Goal: Task Accomplishment & Management: Manage account settings

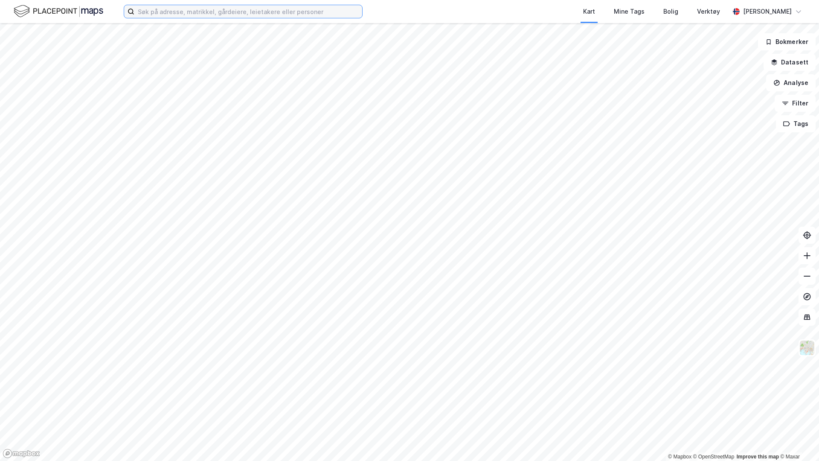
click at [231, 12] on input at bounding box center [248, 11] width 228 height 13
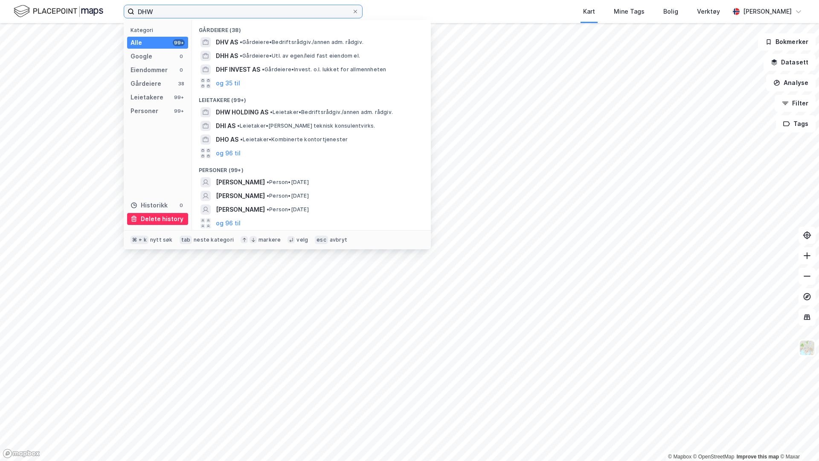
type input "DHW"
click at [157, 220] on div "Delete history" at bounding box center [162, 219] width 43 height 10
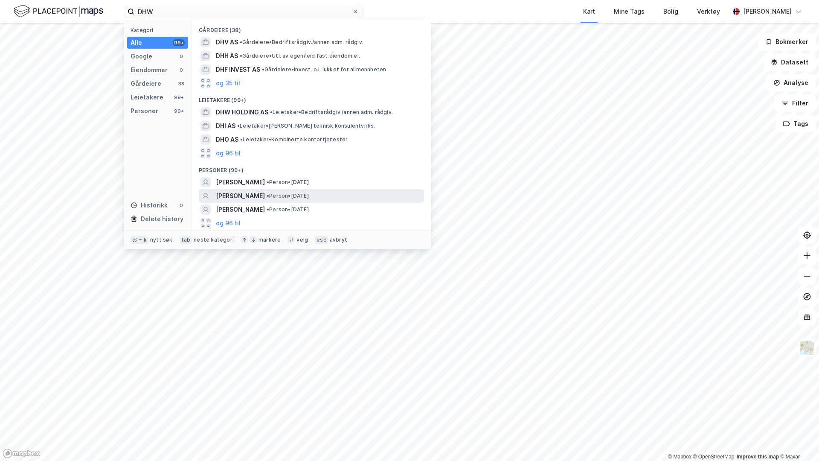
click at [381, 192] on div "DAW BØYUM • Person • 15. sep. 1995" at bounding box center [319, 196] width 206 height 10
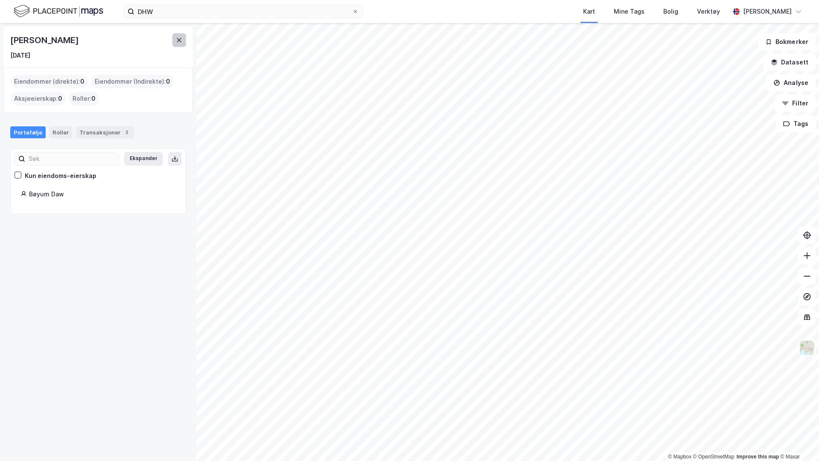
click at [181, 41] on icon at bounding box center [179, 40] width 7 height 7
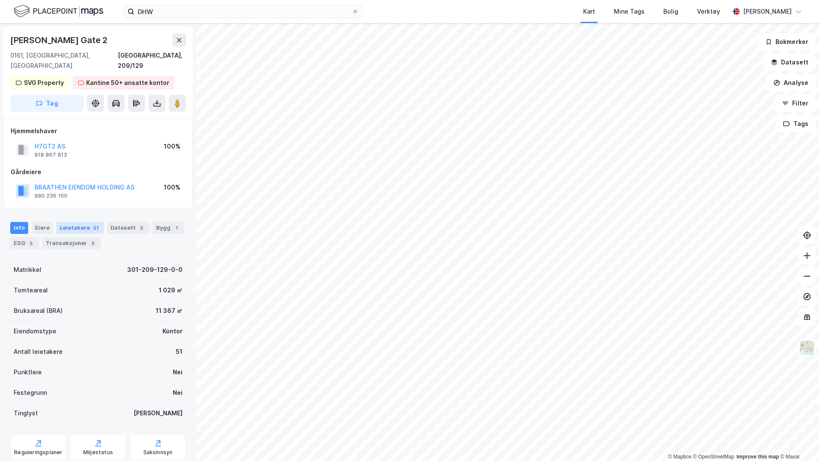
click at [56, 222] on div "Leietakere 51" at bounding box center [79, 228] width 47 height 12
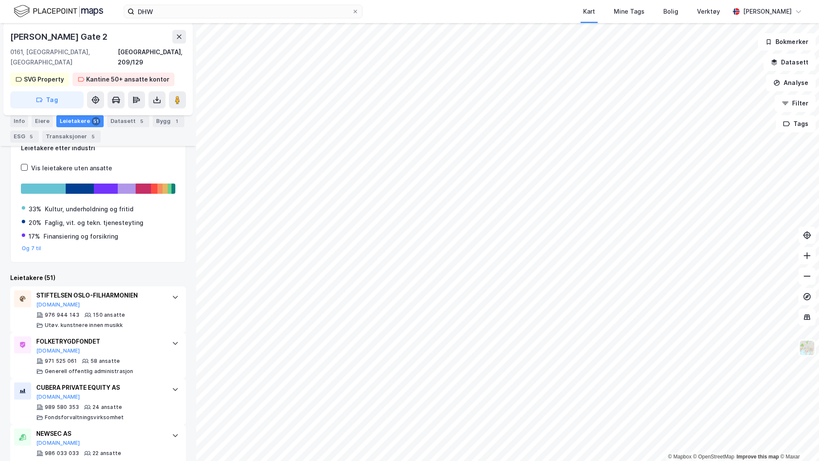
scroll to position [127, 0]
click at [161, 183] on div at bounding box center [159, 188] width 5 height 10
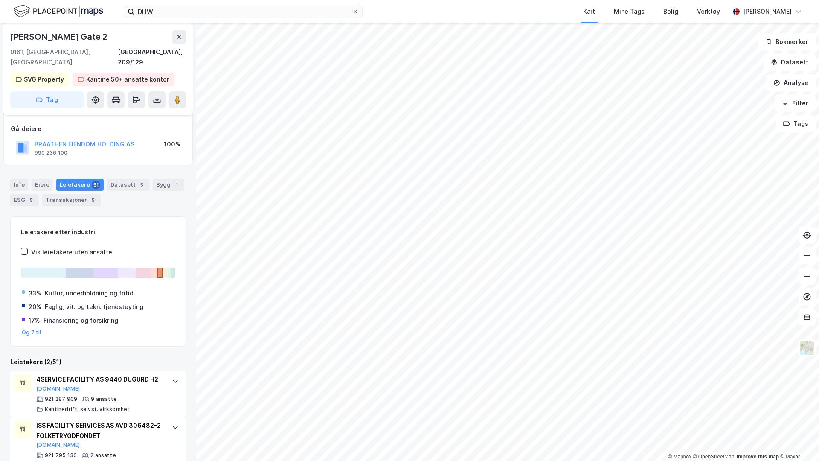
scroll to position [55, 0]
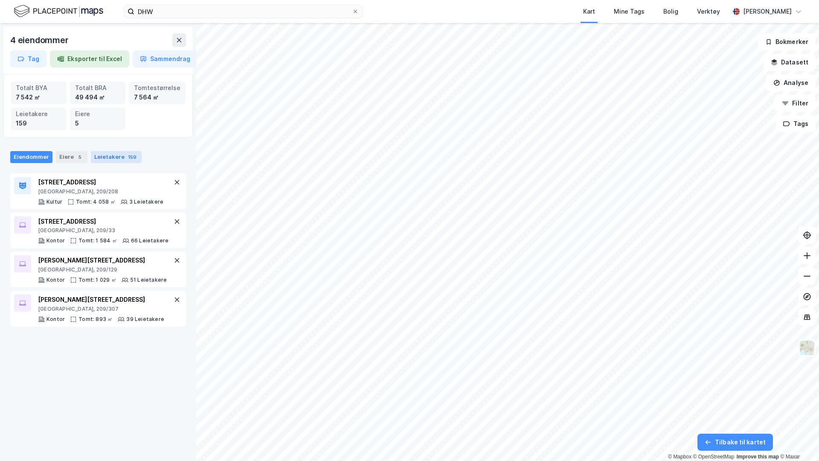
click at [122, 162] on div "Leietakere 159" at bounding box center [116, 157] width 51 height 12
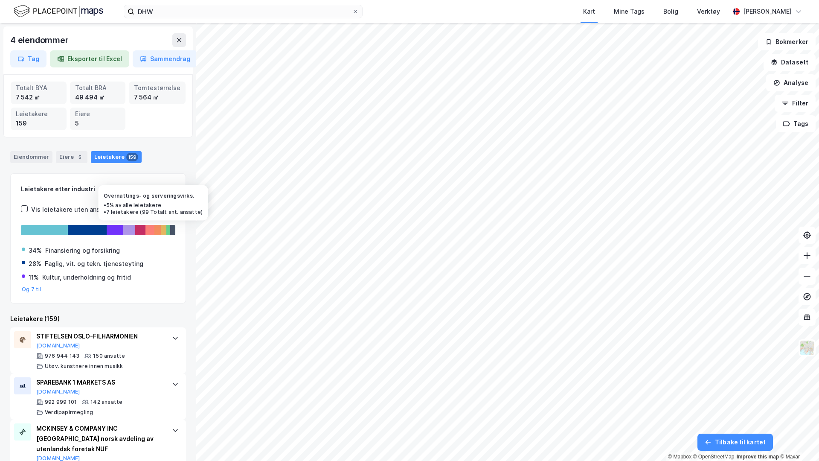
click at [150, 229] on div at bounding box center [149, 230] width 9 height 10
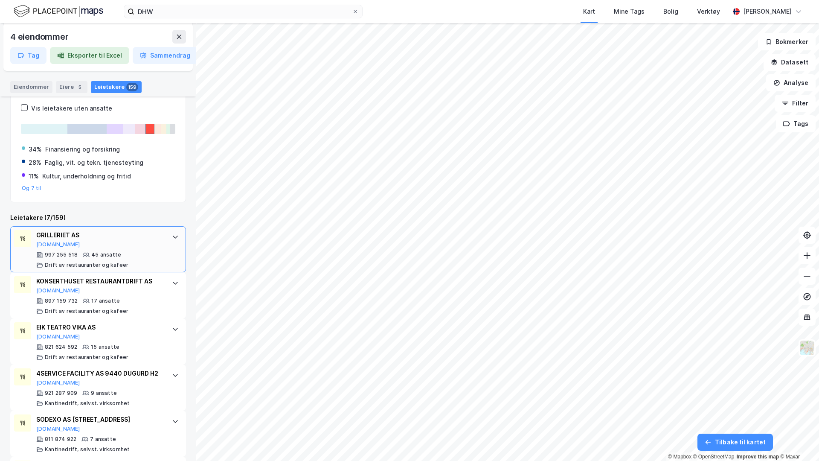
scroll to position [102, 0]
click at [172, 245] on div "GRILLERIET AS Brreg.no 997 255 518 45 ansatte Drift av restauranter og kafeer" at bounding box center [98, 249] width 176 height 46
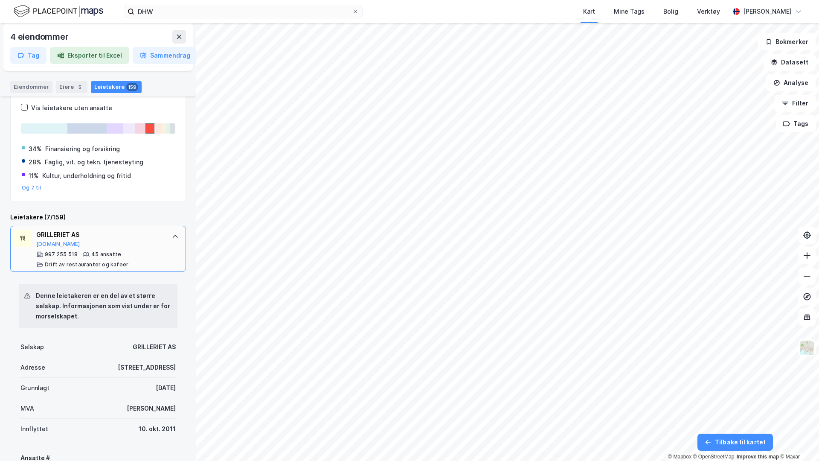
click at [172, 244] on div "GRILLERIET AS Brreg.no 997 255 518 45 ansatte Drift av restauranter og kafeer" at bounding box center [98, 249] width 176 height 46
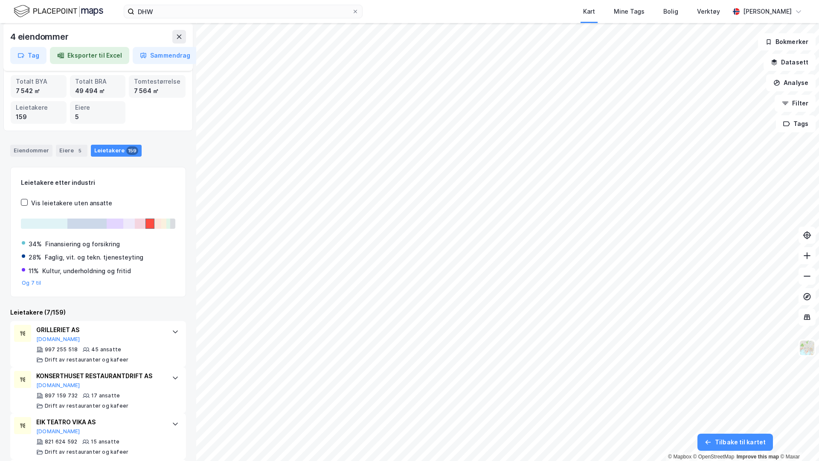
scroll to position [0, 0]
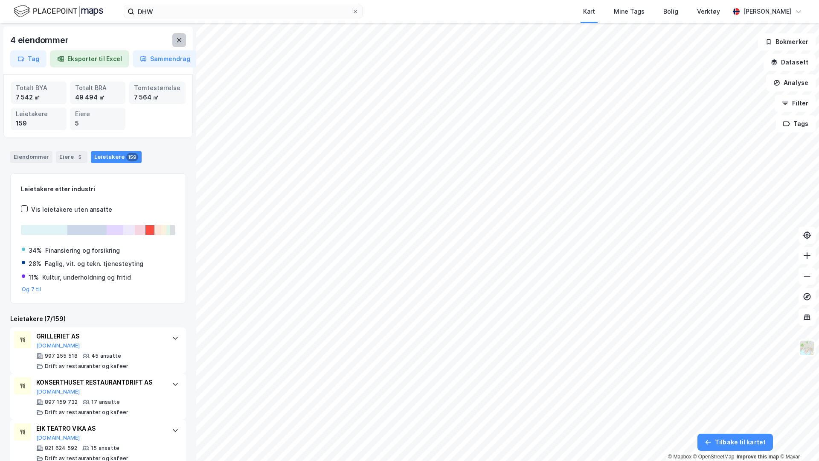
click at [179, 43] on icon at bounding box center [179, 40] width 7 height 7
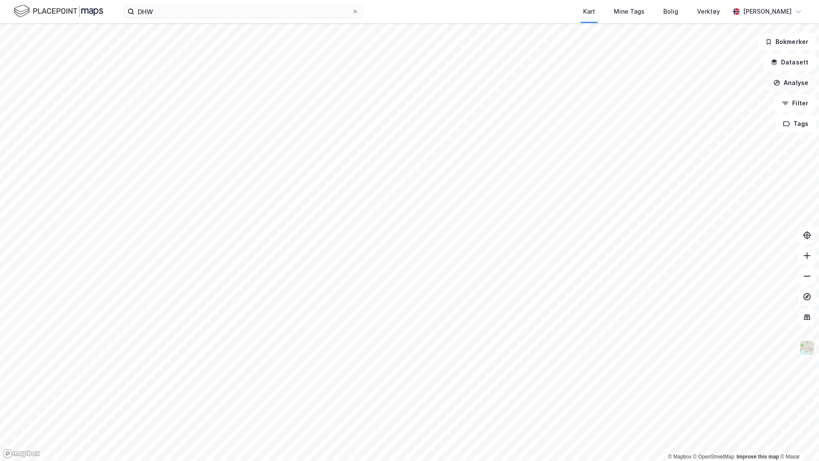
click at [645, 86] on button "Analyse" at bounding box center [790, 82] width 49 height 17
click at [645, 102] on div "Tegn område" at bounding box center [717, 100] width 74 height 7
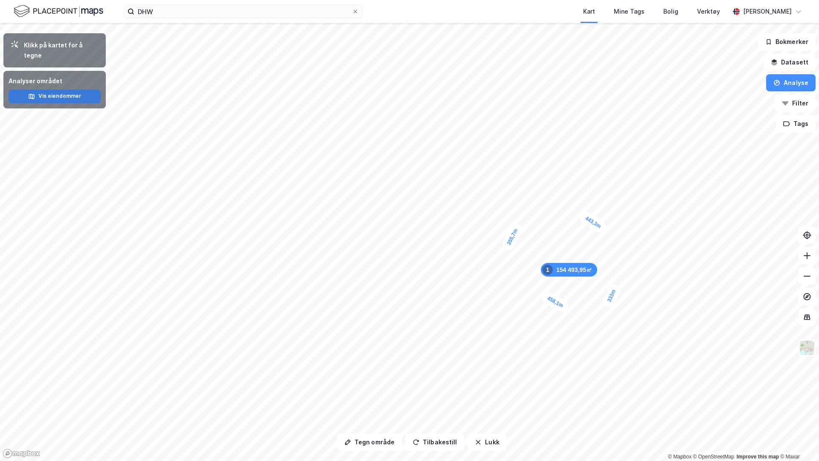
click at [89, 90] on button "Vis eiendommer" at bounding box center [55, 97] width 92 height 14
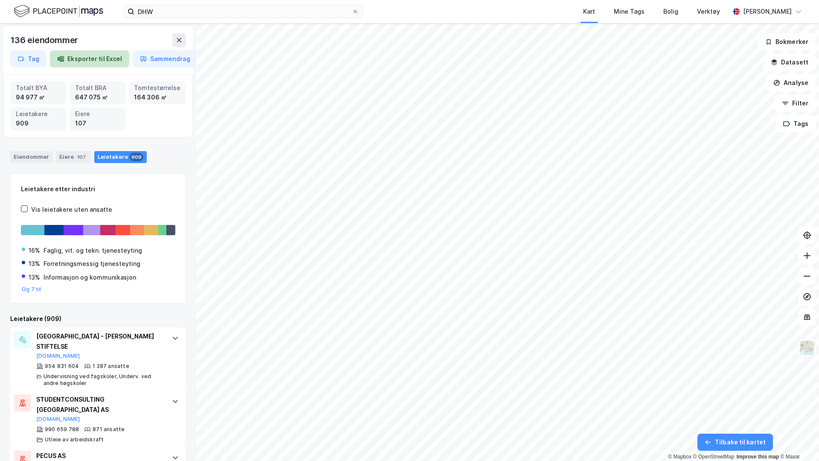
click at [89, 64] on button "Eksporter til Excel" at bounding box center [89, 58] width 79 height 17
click at [182, 41] on icon at bounding box center [179, 40] width 7 height 7
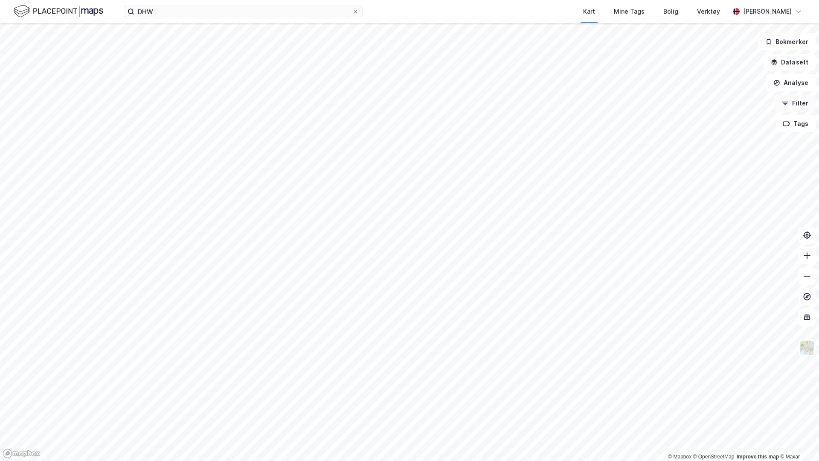
click at [645, 102] on button "Filter" at bounding box center [795, 103] width 41 height 17
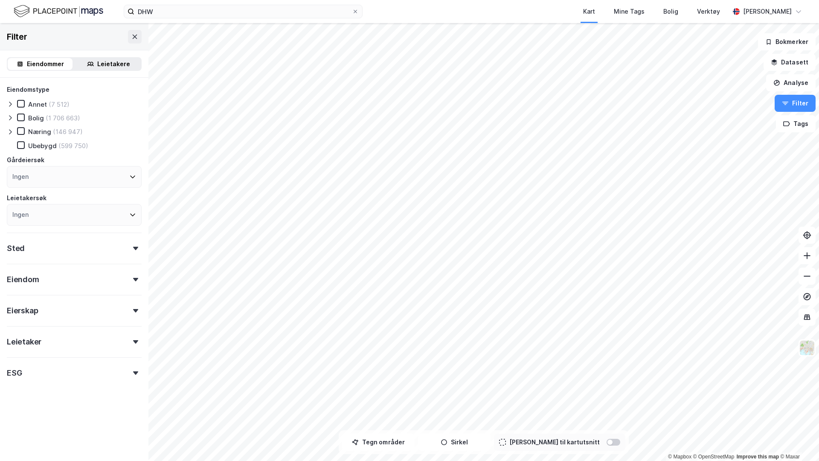
click at [122, 64] on div "Leietakere" at bounding box center [113, 64] width 33 height 10
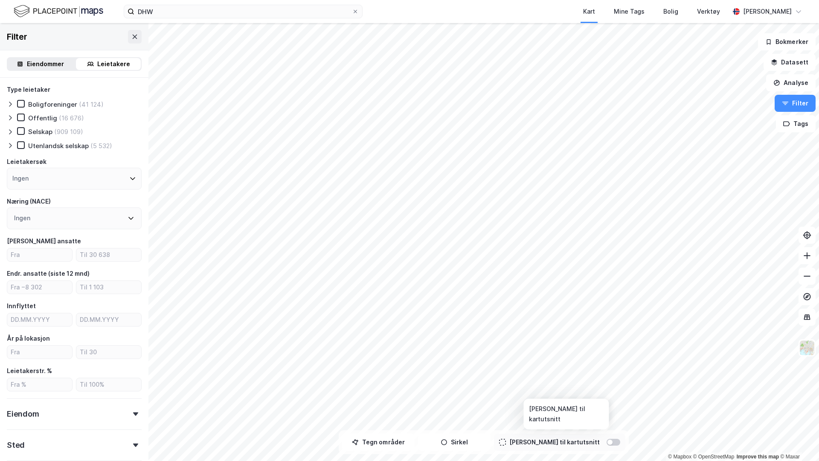
click at [608, 351] on div at bounding box center [610, 441] width 5 height 5
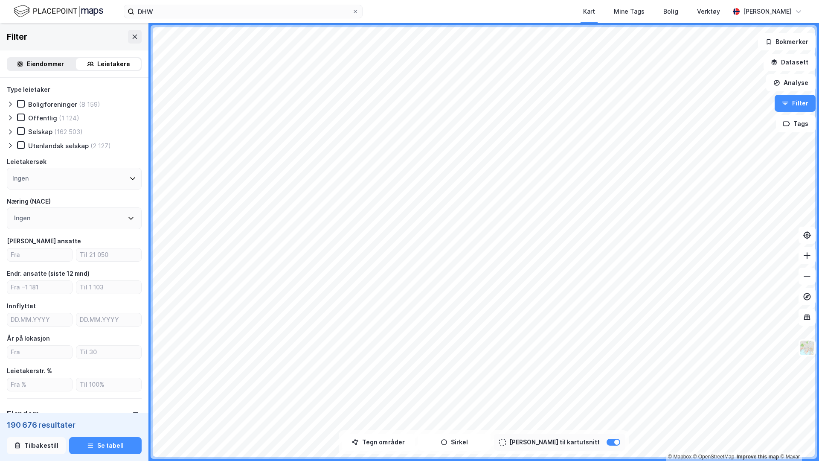
click at [45, 351] on button "Tilbakestill" at bounding box center [36, 445] width 59 height 17
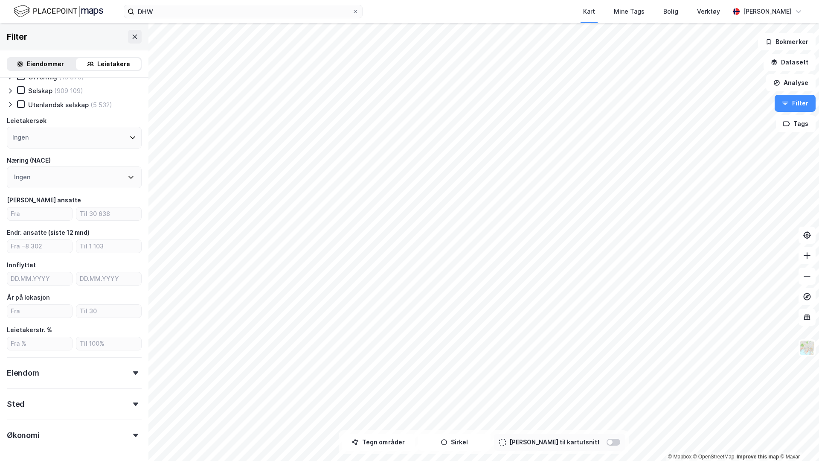
scroll to position [73, 0]
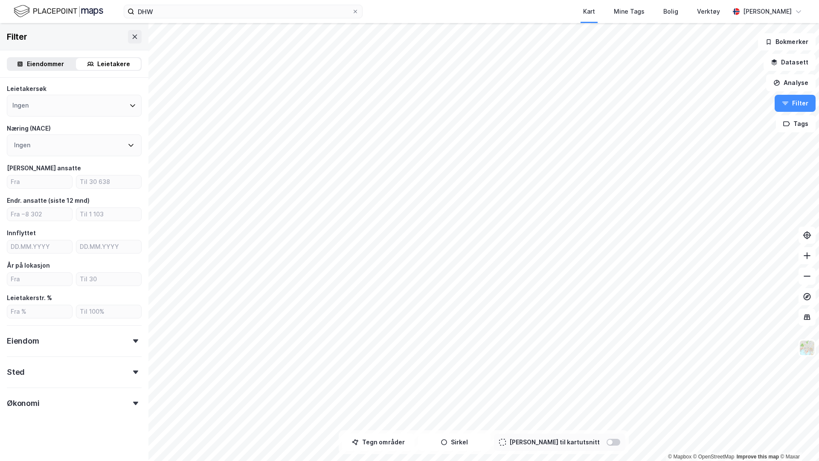
click at [57, 351] on div "Sted" at bounding box center [74, 368] width 135 height 24
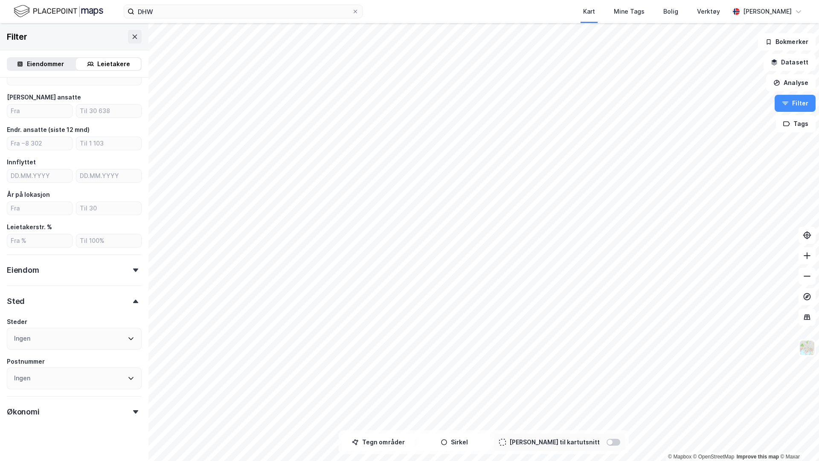
scroll to position [152, 0]
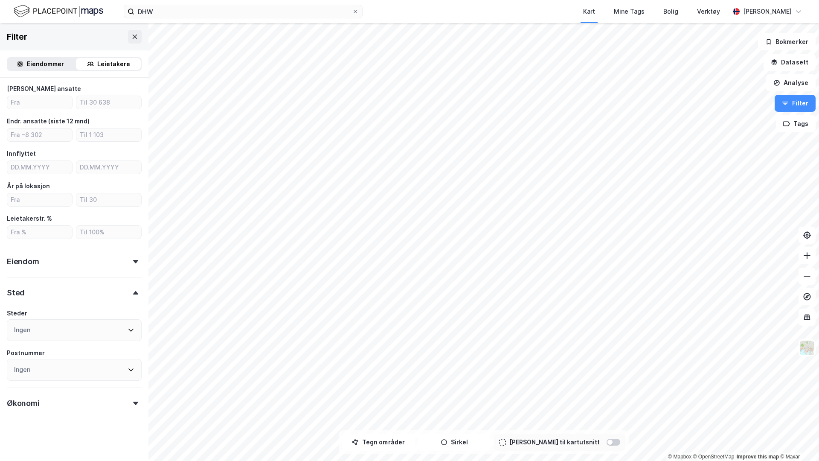
click at [62, 311] on div "Steder" at bounding box center [74, 313] width 135 height 10
click at [58, 322] on div "Ingen" at bounding box center [74, 330] width 135 height 22
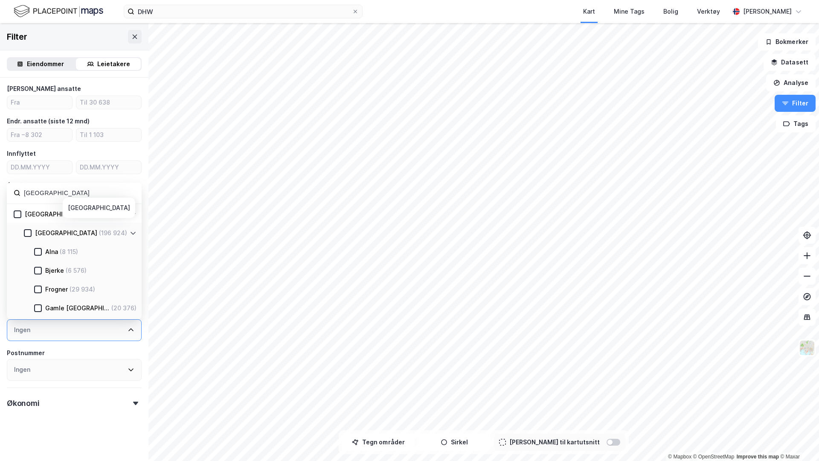
type input "OSLO"
click at [133, 232] on icon at bounding box center [133, 233] width 7 height 7
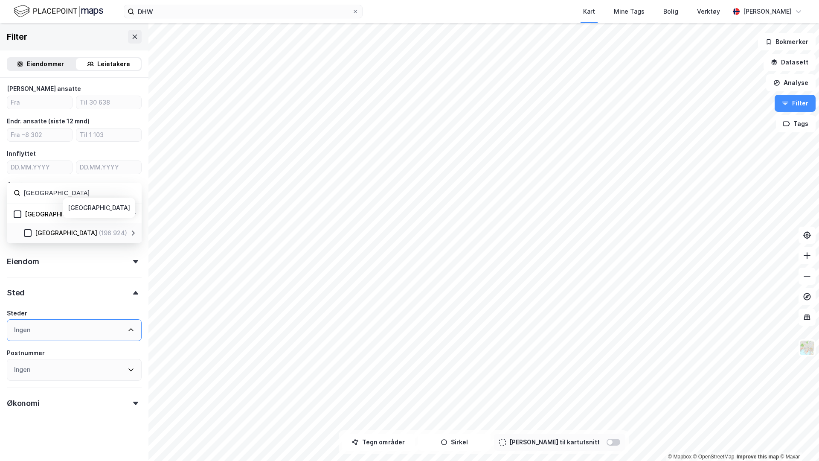
click at [131, 234] on icon at bounding box center [133, 233] width 7 height 7
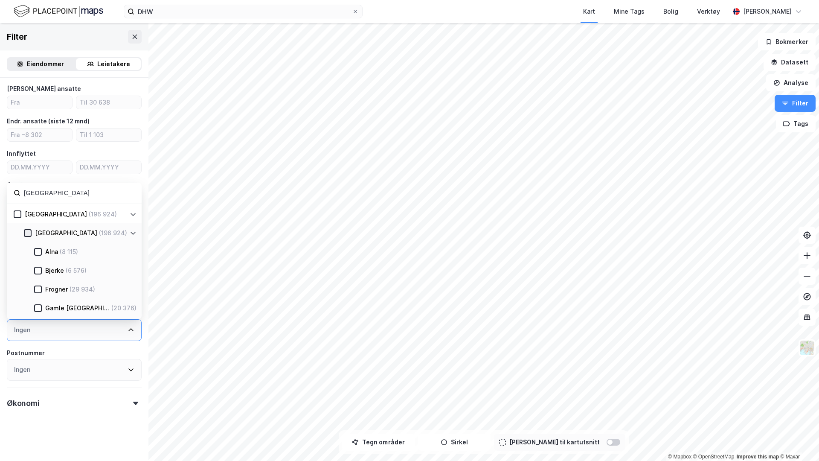
click at [29, 235] on icon at bounding box center [28, 233] width 6 height 6
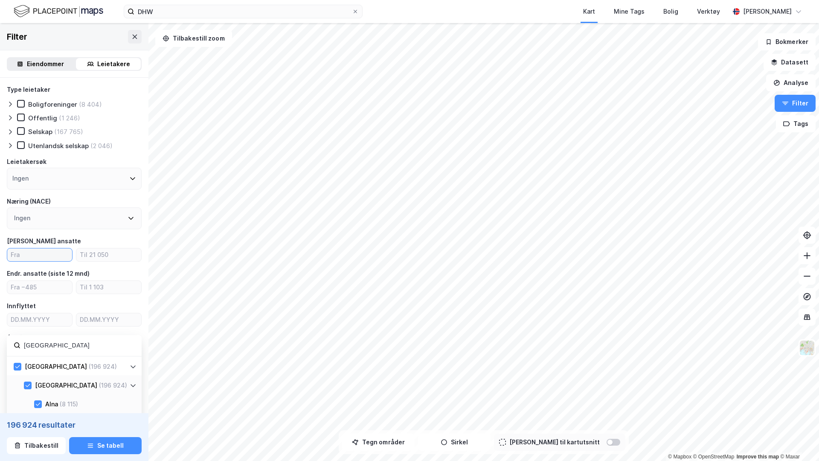
click at [44, 248] on label at bounding box center [40, 255] width 66 height 14
click at [44, 248] on input "number" at bounding box center [39, 254] width 65 height 13
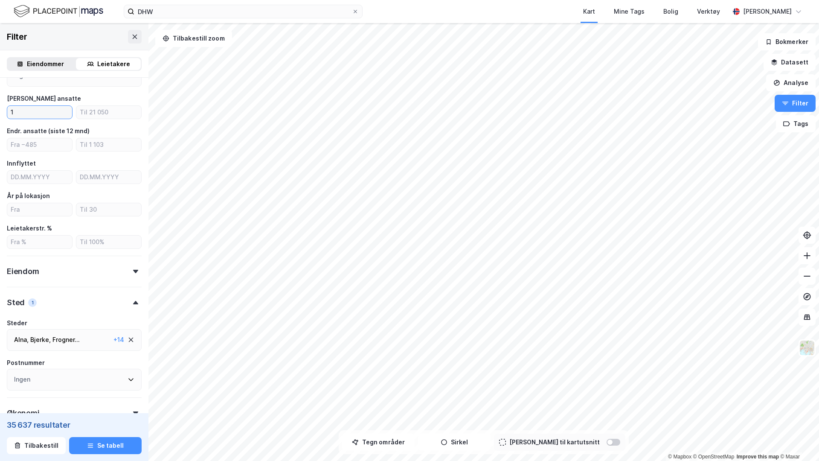
scroll to position [157, 0]
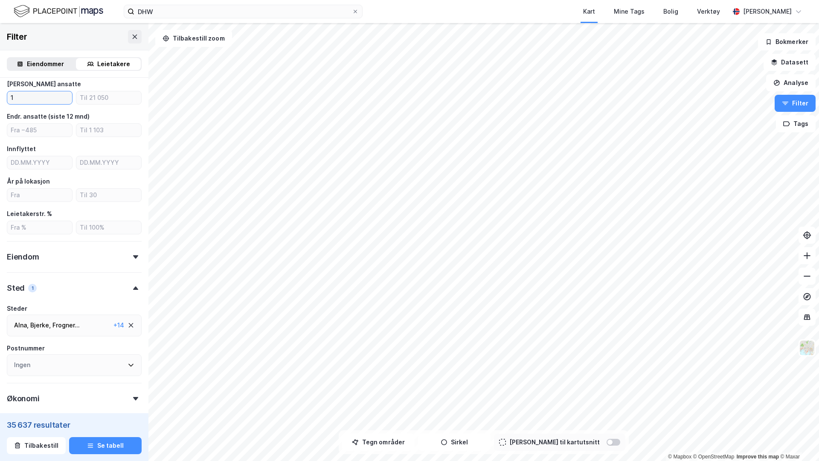
type input "1"
click at [90, 259] on div "Eiendom" at bounding box center [74, 253] width 135 height 24
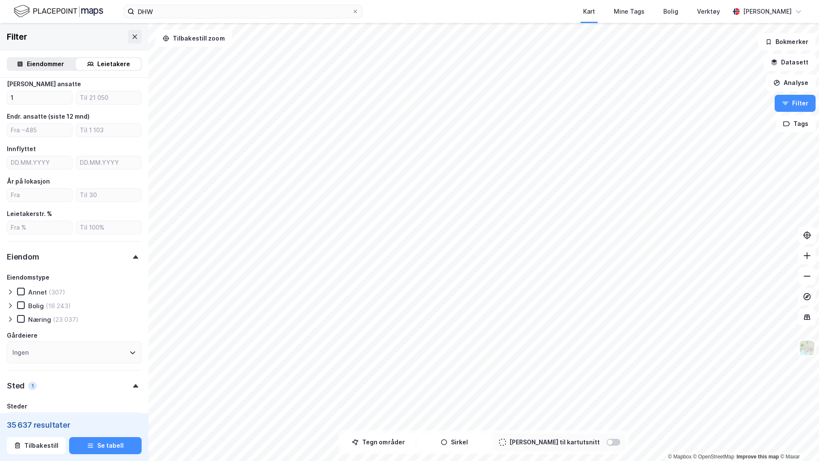
scroll to position [168, 0]
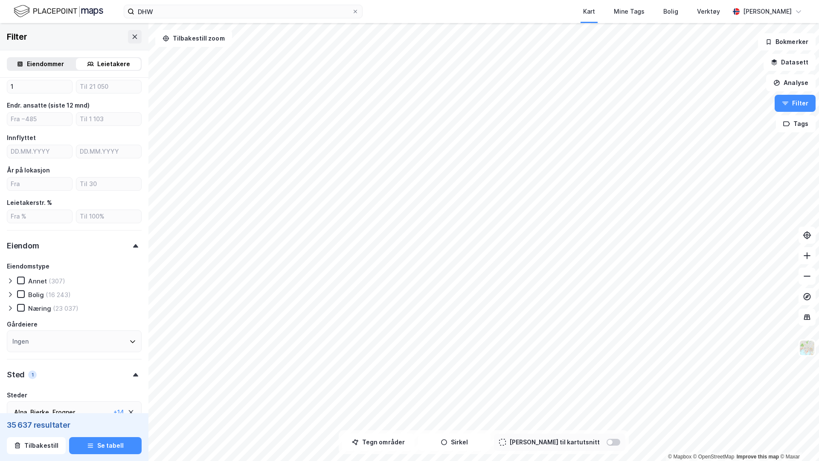
click at [16, 309] on div at bounding box center [12, 308] width 10 height 9
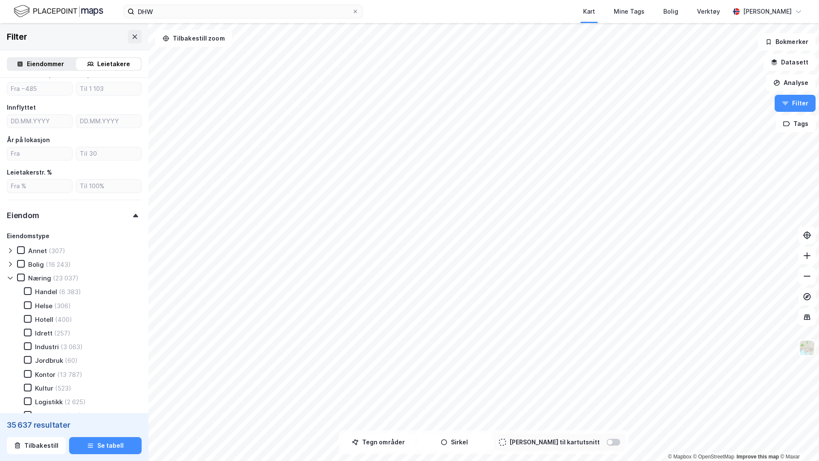
scroll to position [207, 0]
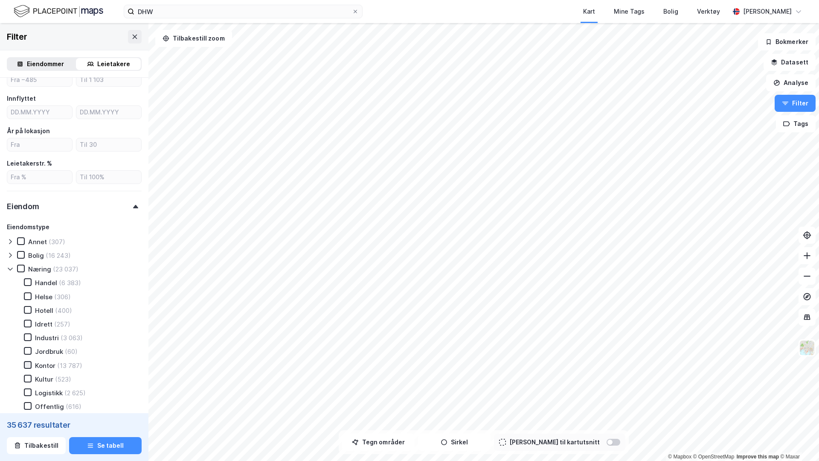
click at [27, 351] on div at bounding box center [28, 365] width 8 height 8
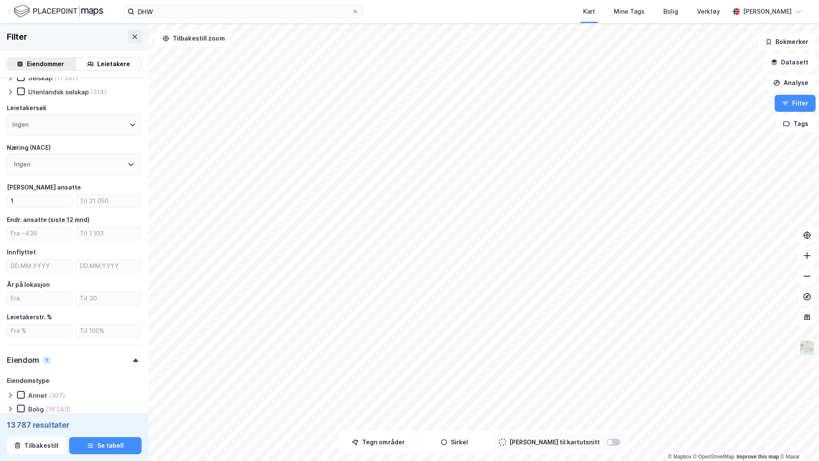
scroll to position [50, 0]
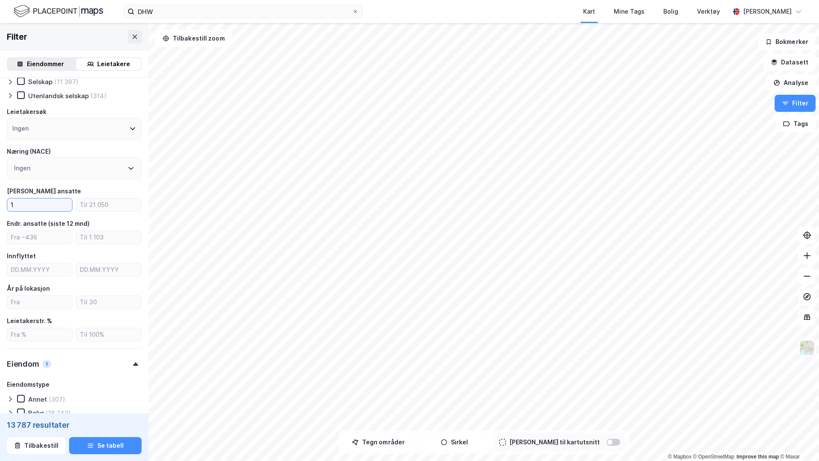
click at [32, 206] on input "1" at bounding box center [39, 204] width 65 height 13
type input "5"
type input "2"
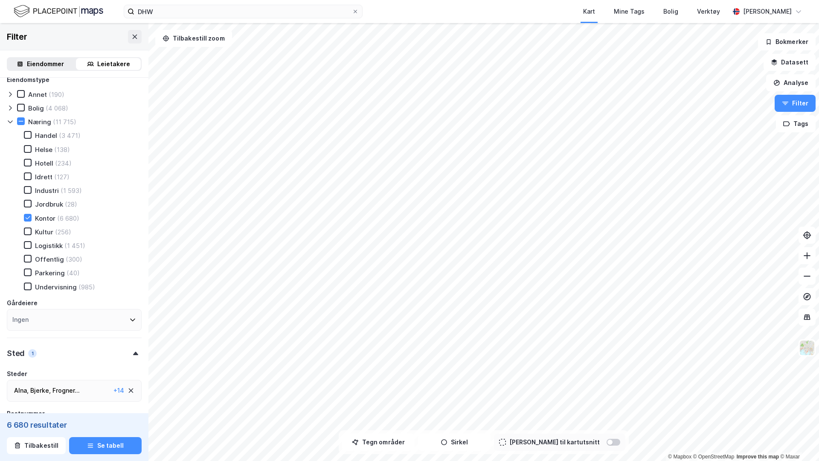
scroll to position [463, 0]
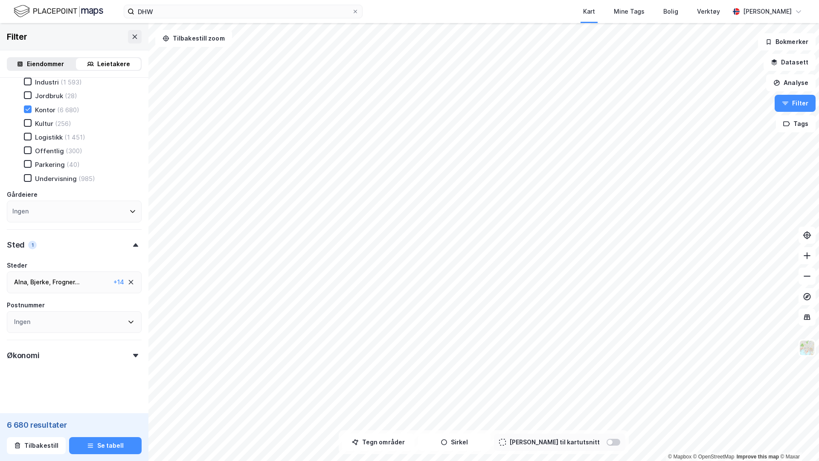
type input "70"
click at [67, 351] on div "Økonomi" at bounding box center [74, 352] width 135 height 24
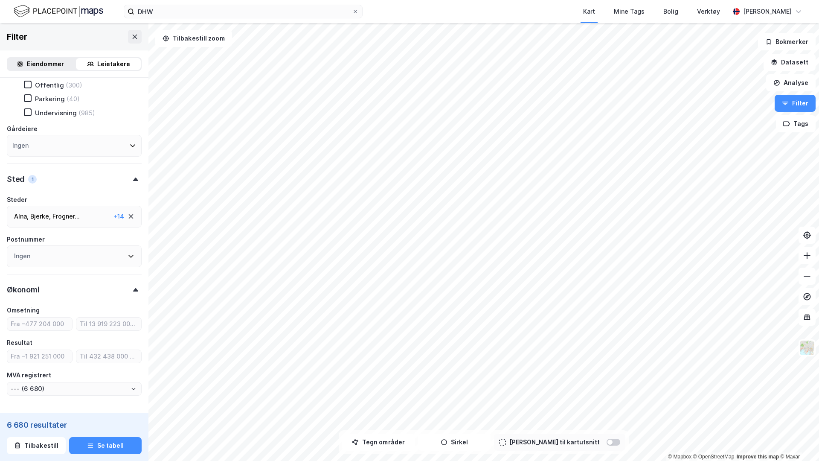
scroll to position [537, 0]
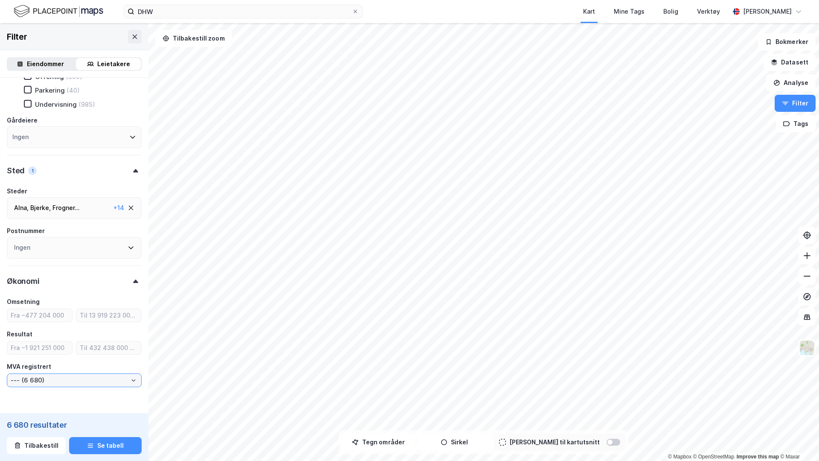
click at [59, 351] on input "--- (6 680)" at bounding box center [74, 380] width 134 height 13
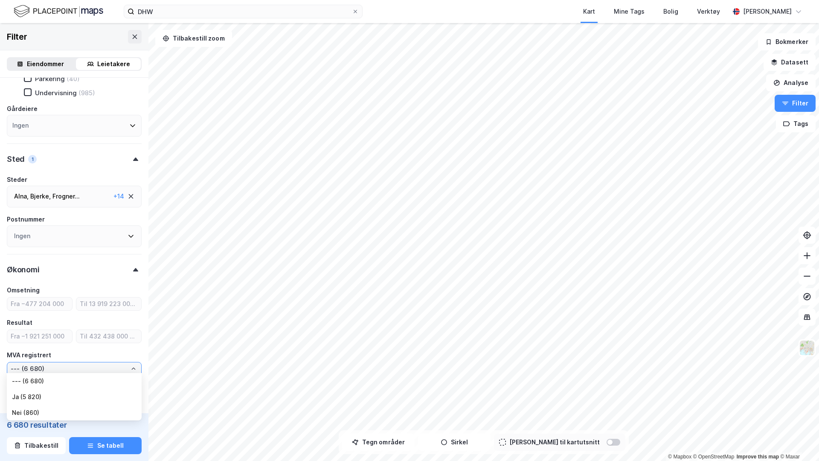
scroll to position [551, 0]
click at [88, 351] on div "MVA registrert" at bounding box center [74, 353] width 135 height 10
click at [55, 351] on input "--- (6 680)" at bounding box center [74, 366] width 134 height 13
click at [54, 350] on div "MVA registrert" at bounding box center [74, 353] width 135 height 10
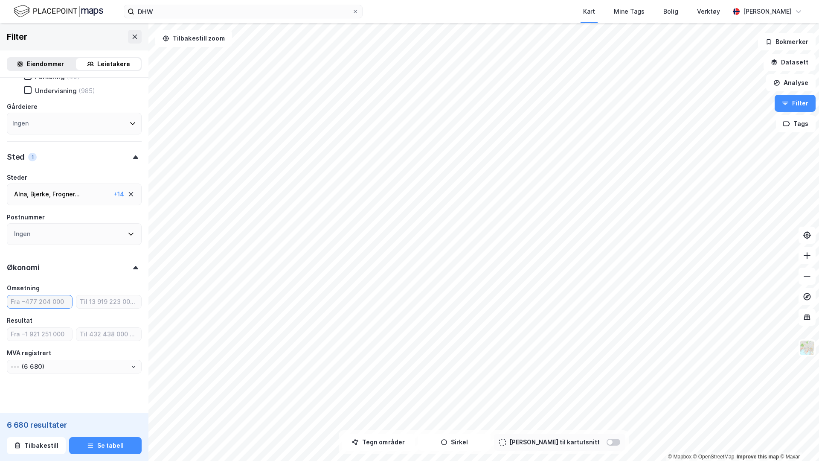
click at [38, 304] on input "number" at bounding box center [39, 301] width 65 height 13
click at [52, 351] on input "--- (6 680)" at bounding box center [74, 366] width 134 height 13
click at [40, 351] on li "Ja (5 820)" at bounding box center [74, 397] width 135 height 16
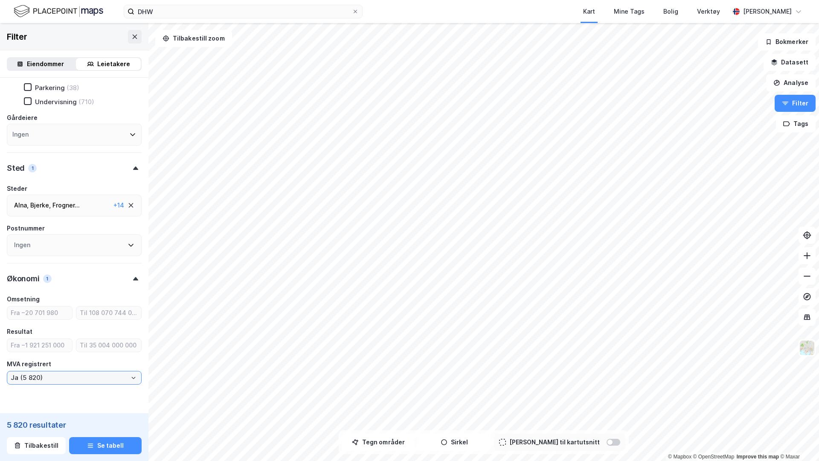
scroll to position [551, 0]
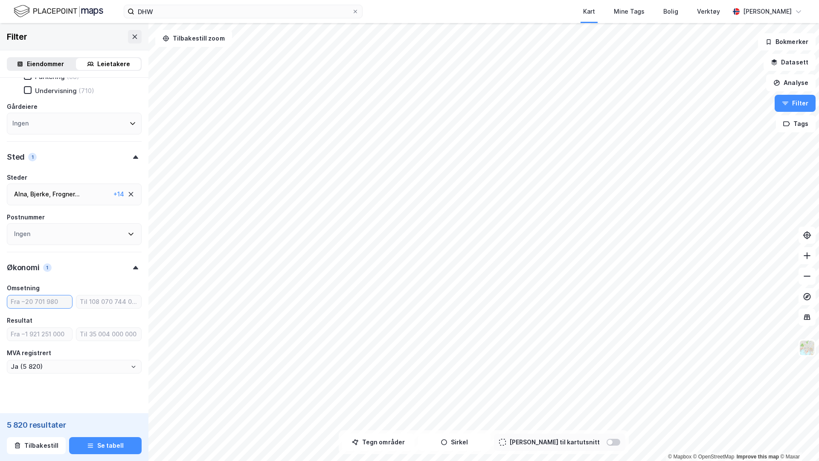
click at [48, 302] on input "number" at bounding box center [39, 301] width 65 height 13
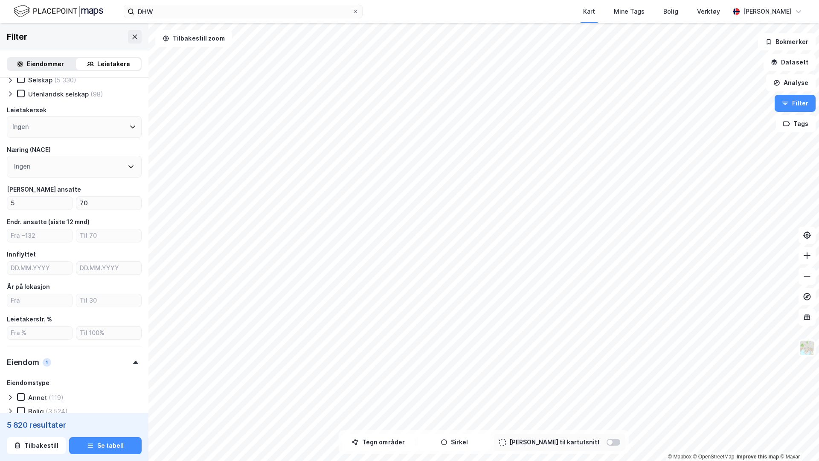
scroll to position [0, 0]
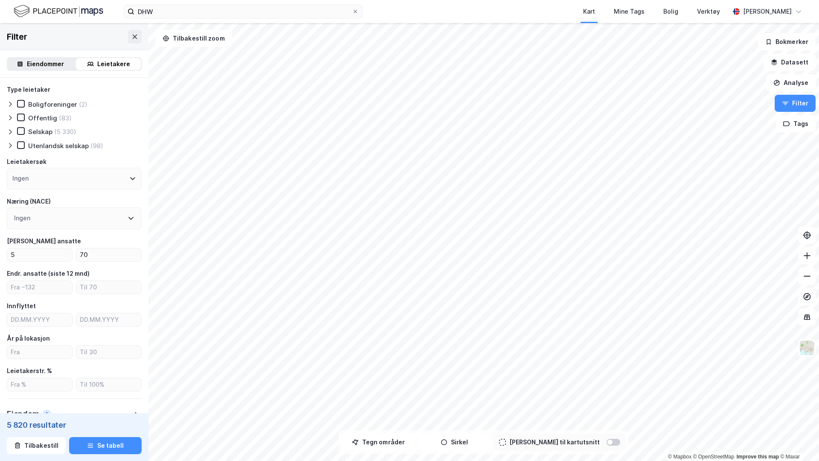
click at [82, 222] on div "Ingen" at bounding box center [74, 218] width 135 height 22
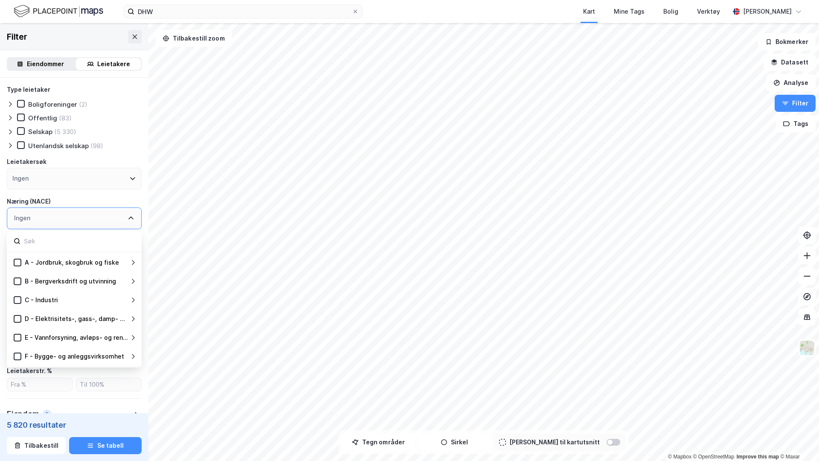
click at [14, 130] on div at bounding box center [12, 131] width 10 height 9
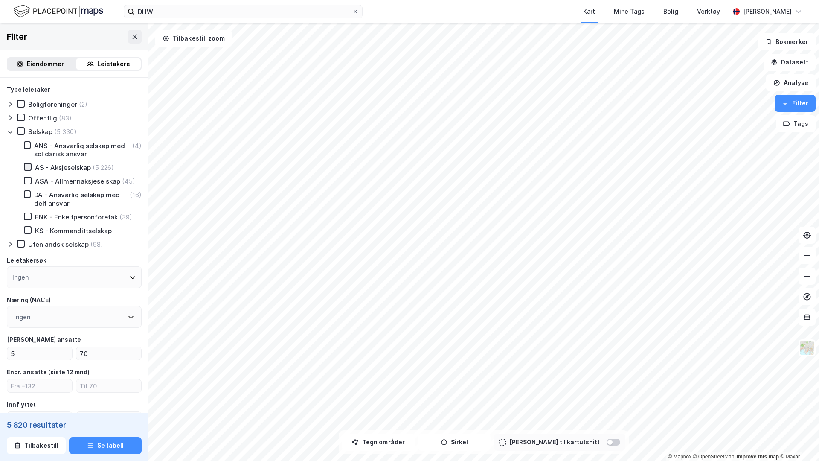
click at [27, 170] on div at bounding box center [28, 167] width 8 height 8
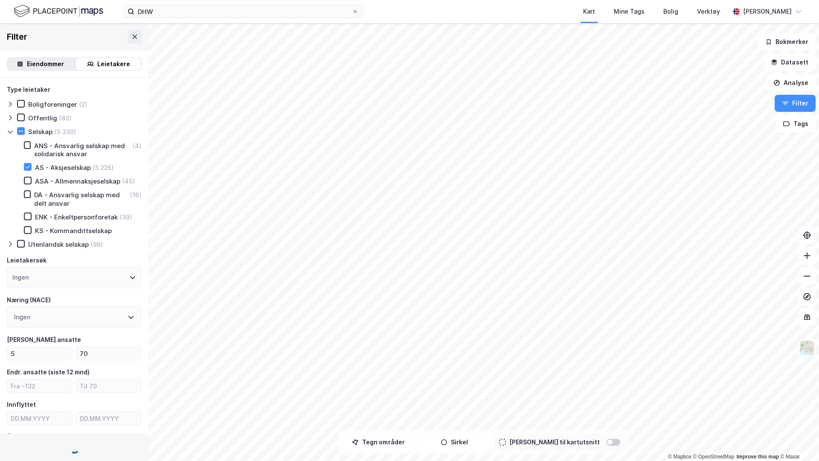
type input "Ja (5 226)"
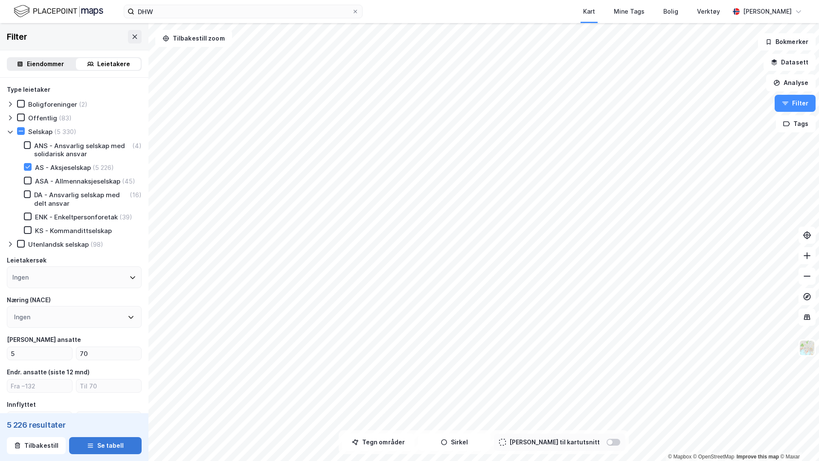
click at [93, 351] on button "Se tabell" at bounding box center [105, 445] width 73 height 17
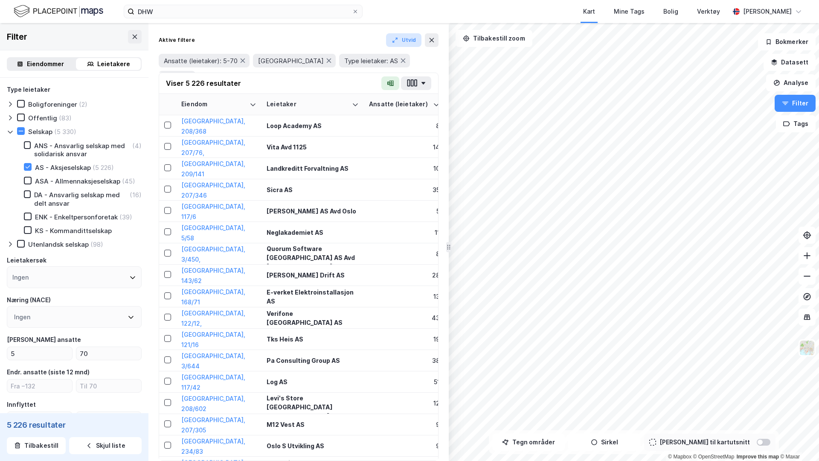
click at [400, 43] on button "Utvid" at bounding box center [404, 40] width 36 height 14
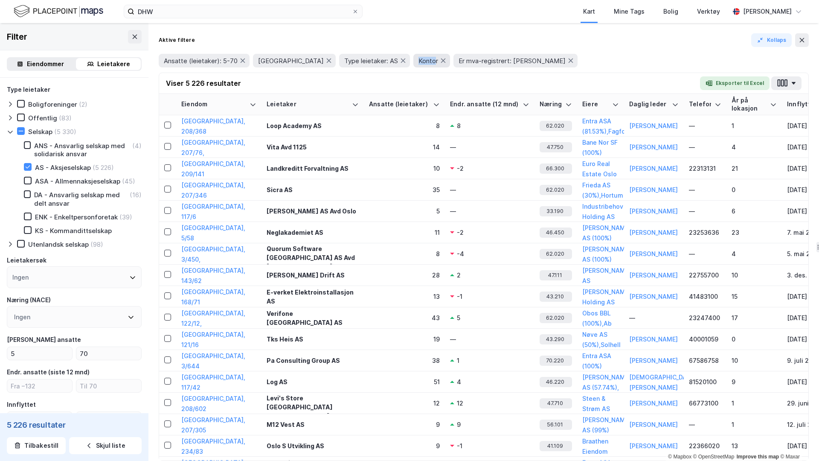
drag, startPoint x: 365, startPoint y: 59, endPoint x: 383, endPoint y: 63, distance: 18.3
click at [413, 63] on div "Kontor" at bounding box center [431, 61] width 37 height 14
click at [645, 79] on button "Eksporter til Excel" at bounding box center [735, 83] width 70 height 14
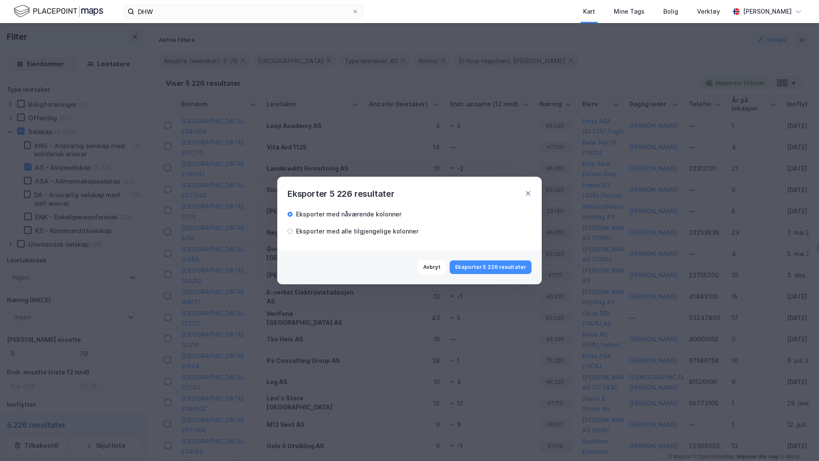
click at [390, 232] on div "Eksporter med alle tilgjengelige kolonner" at bounding box center [357, 231] width 122 height 10
click at [527, 194] on icon at bounding box center [528, 193] width 7 height 7
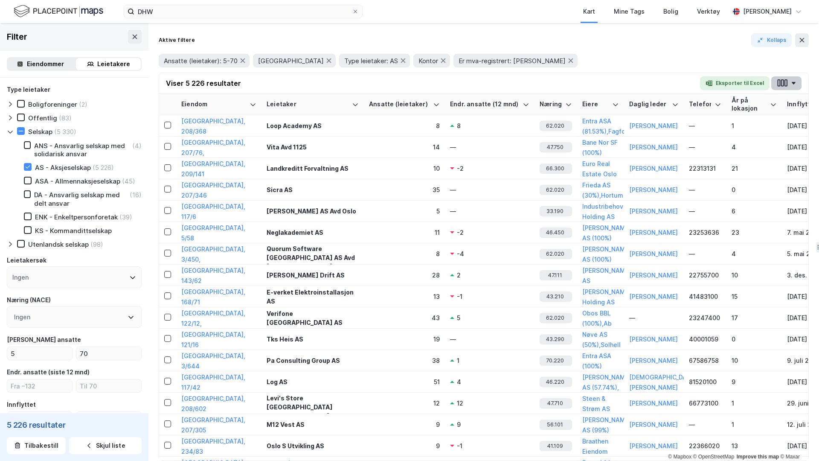
click at [645, 86] on icon "button" at bounding box center [782, 82] width 11 height 9
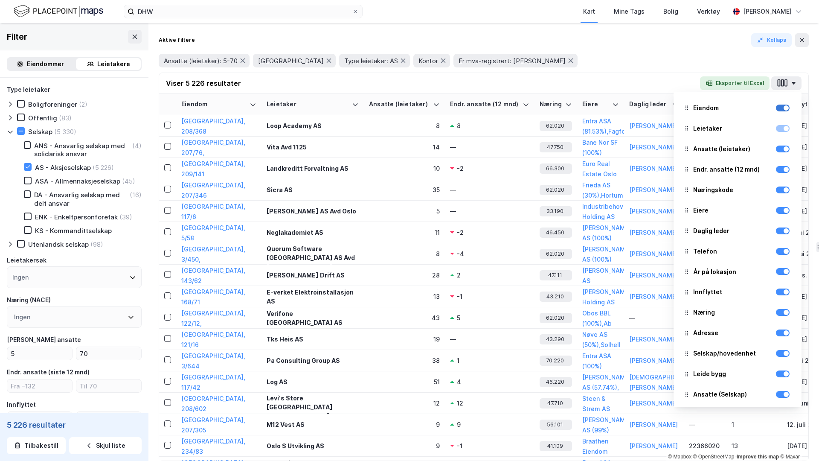
click at [645, 109] on div at bounding box center [786, 107] width 5 height 5
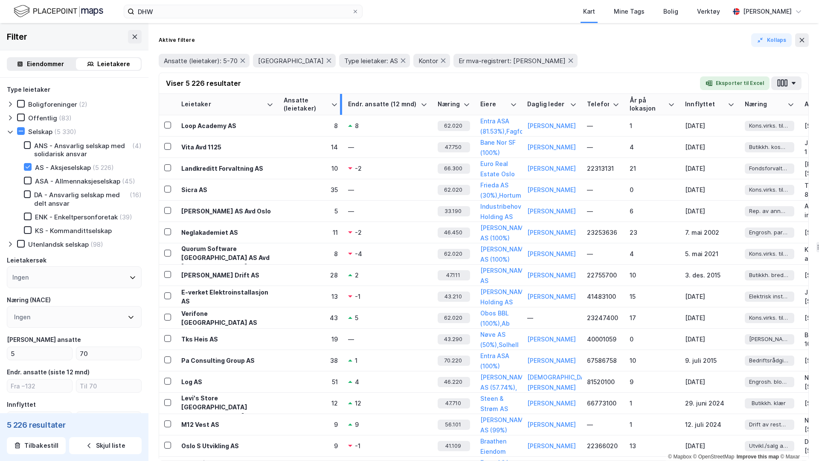
drag, startPoint x: 357, startPoint y: 101, endPoint x: 340, endPoint y: 102, distance: 16.7
click at [340, 102] on div at bounding box center [341, 104] width 2 height 21
click at [645, 78] on button "button" at bounding box center [786, 83] width 30 height 14
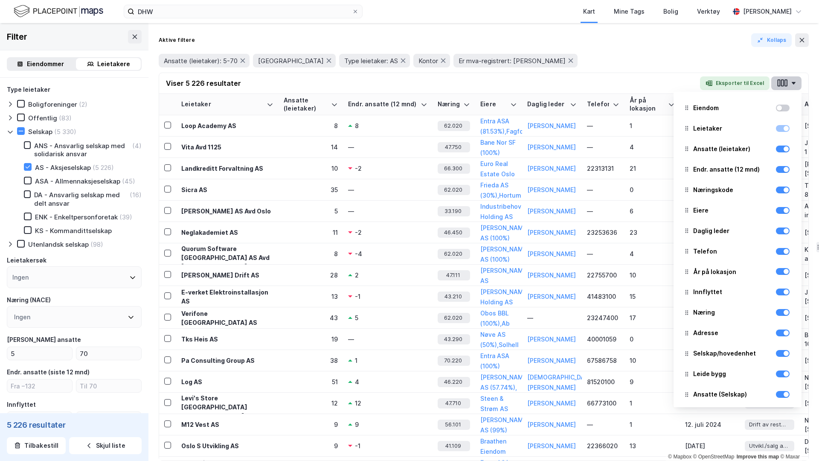
click at [645, 82] on icon "button" at bounding box center [782, 82] width 11 height 9
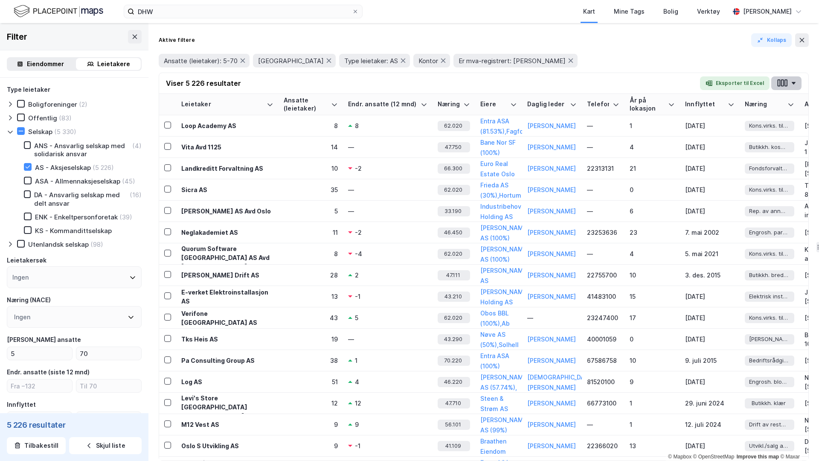
click at [645, 82] on icon "button" at bounding box center [782, 82] width 11 height 9
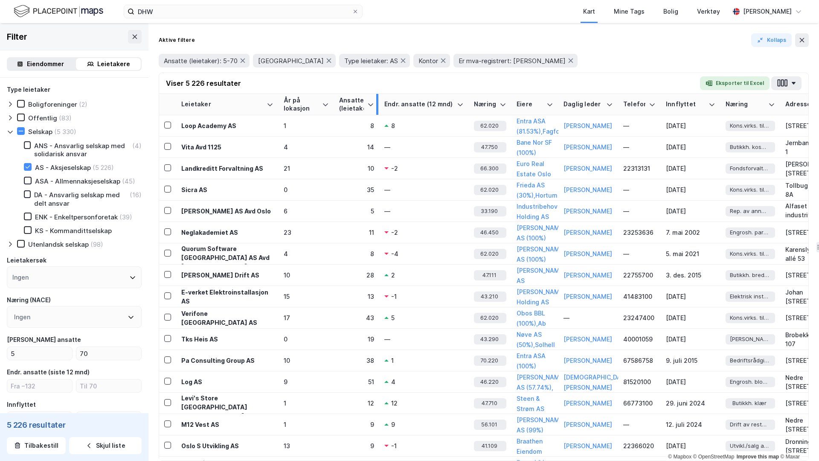
drag, startPoint x: 396, startPoint y: 99, endPoint x: 376, endPoint y: 100, distance: 20.1
click at [376, 100] on div at bounding box center [377, 104] width 2 height 21
click at [645, 86] on icon "button" at bounding box center [782, 82] width 3 height 7
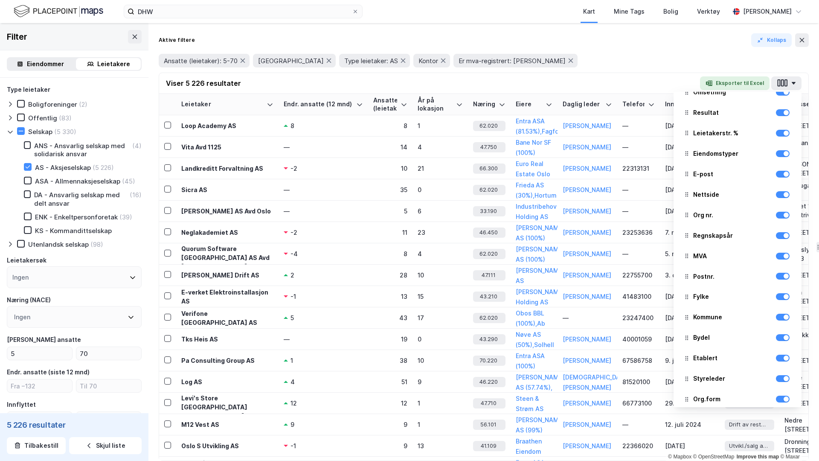
scroll to position [351, 0]
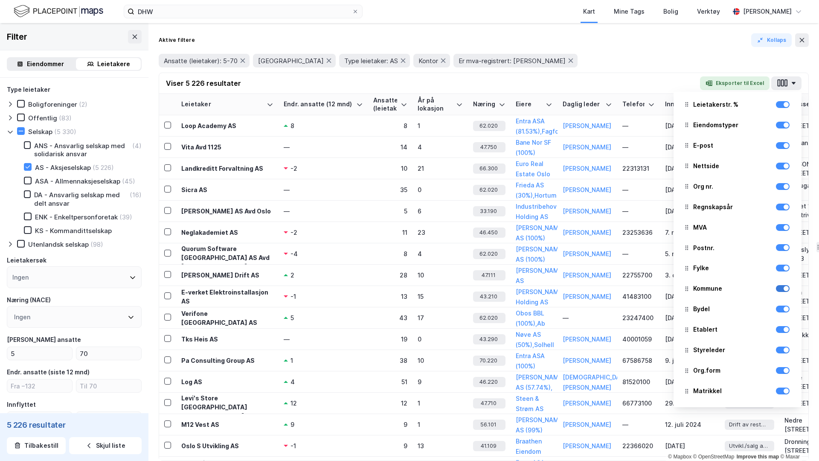
click at [645, 288] on div at bounding box center [786, 288] width 5 height 5
click at [645, 270] on div at bounding box center [783, 268] width 14 height 7
click at [645, 246] on div at bounding box center [783, 247] width 14 height 7
click at [645, 311] on div at bounding box center [783, 308] width 14 height 7
click at [645, 329] on div at bounding box center [786, 329] width 5 height 5
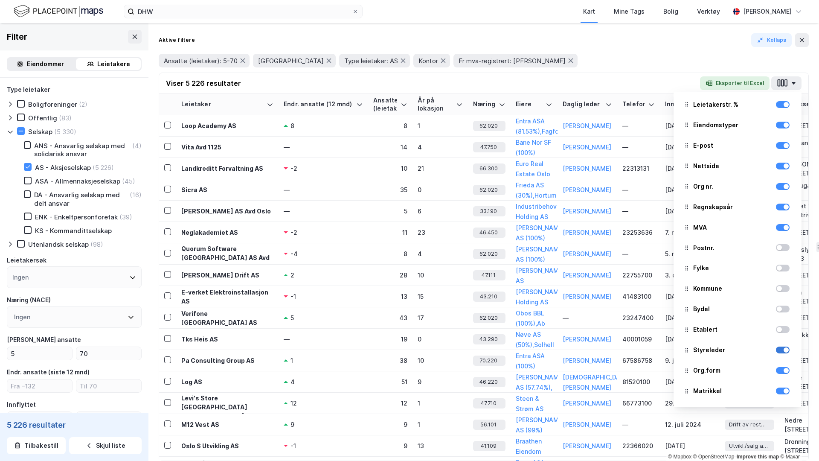
click at [645, 346] on div at bounding box center [783, 349] width 14 height 7
click at [645, 351] on div at bounding box center [786, 390] width 5 height 5
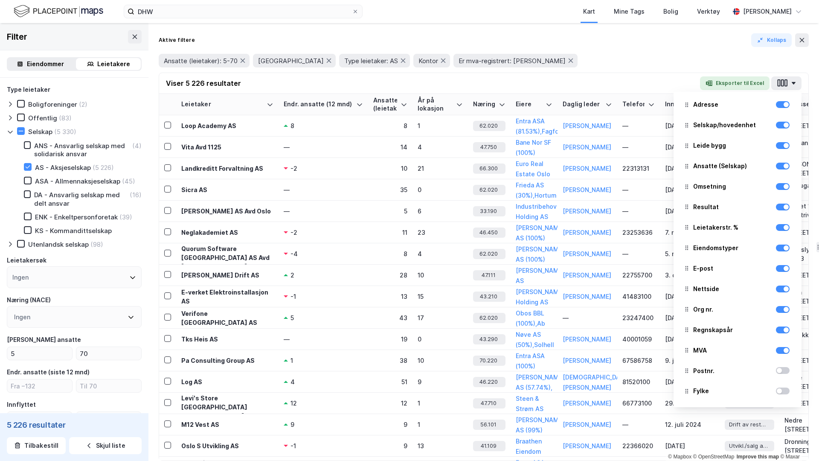
scroll to position [224, 0]
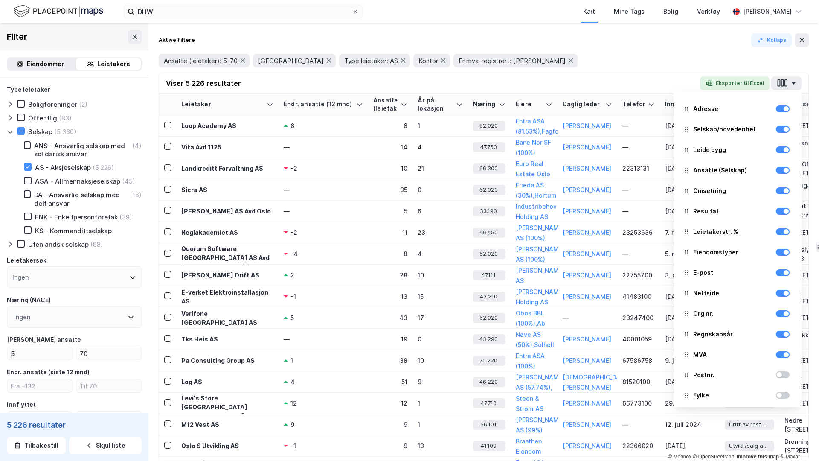
click at [645, 66] on div "Ansatte (leietaker): 5-70 Oslo Type leietaker: AS Kontor Er mva-registrert: Ja" at bounding box center [484, 61] width 650 height 14
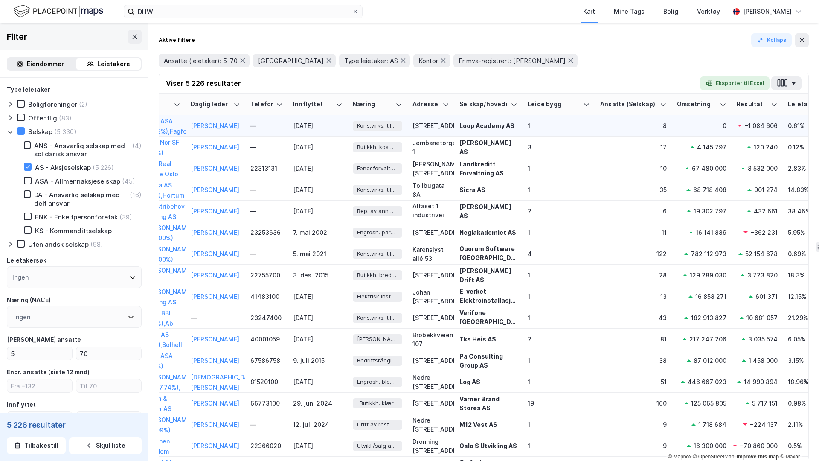
scroll to position [0, 387]
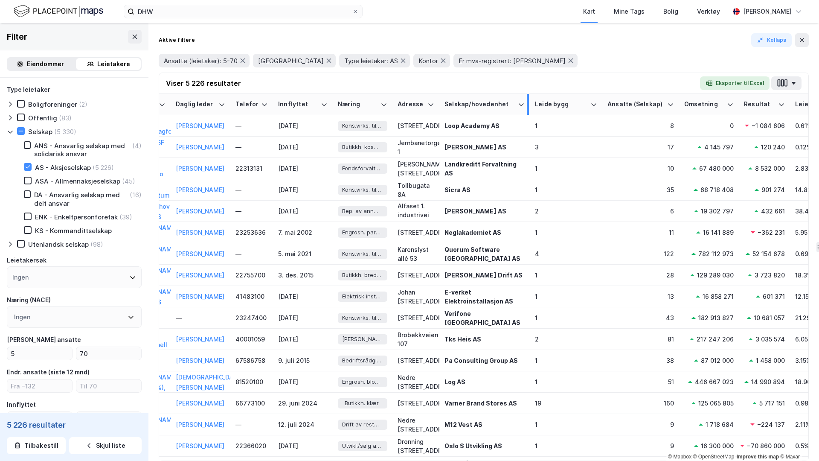
drag, startPoint x: 506, startPoint y: 101, endPoint x: 528, endPoint y: 100, distance: 22.2
click at [528, 100] on div at bounding box center [528, 104] width 2 height 21
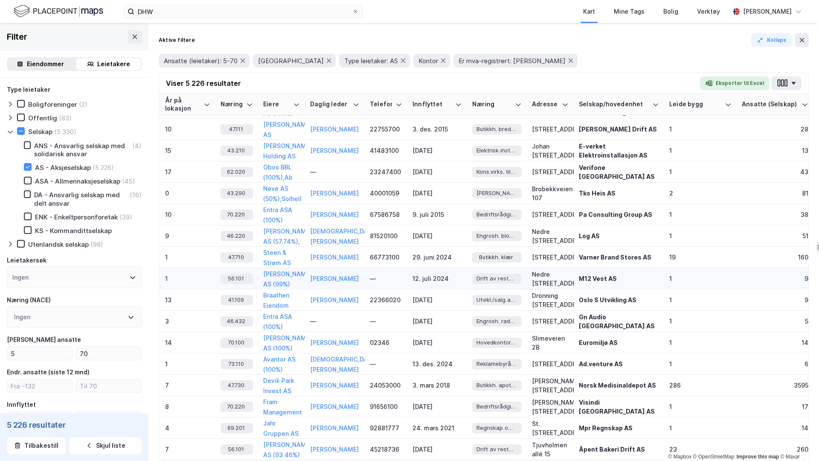
scroll to position [129, 253]
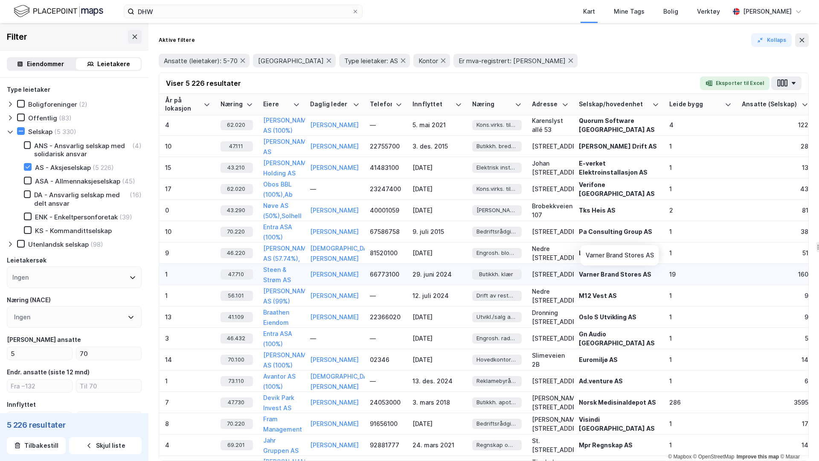
click at [615, 274] on div "Varner Brand Stores AS" at bounding box center [619, 274] width 80 height 9
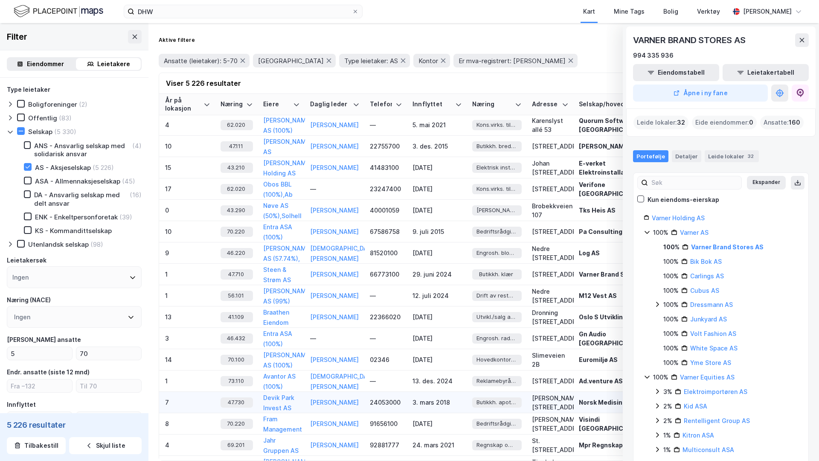
click at [600, 351] on div "Norsk Medisinaldepot AS" at bounding box center [619, 402] width 80 height 9
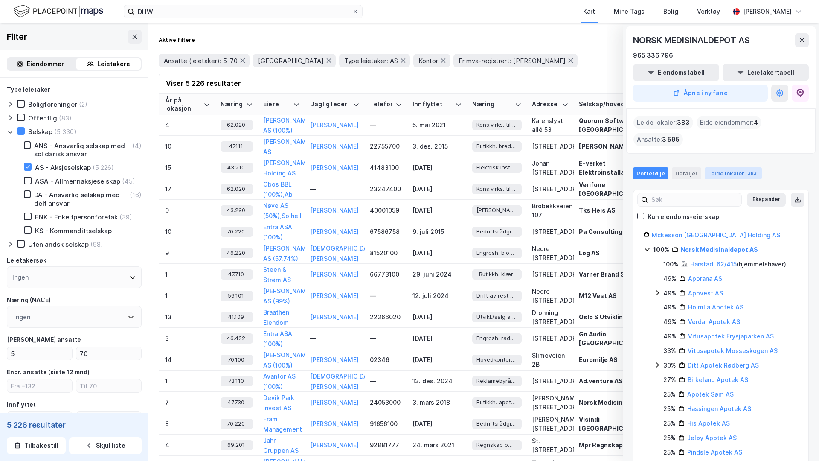
click at [645, 172] on div "Leide lokaler 383" at bounding box center [733, 173] width 57 height 12
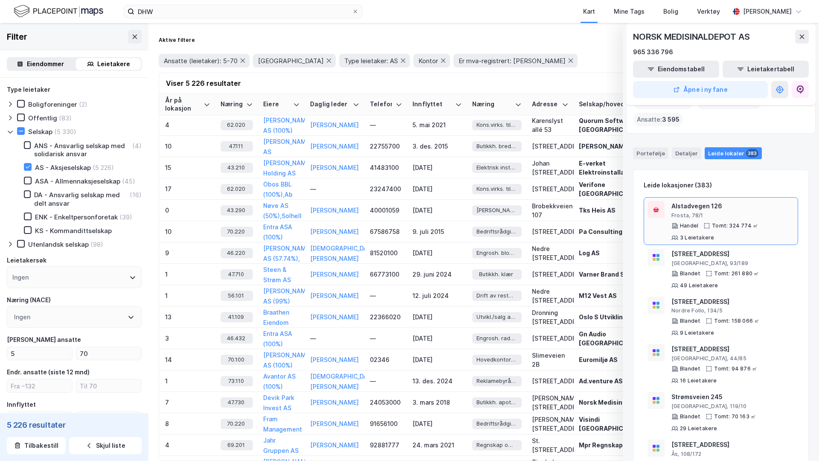
scroll to position [0, 0]
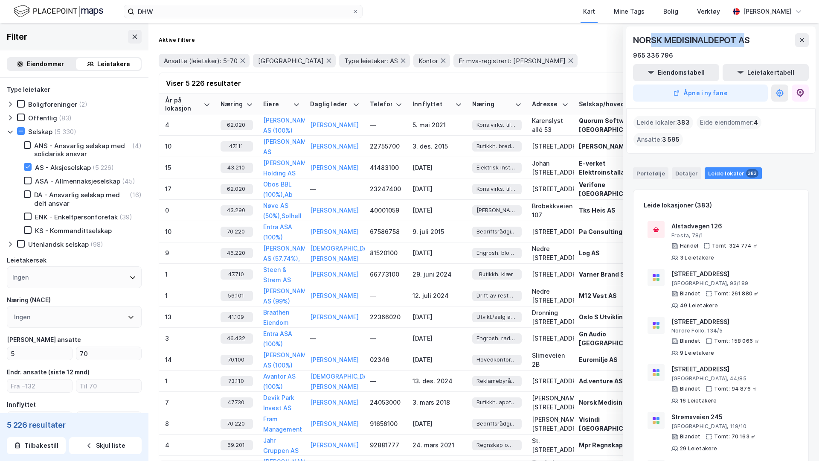
drag, startPoint x: 651, startPoint y: 42, endPoint x: 748, endPoint y: 44, distance: 96.4
click at [645, 44] on div "NORSK MEDISINALDEPOT AS" at bounding box center [692, 40] width 118 height 14
click at [645, 74] on button "Leietakertabell" at bounding box center [766, 72] width 86 height 17
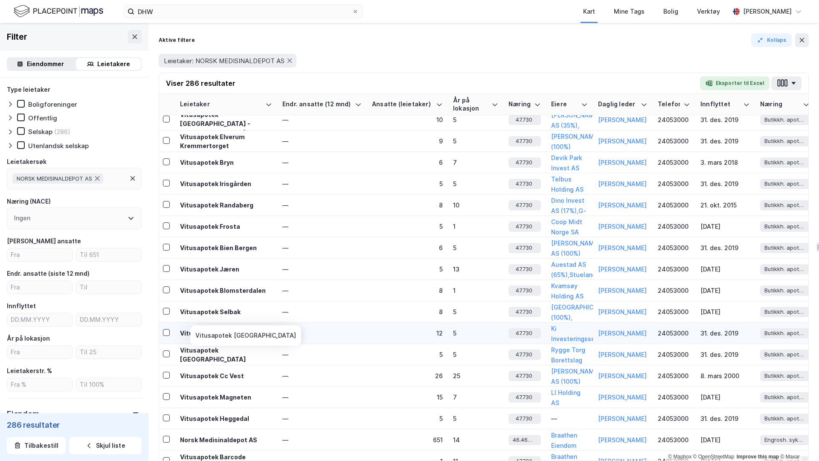
scroll to position [0, 2]
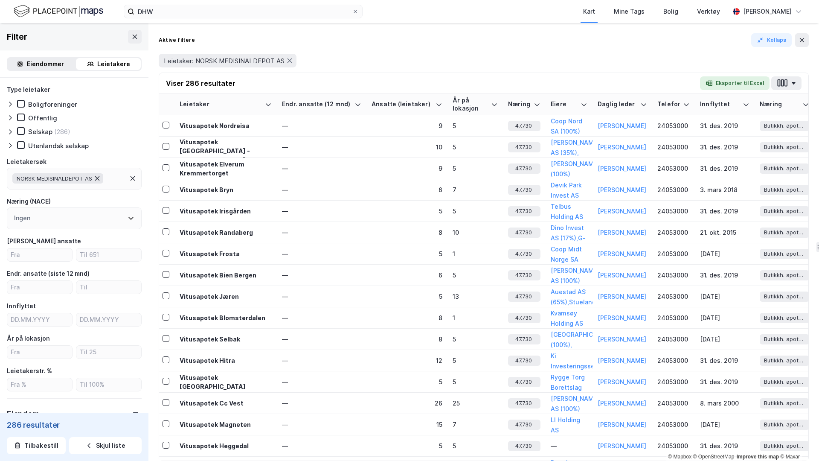
click at [99, 178] on icon at bounding box center [97, 178] width 7 height 7
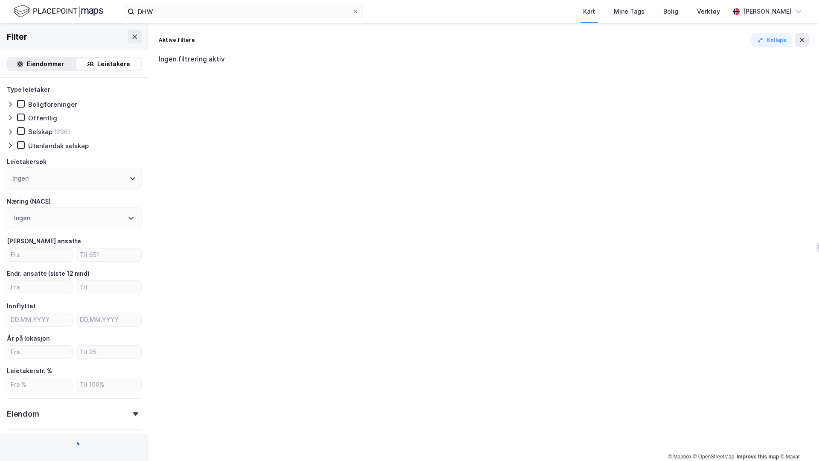
click at [62, 184] on div "Ingen" at bounding box center [74, 179] width 135 height 22
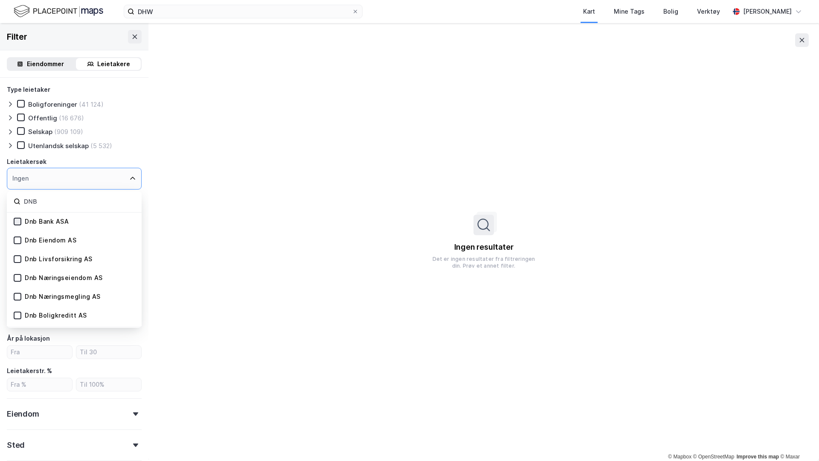
click at [17, 224] on div at bounding box center [18, 222] width 8 height 8
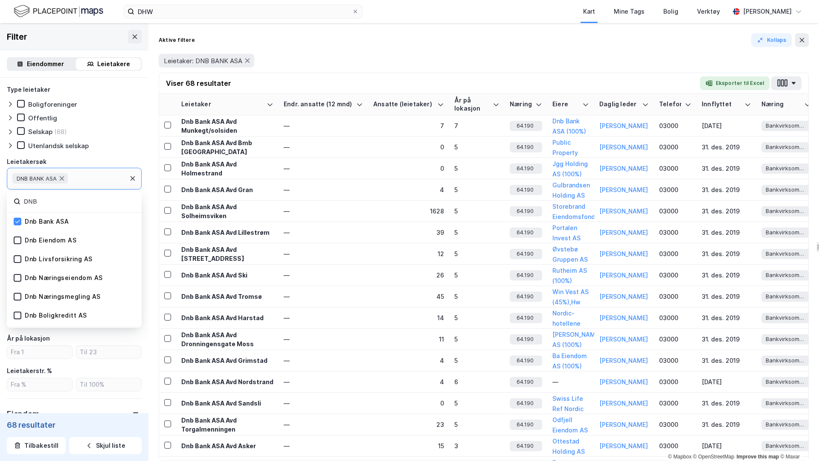
click at [100, 172] on div "DNB BANK ASA" at bounding box center [74, 179] width 135 height 22
click at [61, 202] on input "DNB" at bounding box center [79, 202] width 112 height 12
type input "STOREBRAND"
click at [18, 221] on icon at bounding box center [17, 221] width 5 height 3
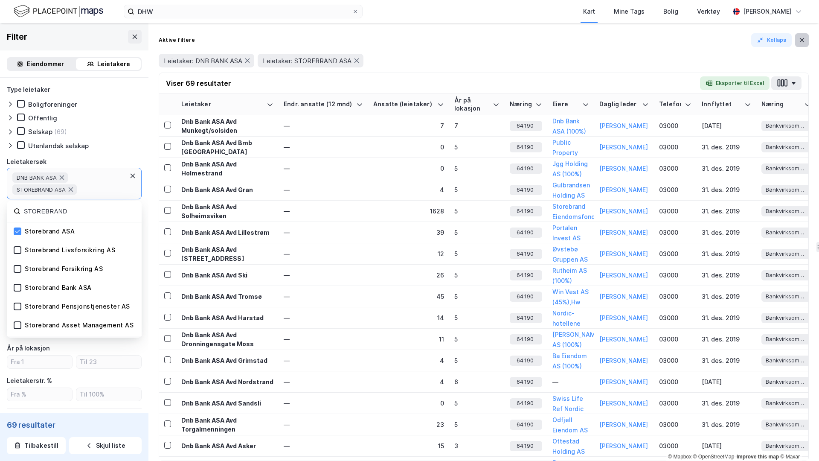
click at [645, 42] on icon at bounding box center [802, 40] width 7 height 7
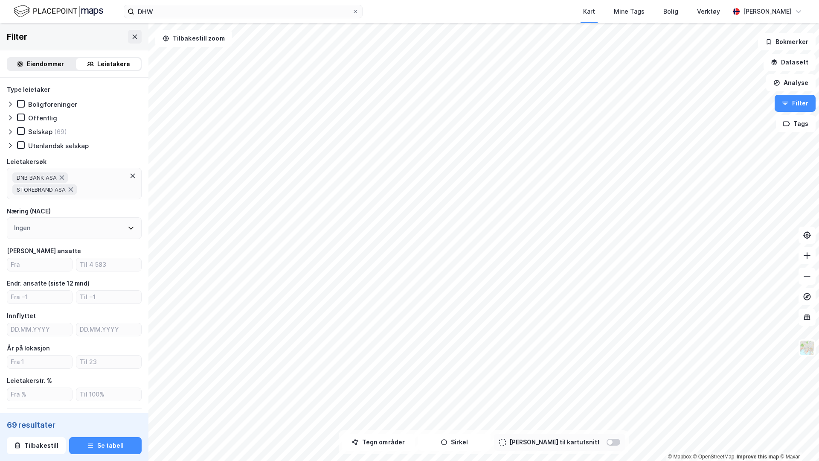
click at [42, 67] on div "Eiendommer" at bounding box center [45, 64] width 37 height 10
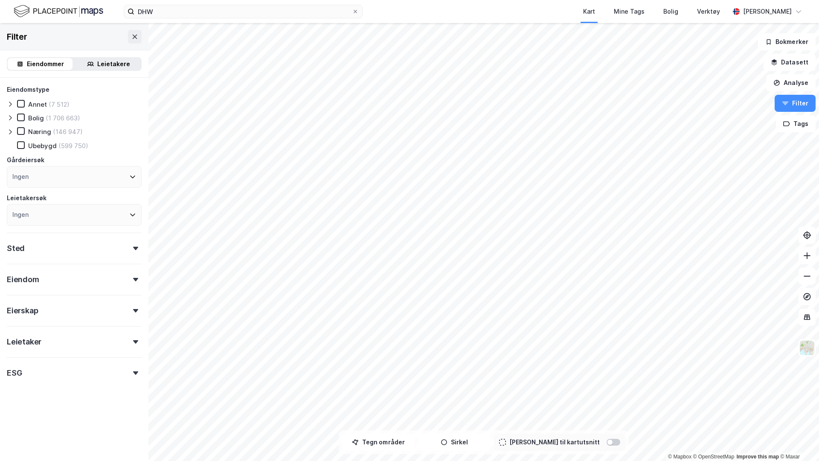
click at [41, 174] on div "Ingen" at bounding box center [74, 177] width 135 height 22
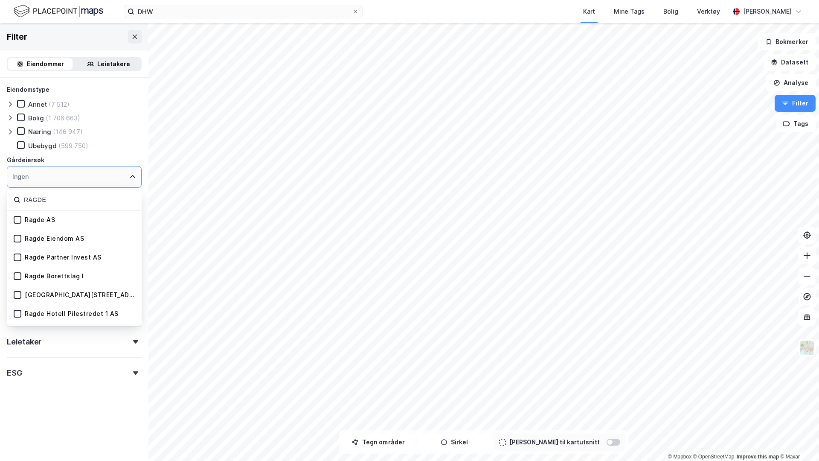
type input "RAGDE"
click at [18, 243] on div "Ragde Eiendom AS" at bounding box center [74, 239] width 135 height 19
click at [18, 242] on div "Ragde Eiendom AS" at bounding box center [74, 239] width 135 height 19
click at [17, 238] on icon at bounding box center [18, 238] width 6 height 6
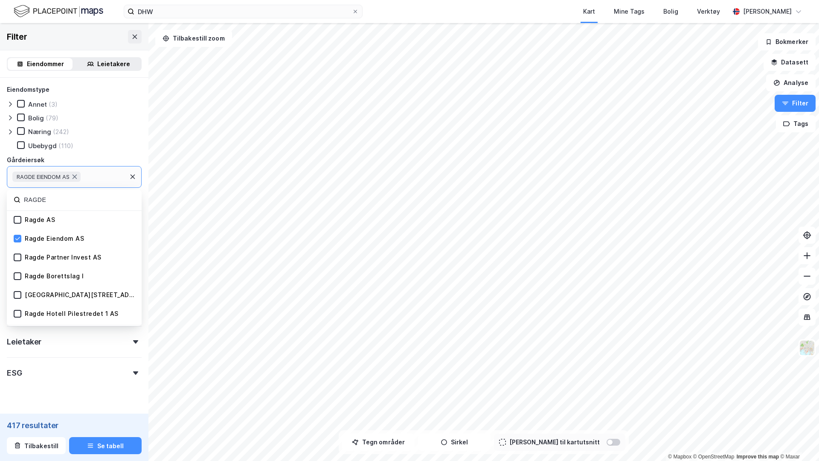
click at [118, 142] on div "Ubebygd (110)" at bounding box center [79, 145] width 125 height 9
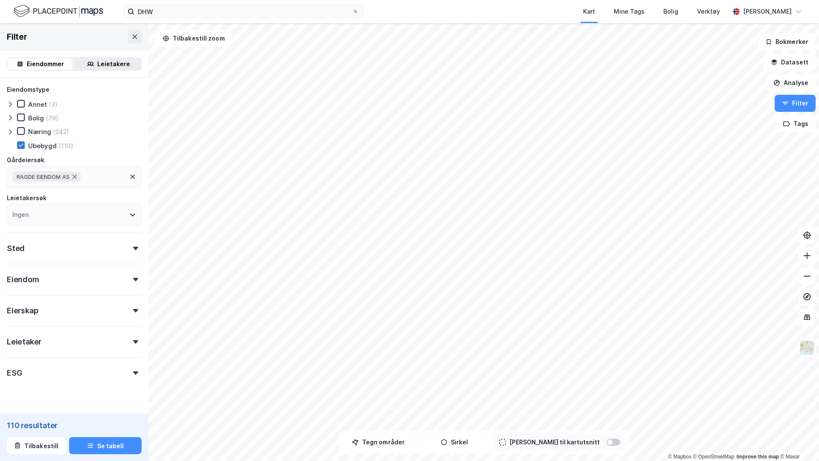
click at [24, 146] on div at bounding box center [21, 145] width 8 height 8
click at [10, 130] on icon at bounding box center [10, 131] width 3 height 5
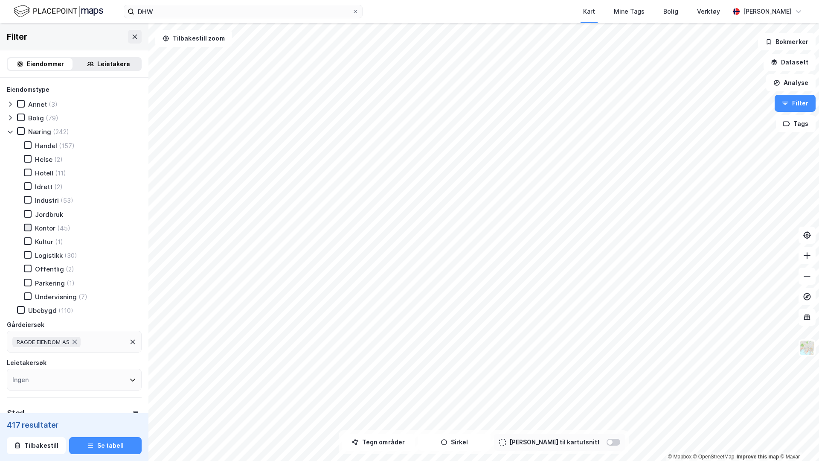
click at [29, 228] on icon at bounding box center [28, 227] width 6 height 6
click at [30, 145] on icon at bounding box center [28, 145] width 6 height 6
click at [114, 351] on button "Se tabell" at bounding box center [105, 445] width 73 height 17
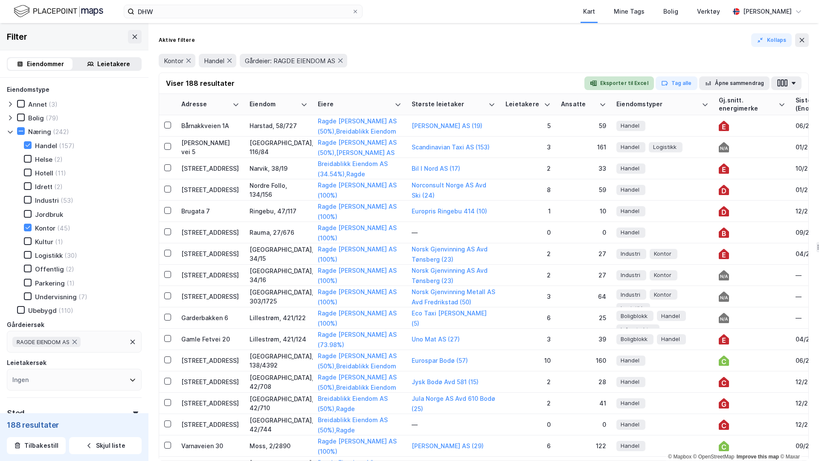
click at [619, 82] on button "Eksporter til Excel" at bounding box center [619, 83] width 70 height 14
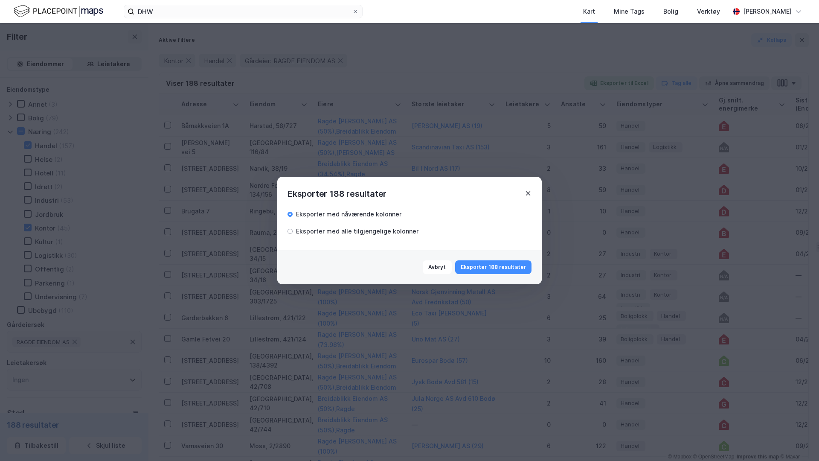
click at [526, 192] on icon at bounding box center [528, 193] width 7 height 7
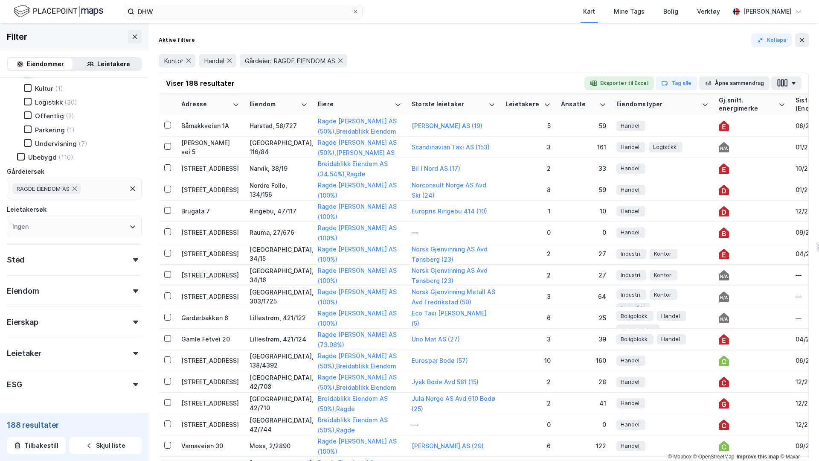
scroll to position [183, 0]
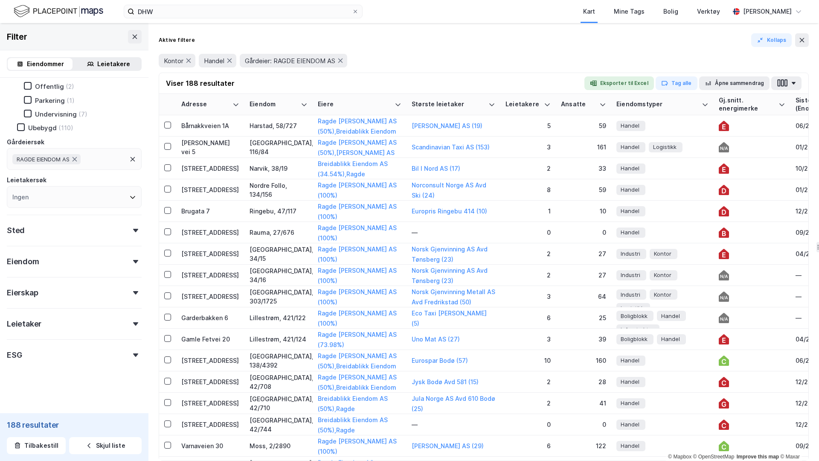
click at [48, 332] on div "Eiendomstype Annet (3) Bolig (79) Næring (242) Handel (157) Helse (2) Hotell (1…" at bounding box center [74, 133] width 135 height 462
click at [45, 324] on div "Leietaker" at bounding box center [74, 320] width 135 height 24
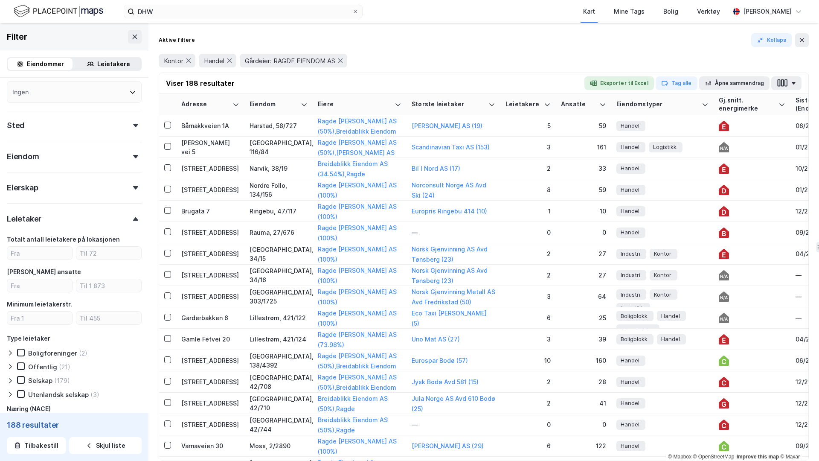
scroll to position [290, 0]
click at [32, 254] on input "number" at bounding box center [39, 250] width 65 height 13
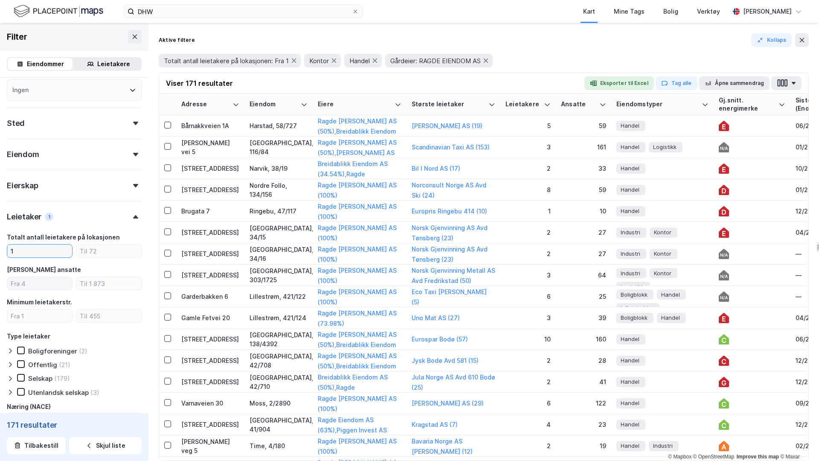
type input "1"
click at [49, 286] on input "number" at bounding box center [39, 283] width 65 height 13
type input "10"
click at [108, 279] on input "number" at bounding box center [108, 283] width 65 height 13
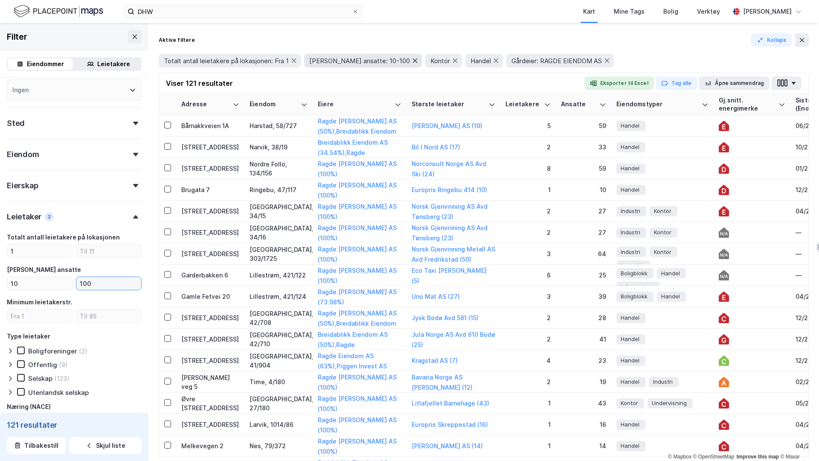
type input "100"
click at [413, 60] on icon at bounding box center [415, 60] width 5 height 4
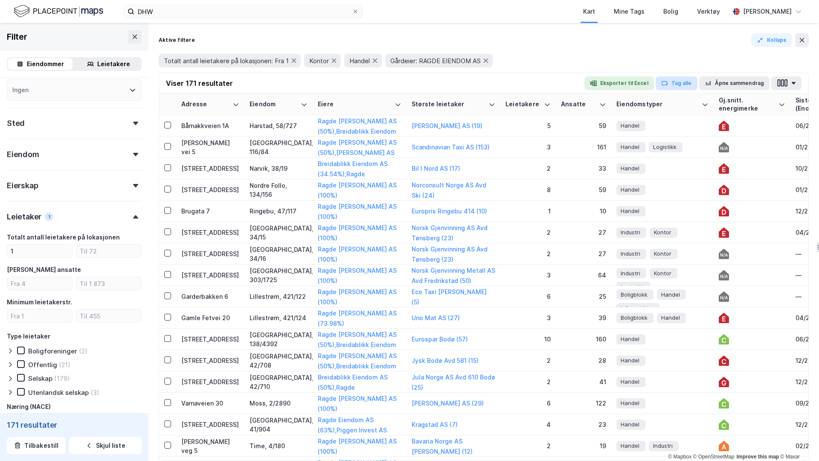
click at [645, 83] on button "Tag alle" at bounding box center [677, 83] width 42 height 14
type input "RAGDE KONTOR HANDEL 1 LEIETAKER+"
click at [645, 41] on div "171 eiendommer lagt til i tag" at bounding box center [731, 34] width 162 height 28
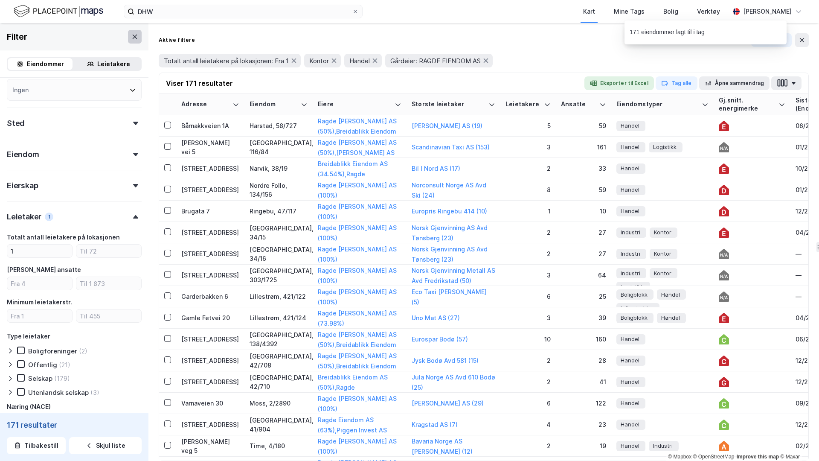
click at [131, 34] on button at bounding box center [135, 37] width 14 height 14
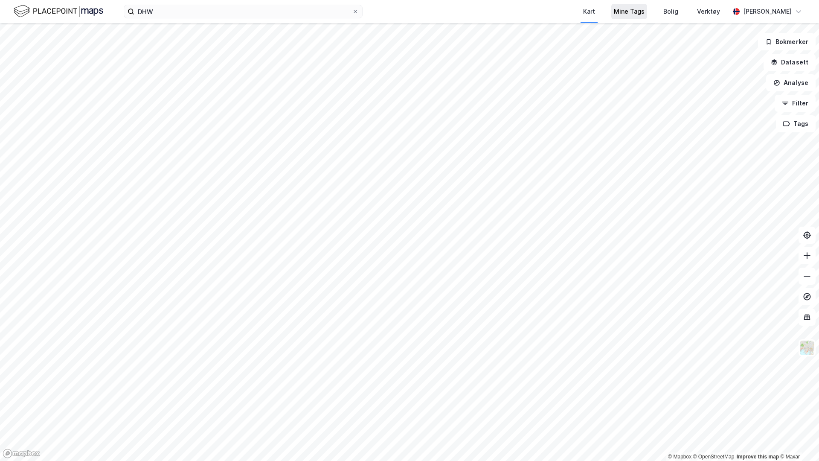
click at [626, 12] on div "Mine Tags" at bounding box center [629, 11] width 31 height 10
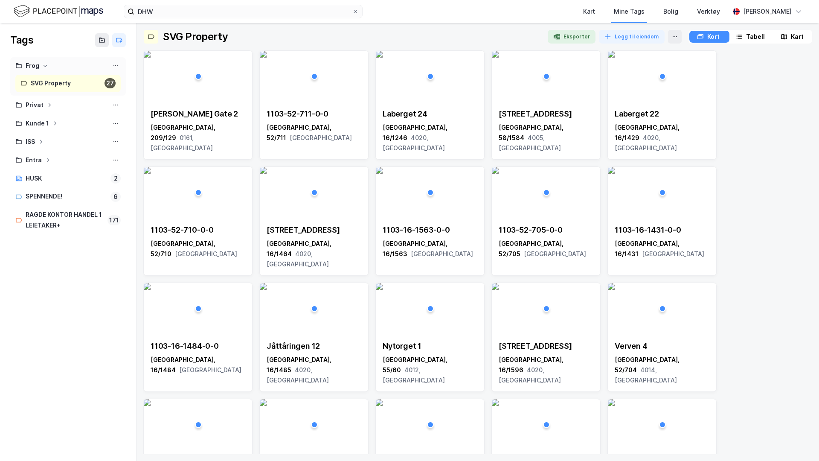
click at [41, 70] on div "Frog" at bounding box center [67, 66] width 105 height 11
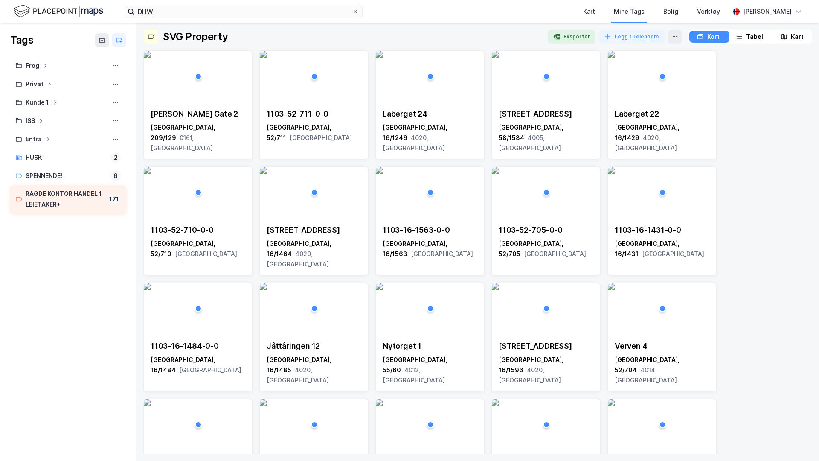
click at [57, 192] on div "RAGDE KONTOR HANDEL 1 LEIETAKER+" at bounding box center [65, 199] width 78 height 21
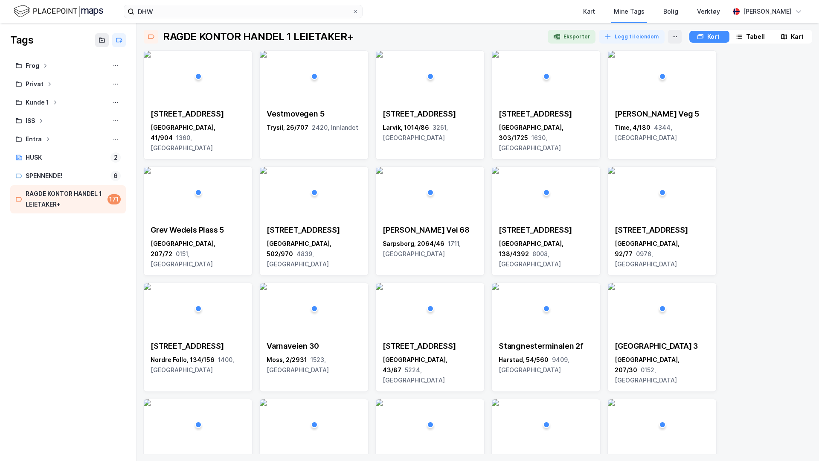
click at [645, 35] on div "Tabell" at bounding box center [755, 37] width 19 height 10
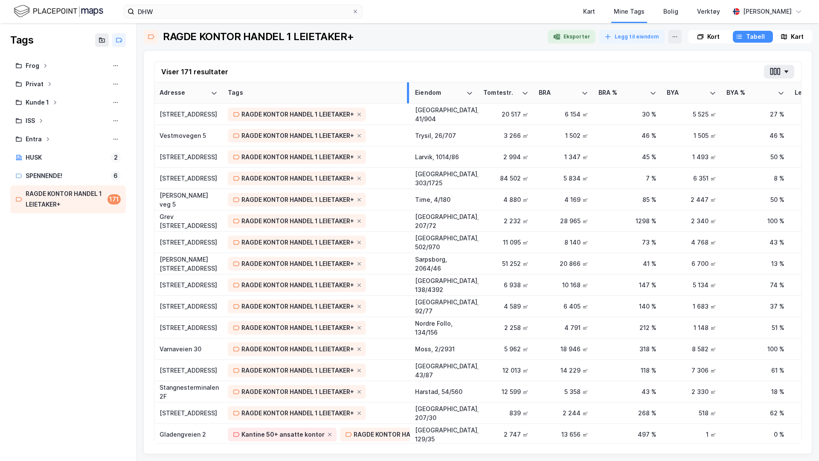
drag, startPoint x: 323, startPoint y: 93, endPoint x: 405, endPoint y: 96, distance: 82.4
click at [407, 96] on div at bounding box center [408, 92] width 2 height 21
click at [190, 114] on div "Tornsangerveien 25" at bounding box center [189, 114] width 58 height 9
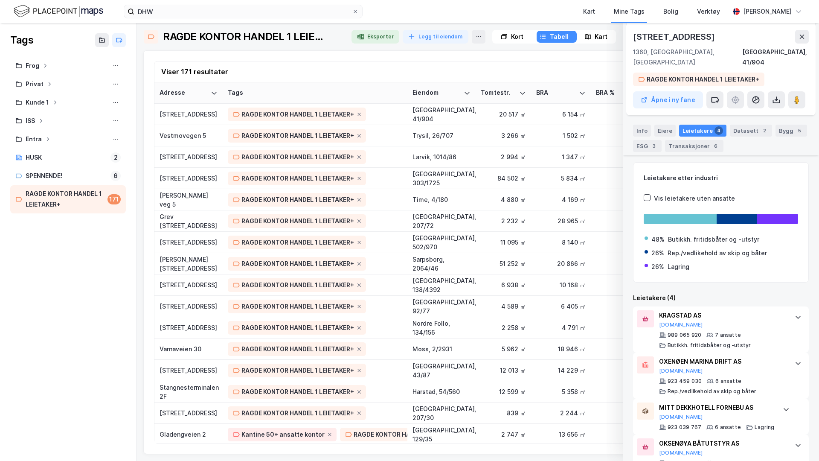
scroll to position [137, 0]
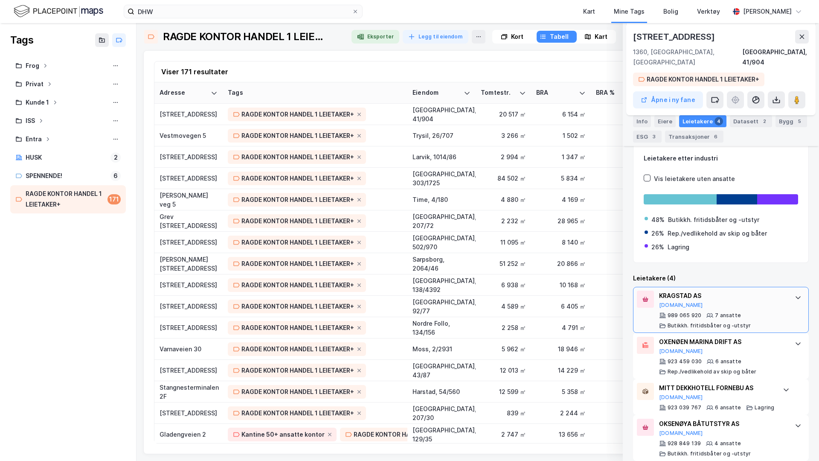
click at [645, 312] on div "7 ansatte" at bounding box center [728, 315] width 26 height 7
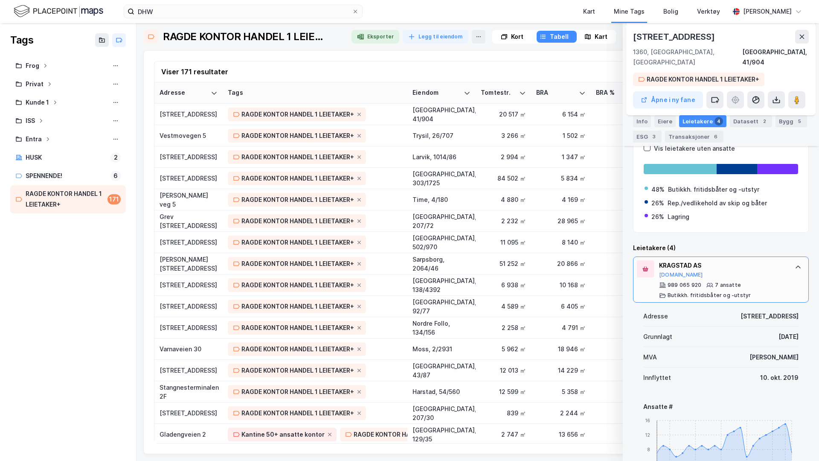
click at [645, 268] on div "KRAGSTAD AS Proff.no 989 065 920 7 ansatte Butikkh. fritidsbåter og -utstyr" at bounding box center [722, 279] width 127 height 38
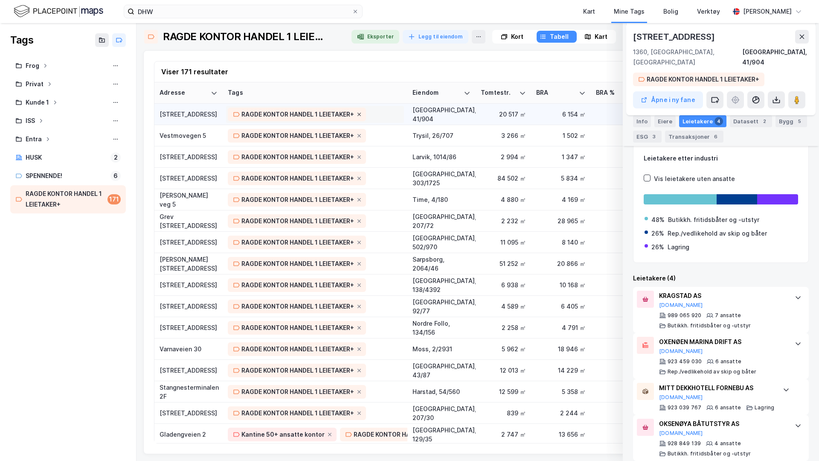
click at [361, 113] on icon at bounding box center [359, 114] width 5 height 5
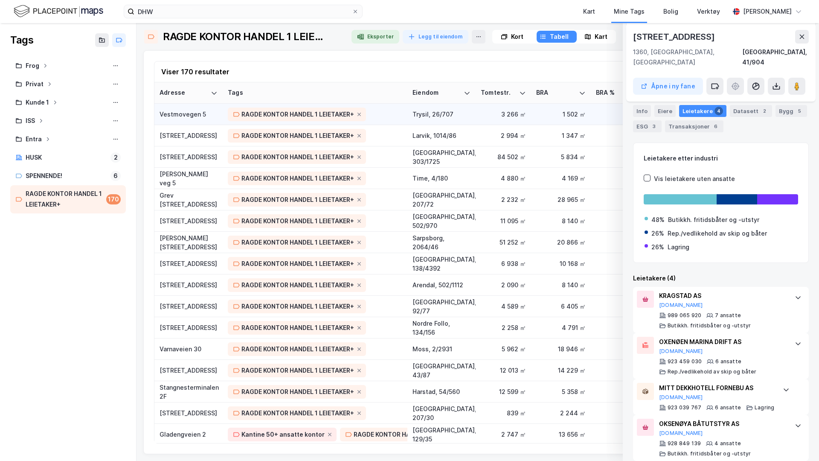
click at [196, 110] on div "Vestmovegen 5" at bounding box center [189, 114] width 58 height 9
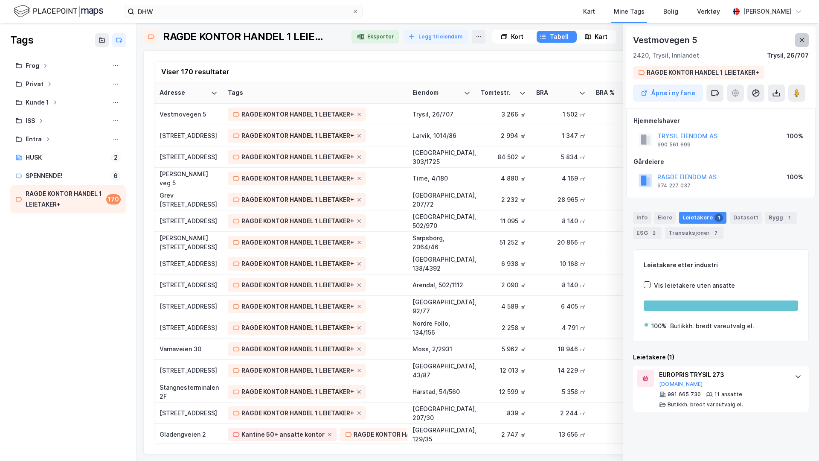
click at [645, 35] on button at bounding box center [802, 40] width 14 height 14
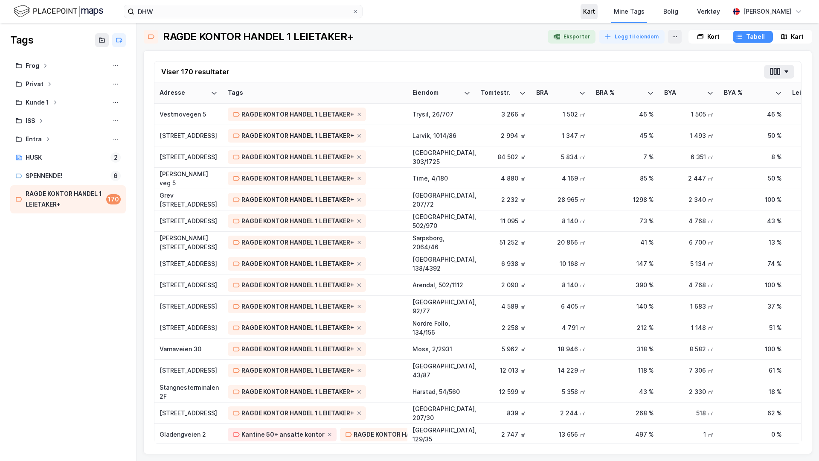
click at [589, 16] on div "Kart" at bounding box center [589, 11] width 12 height 10
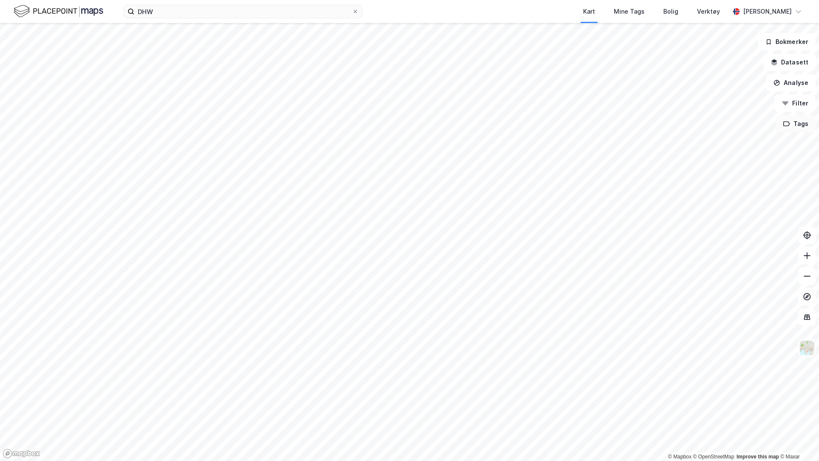
click at [645, 131] on button "Tags" at bounding box center [796, 123] width 40 height 17
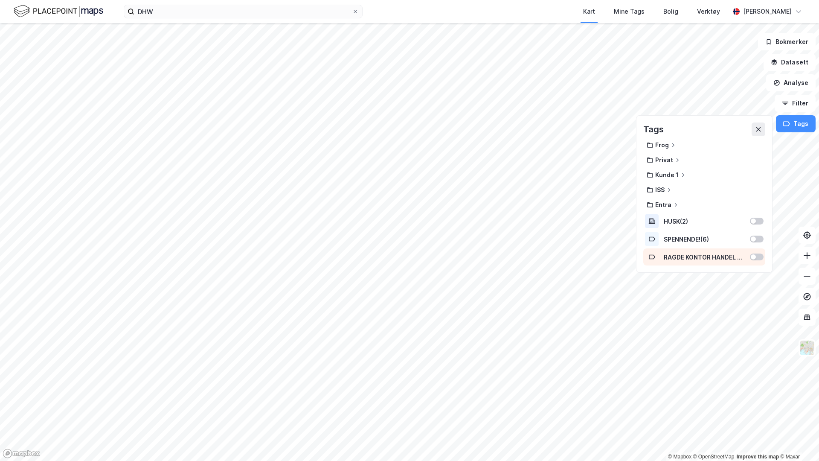
click at [645, 255] on div at bounding box center [757, 256] width 14 height 7
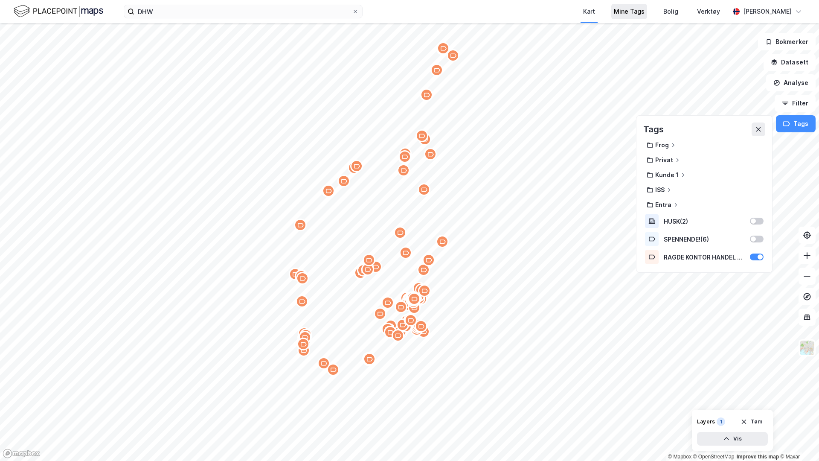
click at [628, 15] on div "Mine Tags" at bounding box center [629, 11] width 31 height 10
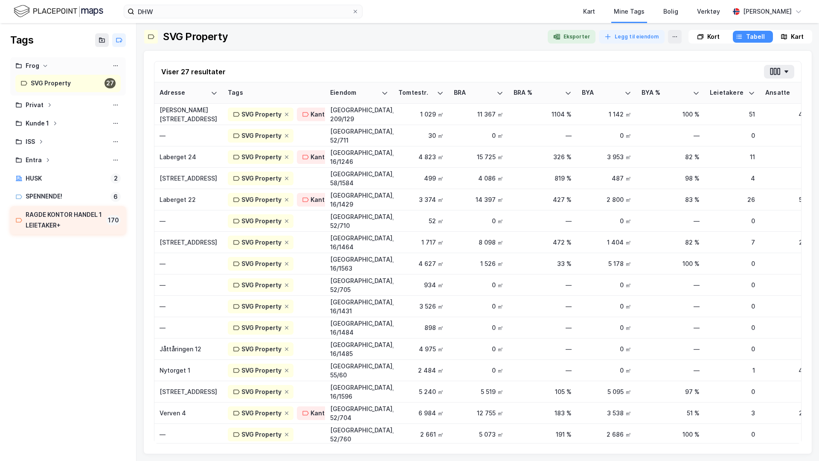
click at [73, 217] on div "RAGDE KONTOR HANDEL 1 LEIETAKER+" at bounding box center [64, 219] width 77 height 21
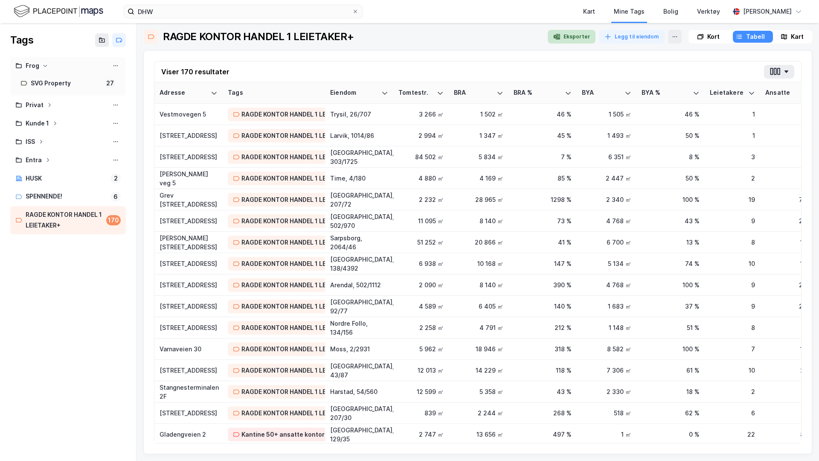
click at [575, 36] on button "Eksporter" at bounding box center [572, 37] width 48 height 14
click at [102, 40] on icon at bounding box center [102, 40] width 7 height 7
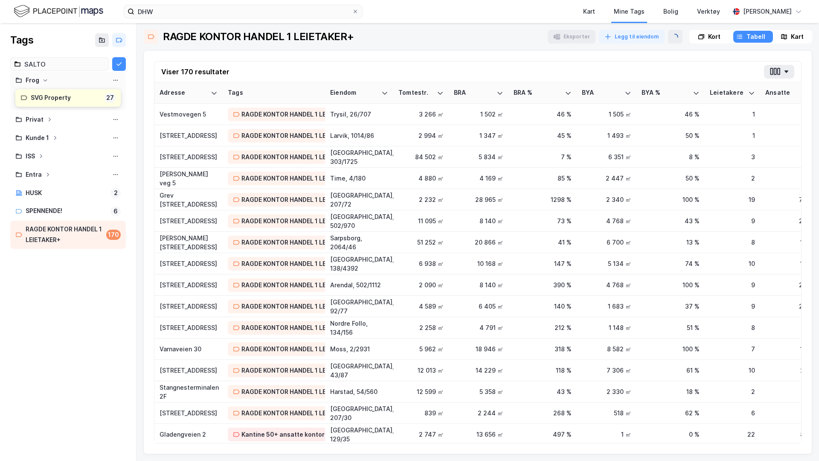
type input "SALTO"
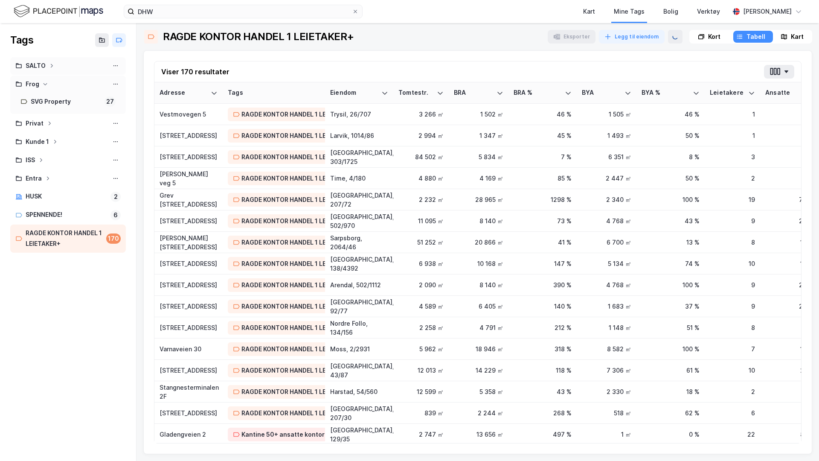
click at [61, 66] on div "SALTO" at bounding box center [67, 66] width 105 height 11
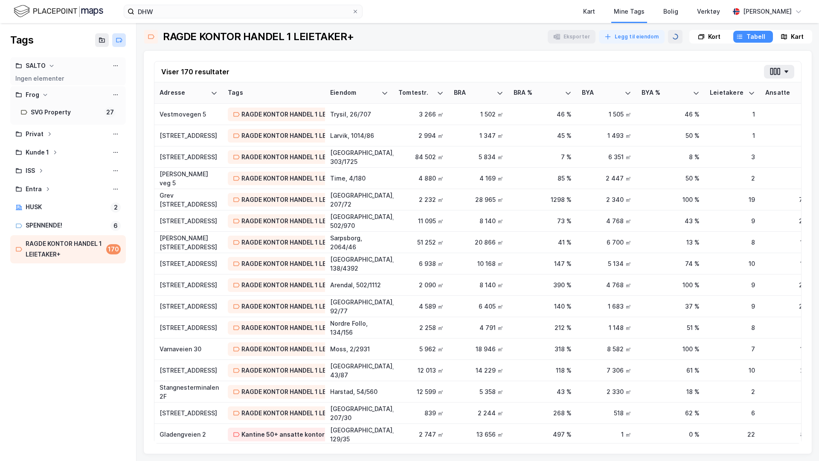
click at [120, 44] on button at bounding box center [119, 40] width 14 height 14
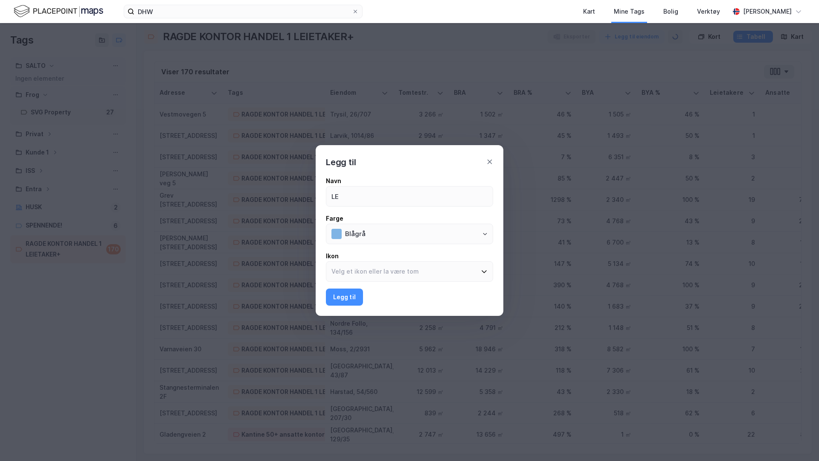
type input "L"
type input "SELGER 1"
click at [345, 298] on button "Legg til" at bounding box center [344, 296] width 37 height 17
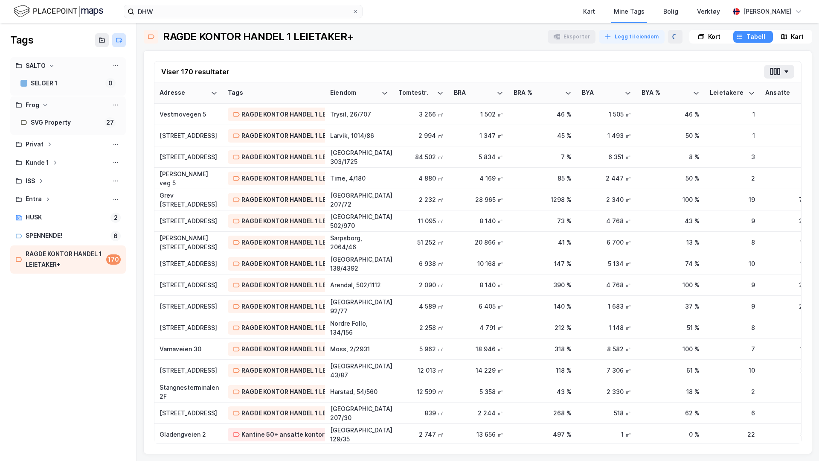
click at [117, 41] on icon at bounding box center [119, 40] width 7 height 7
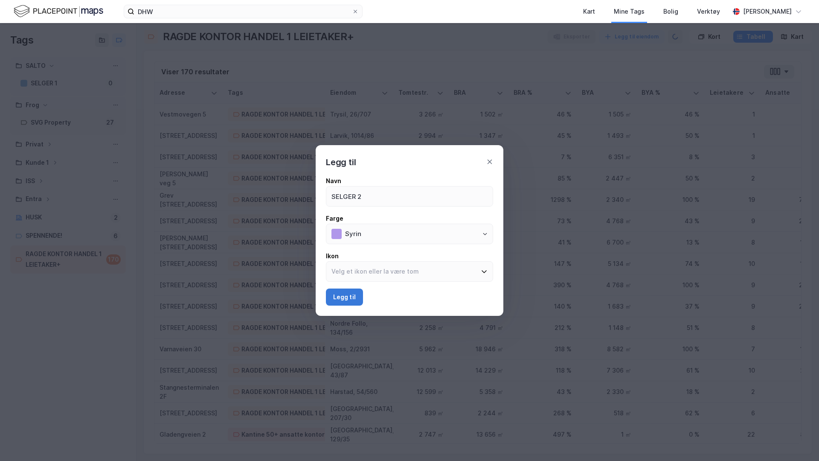
type input "SELGER 2"
click at [344, 298] on button "Legg til" at bounding box center [344, 296] width 37 height 17
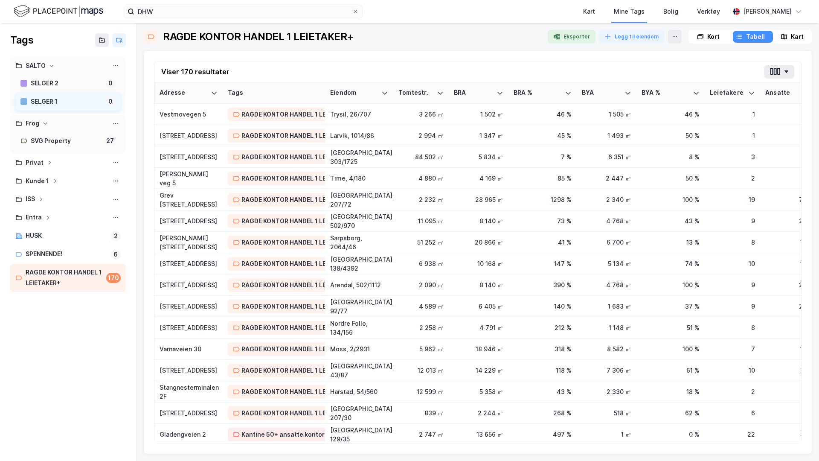
click at [70, 96] on div "SELGER 1" at bounding box center [66, 101] width 71 height 11
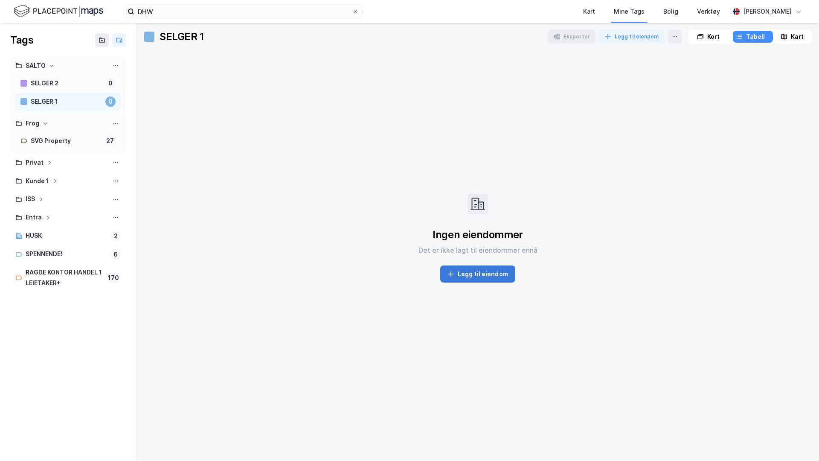
click at [488, 276] on button "Legg til eiendom" at bounding box center [477, 273] width 75 height 17
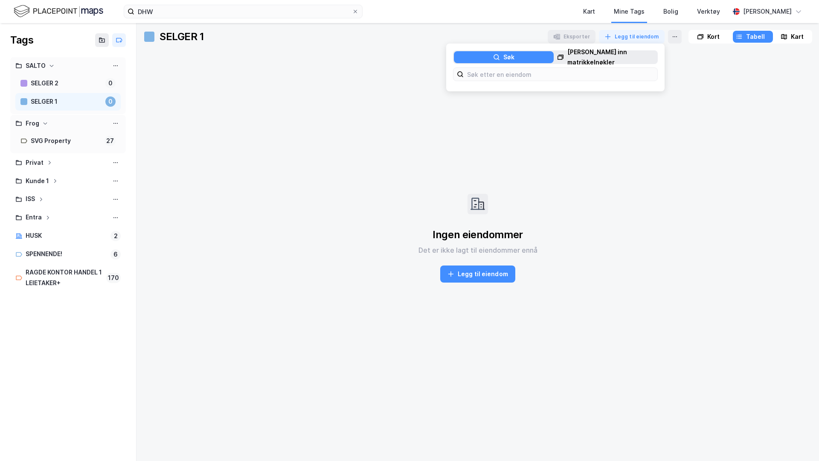
click at [593, 60] on div "Lim inn matrikkelnøkler" at bounding box center [612, 57] width 90 height 20
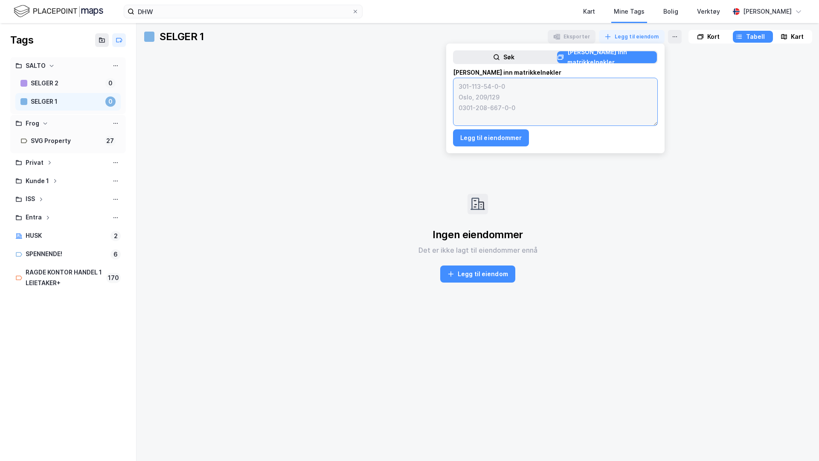
click at [542, 79] on textarea at bounding box center [556, 101] width 204 height 47
paste textarea "1804-138-4392-0-0 1804-42-708-0-0 1804-42-710-0-0 3103-2-2890-0-0 1121-4-180-0-…"
type textarea "1804-138-4392-0-0 1804-42-708-0-0 1804-42-710-0-0 3103-2-2890-0-0 1121-4-180-0-…"
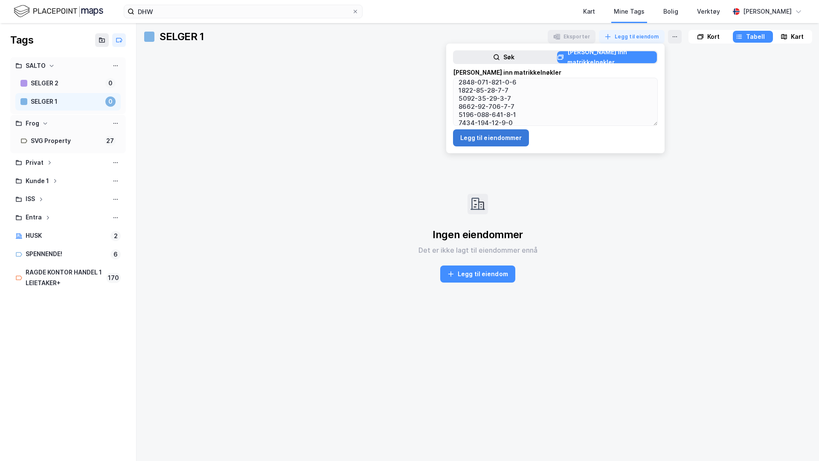
click at [499, 134] on button "Legg til eiendommer" at bounding box center [491, 137] width 76 height 17
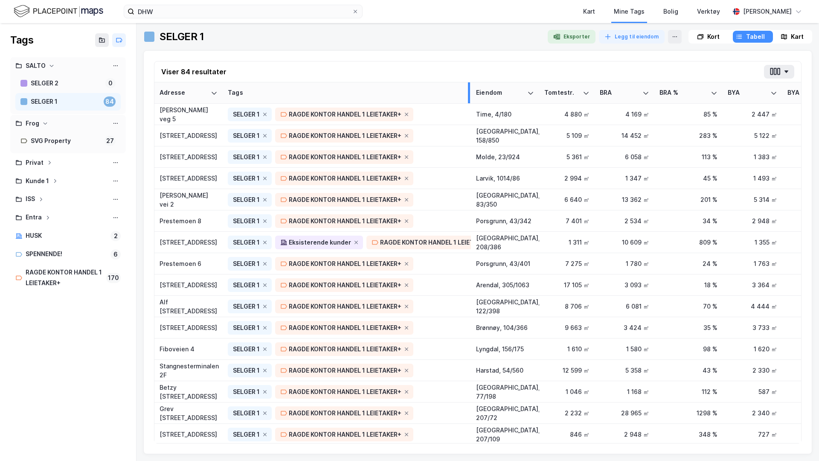
drag, startPoint x: 323, startPoint y: 99, endPoint x: 469, endPoint y: 93, distance: 146.0
click at [469, 93] on div at bounding box center [469, 92] width 2 height 21
click at [70, 276] on div "RAGDE KONTOR HANDEL 1 LEIETAKER+" at bounding box center [64, 277] width 77 height 21
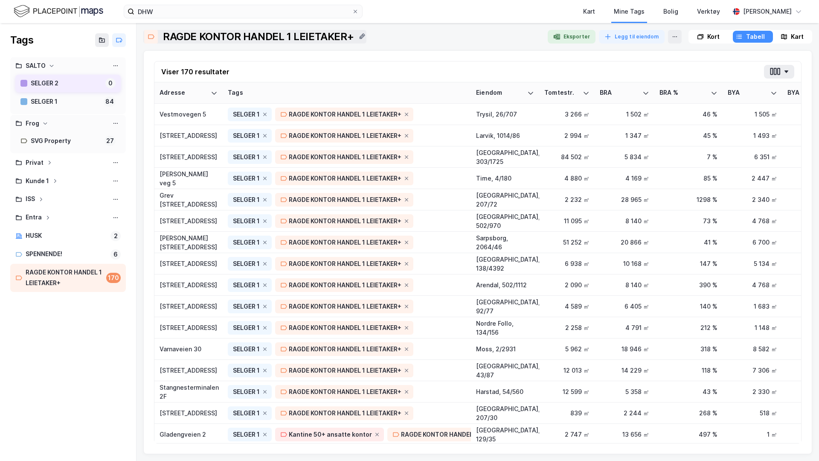
click at [58, 81] on div "SELGER 2" at bounding box center [66, 83] width 71 height 11
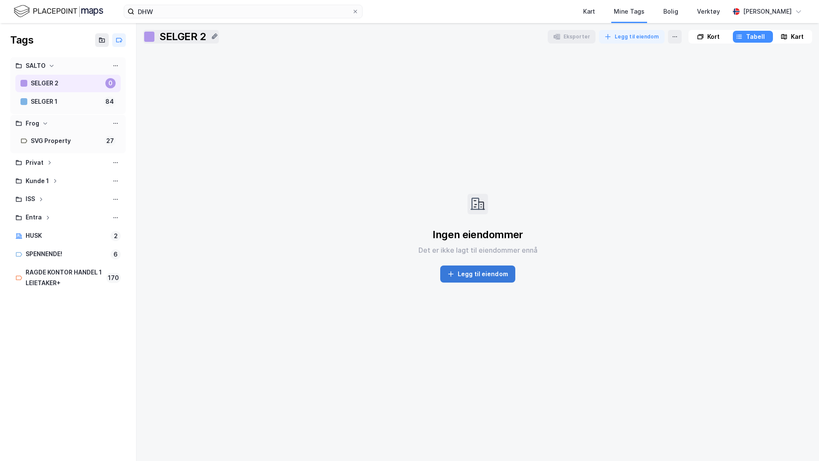
click at [469, 268] on button "Legg til eiendom" at bounding box center [477, 273] width 75 height 17
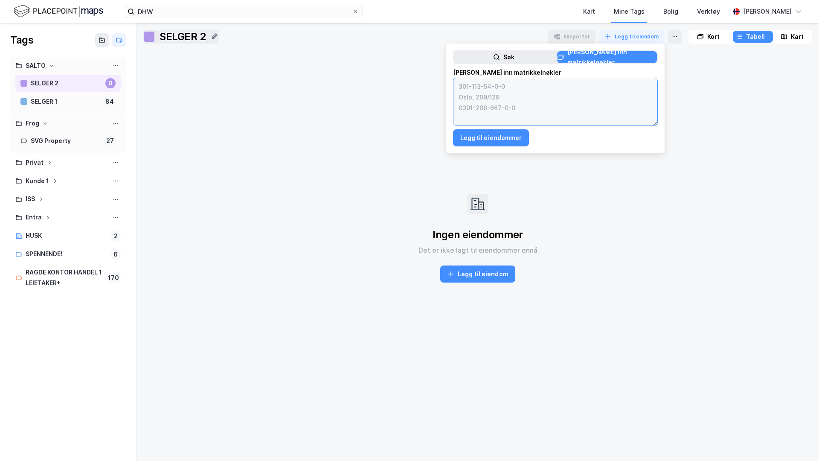
click at [494, 89] on textarea at bounding box center [556, 101] width 204 height 47
paste textarea "3330-9-26-0-0 3330-64-254-0-0 3330-65-160-0-0 1851-28-41-0-0 3901-126-461-0-0 3…"
type textarea "3330-9-26-0-0 3330-64-254-0-0 3330-65-160-0-0 1851-28-41-0-0 3901-126-461-0-0 3…"
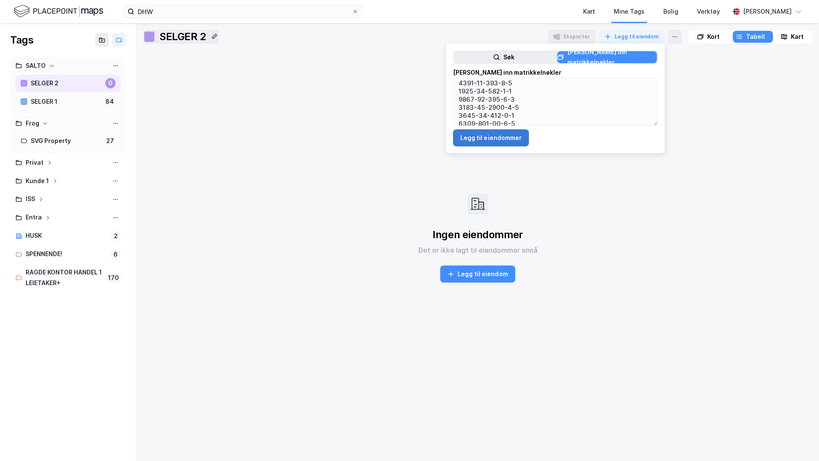
click at [487, 136] on button "Legg til eiendommer" at bounding box center [491, 137] width 76 height 17
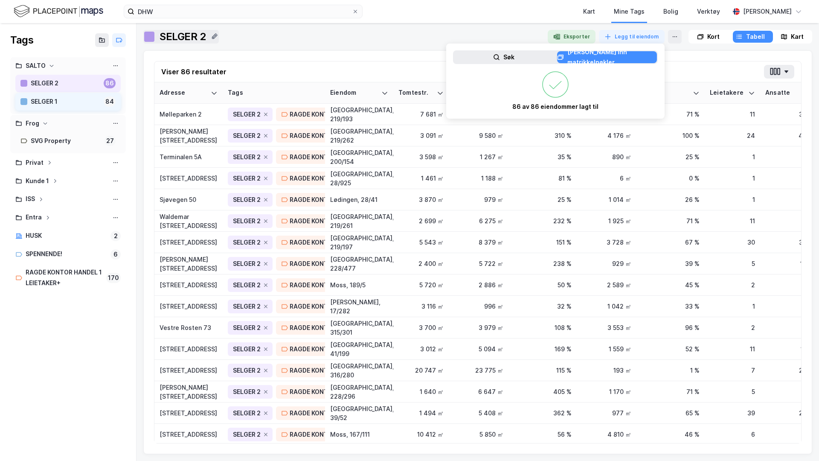
click at [108, 105] on div "84" at bounding box center [110, 101] width 12 height 10
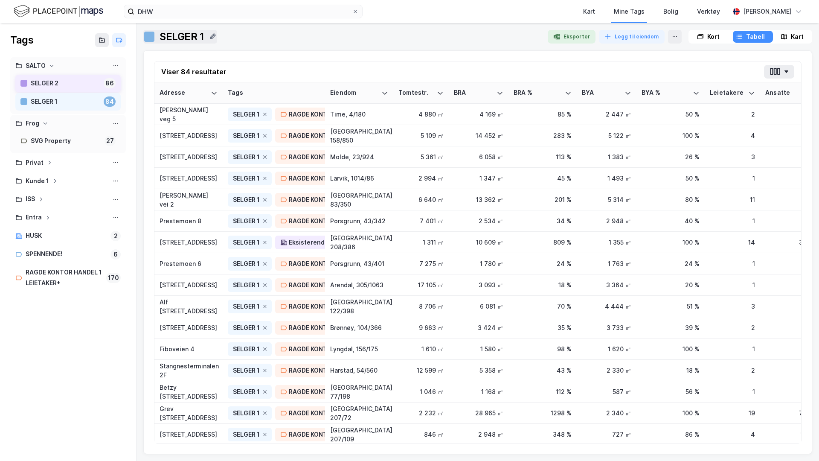
click at [103, 88] on div "SELGER 2 86" at bounding box center [67, 83] width 105 height 17
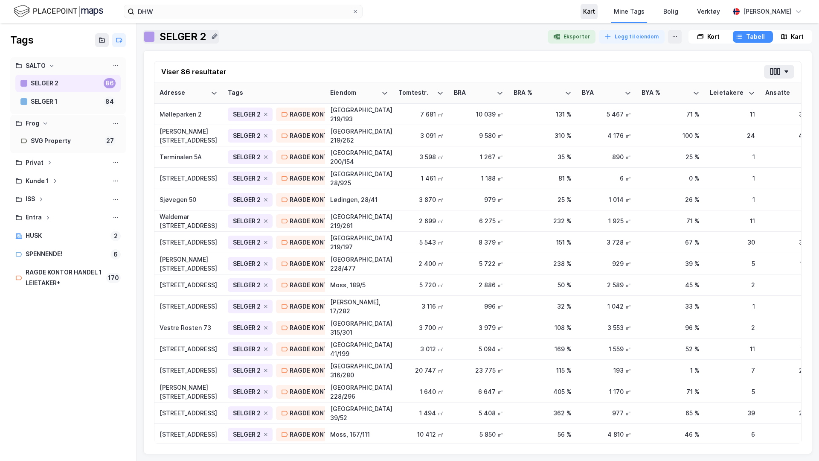
click at [590, 11] on div "Kart" at bounding box center [589, 11] width 12 height 10
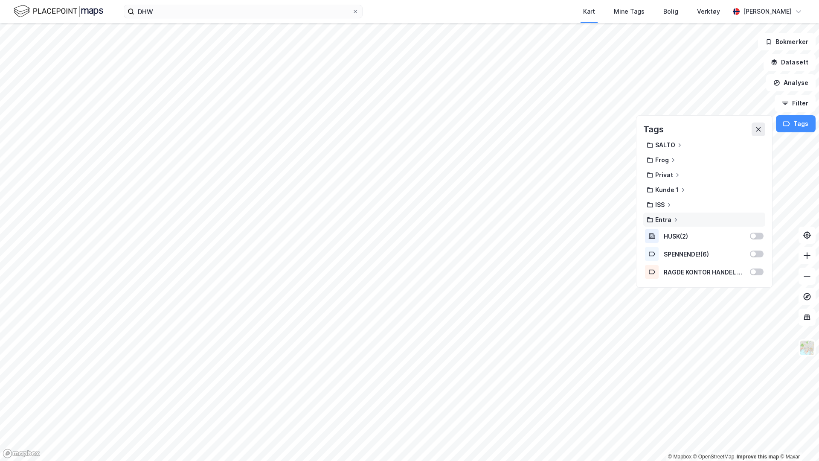
click at [645, 219] on div "Entra" at bounding box center [704, 219] width 115 height 7
click at [645, 147] on div "SALTO" at bounding box center [665, 144] width 20 height 7
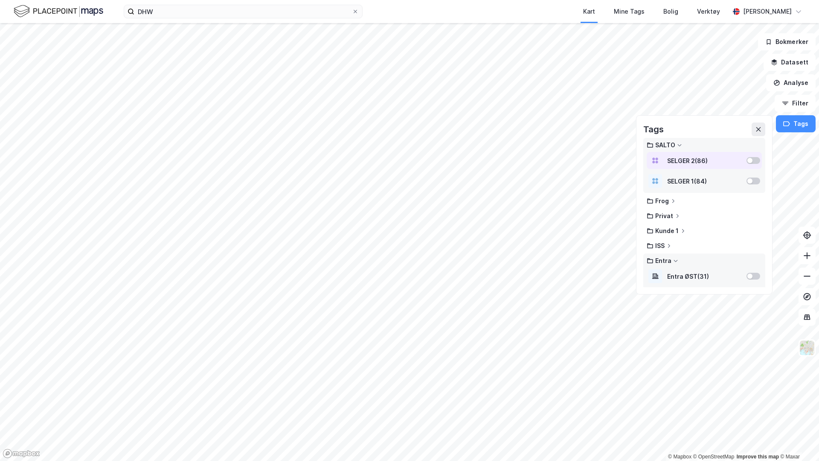
click at [645, 157] on div at bounding box center [754, 160] width 14 height 7
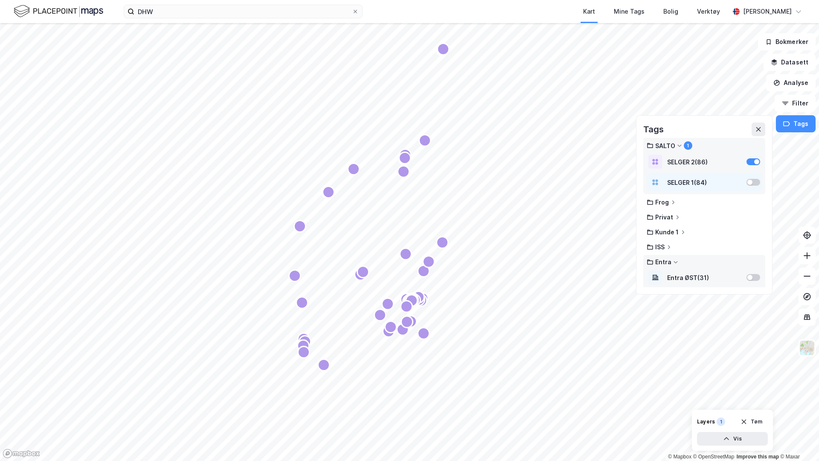
click at [645, 183] on div at bounding box center [754, 182] width 14 height 7
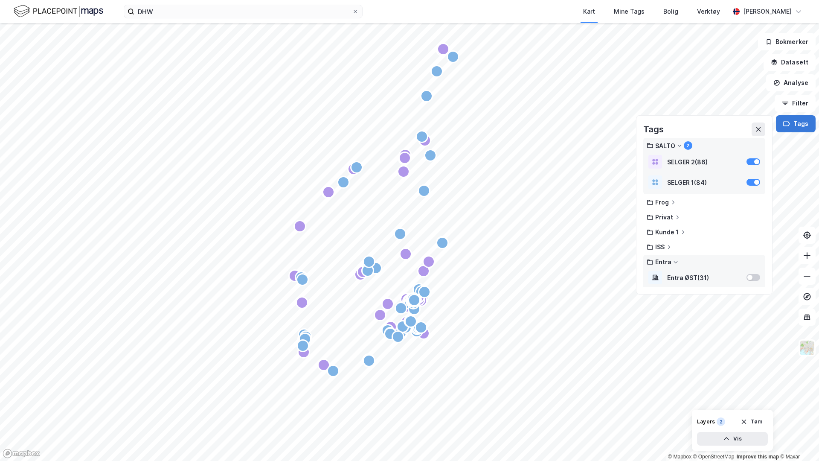
click at [645, 124] on button "Tags" at bounding box center [796, 123] width 40 height 17
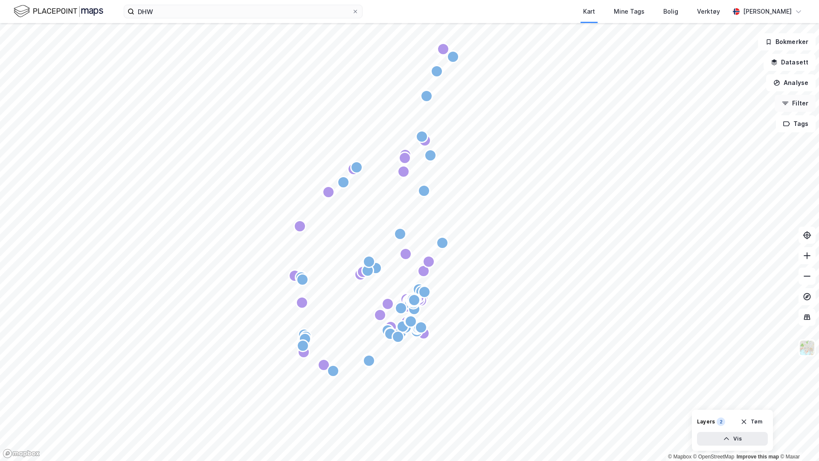
click at [645, 106] on button "Filter" at bounding box center [795, 103] width 41 height 17
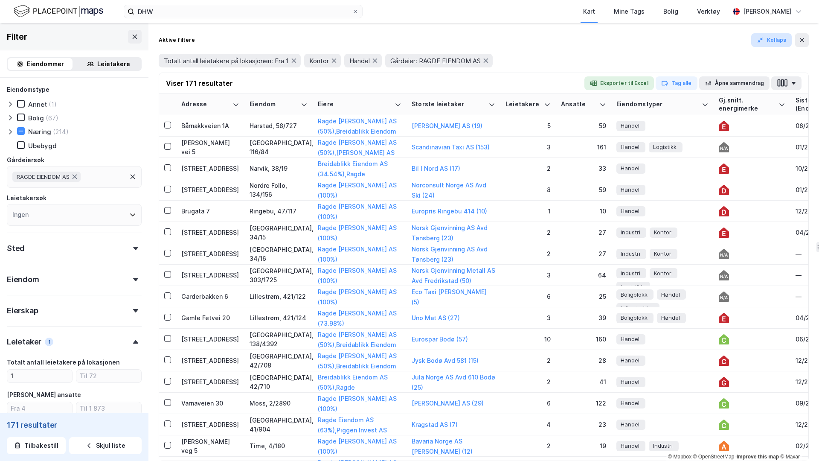
click at [645, 41] on button "Kollaps" at bounding box center [771, 40] width 41 height 14
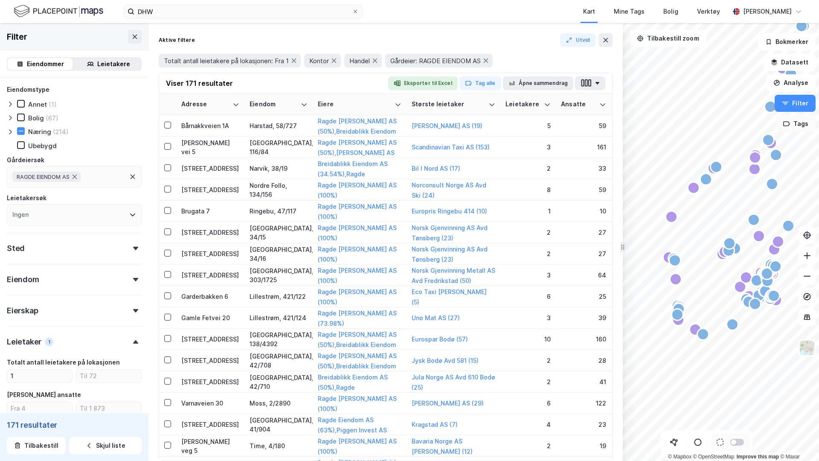
click at [645, 125] on button "Tags" at bounding box center [796, 123] width 40 height 17
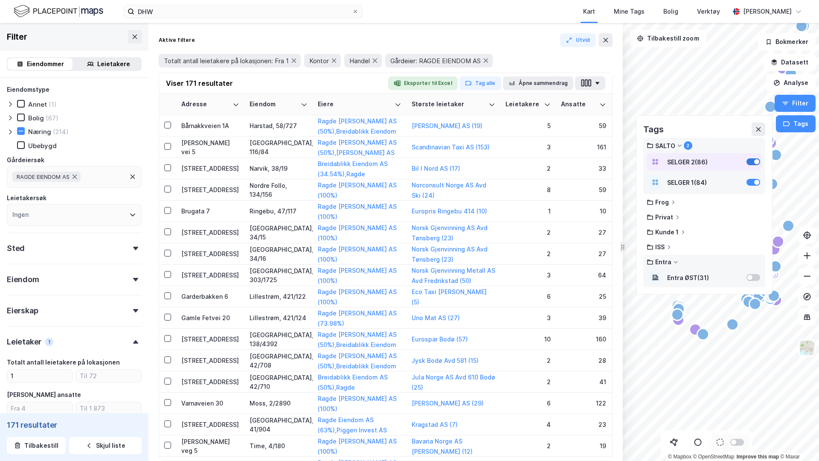
click at [645, 165] on div at bounding box center [754, 161] width 14 height 7
click at [645, 178] on div "SELGER 1 ( 84 )" at bounding box center [704, 182] width 115 height 17
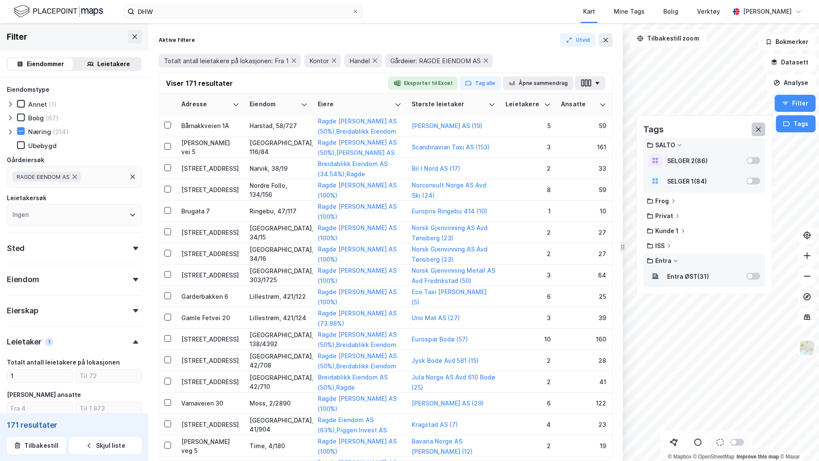
click at [645, 132] on icon at bounding box center [758, 129] width 7 height 7
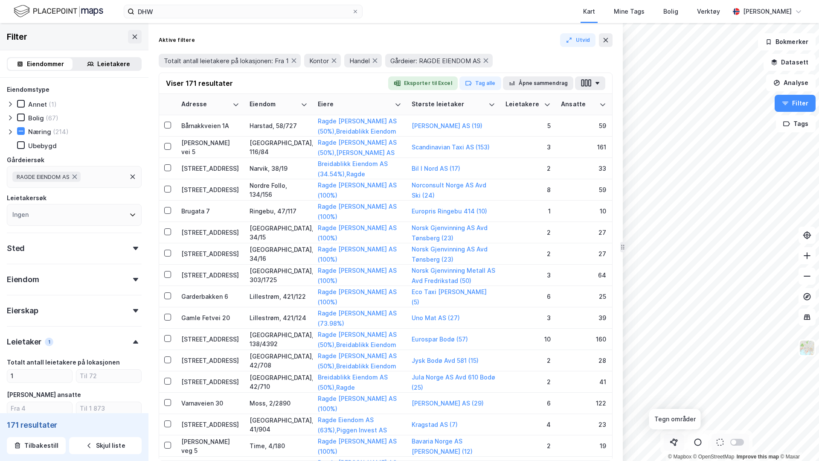
click at [645, 351] on button at bounding box center [674, 441] width 20 height 17
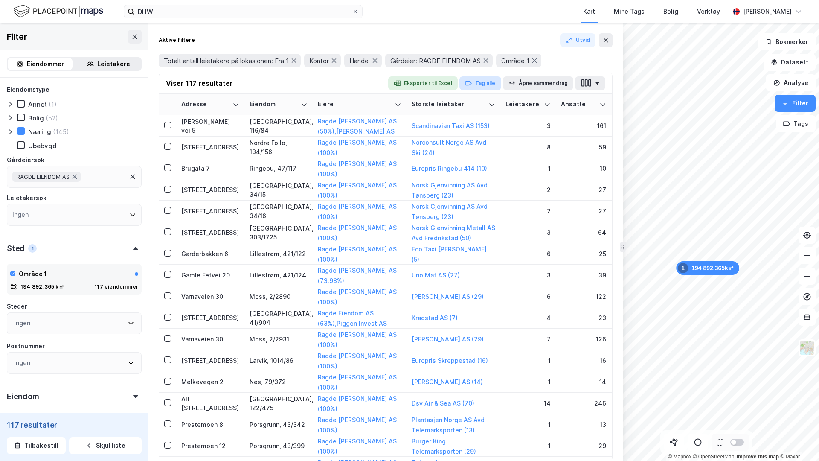
click at [497, 85] on button "Tag alle" at bounding box center [480, 83] width 42 height 14
type input "Salto 1"
click at [505, 112] on div "Salto 1" at bounding box center [512, 115] width 20 height 10
click at [129, 275] on icon at bounding box center [131, 273] width 7 height 7
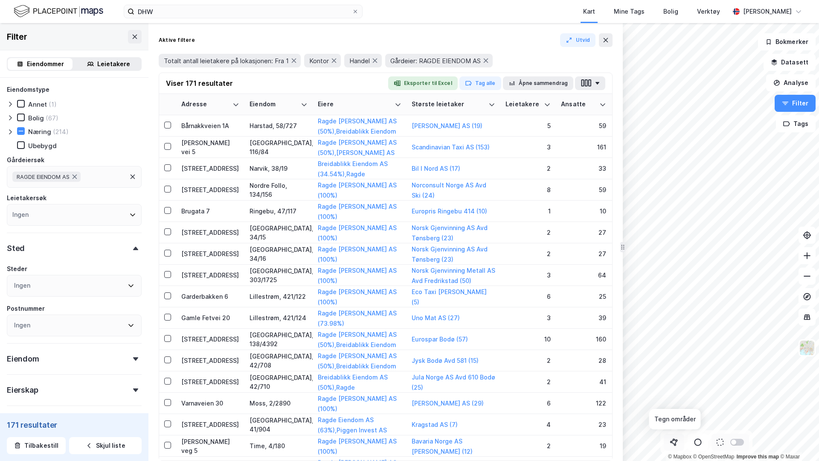
click at [645, 351] on icon at bounding box center [674, 440] width 1 height 0
click at [645, 233] on div "279 843,7m" at bounding box center [693, 238] width 39 height 23
click at [645, 116] on div "256 121,8m" at bounding box center [749, 116] width 38 height 15
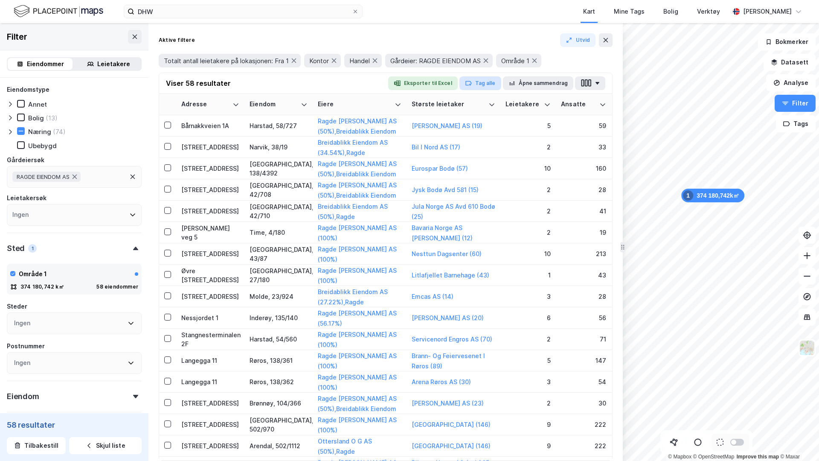
click at [489, 84] on button "Tag alle" at bounding box center [480, 83] width 42 height 14
type input "Salto 2"
click at [621, 15] on div "Mine Tags" at bounding box center [629, 11] width 31 height 10
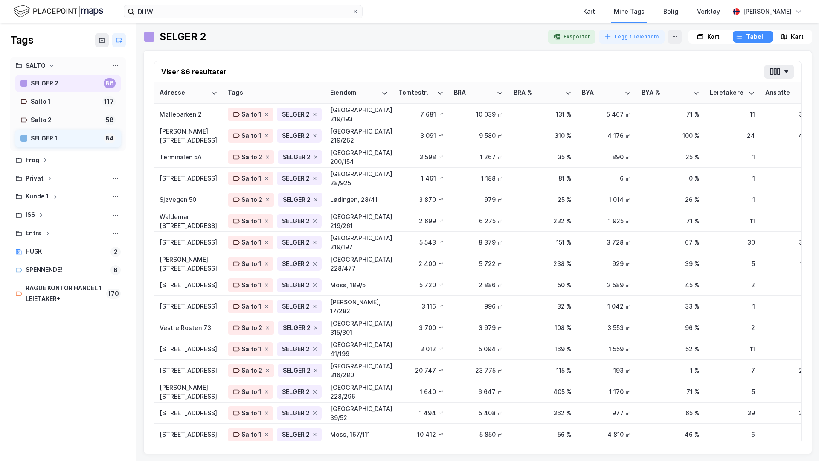
click at [52, 142] on div "SELGER 1" at bounding box center [66, 138] width 70 height 11
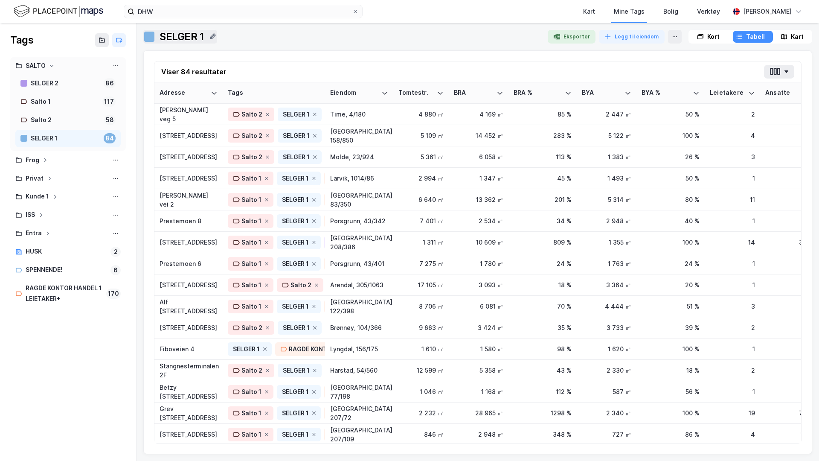
click at [154, 38] on div at bounding box center [149, 37] width 10 height 10
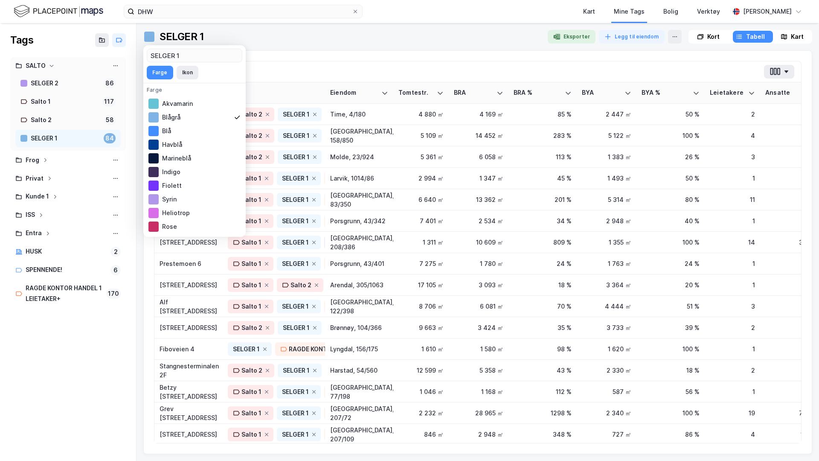
click at [272, 51] on div "Viser 84 resultater Adresse Tags Eiendom Tomtestr. BRA BRA % BYA BYA % Leietake…" at bounding box center [477, 252] width 669 height 404
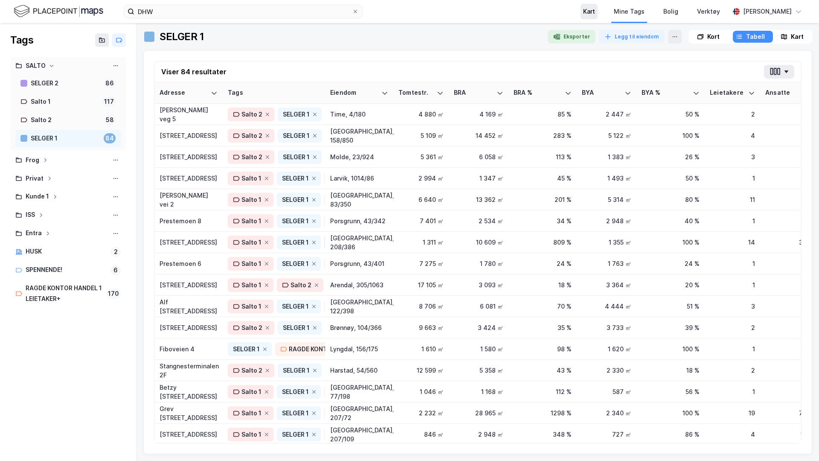
click at [586, 17] on div "Kart" at bounding box center [589, 11] width 17 height 15
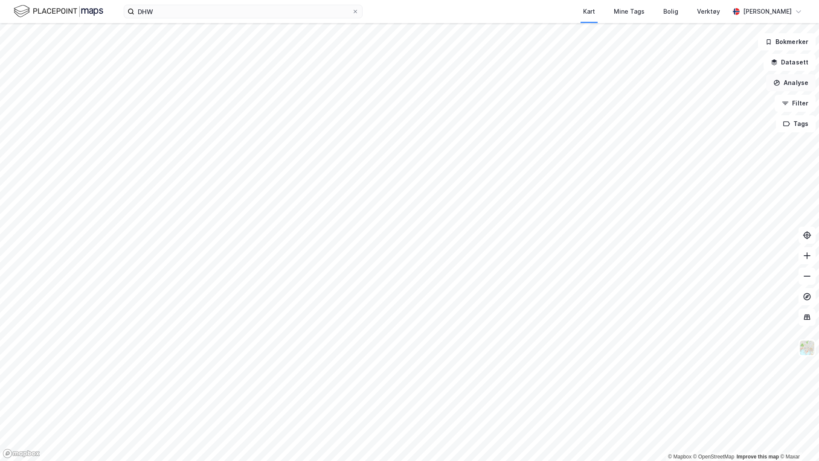
click at [645, 81] on button "Analyse" at bounding box center [790, 82] width 49 height 17
click at [645, 105] on button "Filter" at bounding box center [795, 103] width 41 height 17
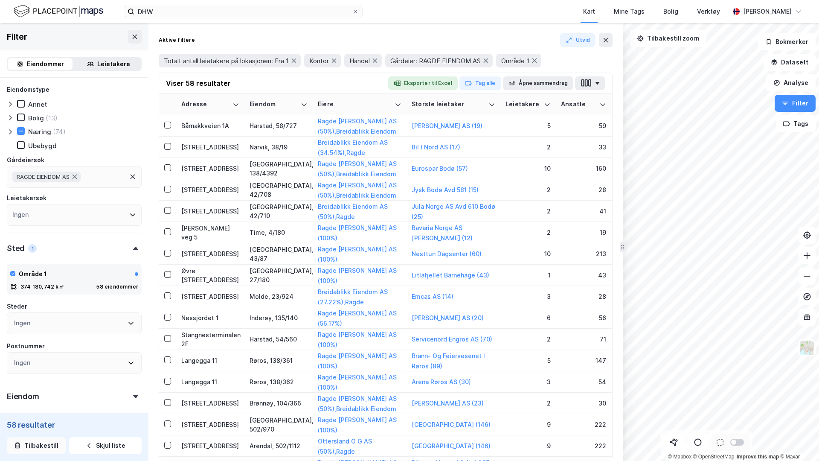
click at [34, 351] on button "Tilbakestill" at bounding box center [36, 445] width 59 height 17
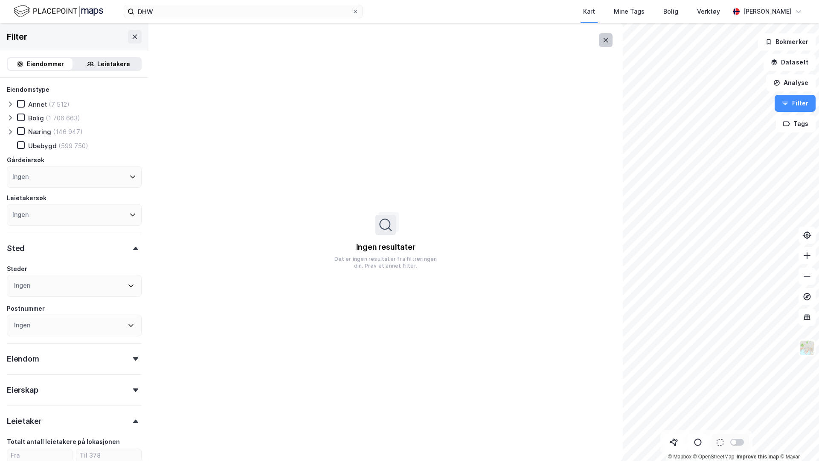
click at [606, 37] on icon at bounding box center [605, 40] width 7 height 7
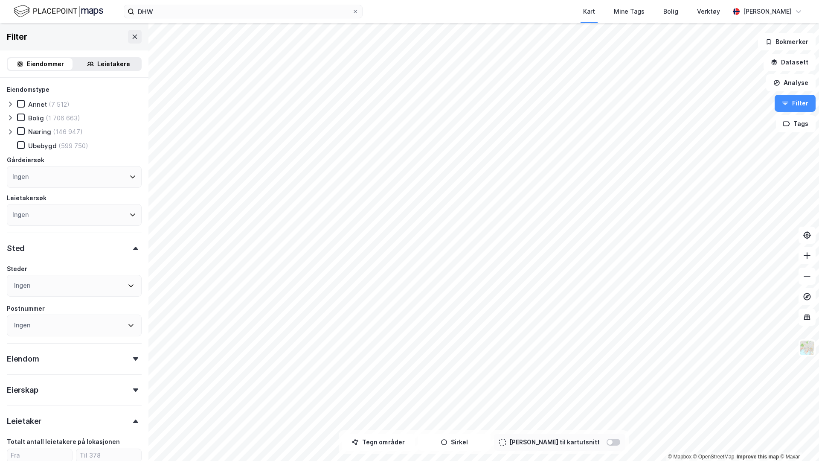
click at [93, 59] on div "Leietakere" at bounding box center [108, 64] width 65 height 12
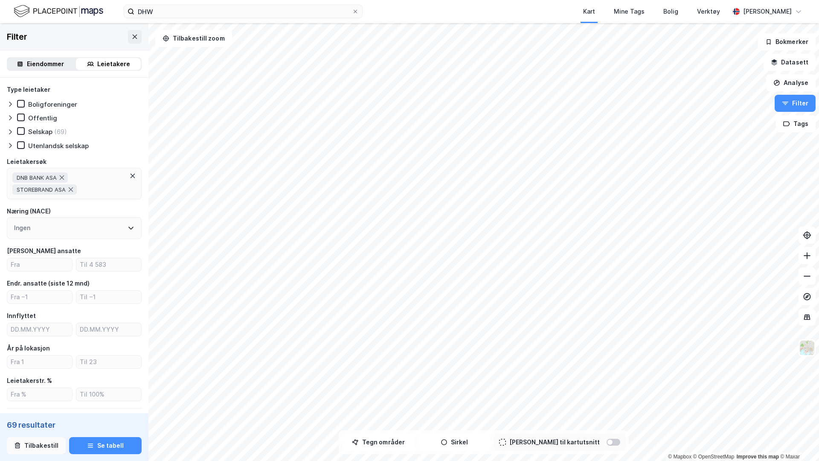
click at [40, 351] on button "Tilbakestill" at bounding box center [36, 445] width 59 height 17
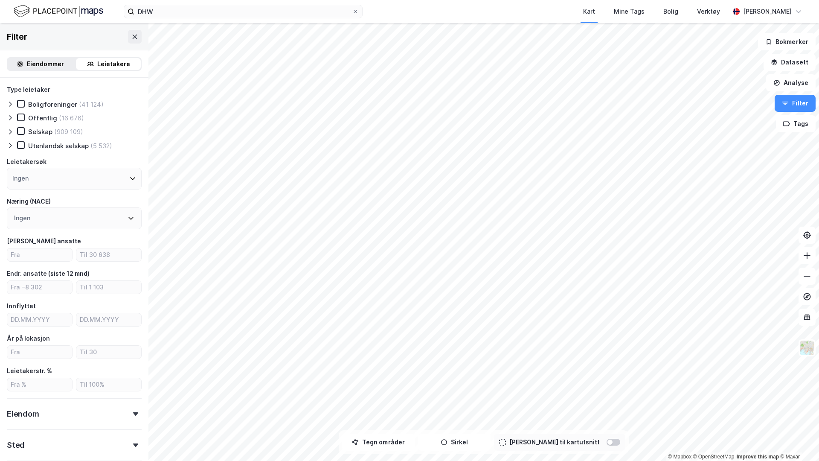
click at [55, 215] on div "Ingen" at bounding box center [74, 218] width 135 height 22
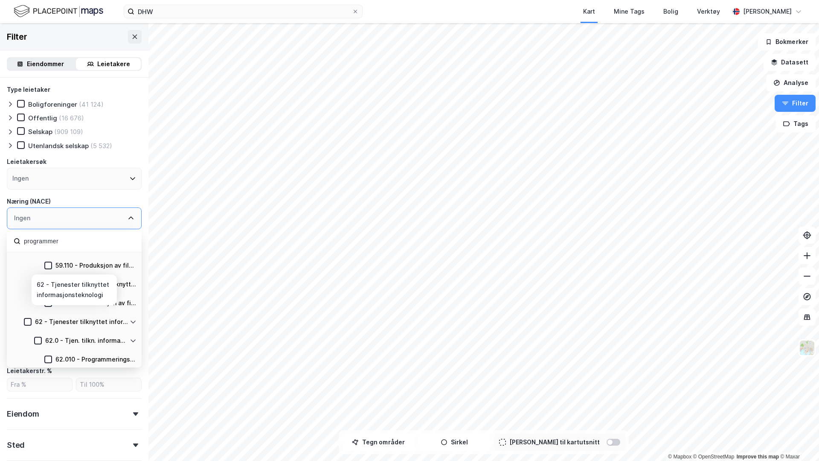
scroll to position [55, 0]
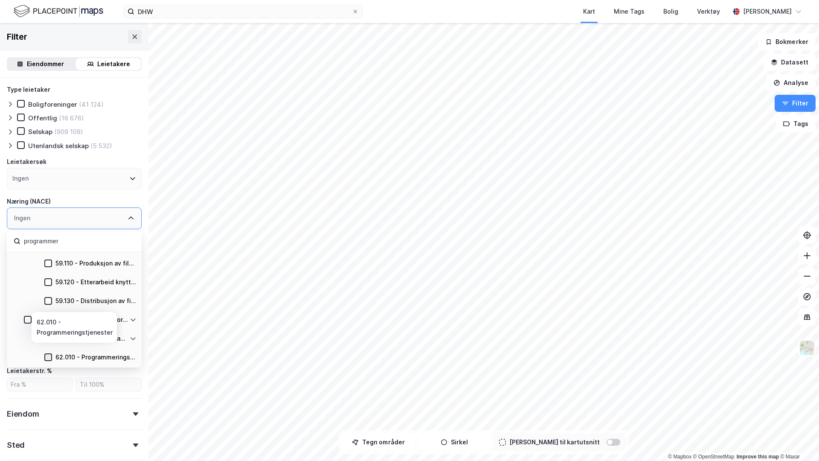
type input "programmer"
click at [47, 351] on icon at bounding box center [48, 357] width 6 height 6
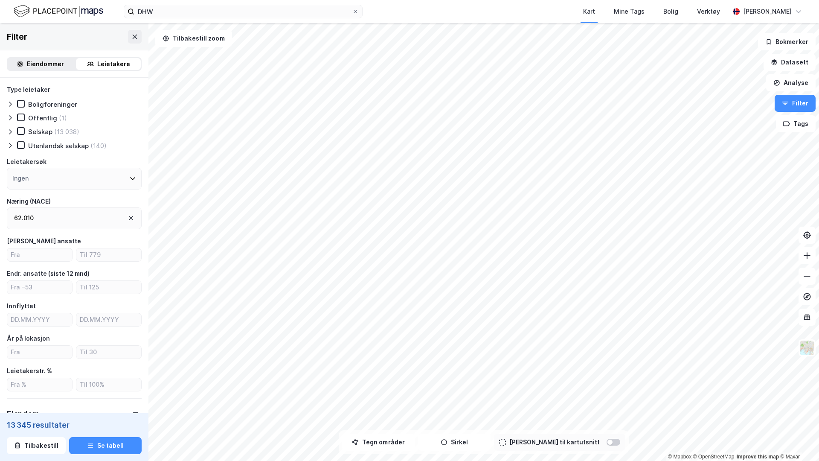
click at [90, 193] on div "Type leietaker Boligforeninger Offentlig (1) Selskap (13 038) Utenlandsk selska…" at bounding box center [74, 284] width 135 height 400
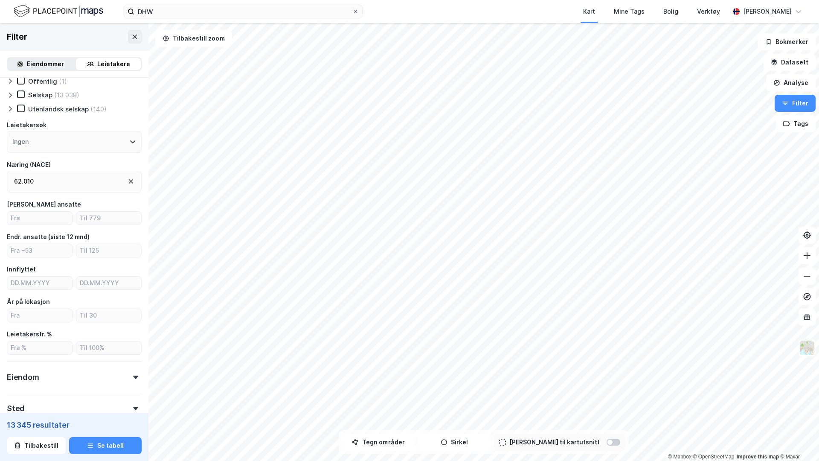
scroll to position [40, 0]
click at [40, 245] on input "number" at bounding box center [39, 247] width 65 height 13
type input "10"
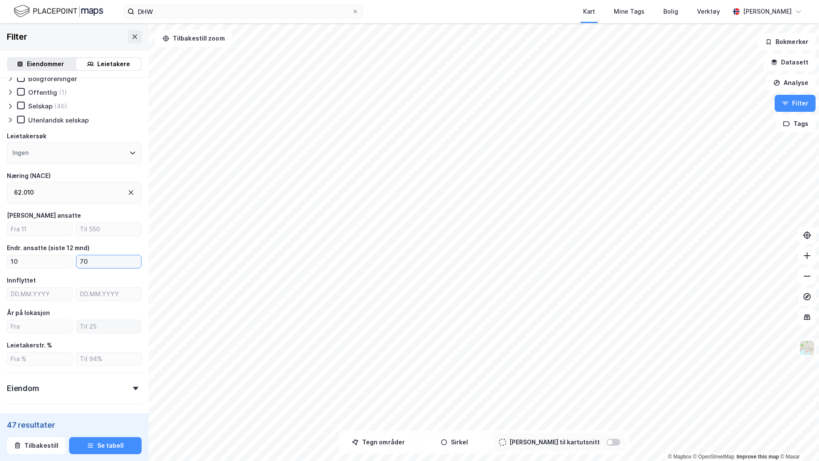
scroll to position [28, 0]
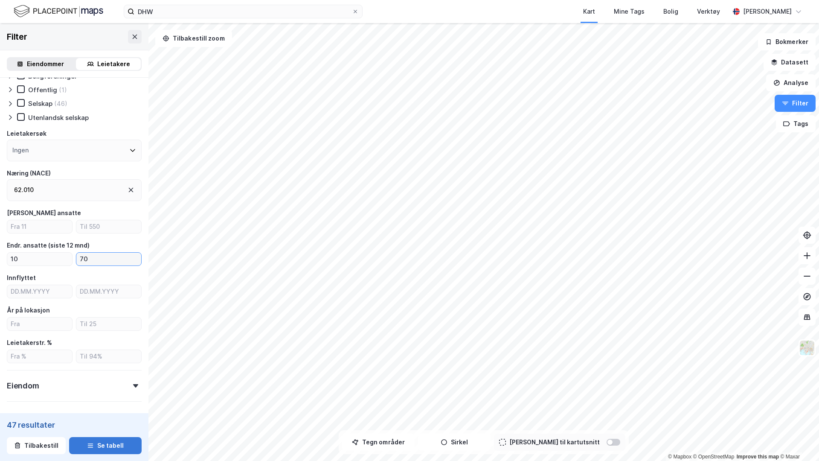
type input "70"
click at [103, 351] on button "Se tabell" at bounding box center [105, 445] width 73 height 17
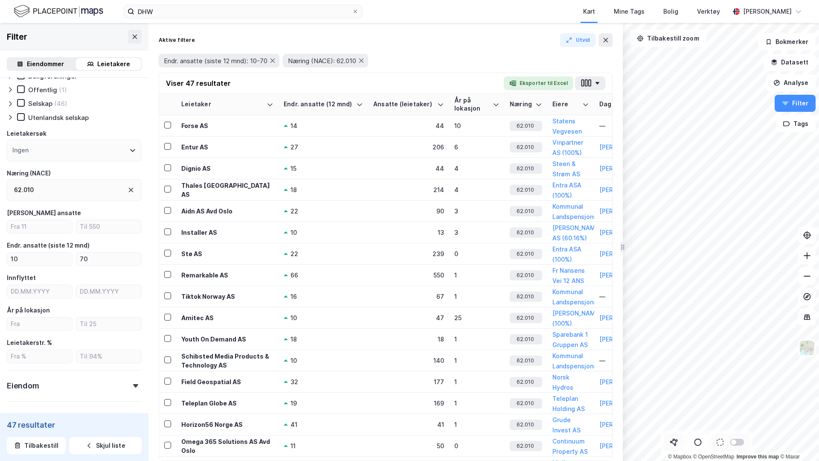
click at [645, 351] on icon at bounding box center [674, 442] width 9 height 9
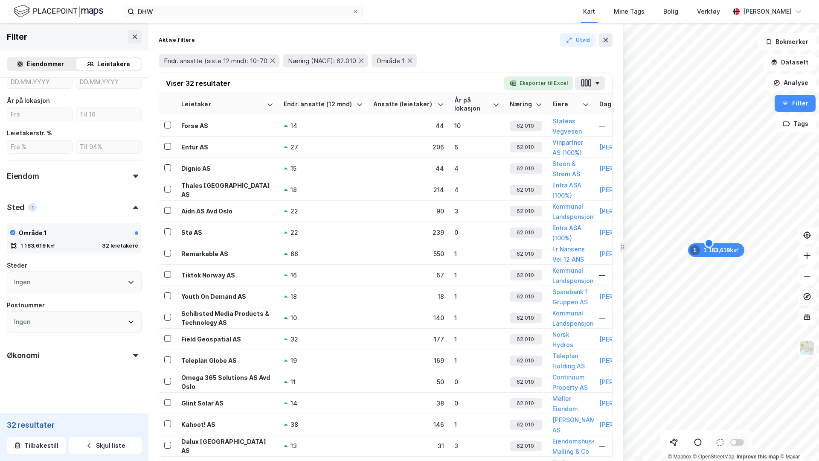
scroll to position [238, 0]
click at [67, 351] on div "Økonomi" at bounding box center [74, 352] width 135 height 24
type input "--- (32)"
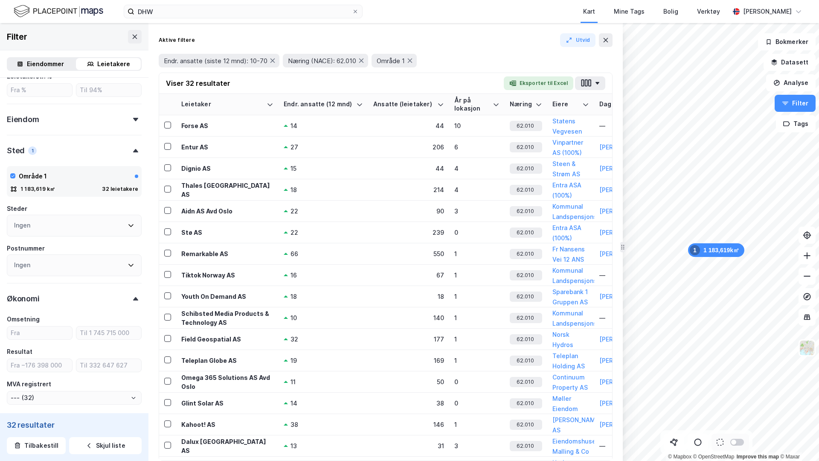
scroll to position [296, 0]
click at [31, 327] on input "number" at bounding box center [39, 331] width 65 height 13
type input "10"
type input "--- (27)"
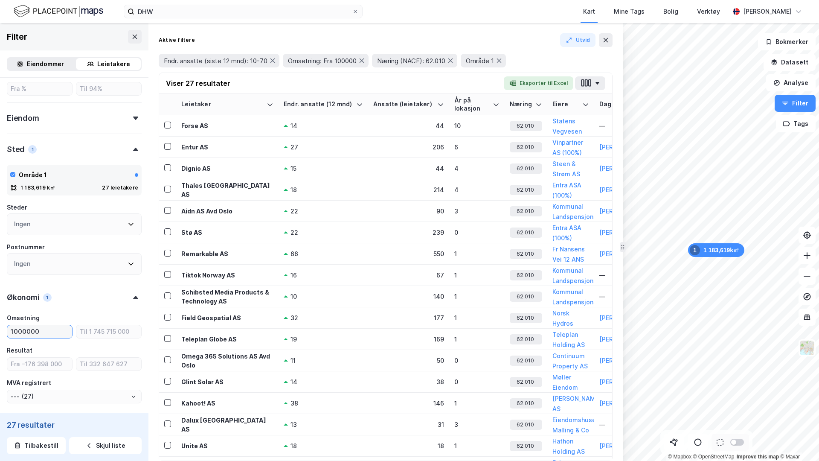
type input "10000000"
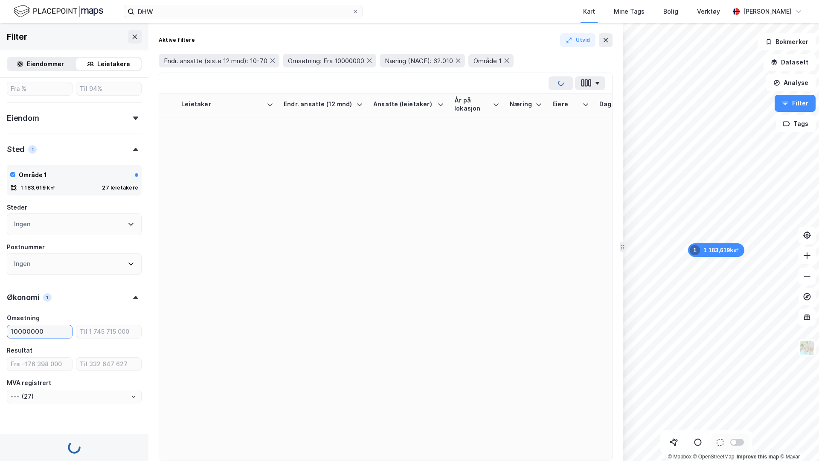
type input "--- (22)"
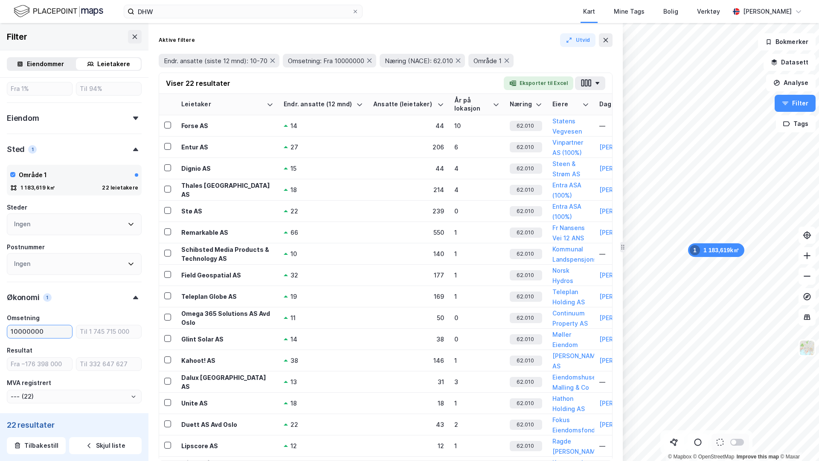
type input "10000000"
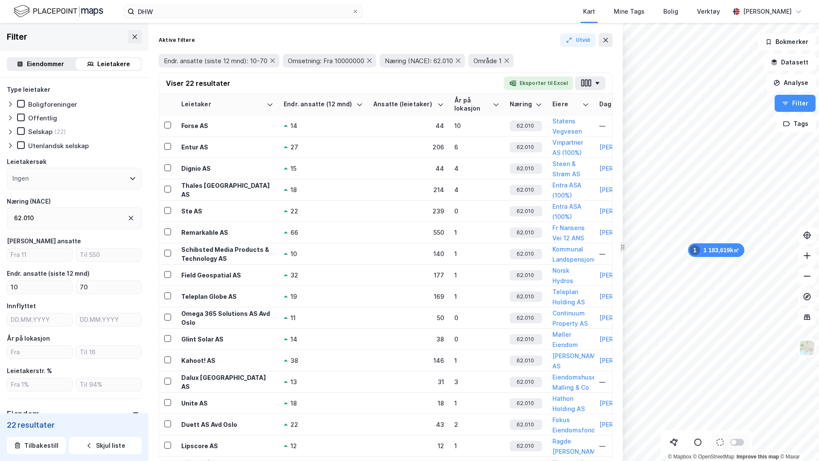
scroll to position [296, 0]
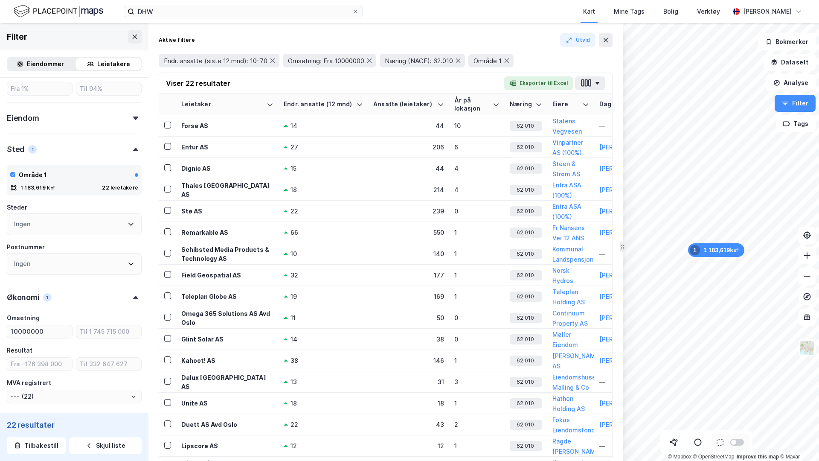
click at [393, 76] on div "Viser 22 resultater Eksporter til Excel" at bounding box center [385, 83] width 453 height 21
click at [398, 87] on div "Viser 22 resultater Eksporter til Excel" at bounding box center [385, 83] width 453 height 21
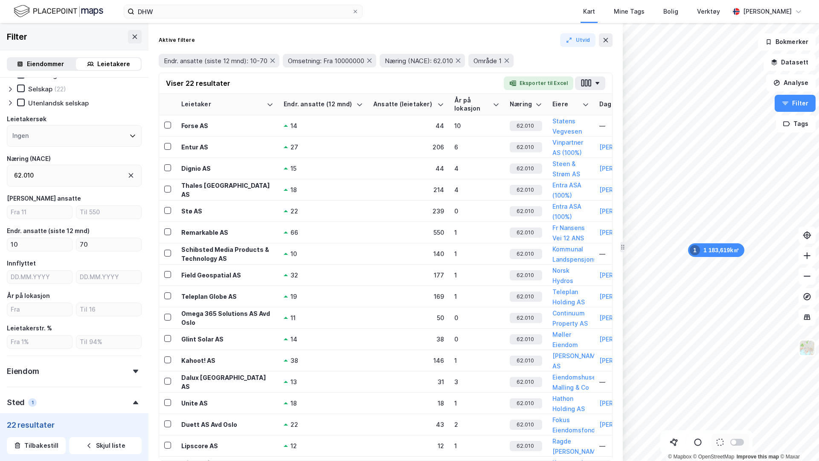
scroll to position [0, 0]
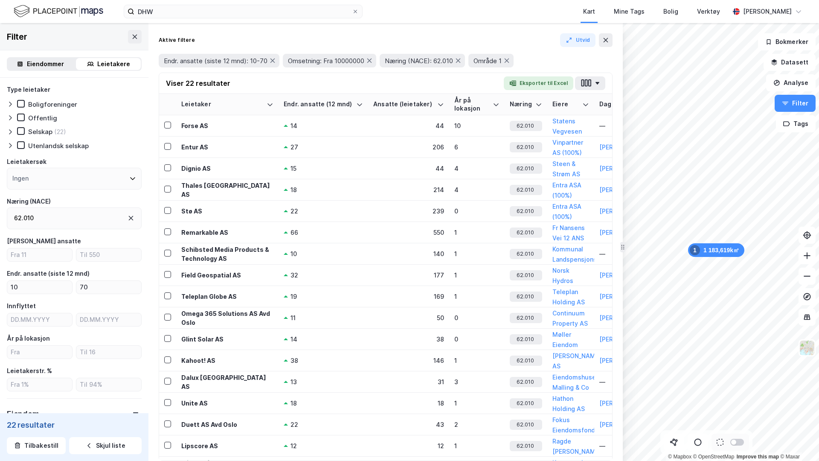
click at [41, 69] on div "Eiendommer" at bounding box center [40, 64] width 65 height 12
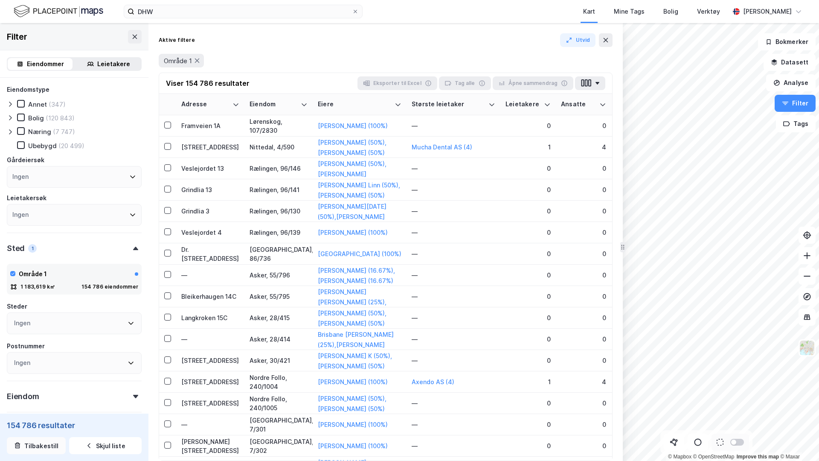
click at [44, 448] on button "Tilbakestill" at bounding box center [36, 445] width 59 height 17
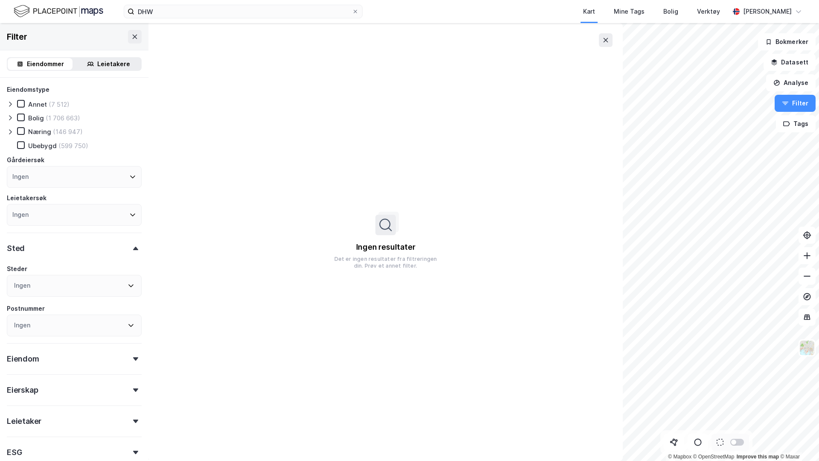
click at [8, 134] on icon at bounding box center [10, 131] width 7 height 7
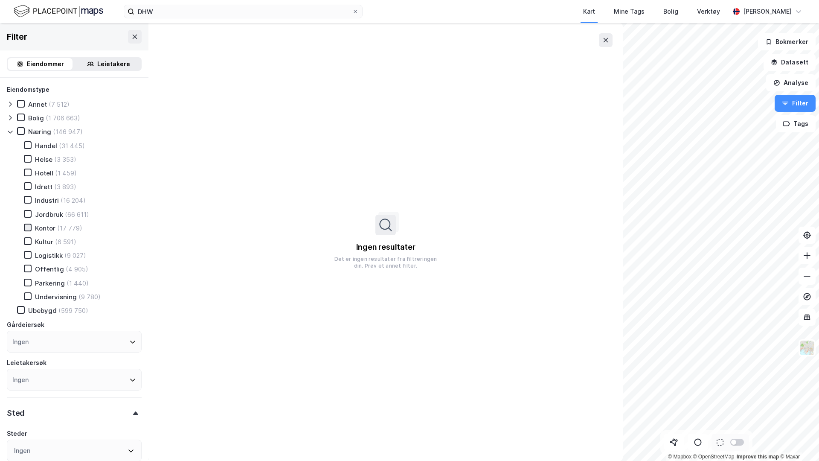
click at [27, 229] on icon at bounding box center [28, 227] width 6 height 6
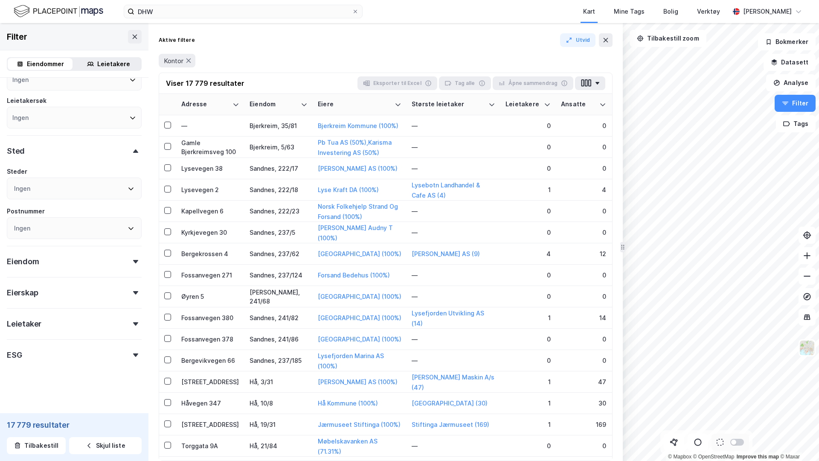
click at [43, 326] on div "Leietaker" at bounding box center [74, 320] width 135 height 24
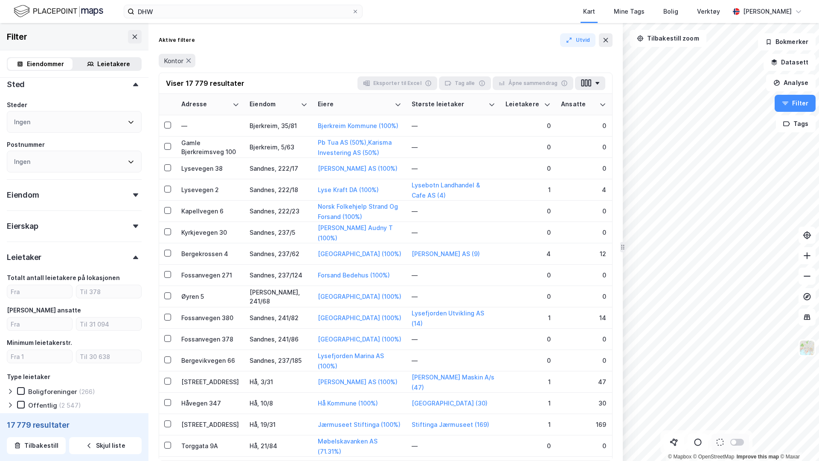
scroll to position [331, 0]
click at [40, 313] on div "Antall ansatte" at bounding box center [74, 315] width 135 height 26
click at [40, 320] on input "number" at bounding box center [39, 320] width 65 height 13
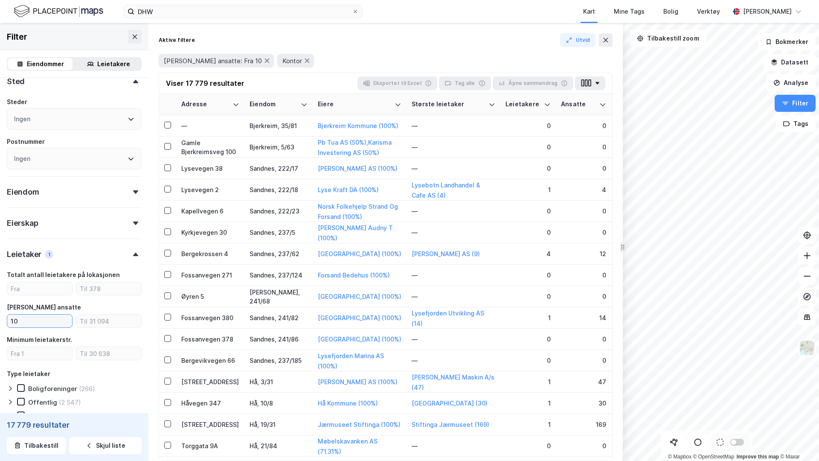
type input "10"
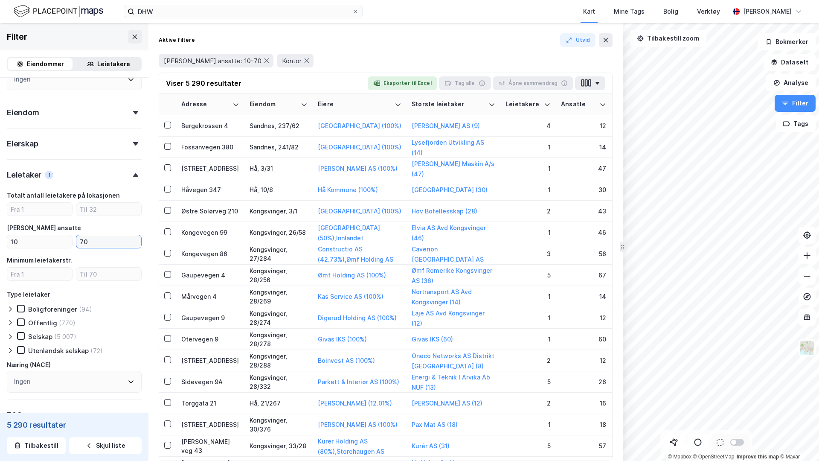
scroll to position [410, 0]
type input "70"
click at [38, 217] on div "Totalt antall leietakere på lokasjonen Antall ansatte 10 70 Minimum leietakerst…" at bounding box center [74, 236] width 135 height 90
click at [38, 211] on input "number" at bounding box center [39, 209] width 65 height 13
type input "1"
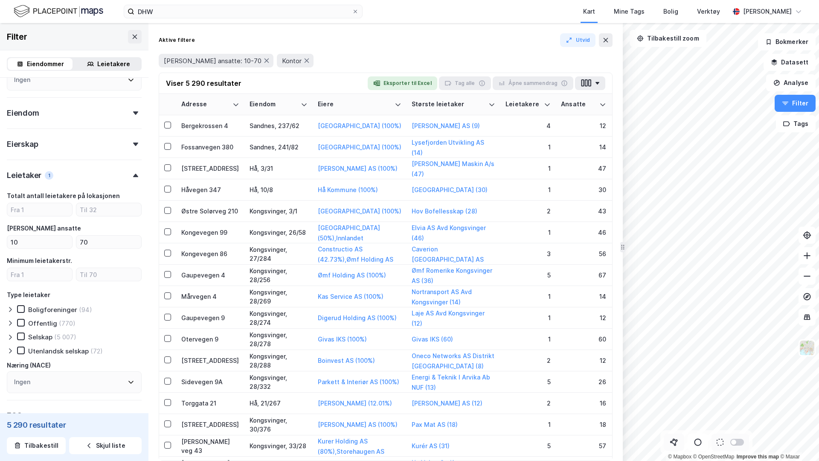
click at [678, 441] on icon at bounding box center [674, 442] width 9 height 9
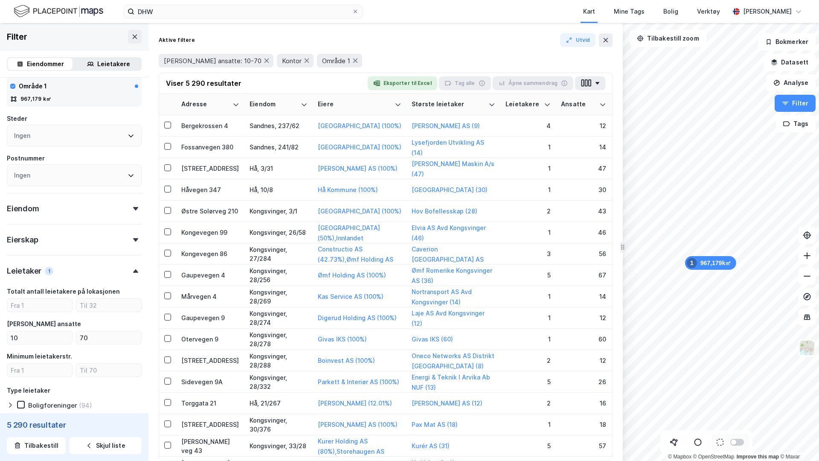
scroll to position [346, 0]
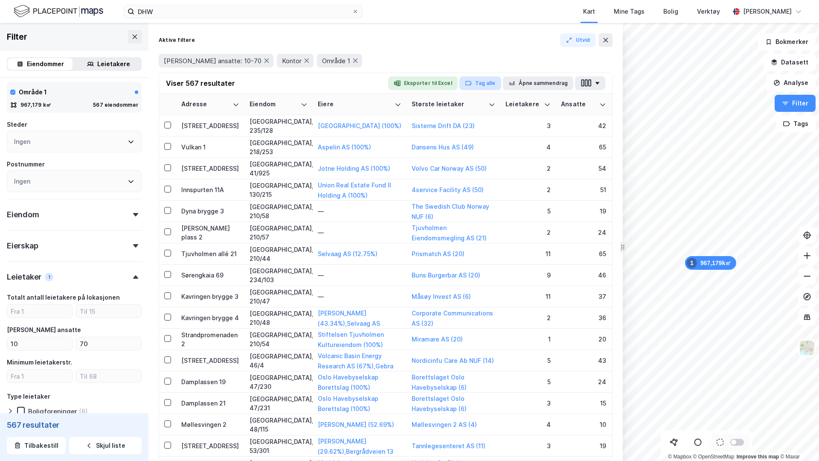
click at [476, 84] on button "Tag alle" at bounding box center [480, 83] width 42 height 14
type input "Kontor 10-70 Oslo"
click at [424, 81] on button "Eksporter til Excel" at bounding box center [423, 83] width 70 height 14
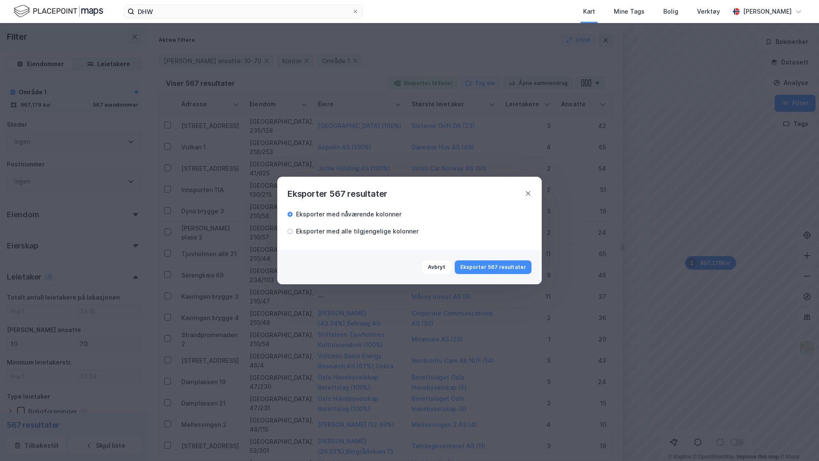
click at [387, 230] on div "Eksporter med alle tilgjengelige kolonner" at bounding box center [357, 231] width 122 height 10
click at [372, 215] on div "Eksporter med nåværende kolonner" at bounding box center [348, 214] width 105 height 10
click at [400, 232] on div "Eksporter med alle tilgjengelige kolonner" at bounding box center [357, 231] width 122 height 10
click at [483, 268] on button "Eksporter 567 resultater" at bounding box center [493, 267] width 77 height 14
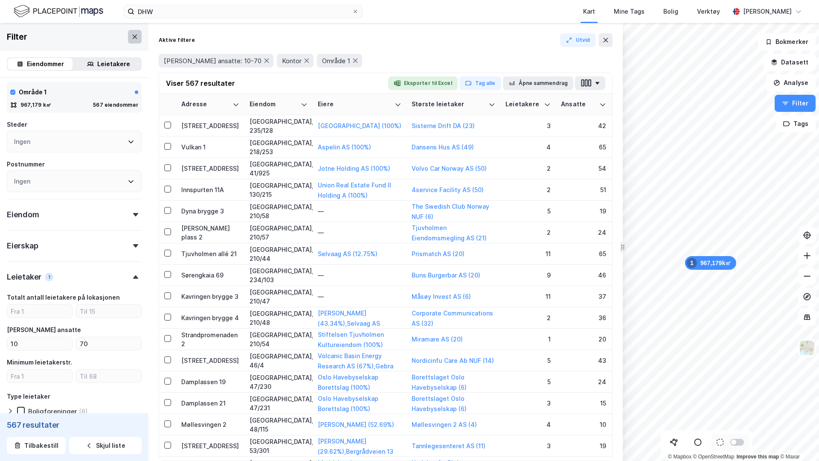
click at [139, 35] on button at bounding box center [135, 37] width 14 height 14
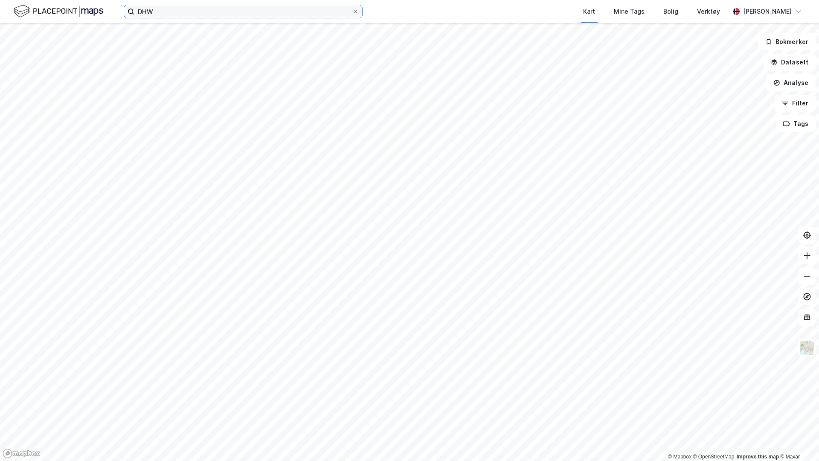
click at [156, 11] on input "DHW" at bounding box center [243, 11] width 218 height 13
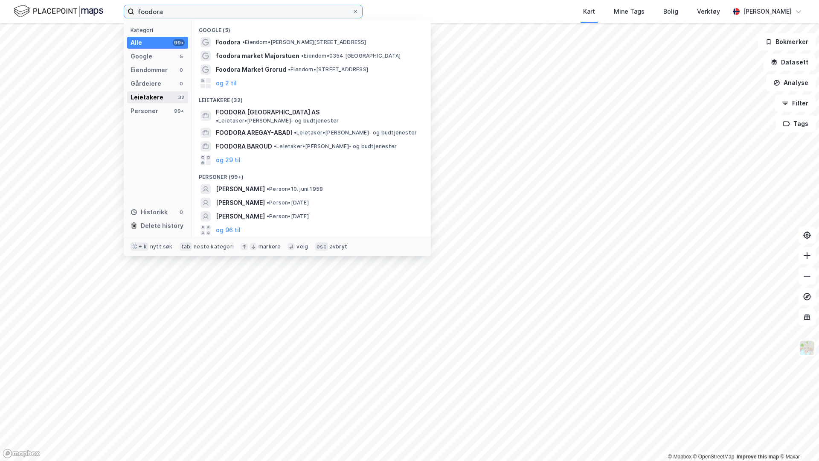
type input "foodora"
click at [157, 96] on div "Leietakere" at bounding box center [147, 97] width 33 height 10
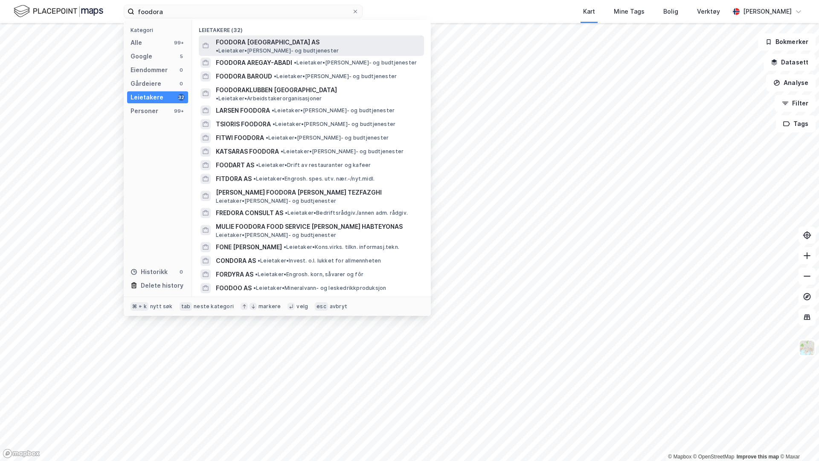
click at [264, 46] on span "FOODORA NORWAY AS" at bounding box center [268, 42] width 104 height 10
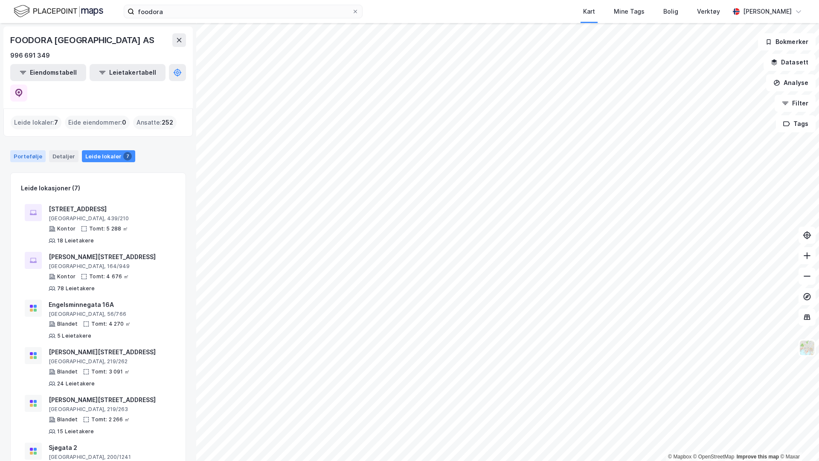
click at [25, 150] on div "Portefølje" at bounding box center [27, 156] width 35 height 12
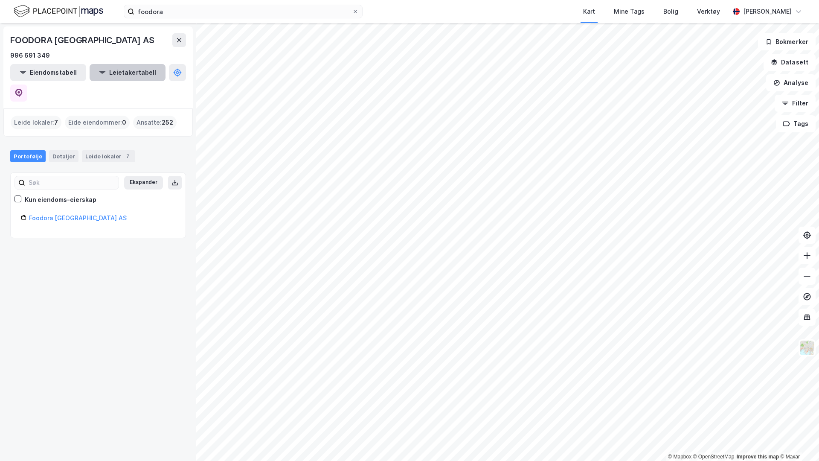
click at [108, 77] on button "Leietakertabell" at bounding box center [128, 72] width 76 height 17
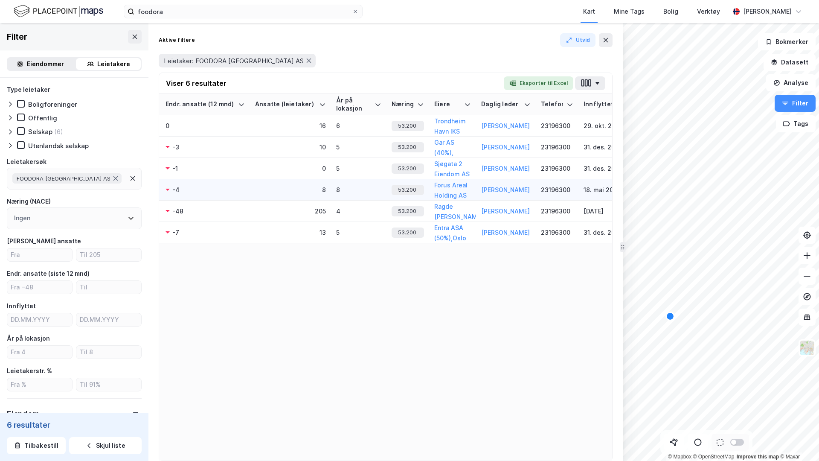
scroll to position [0, 127]
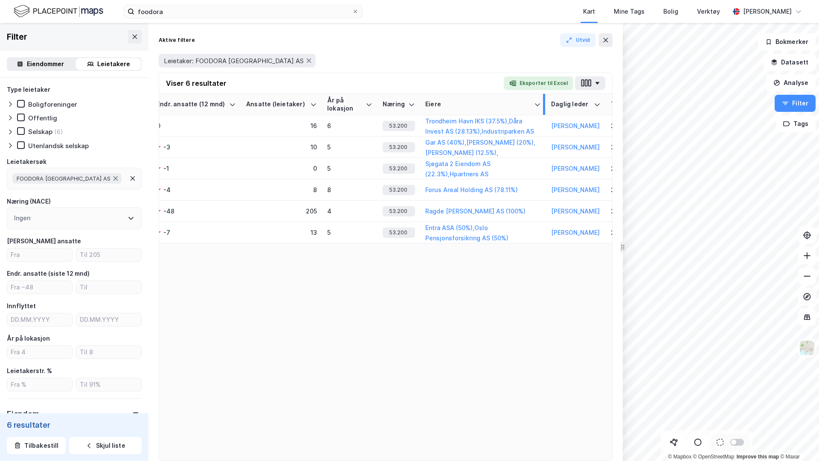
drag, startPoint x: 464, startPoint y: 100, endPoint x: 543, endPoint y: 106, distance: 79.2
click at [543, 106] on div at bounding box center [544, 104] width 2 height 21
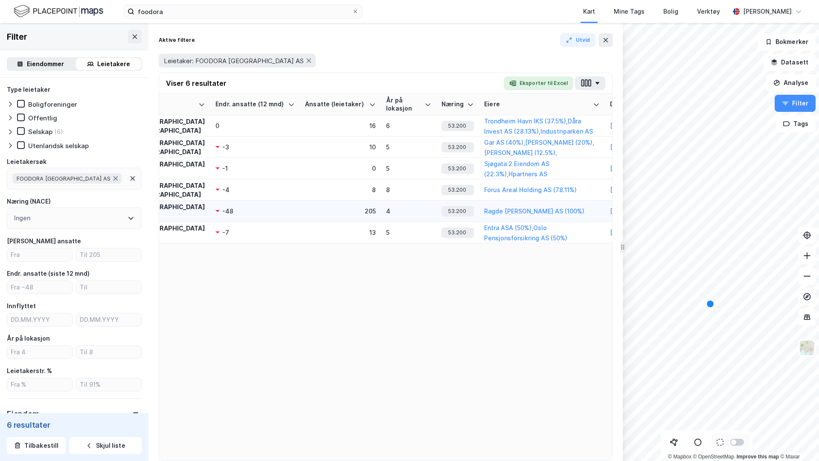
scroll to position [0, 0]
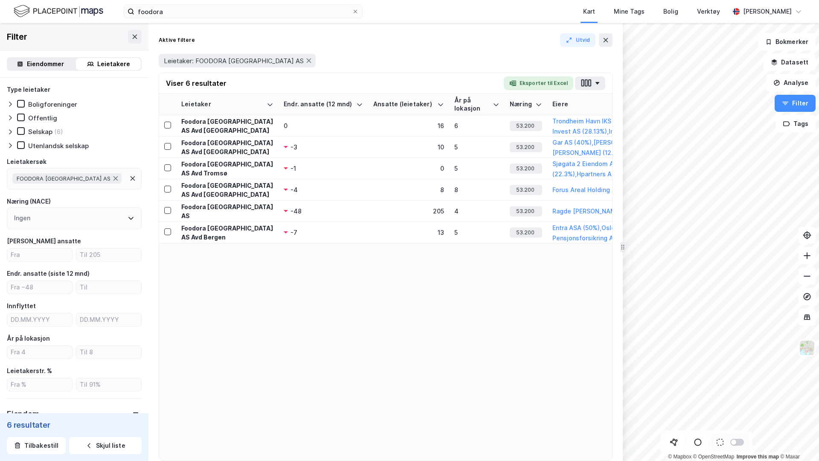
drag, startPoint x: 789, startPoint y: 107, endPoint x: 614, endPoint y: 169, distance: 185.5
click at [614, 169] on div "© Mapbox © OpenStreetMap Improve this map © Maxar Filter Eiendommer Leietakere …" at bounding box center [409, 242] width 819 height 438
drag, startPoint x: 789, startPoint y: 105, endPoint x: 784, endPoint y: 105, distance: 4.7
click at [784, 105] on icon "button" at bounding box center [785, 103] width 7 height 7
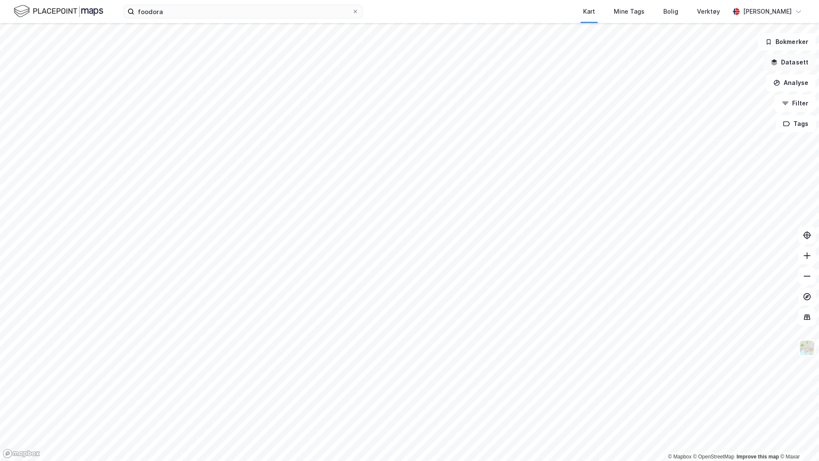
click at [780, 64] on button "Datasett" at bounding box center [790, 62] width 52 height 17
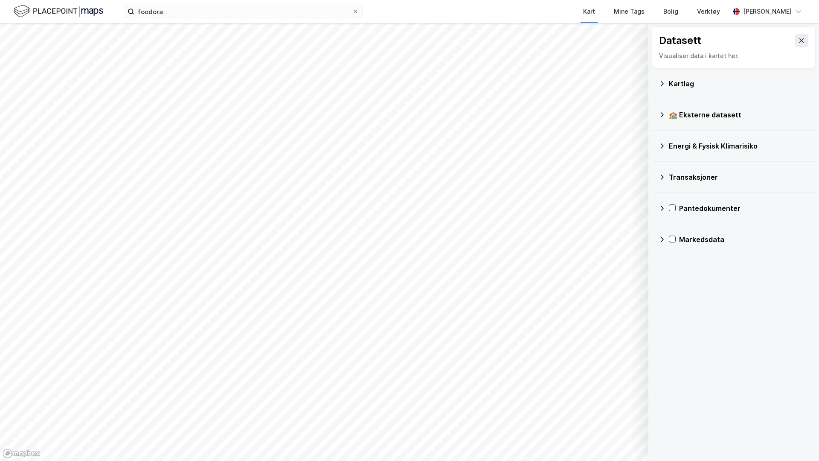
click at [711, 77] on div "Kartlag" at bounding box center [734, 83] width 150 height 20
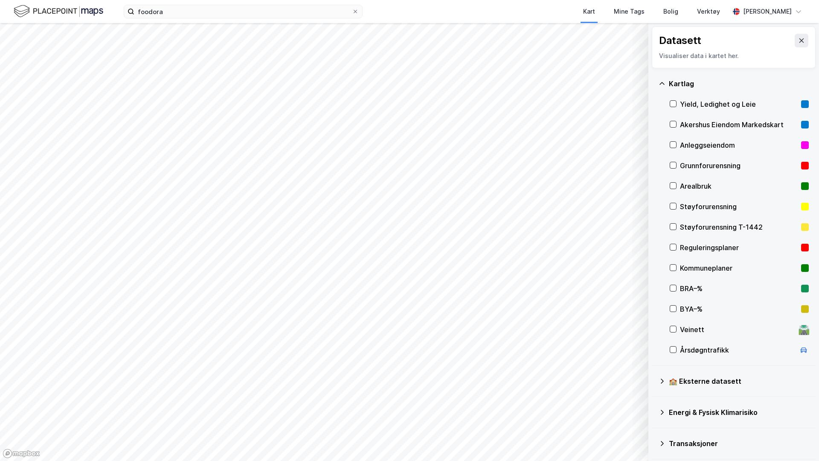
click at [728, 143] on div "Anleggseiendom" at bounding box center [739, 145] width 118 height 10
click at [727, 143] on div "Anleggseiendom" at bounding box center [739, 145] width 118 height 10
click at [682, 186] on div "Arealbruk" at bounding box center [739, 186] width 118 height 10
click at [633, 437] on button "Vis" at bounding box center [604, 439] width 71 height 14
click at [673, 185] on icon at bounding box center [673, 186] width 6 height 6
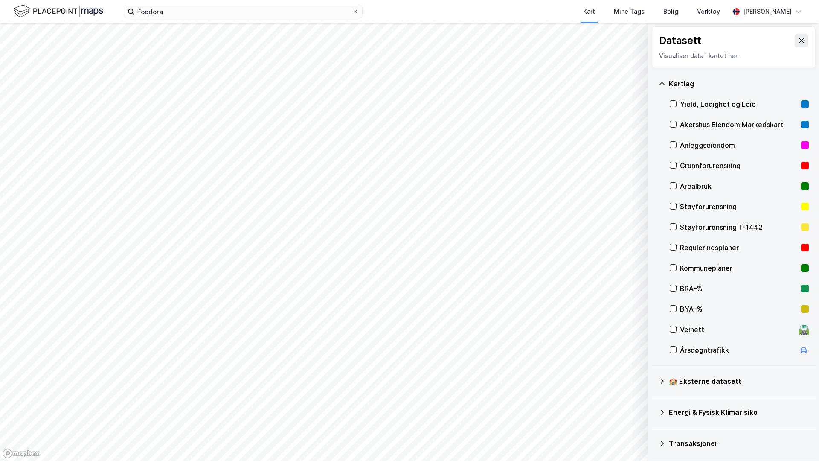
click at [678, 328] on div "Veinett 🛣️" at bounding box center [739, 329] width 139 height 20
click at [698, 334] on div "Veinett" at bounding box center [737, 329] width 115 height 10
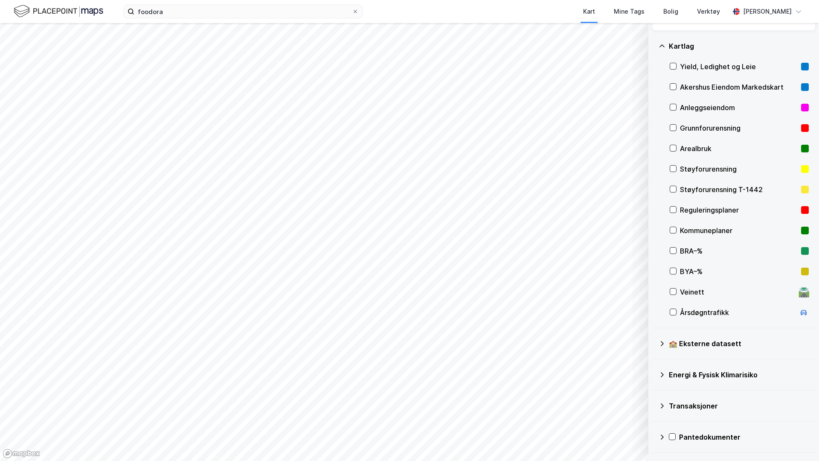
scroll to position [64, 0]
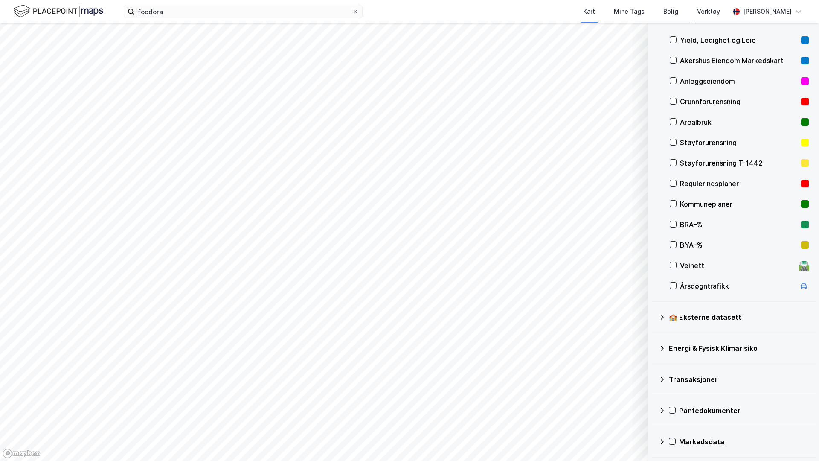
click at [703, 381] on div "Transaksjoner" at bounding box center [739, 379] width 140 height 10
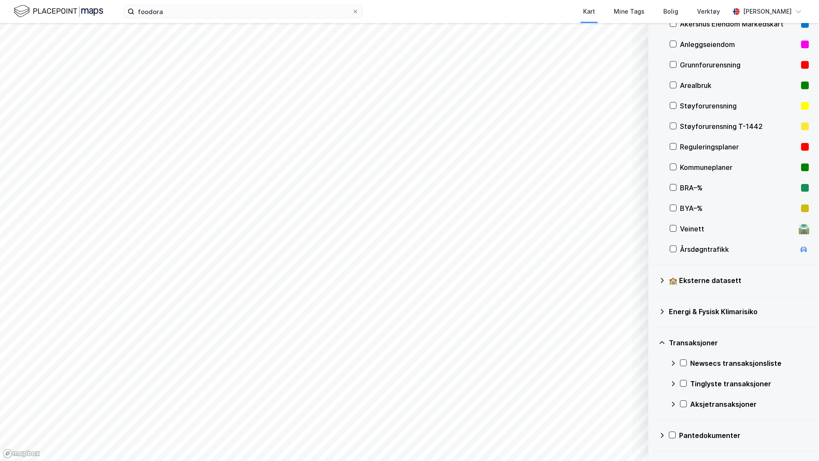
scroll to position [125, 0]
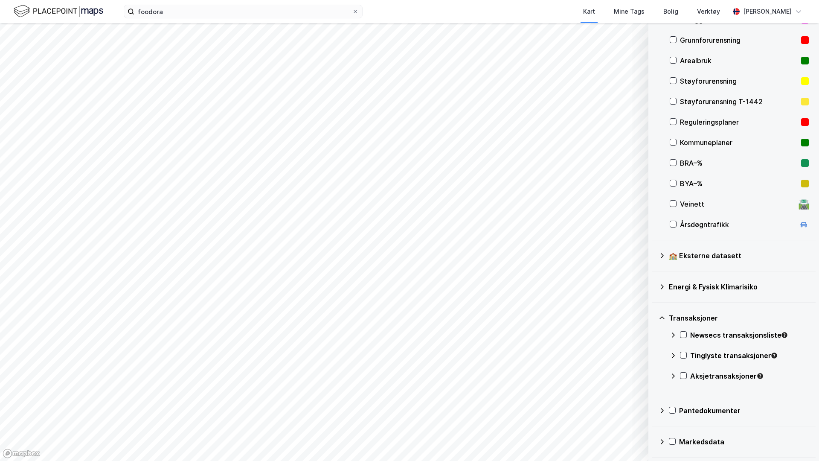
click at [671, 333] on icon at bounding box center [673, 334] width 7 height 7
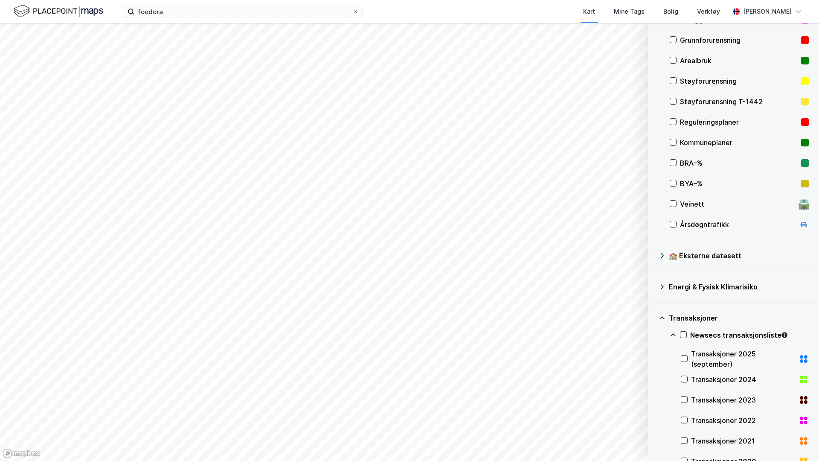
scroll to position [127, 0]
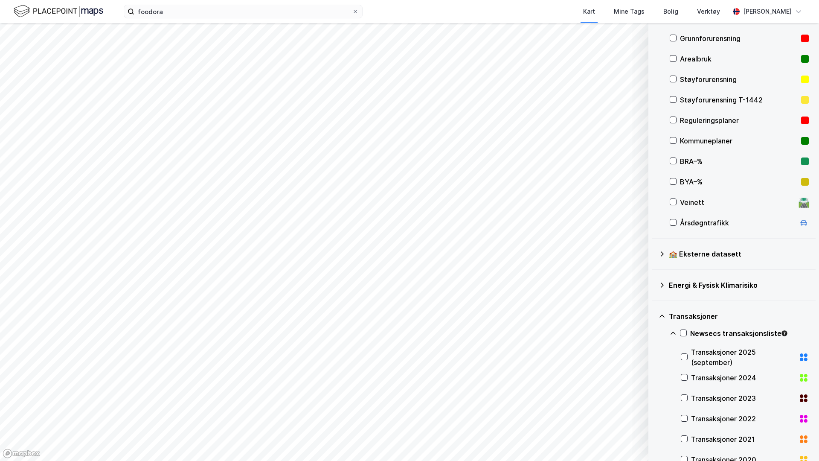
click at [723, 354] on div "Transaksjoner 2025 (september)" at bounding box center [743, 357] width 104 height 20
click at [716, 352] on div "Transaksjoner 2025 (september)" at bounding box center [743, 357] width 104 height 20
click at [715, 374] on div "Transaksjoner 2024" at bounding box center [743, 377] width 104 height 10
click at [714, 382] on div "Transaksjoner 2024" at bounding box center [743, 377] width 104 height 10
click at [675, 314] on div "Transaksjoner" at bounding box center [739, 316] width 140 height 10
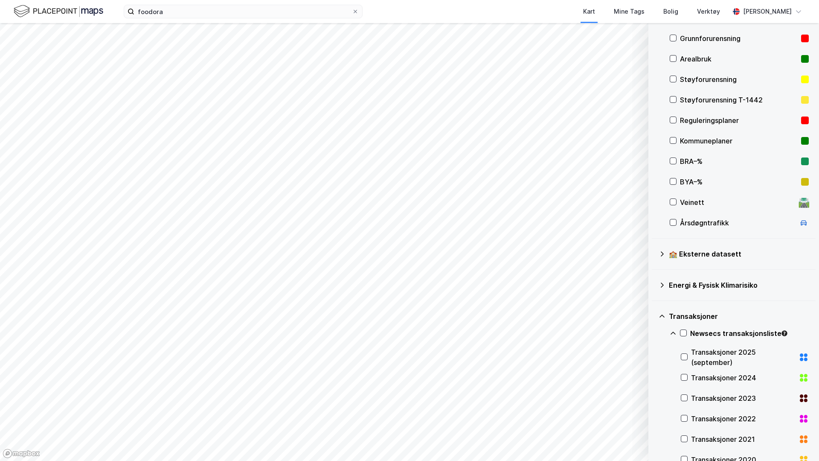
scroll to position [64, 0]
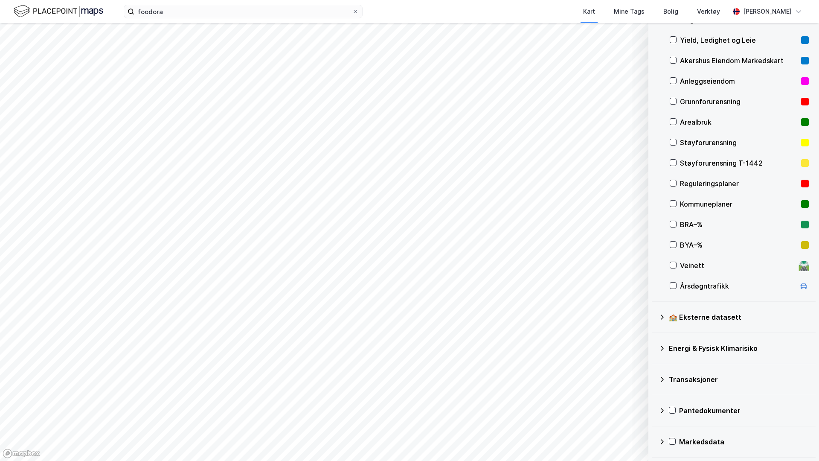
click at [660, 442] on icon at bounding box center [662, 441] width 7 height 7
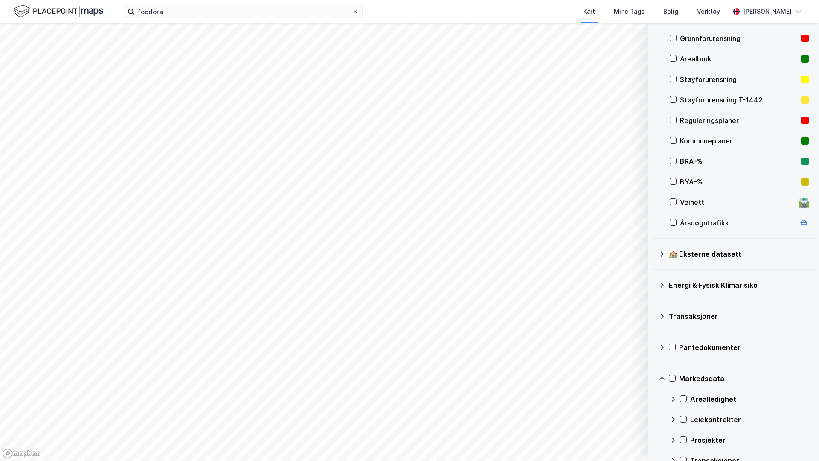
scroll to position [146, 0]
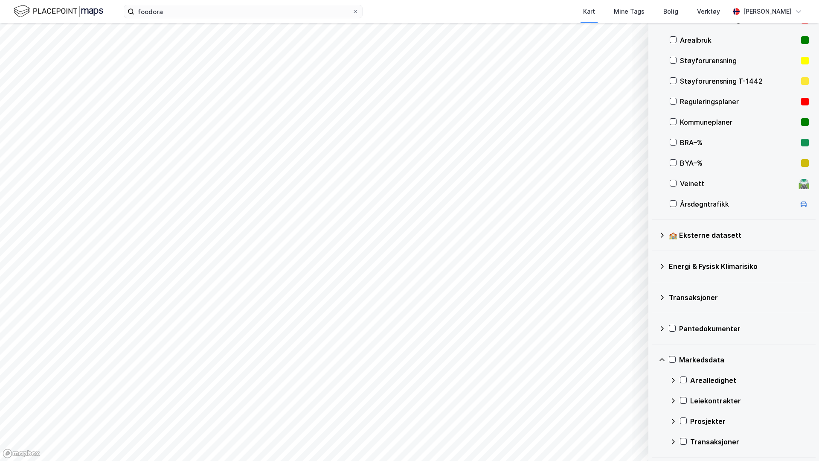
click at [672, 379] on icon at bounding box center [673, 380] width 7 height 7
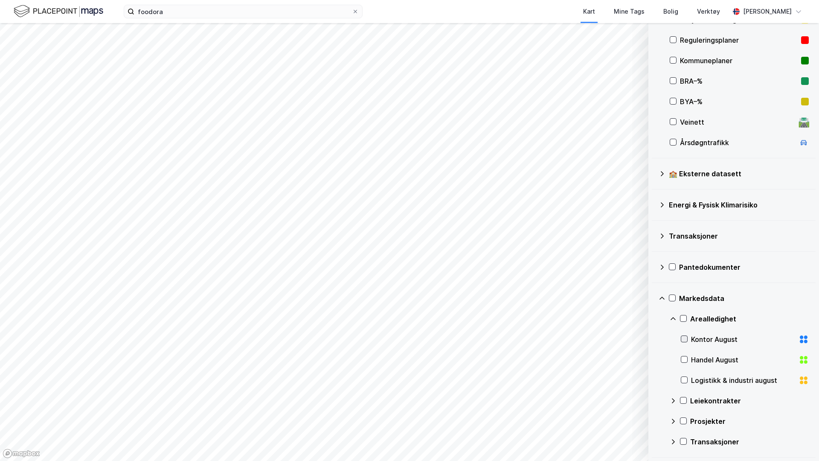
click at [684, 335] on div at bounding box center [684, 338] width 7 height 7
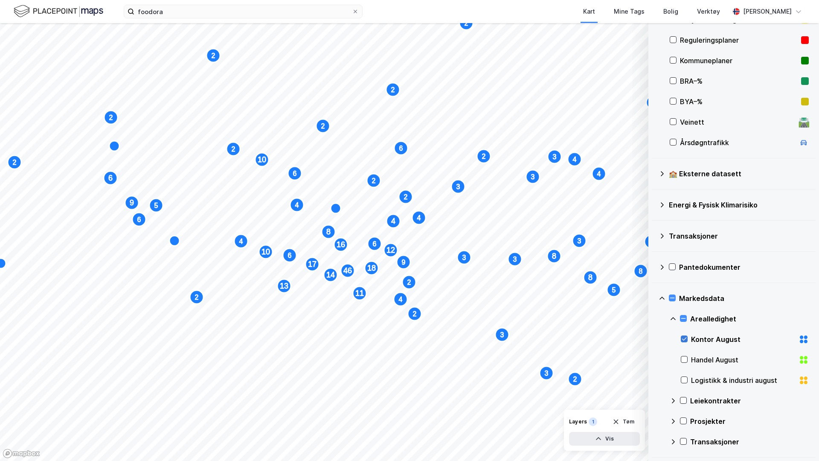
click at [686, 339] on icon at bounding box center [684, 339] width 6 height 6
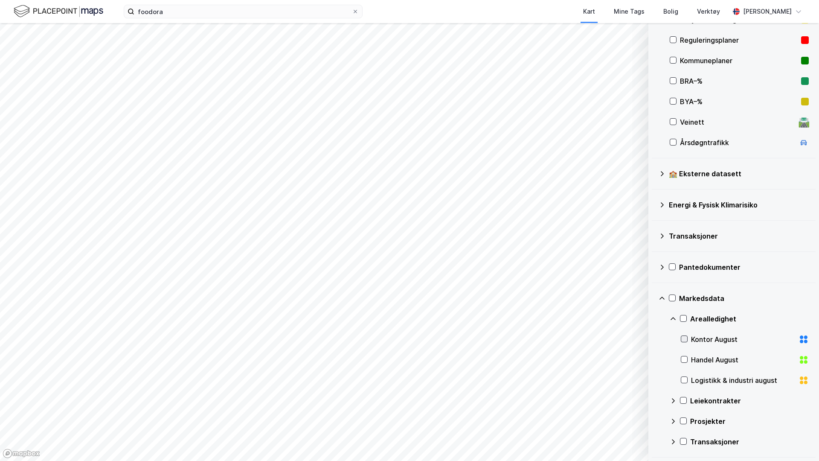
click at [686, 339] on icon at bounding box center [684, 338] width 5 height 3
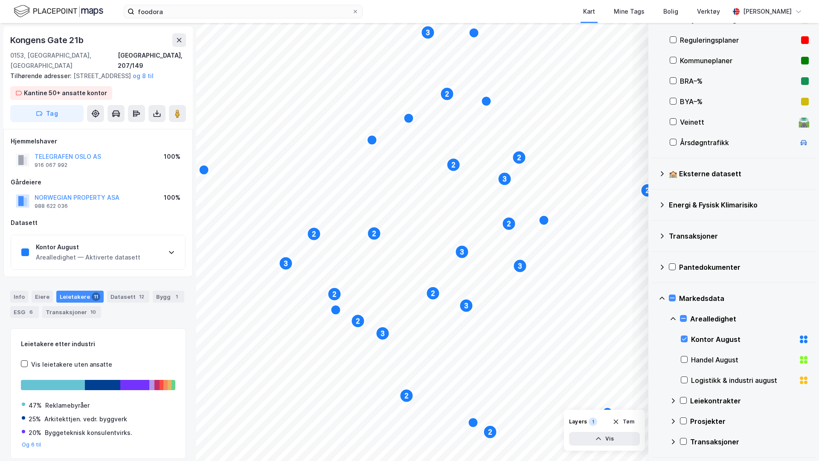
click at [60, 258] on div "Arealledighet — Aktiverte datasett" at bounding box center [88, 257] width 105 height 10
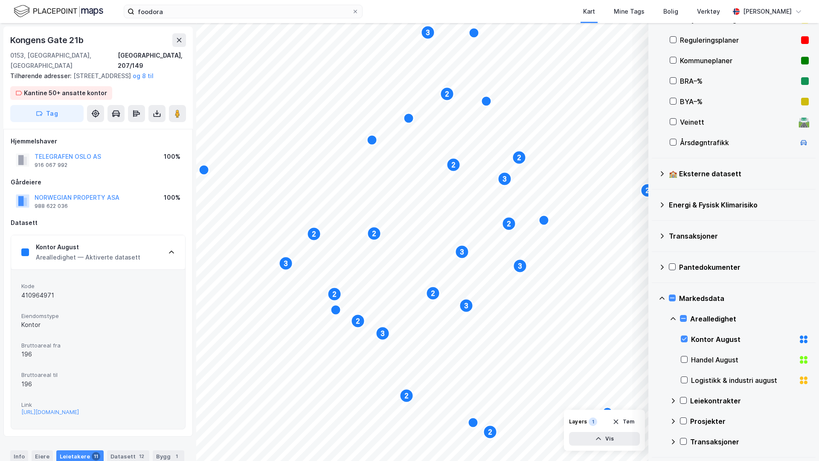
scroll to position [32, 0]
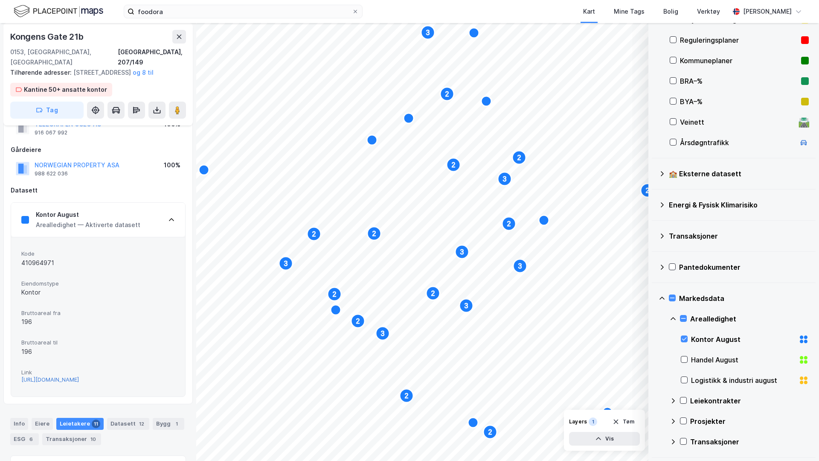
click at [59, 380] on div "https://www.finn.no/realestate/businessrent/ad.html?finnkode=410964971&fks=4109…" at bounding box center [50, 379] width 58 height 7
click at [689, 337] on div "Kontor August" at bounding box center [745, 339] width 128 height 20
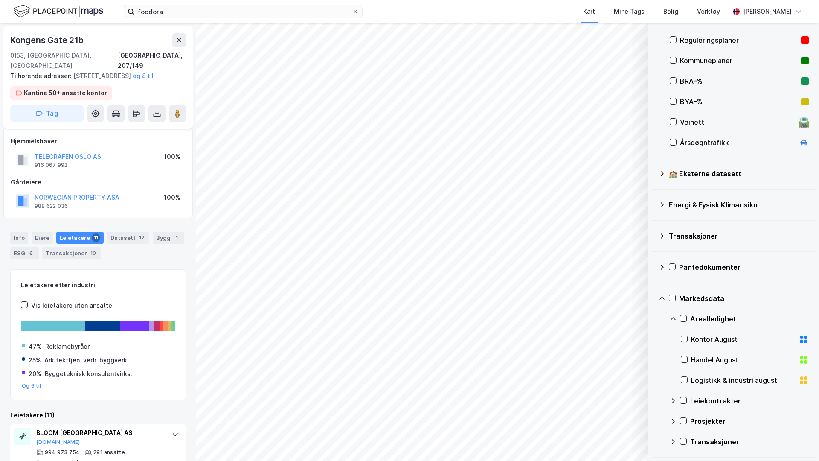
click at [679, 420] on div "Prosjekter" at bounding box center [739, 421] width 139 height 20
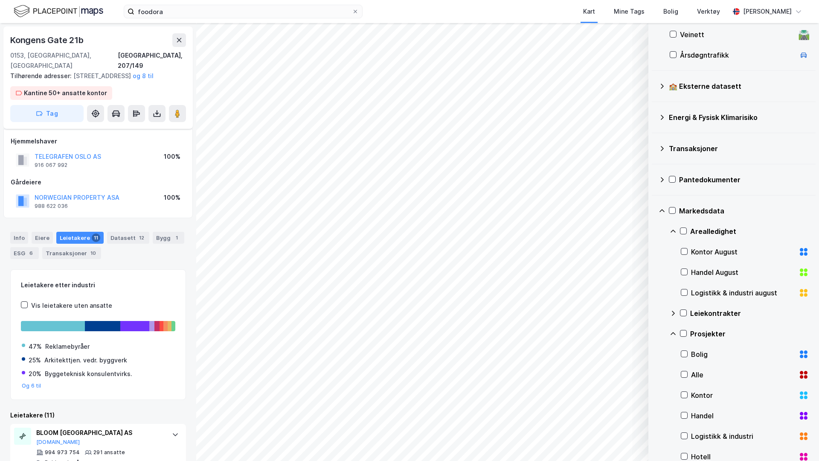
scroll to position [320, 0]
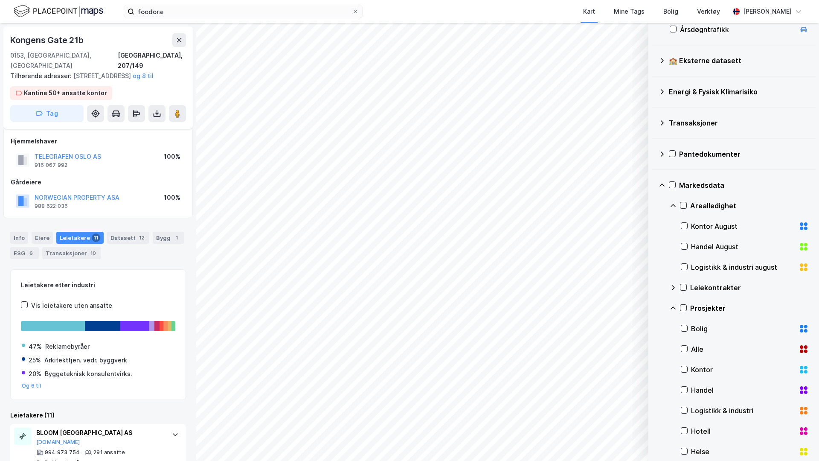
click at [712, 369] on div "Kontor" at bounding box center [743, 369] width 104 height 10
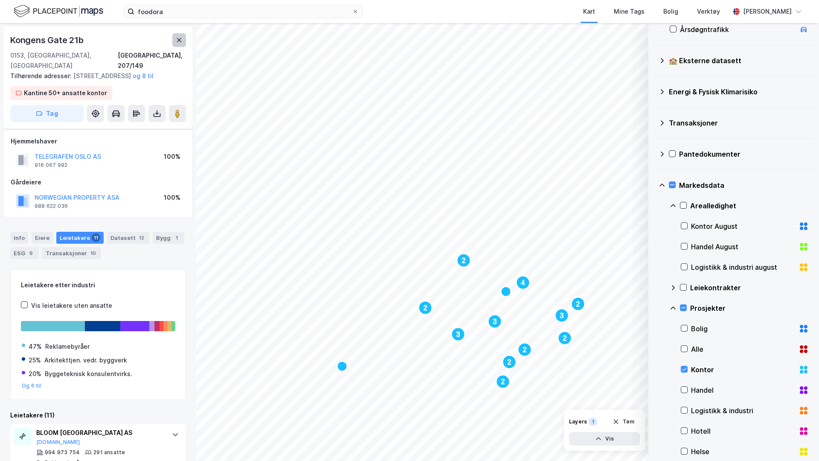
click at [180, 41] on icon at bounding box center [179, 40] width 5 height 4
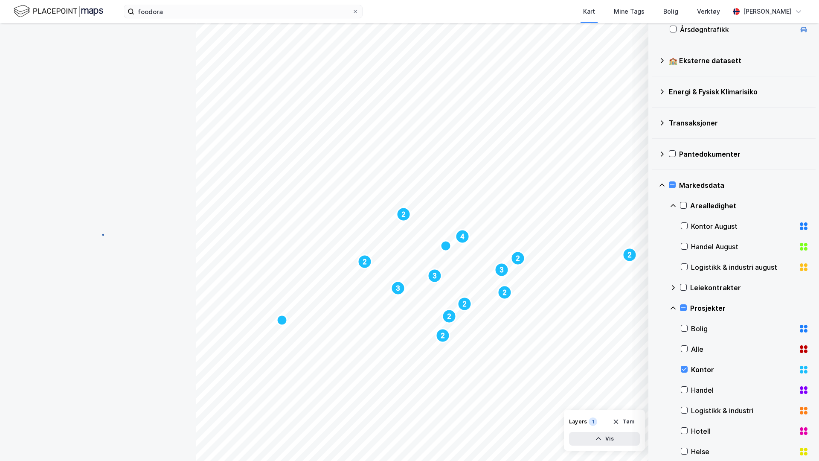
scroll to position [32, 0]
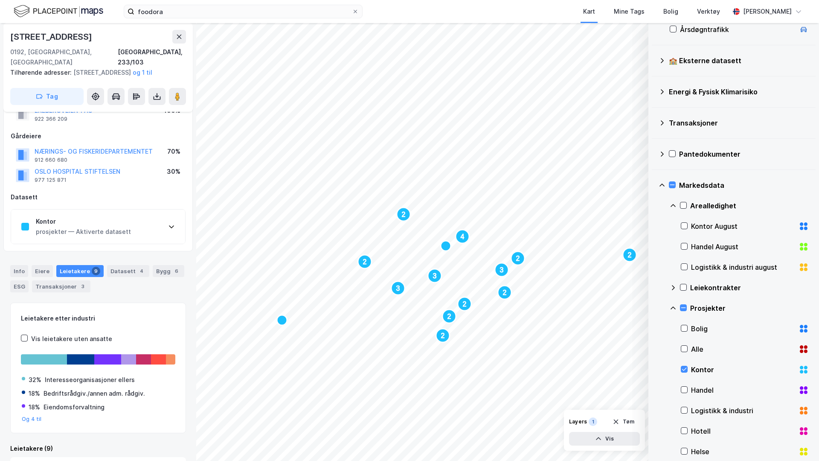
click at [58, 230] on div "prosjekter — Aktiverte datasett" at bounding box center [83, 232] width 95 height 10
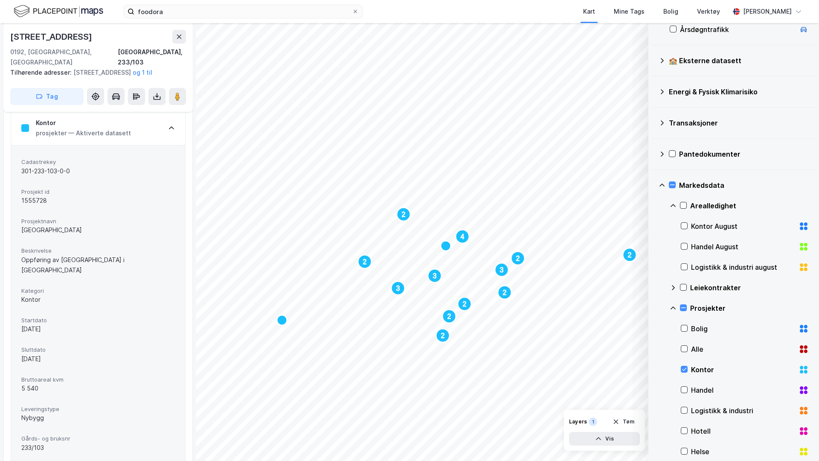
scroll to position [122, 0]
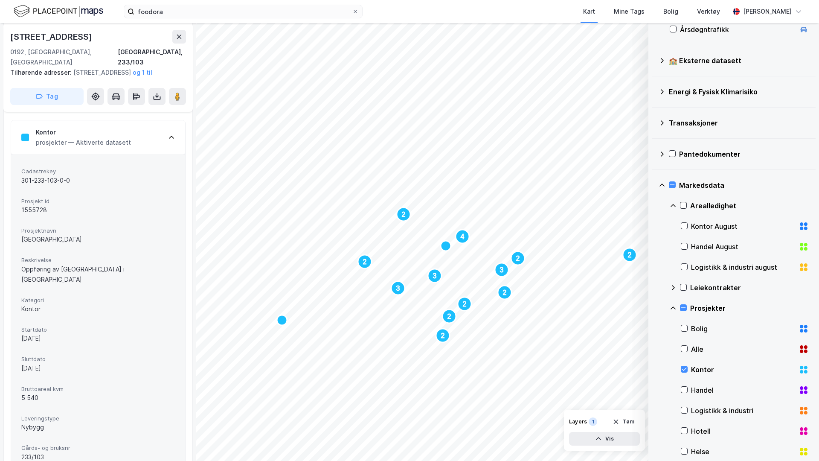
drag, startPoint x: 15, startPoint y: 361, endPoint x: 73, endPoint y: 357, distance: 58.2
click at [73, 357] on div "Cadastrekey 301-233-103-0-0 Prosjekt id 1555728 Prosjektnavn Oslo Hospital Besk…" at bounding box center [98, 314] width 174 height 320
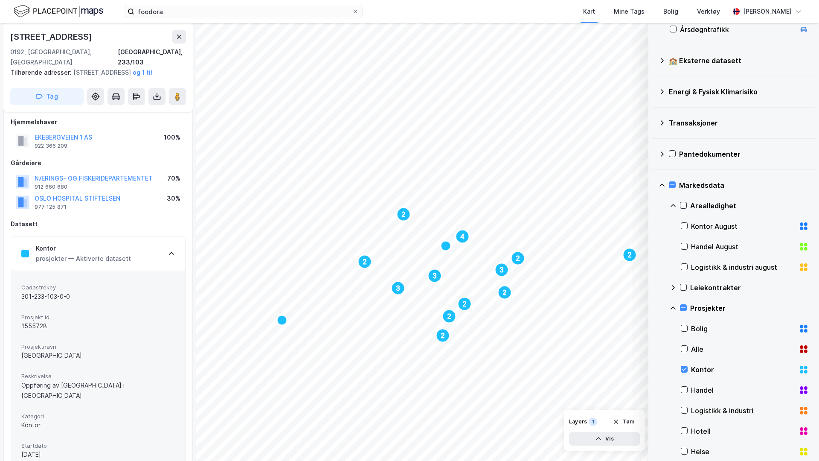
scroll to position [4, 0]
click at [365, 260] on text "2" at bounding box center [365, 261] width 4 height 7
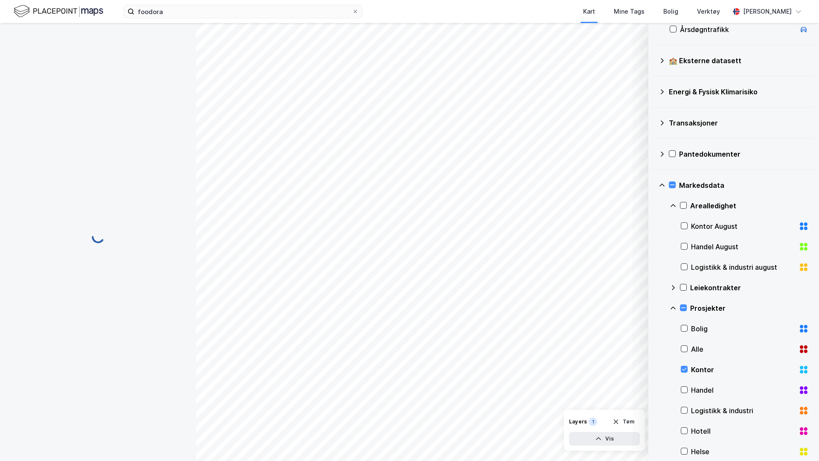
scroll to position [0, 0]
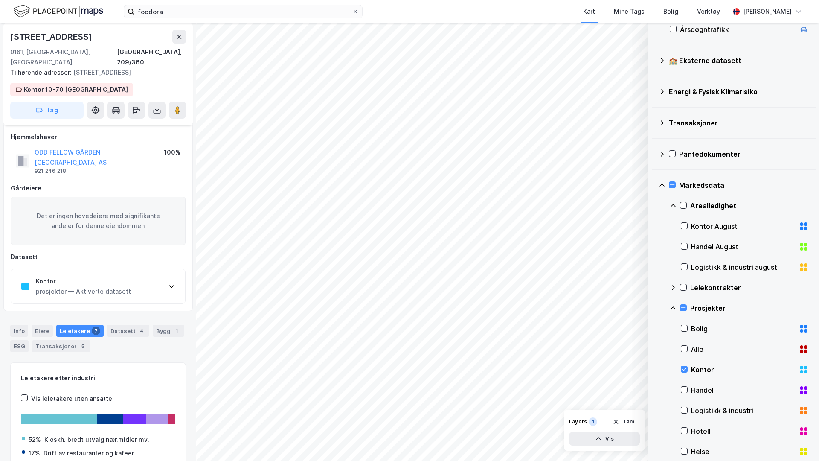
click at [143, 269] on div "Kontor prosjekter — Aktiverte datasett" at bounding box center [98, 286] width 174 height 34
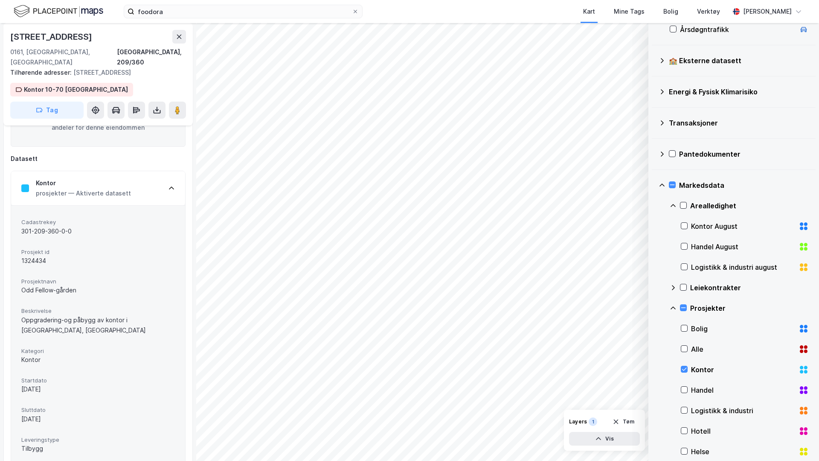
scroll to position [108, 0]
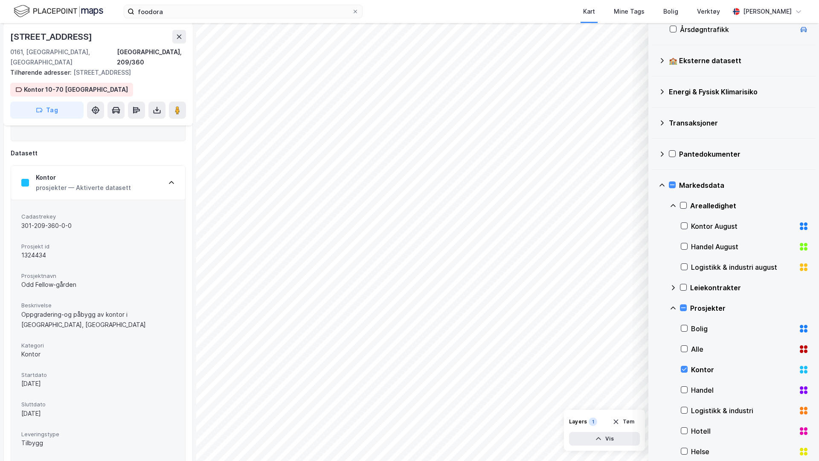
drag, startPoint x: 15, startPoint y: 363, endPoint x: 75, endPoint y: 362, distance: 60.2
click at [76, 362] on div "Cadastrekey 301-209-360-0-0 Prosjekt id 1324434 Prosjektnavn Odd Fellow-gården …" at bounding box center [98, 345] width 174 height 291
click at [41, 378] on div "01.03.2023" at bounding box center [98, 383] width 154 height 10
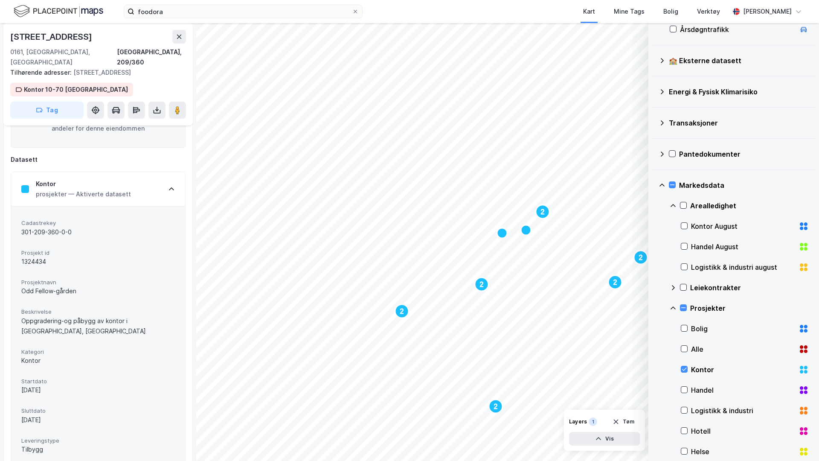
scroll to position [102, 0]
drag, startPoint x: 21, startPoint y: 239, endPoint x: 71, endPoint y: 244, distance: 50.1
click at [71, 256] on div "1324434" at bounding box center [98, 261] width 154 height 10
click at [20, 245] on div "Cadastrekey 301-209-360-0-0 Prosjekt id 1324434 Prosjektnavn Odd Fellow-gården …" at bounding box center [98, 351] width 174 height 291
click at [685, 369] on icon at bounding box center [684, 369] width 6 height 6
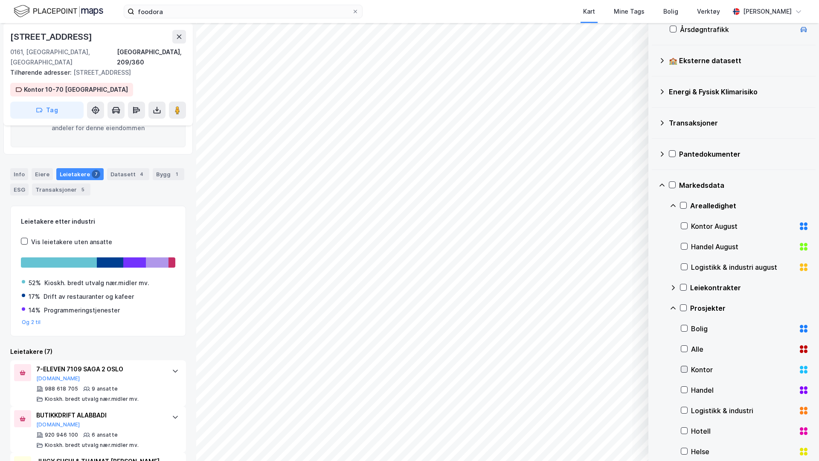
scroll to position [0, 0]
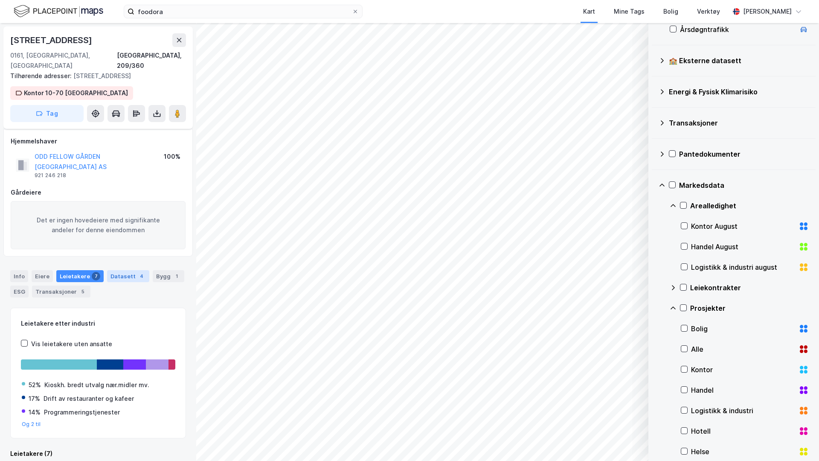
click at [128, 270] on div "Datasett 4" at bounding box center [128, 276] width 42 height 12
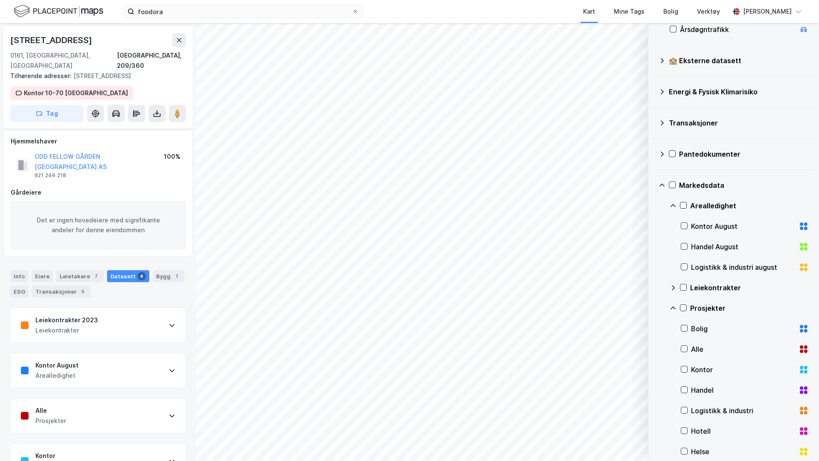
scroll to position [9, 0]
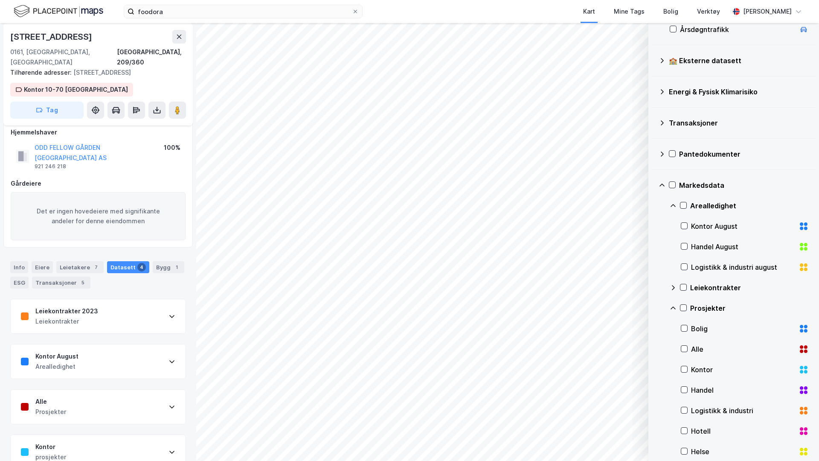
click at [106, 344] on div "Kontor August Arealledighet" at bounding box center [98, 361] width 175 height 34
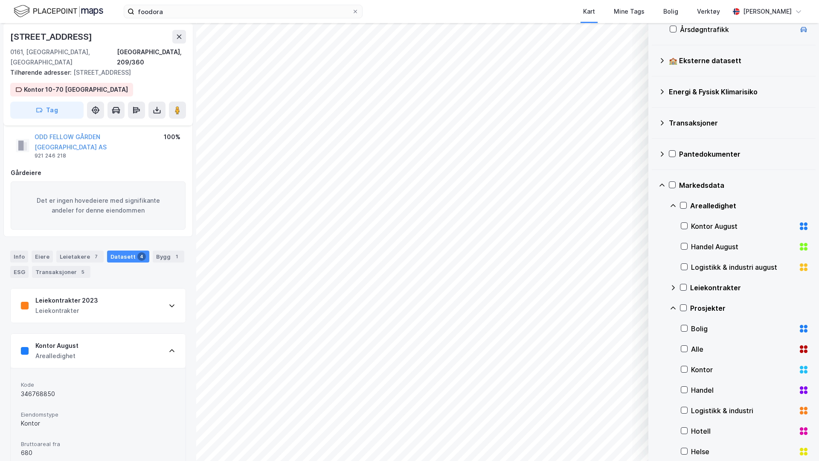
click at [105, 334] on div "Kontor August Arealledighet" at bounding box center [98, 351] width 175 height 34
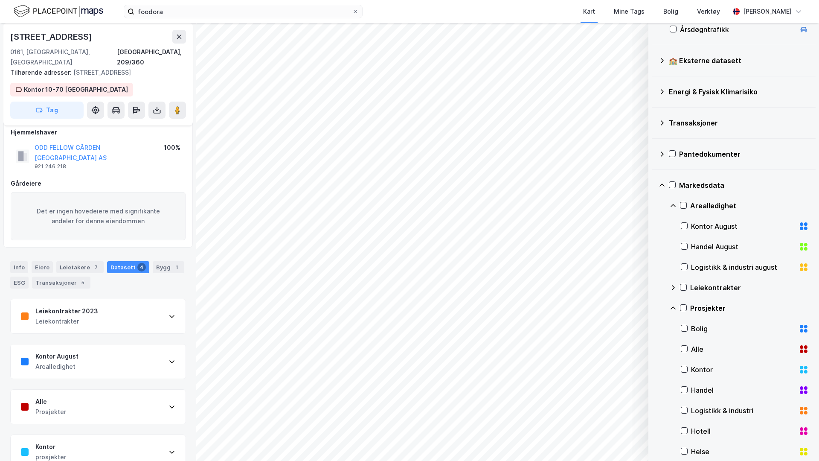
click at [169, 435] on div "Kontor prosjekter" at bounding box center [98, 452] width 175 height 34
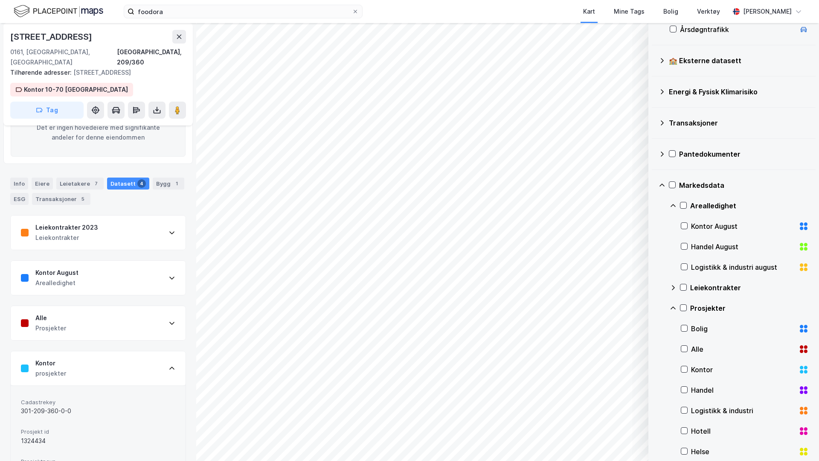
scroll to position [107, 0]
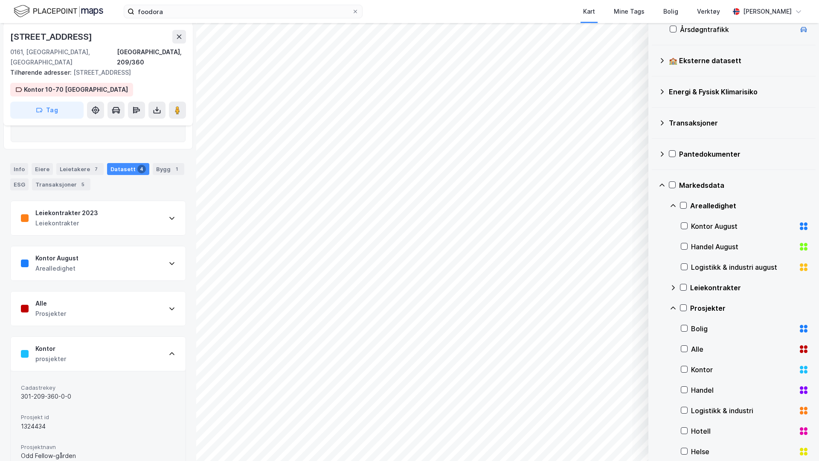
click at [688, 373] on div "Kontor" at bounding box center [745, 369] width 128 height 20
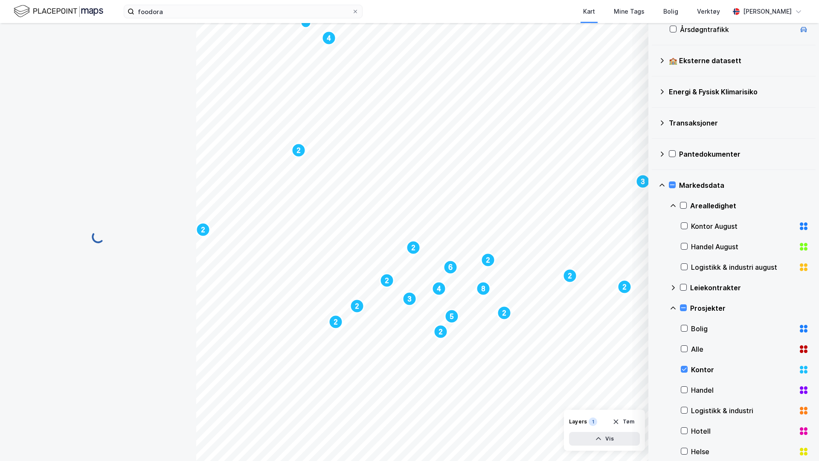
scroll to position [0, 0]
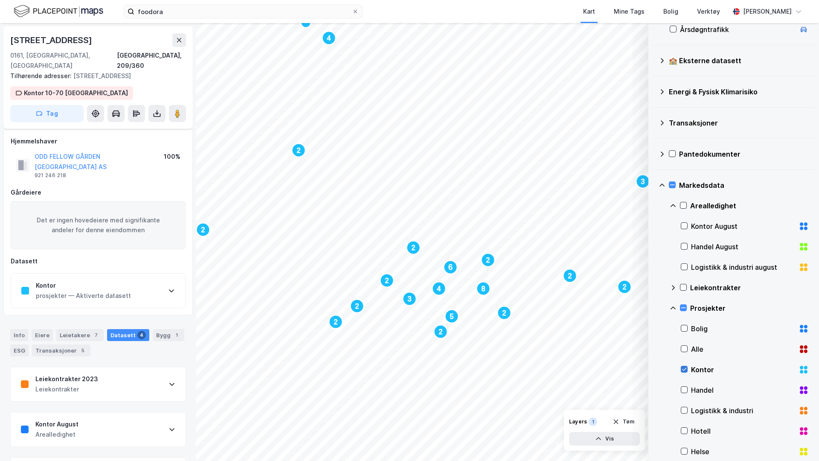
click at [687, 372] on div at bounding box center [684, 369] width 7 height 7
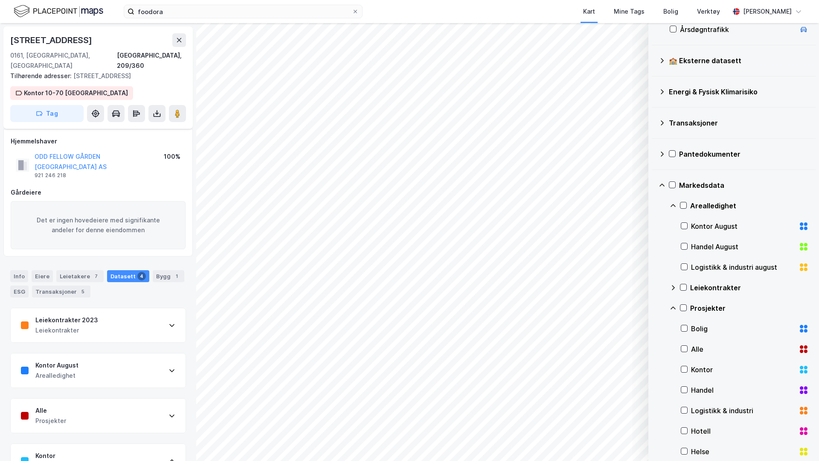
scroll to position [214, 0]
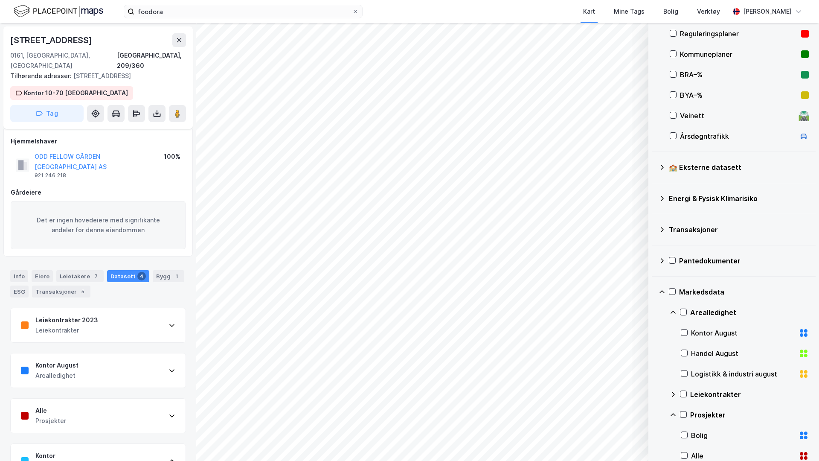
click at [672, 308] on div "Arealledighet" at bounding box center [739, 312] width 139 height 20
click at [661, 292] on icon at bounding box center [662, 291] width 7 height 7
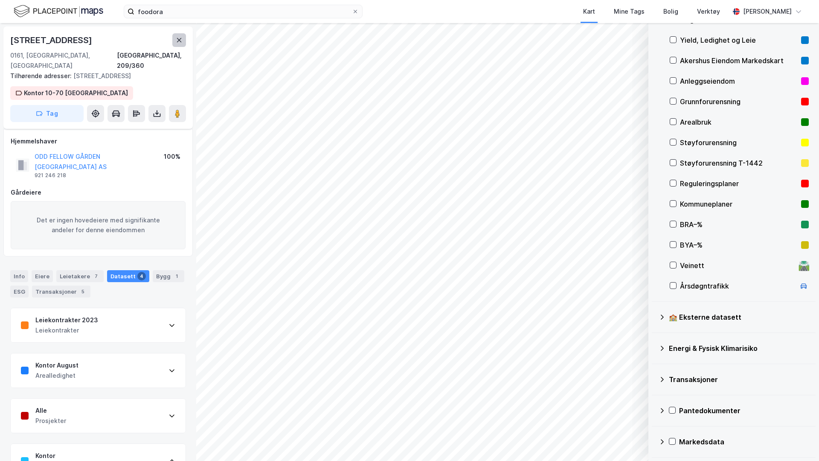
click at [179, 43] on icon at bounding box center [179, 40] width 7 height 7
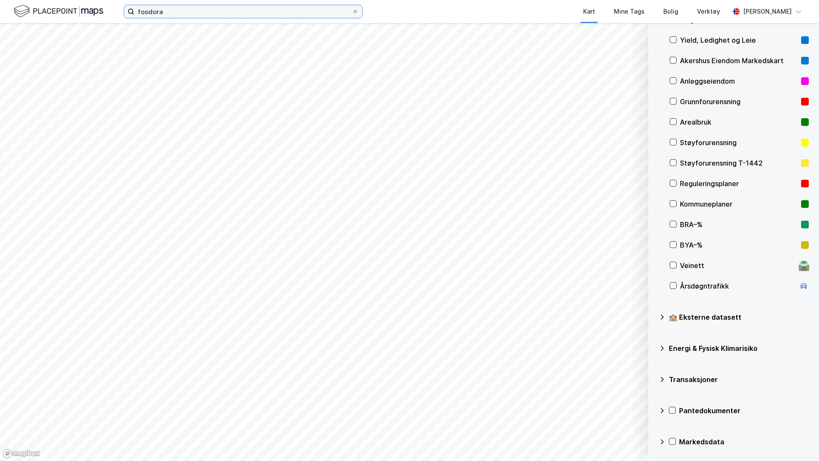
click at [164, 15] on input "foodora" at bounding box center [243, 11] width 218 height 13
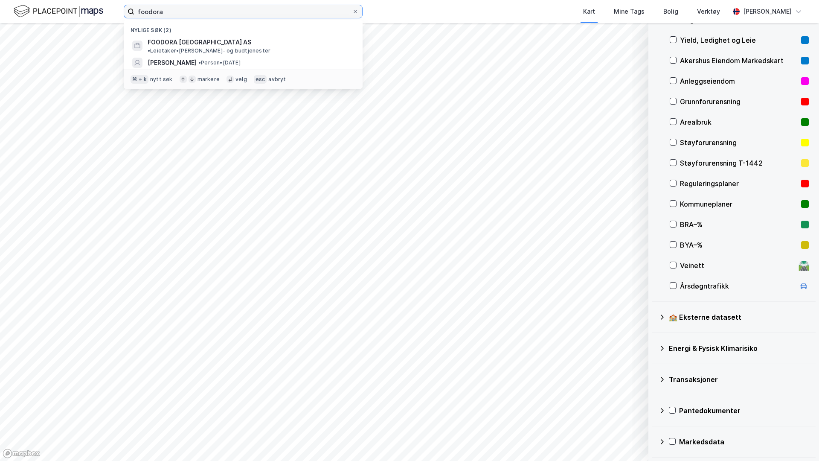
click at [164, 15] on input "foodora" at bounding box center [243, 11] width 218 height 13
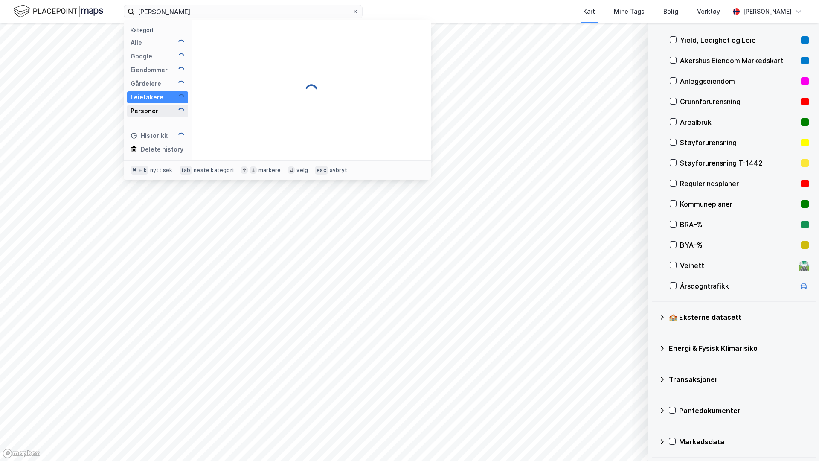
click at [159, 111] on div "Personer" at bounding box center [157, 111] width 61 height 12
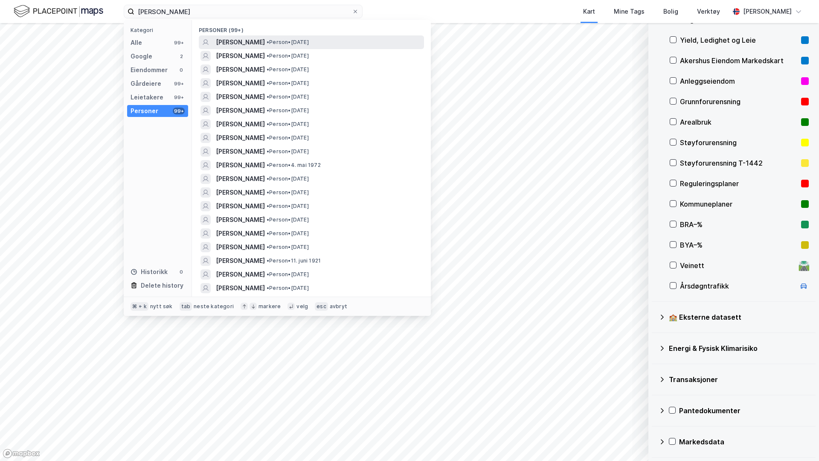
click at [308, 41] on span "• Person • 21. juli 2000" at bounding box center [288, 42] width 42 height 7
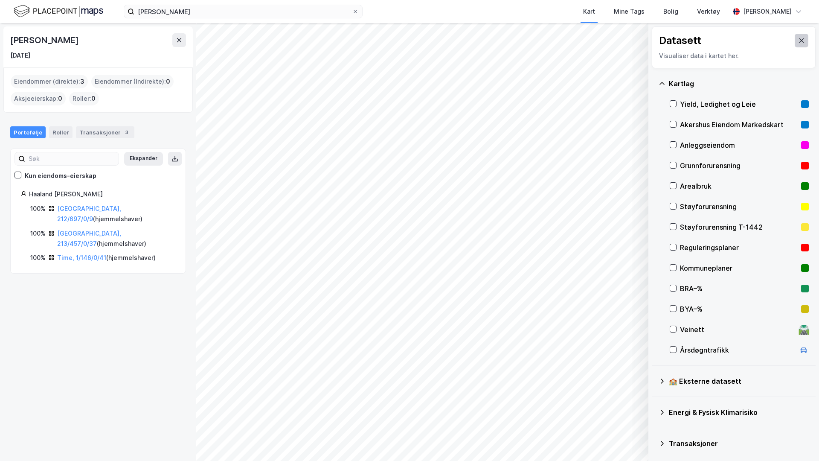
click at [806, 43] on button at bounding box center [802, 41] width 14 height 14
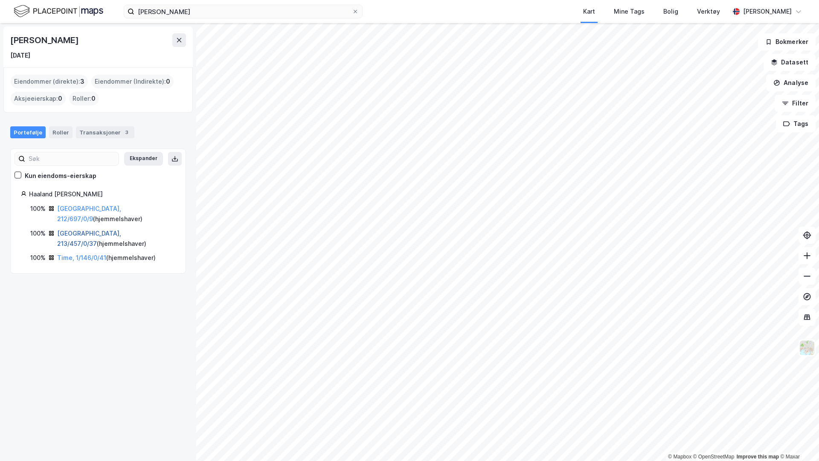
click at [90, 230] on link "Oslo, 213/457/0/37" at bounding box center [89, 238] width 64 height 17
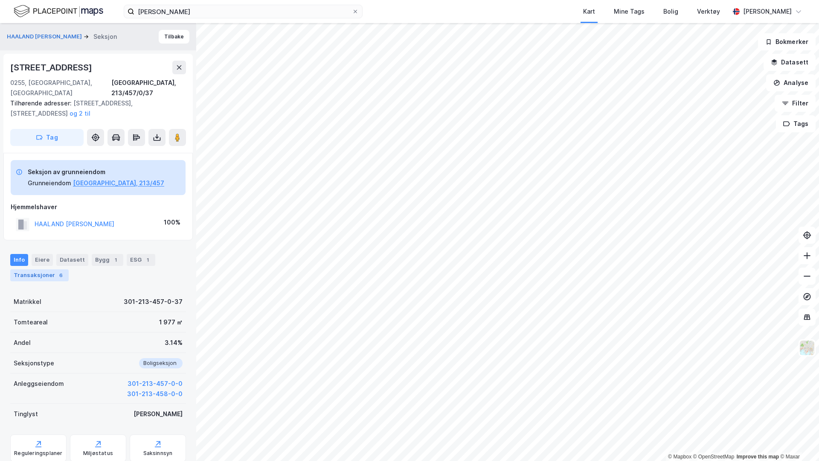
click at [45, 269] on div "Transaksjoner 6" at bounding box center [39, 275] width 58 height 12
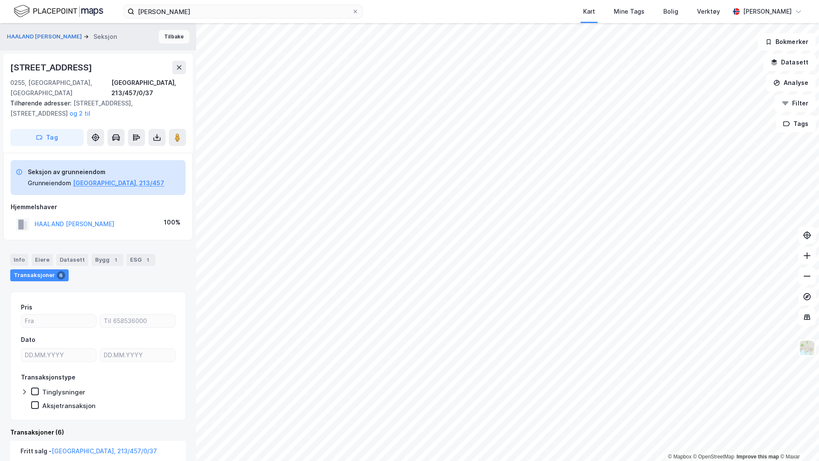
click at [186, 40] on button "Tilbake" at bounding box center [174, 37] width 31 height 14
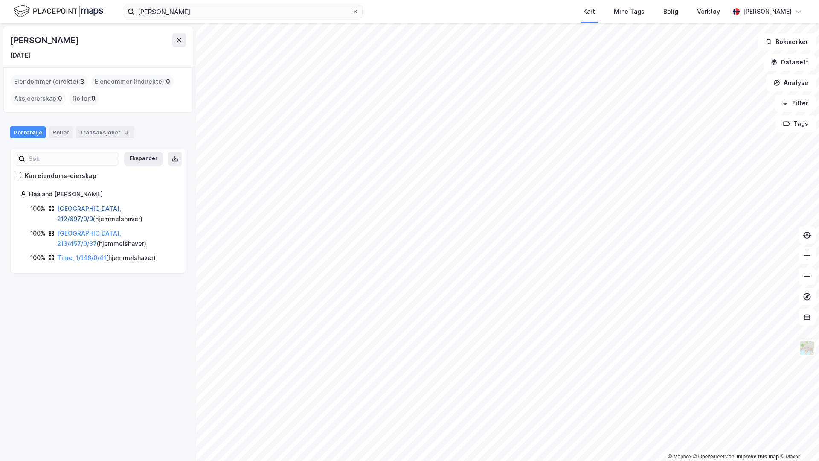
click at [86, 212] on link "Oslo, 212/697/0/9" at bounding box center [89, 213] width 64 height 17
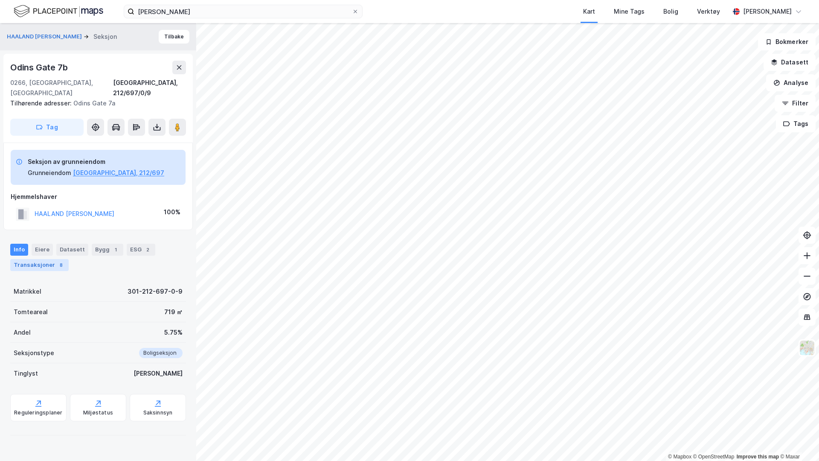
click at [44, 259] on div "Transaksjoner 8" at bounding box center [39, 265] width 58 height 12
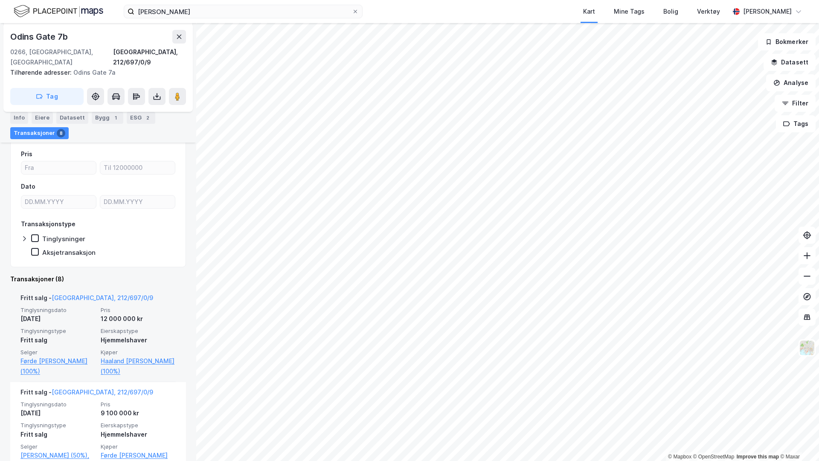
scroll to position [142, 0]
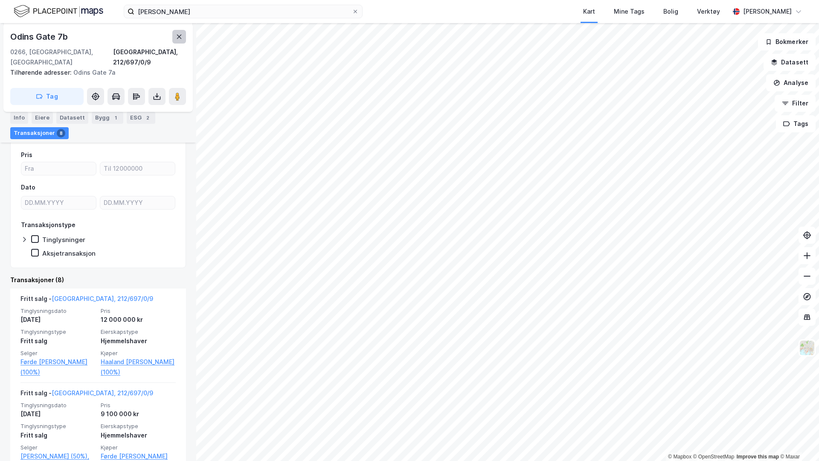
click at [179, 41] on button at bounding box center [179, 37] width 14 height 14
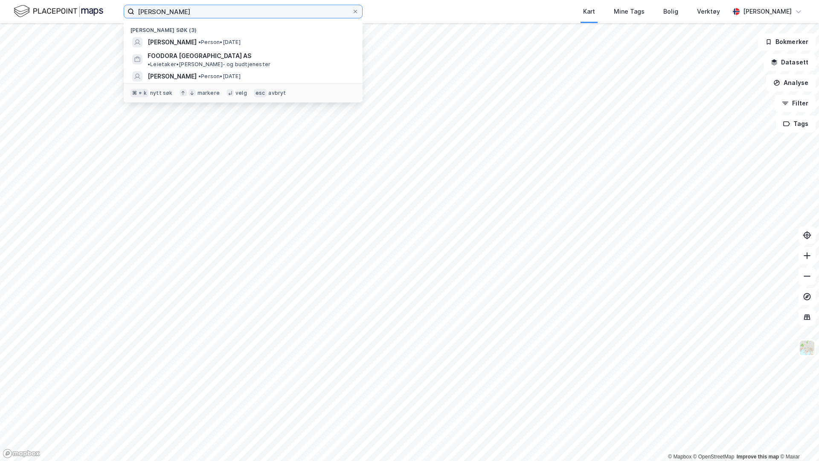
click at [191, 10] on input "erling braut haaland" at bounding box center [243, 11] width 218 height 13
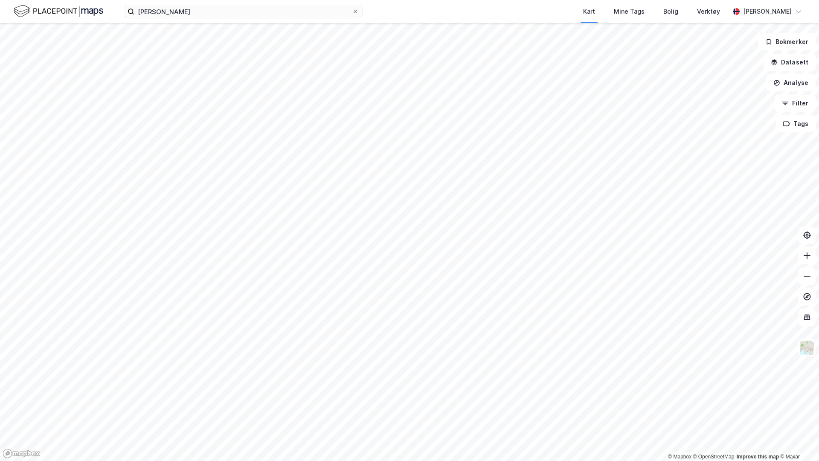
click at [410, 12] on div "Kart Mine Tags Bolig Verktøy" at bounding box center [567, 11] width 326 height 23
click at [246, 18] on label "erling braut haaland" at bounding box center [243, 12] width 239 height 14
click at [246, 18] on input "erling braut haaland" at bounding box center [243, 11] width 218 height 13
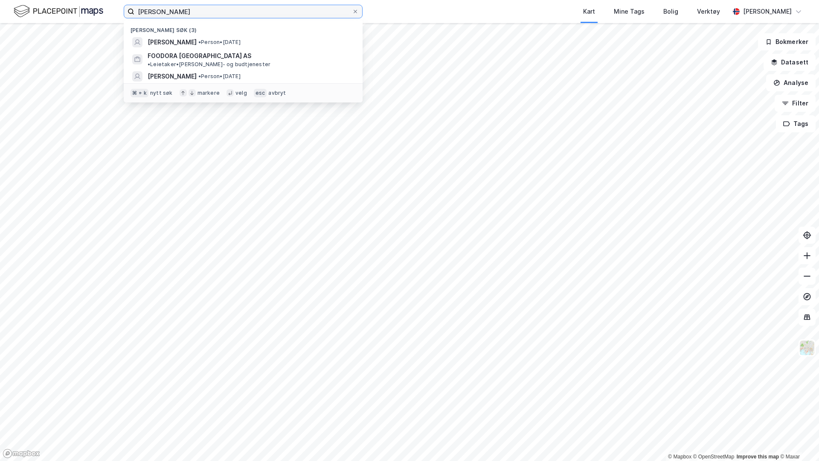
click at [247, 11] on input "erling braut haaland" at bounding box center [243, 11] width 218 height 13
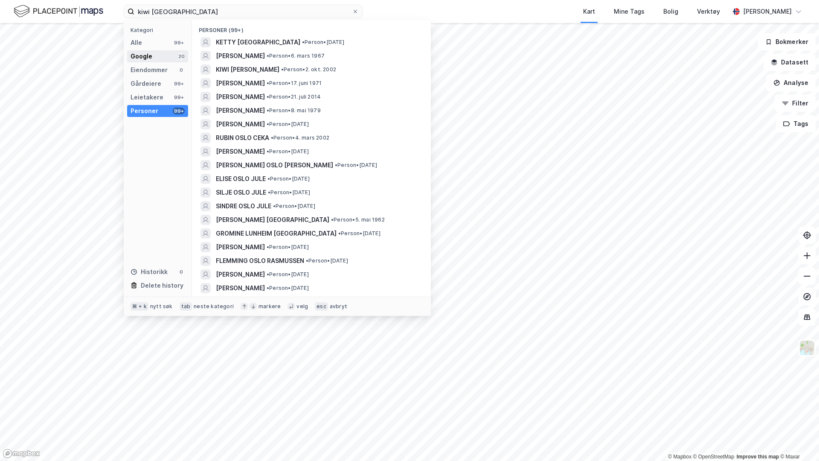
click at [143, 52] on div "Google" at bounding box center [142, 56] width 22 height 10
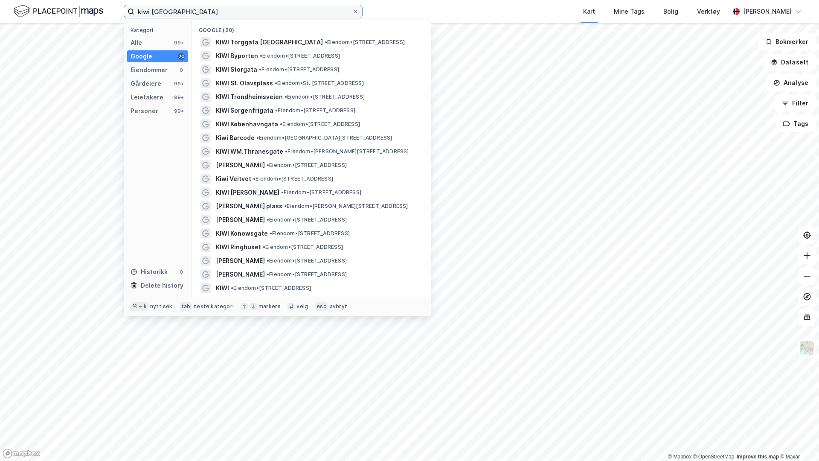
click at [169, 15] on input "kiwi oslo" at bounding box center [243, 11] width 218 height 13
click at [152, 71] on div "Eiendommer" at bounding box center [149, 70] width 37 height 10
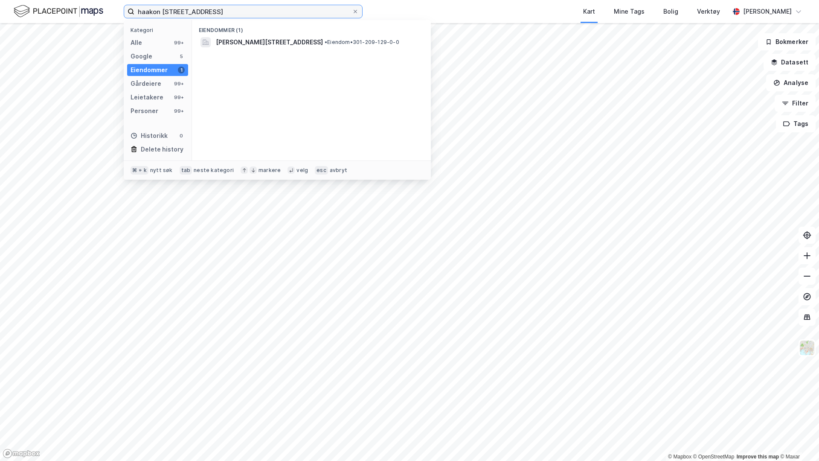
click at [192, 10] on input "haakon viis gade 2 oslo" at bounding box center [243, 11] width 218 height 13
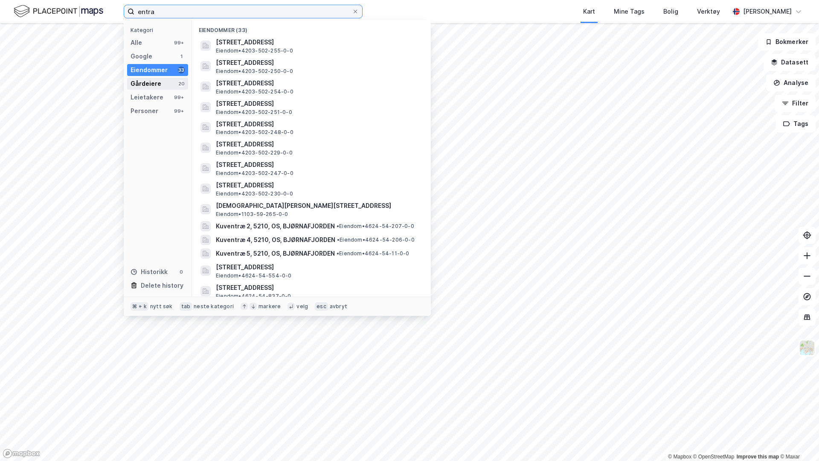
type input "entra"
click at [163, 87] on div "Gårdeiere 20" at bounding box center [157, 84] width 61 height 12
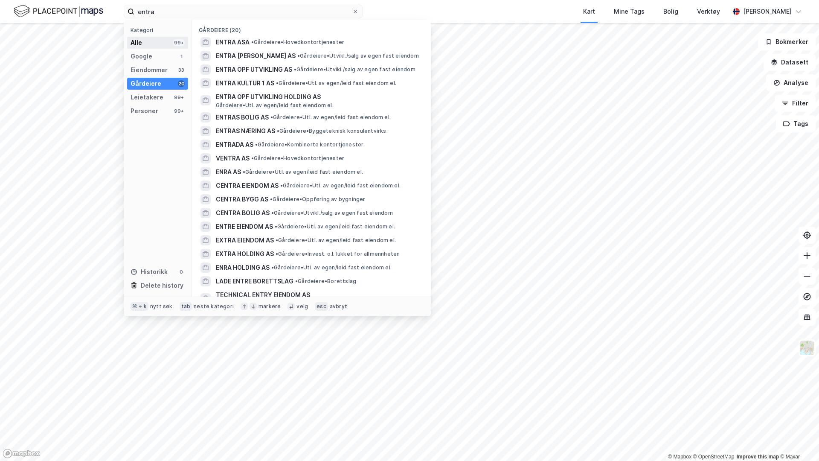
click at [142, 44] on div "Alle 99+" at bounding box center [157, 43] width 61 height 12
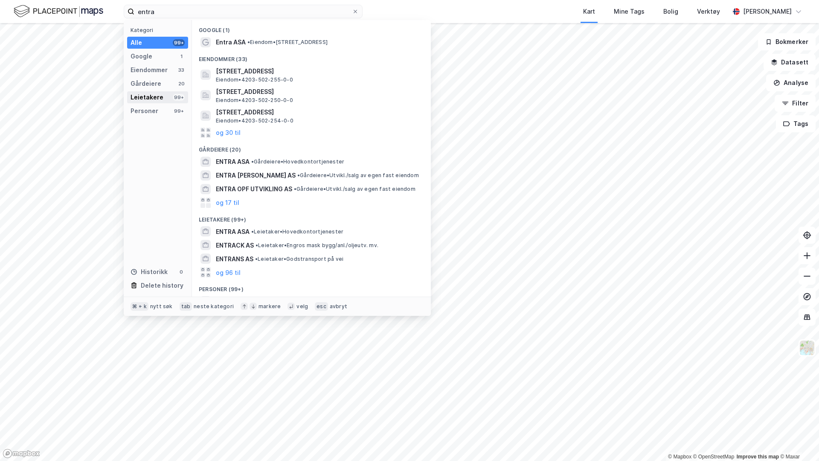
click at [161, 98] on div "Leietakere 99+" at bounding box center [157, 97] width 61 height 12
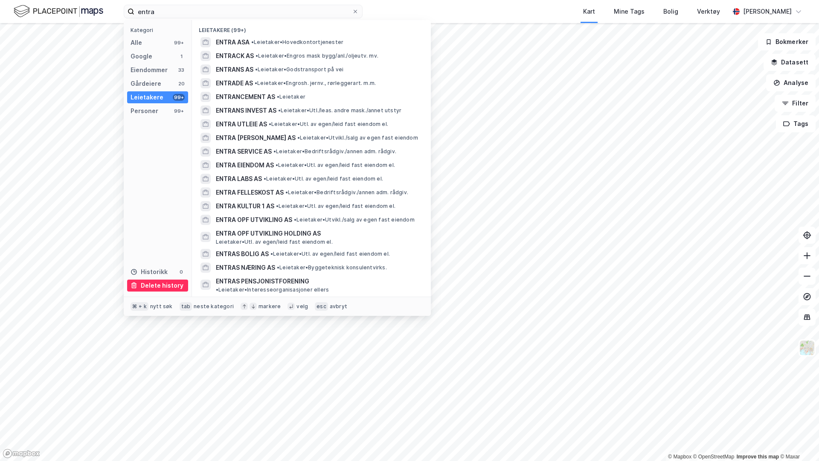
click at [154, 289] on div "Delete history" at bounding box center [162, 285] width 43 height 10
click at [485, 15] on div "Kart Mine Tags Bolig Verktøy" at bounding box center [567, 11] width 326 height 23
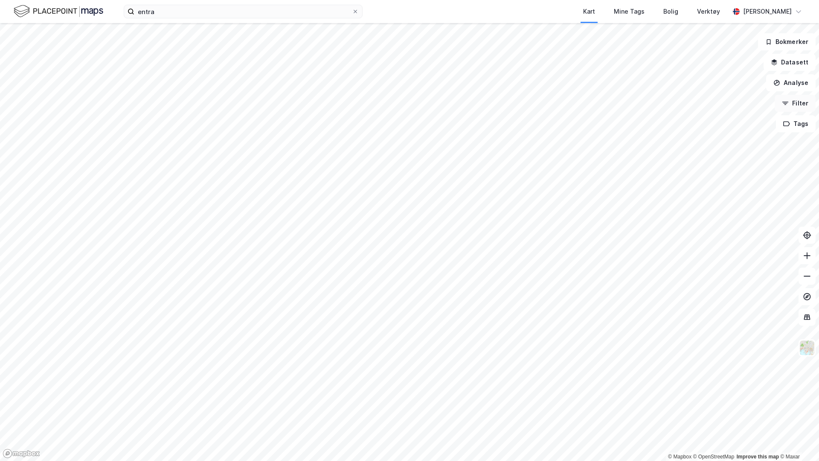
click at [795, 103] on button "Filter" at bounding box center [795, 103] width 41 height 17
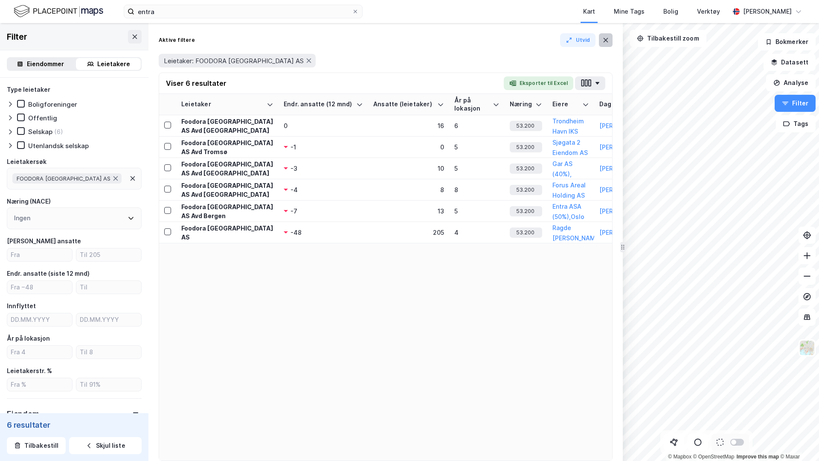
click at [603, 44] on button at bounding box center [606, 40] width 14 height 14
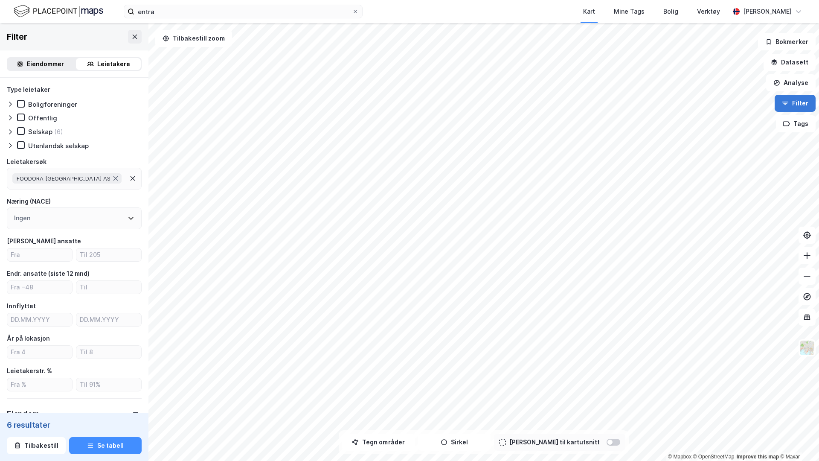
click at [797, 99] on button "Filter" at bounding box center [795, 103] width 41 height 17
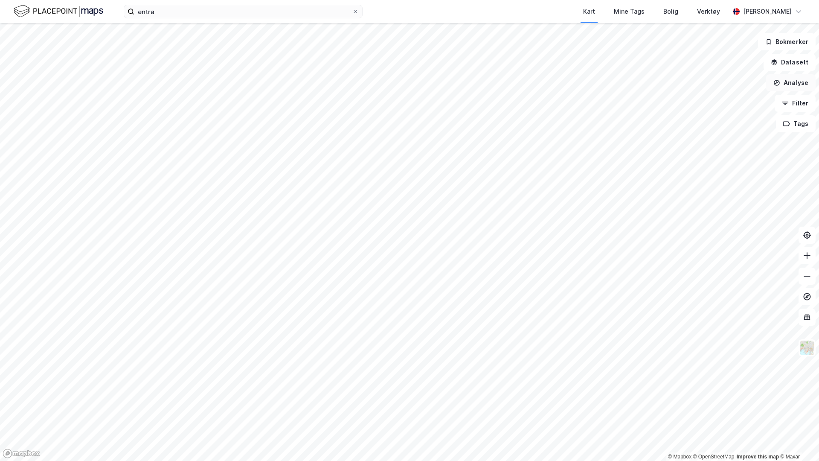
click at [792, 84] on button "Analyse" at bounding box center [790, 82] width 49 height 17
click at [710, 102] on div "Tegn område" at bounding box center [717, 100] width 74 height 7
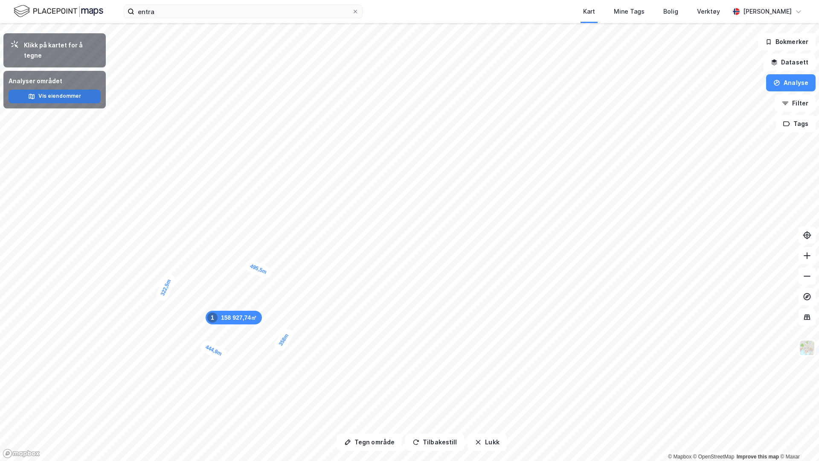
click at [75, 90] on button "Vis eiendommer" at bounding box center [55, 97] width 92 height 14
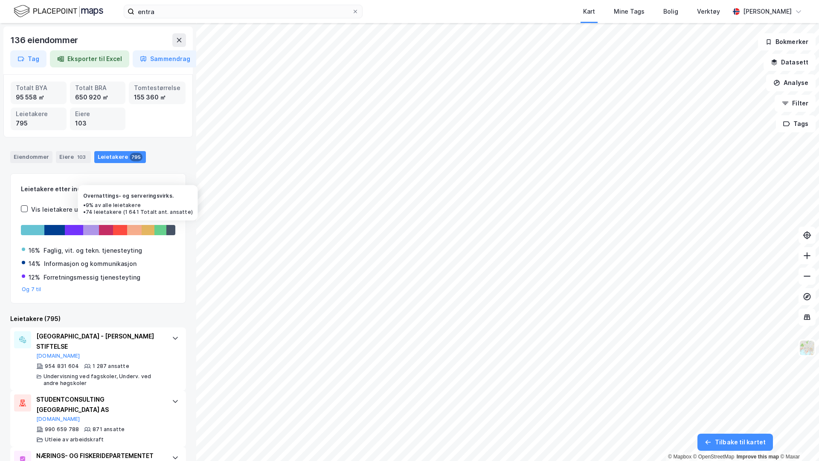
click at [134, 233] on div at bounding box center [134, 230] width 14 height 10
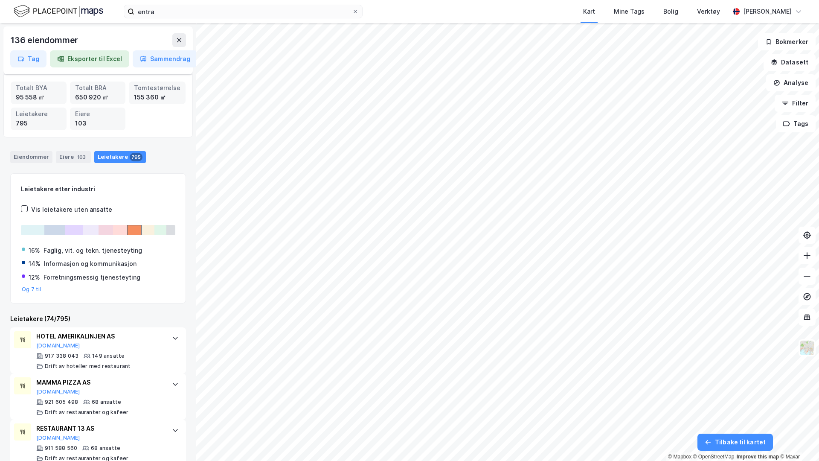
scroll to position [33, 0]
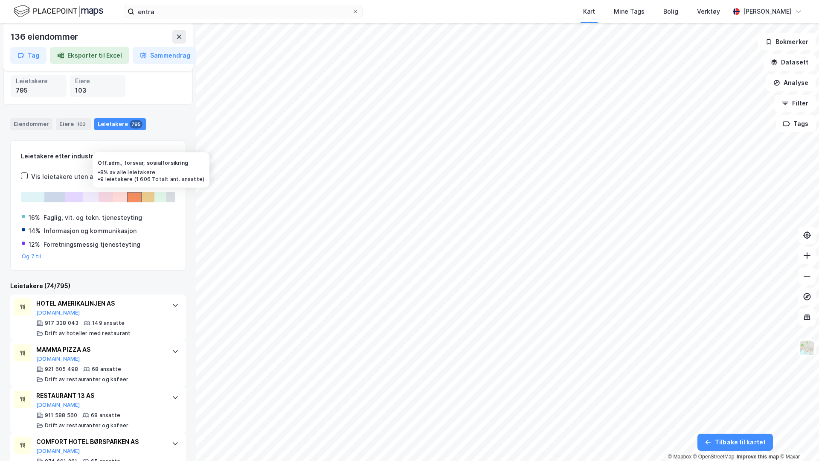
click at [144, 197] on div at bounding box center [148, 197] width 13 height 10
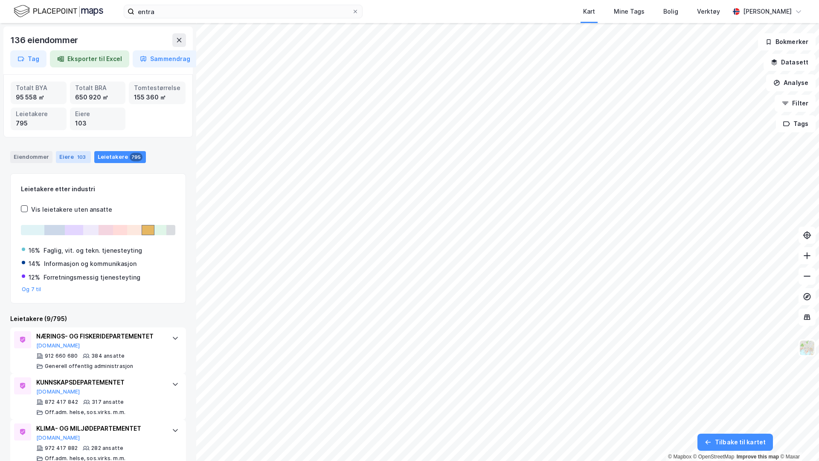
click at [70, 160] on div "Eiere 103" at bounding box center [73, 157] width 35 height 12
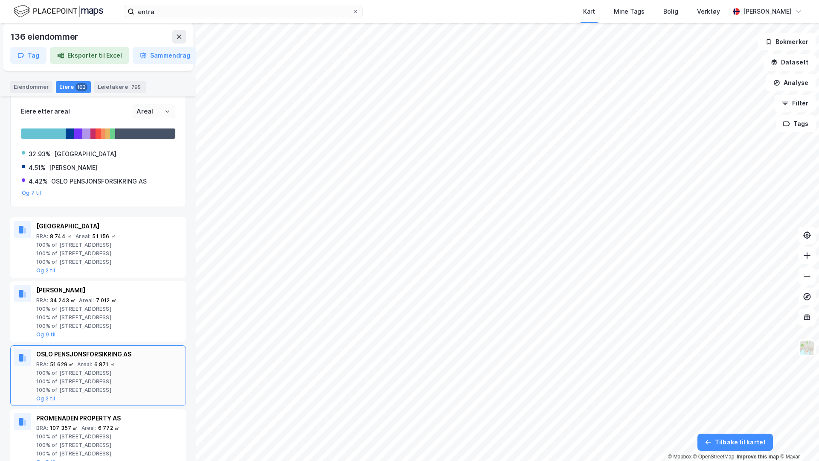
scroll to position [86, 0]
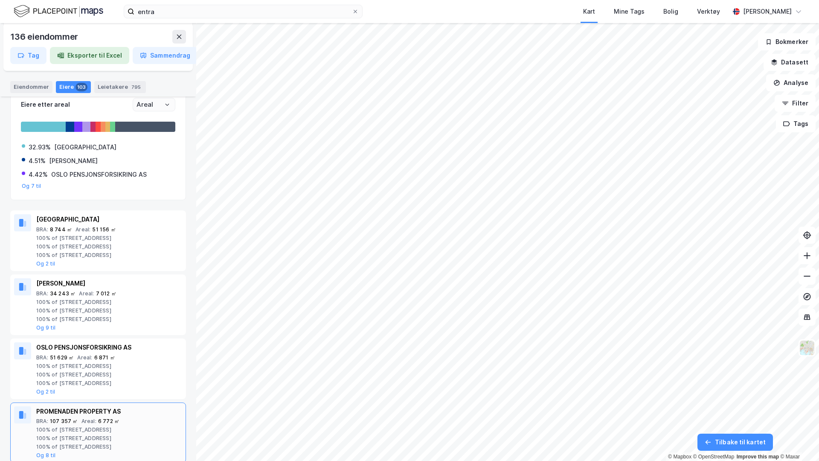
click at [137, 431] on div "100% of Kongens gate 23" at bounding box center [109, 429] width 146 height 7
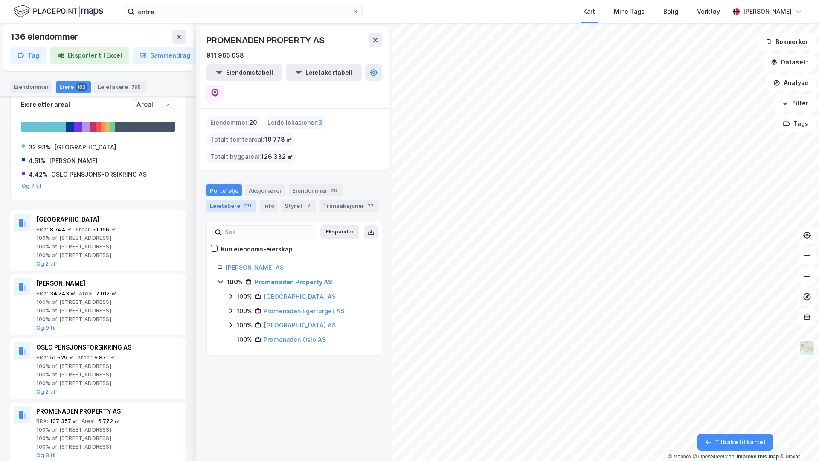
click at [235, 200] on div "Leietakere 119" at bounding box center [231, 206] width 50 height 12
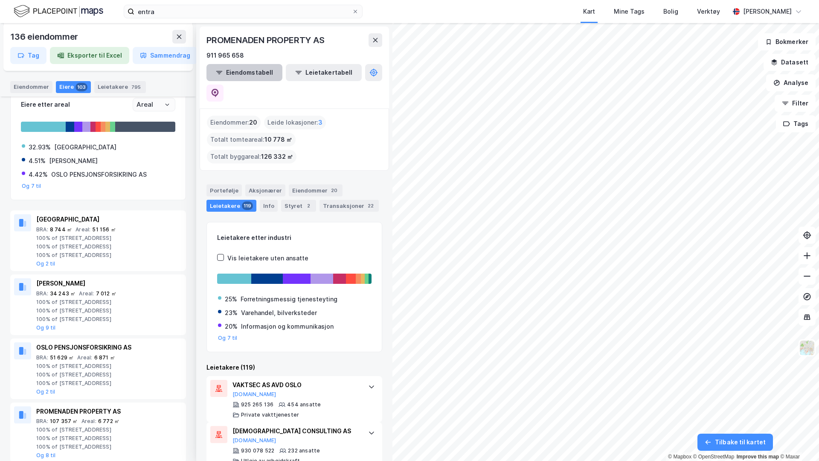
click at [235, 76] on button "Eiendomstabell" at bounding box center [244, 72] width 76 height 17
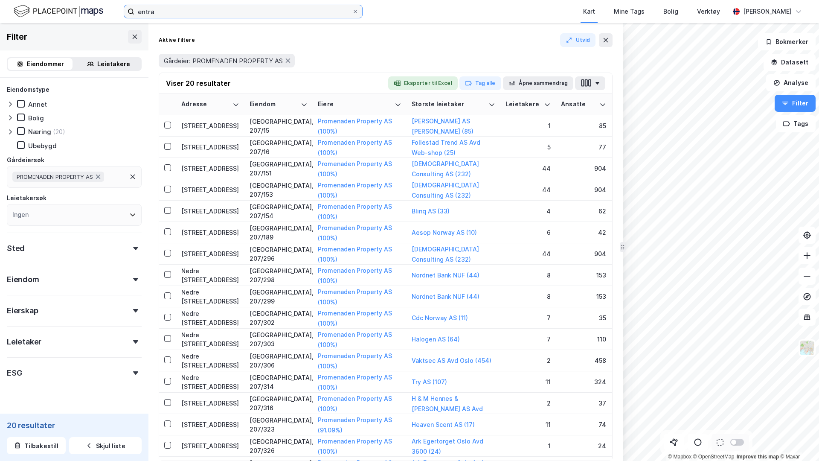
click at [157, 12] on input "entra" at bounding box center [243, 11] width 218 height 13
click at [441, 50] on div "Gårdeier: PROMENADEN PROPERTY AS" at bounding box center [386, 61] width 454 height 24
click at [134, 35] on icon at bounding box center [134, 36] width 7 height 7
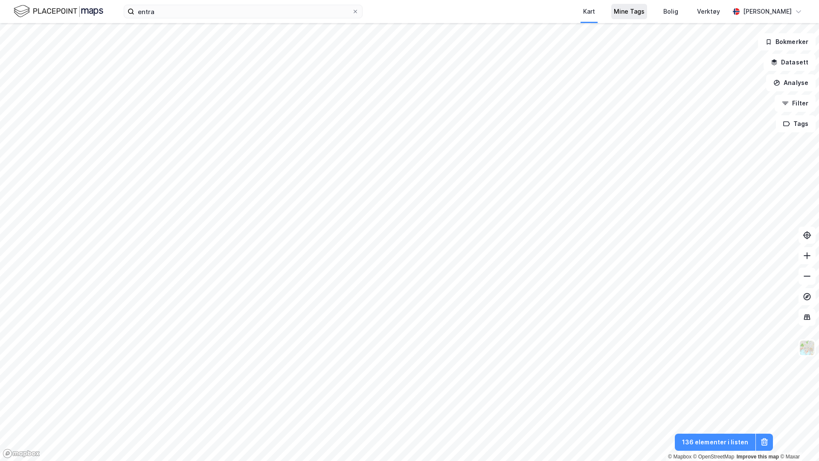
click at [626, 9] on div "Mine Tags" at bounding box center [629, 11] width 31 height 10
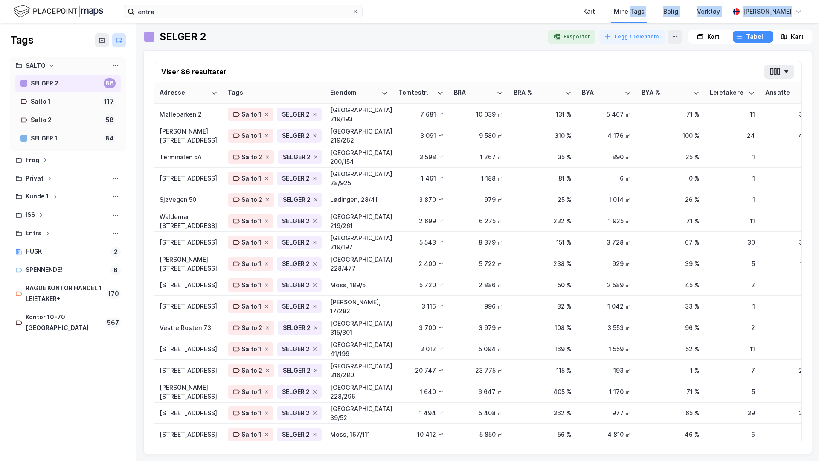
click at [119, 42] on icon at bounding box center [119, 40] width 6 height 4
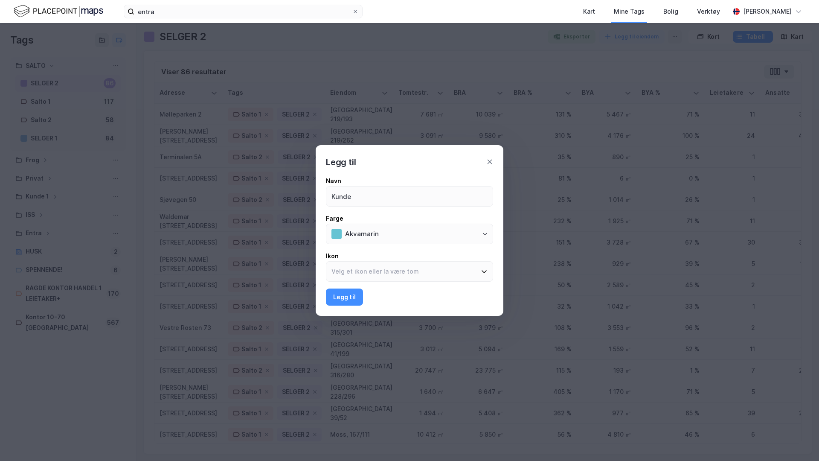
type input "Kunde"
click at [326, 288] on button "Legg til" at bounding box center [344, 296] width 37 height 17
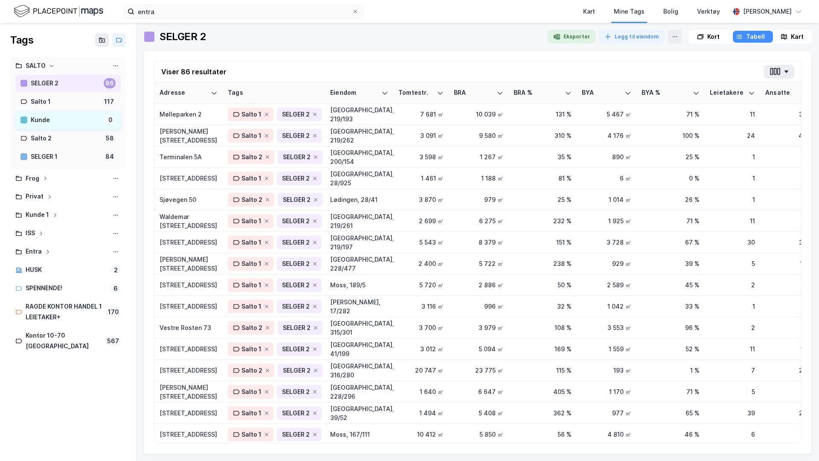
click at [44, 120] on div "Kunde" at bounding box center [66, 120] width 71 height 11
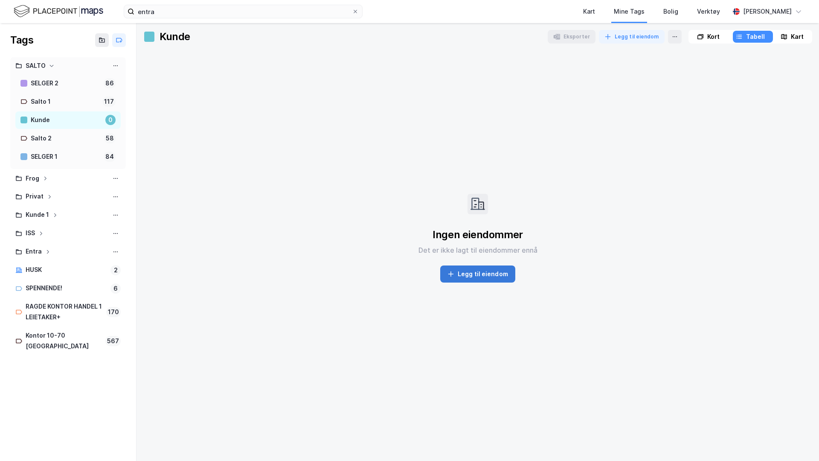
click at [478, 276] on button "Legg til eiendom" at bounding box center [477, 273] width 75 height 17
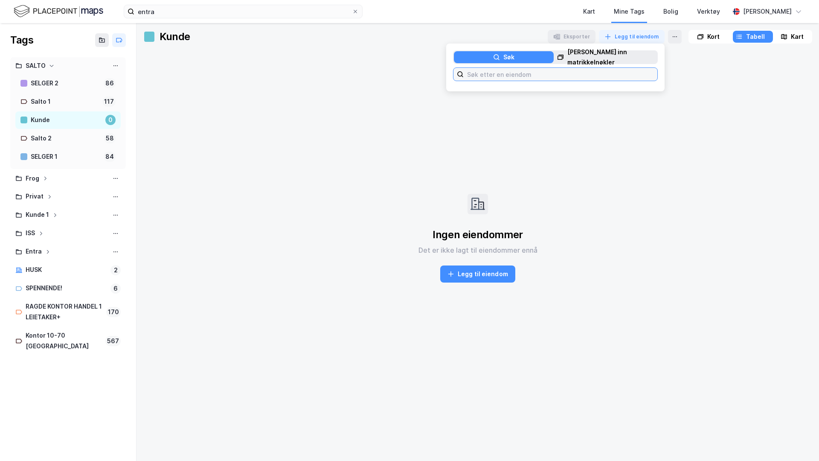
click at [491, 74] on input at bounding box center [561, 74] width 194 height 13
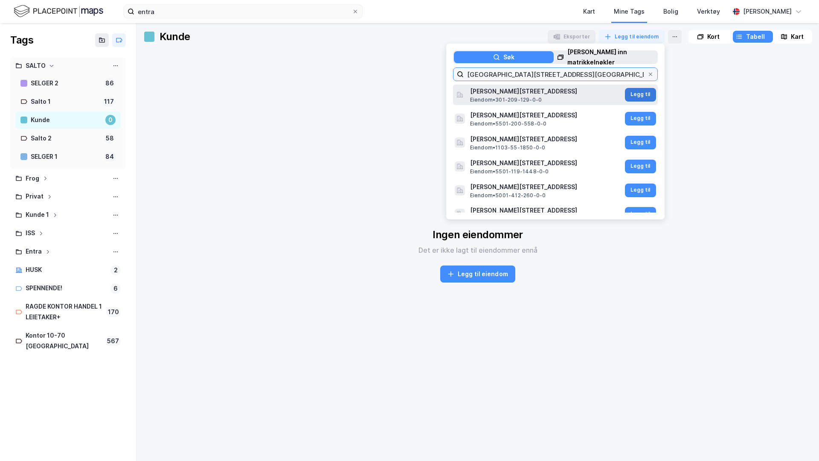
type input "haakon viis gate 2 oslo"
click at [637, 96] on button "Legg til" at bounding box center [640, 95] width 31 height 14
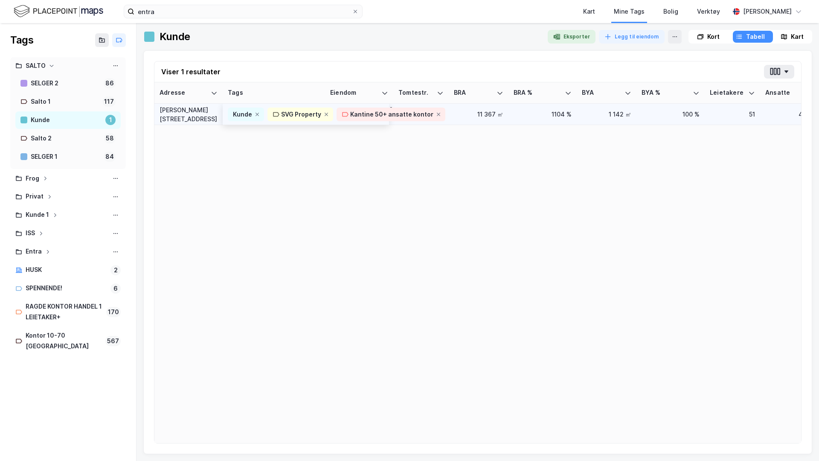
click at [306, 105] on td "Kunde SVG Property Kantine 50+ ansatte kontor" at bounding box center [306, 114] width 166 height 21
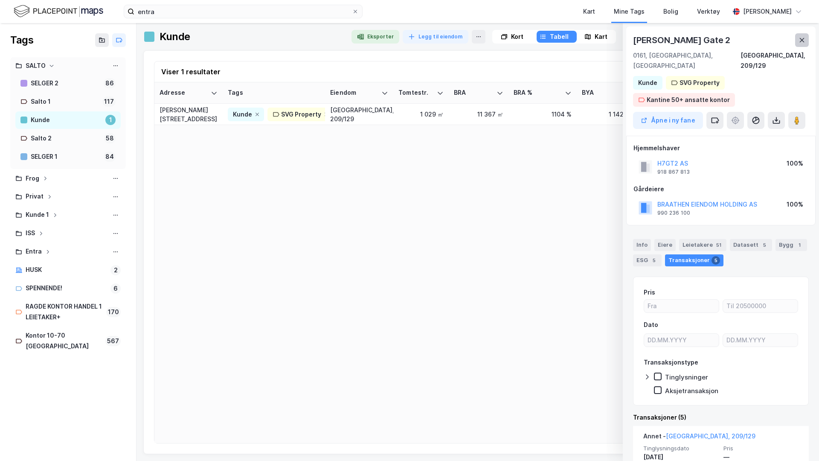
click at [800, 38] on icon at bounding box center [802, 40] width 7 height 7
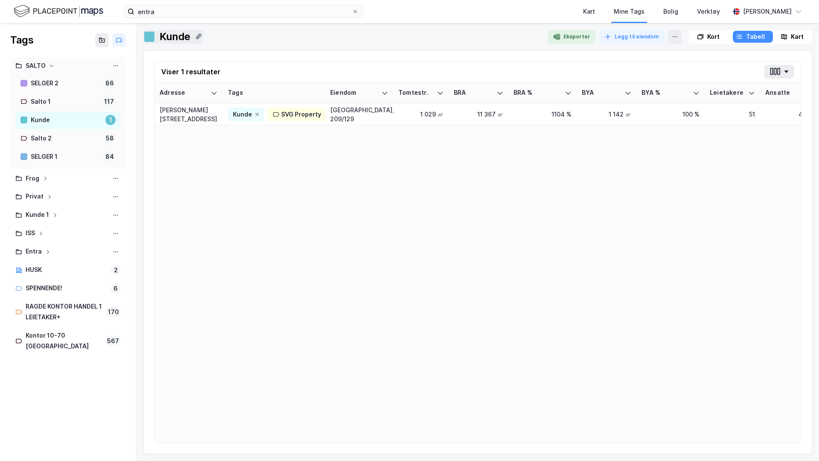
click at [163, 41] on div "Kunde" at bounding box center [175, 37] width 31 height 14
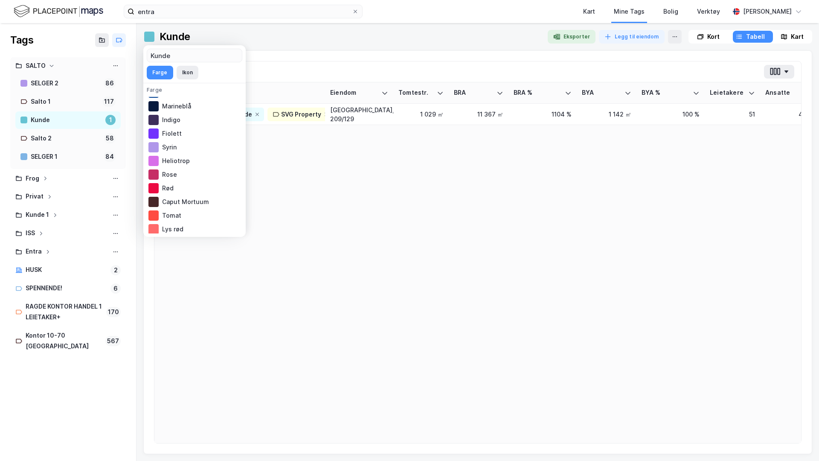
scroll to position [150, 0]
click at [169, 200] on div "Smaragd" at bounding box center [195, 199] width 96 height 14
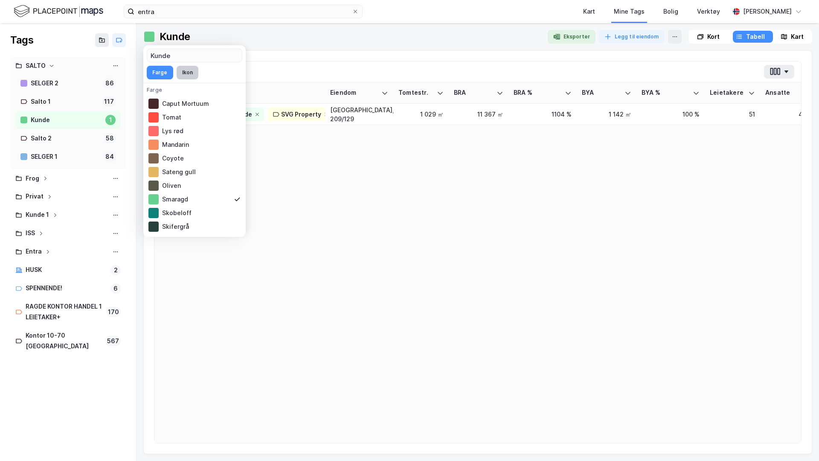
click at [185, 71] on button "Ikon" at bounding box center [188, 73] width 22 height 14
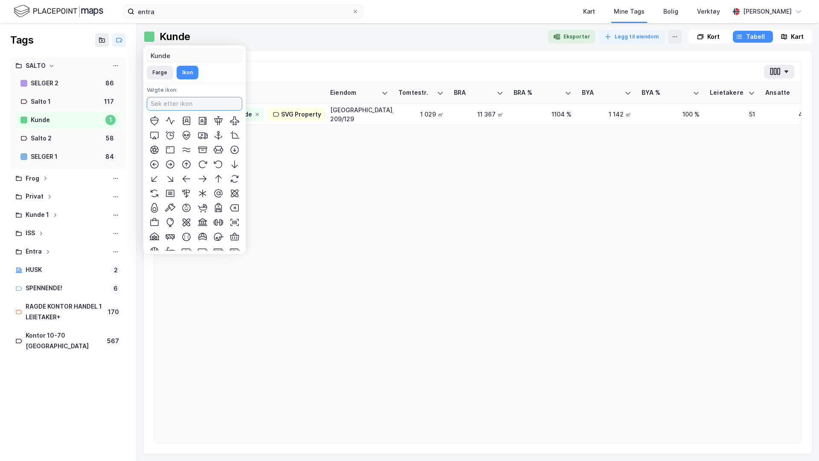
click at [180, 105] on input at bounding box center [194, 103] width 95 height 13
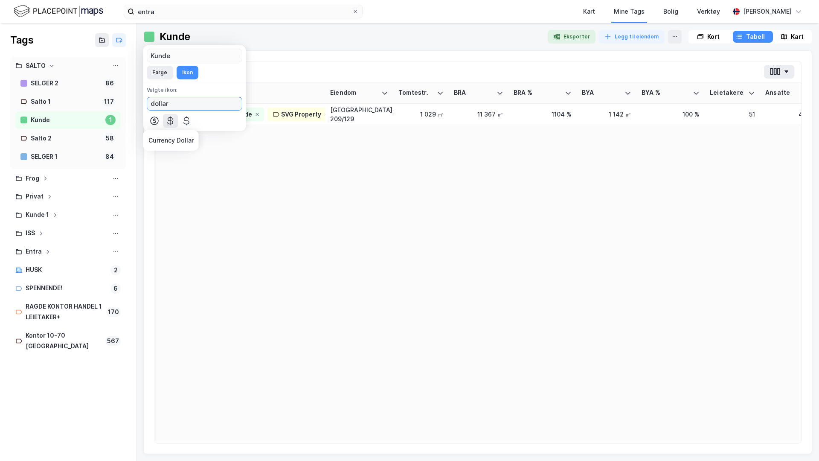
type input "dollar"
click at [168, 119] on icon at bounding box center [171, 120] width 6 height 9
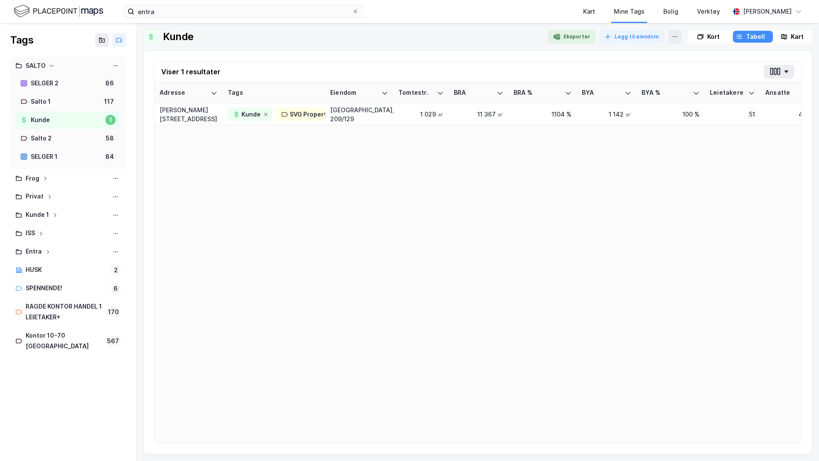
click at [352, 47] on div "Kunde Eksporter Legg til eiendom Kort Tabell Kart Viser 1 resultater Adresse Ta…" at bounding box center [477, 242] width 669 height 424
click at [574, 22] on div "Kart" at bounding box center [589, 11] width 31 height 23
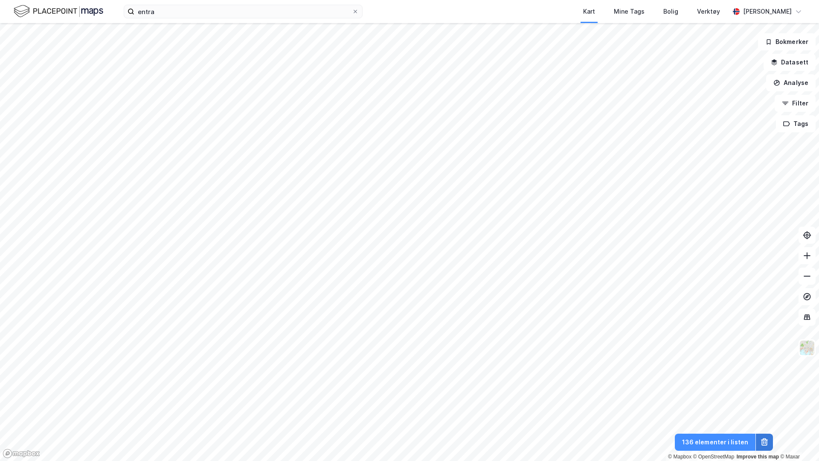
click at [759, 442] on button at bounding box center [764, 441] width 17 height 17
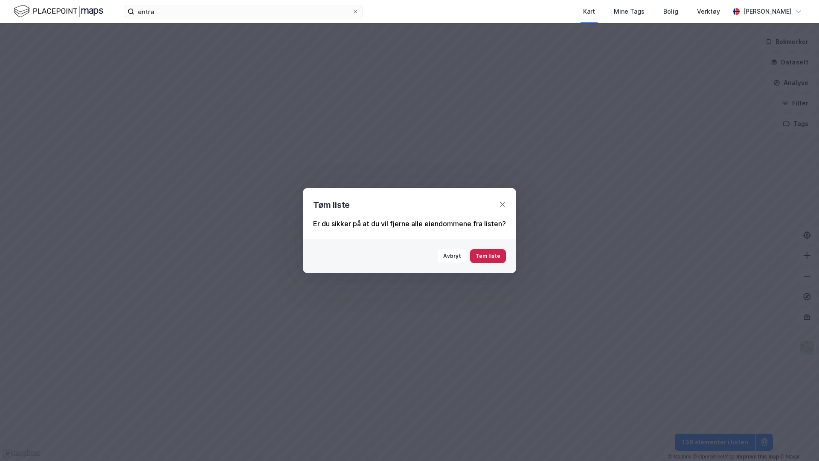
click at [494, 254] on button "Tøm liste" at bounding box center [488, 256] width 36 height 14
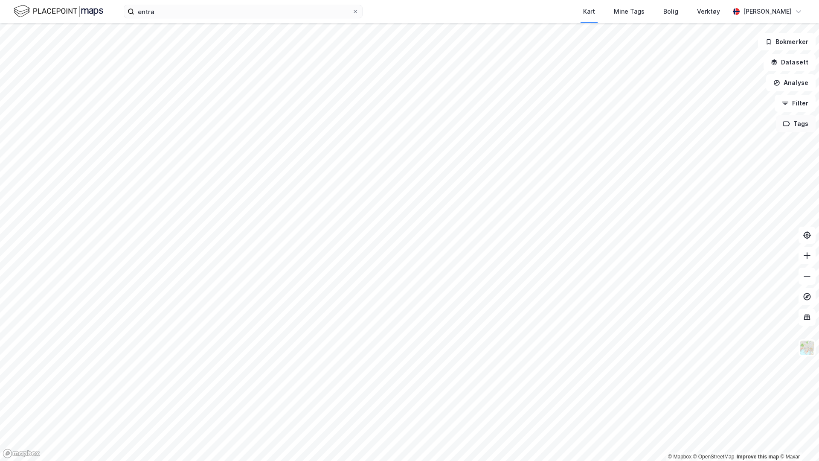
click at [796, 128] on button "Tags" at bounding box center [796, 123] width 40 height 17
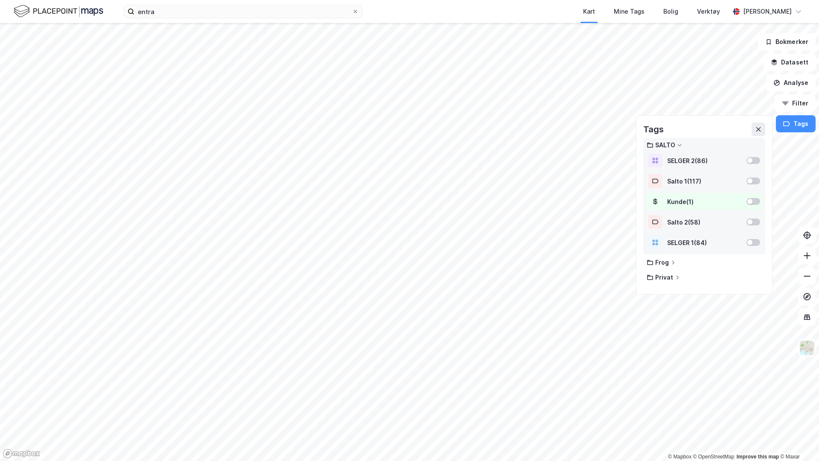
click at [755, 201] on div at bounding box center [754, 201] width 14 height 7
click at [758, 131] on icon at bounding box center [758, 129] width 5 height 5
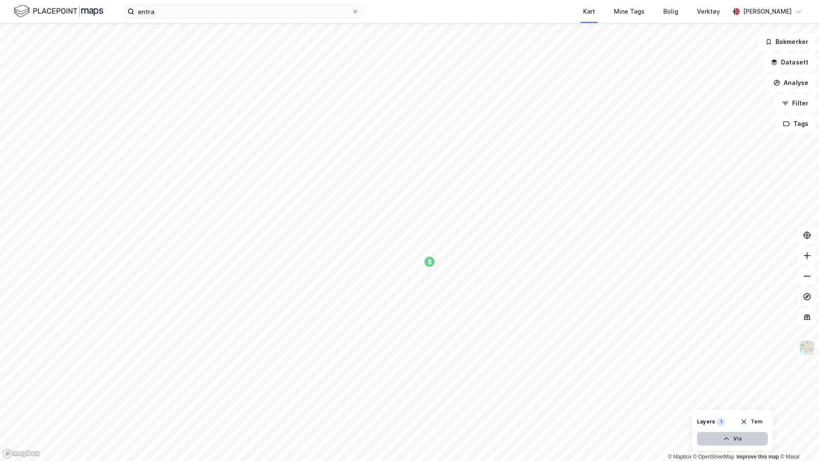
click at [745, 439] on button "Vis" at bounding box center [732, 439] width 71 height 14
click at [745, 438] on button "Lukk" at bounding box center [709, 439] width 118 height 14
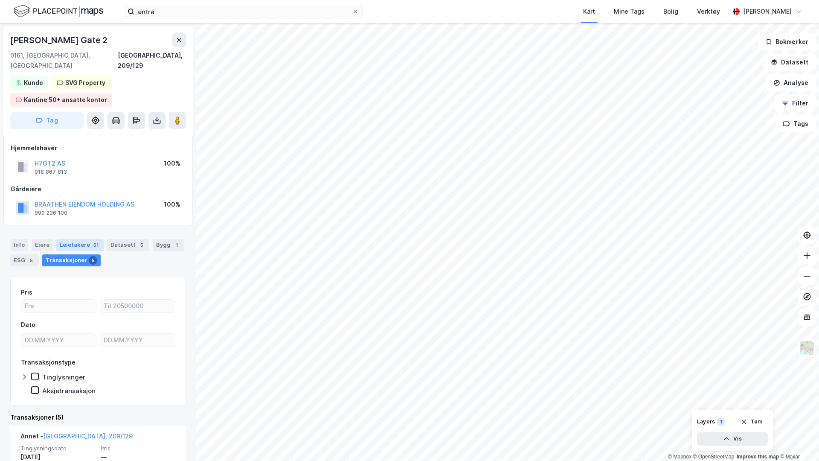
click at [82, 239] on div "Leietakere 51" at bounding box center [79, 245] width 47 height 12
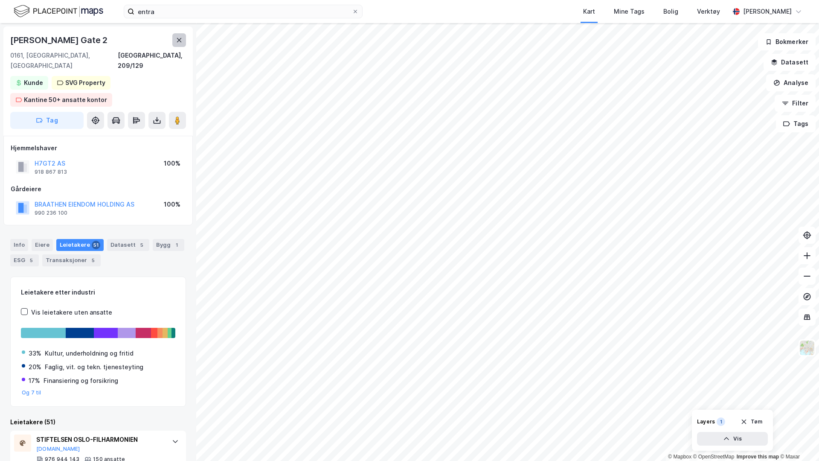
click at [177, 40] on icon at bounding box center [179, 40] width 7 height 7
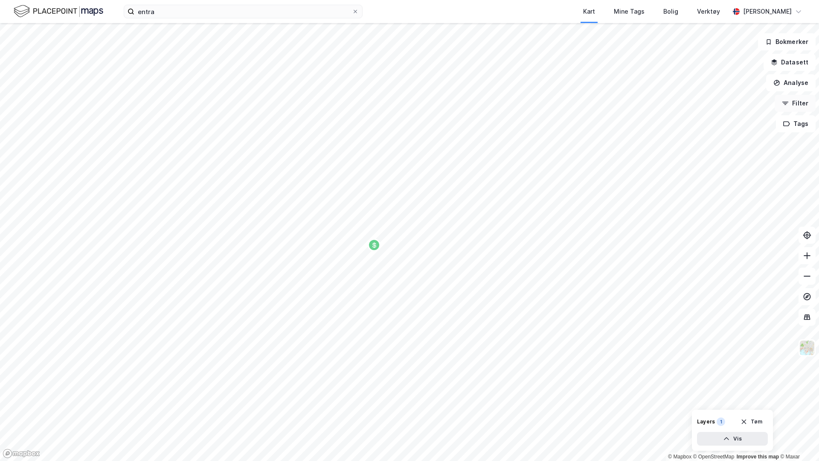
click at [792, 104] on button "Filter" at bounding box center [795, 103] width 41 height 17
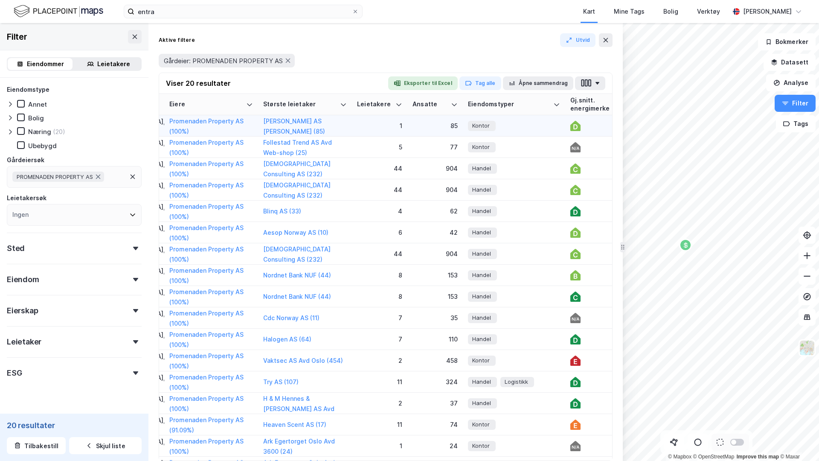
scroll to position [0, 154]
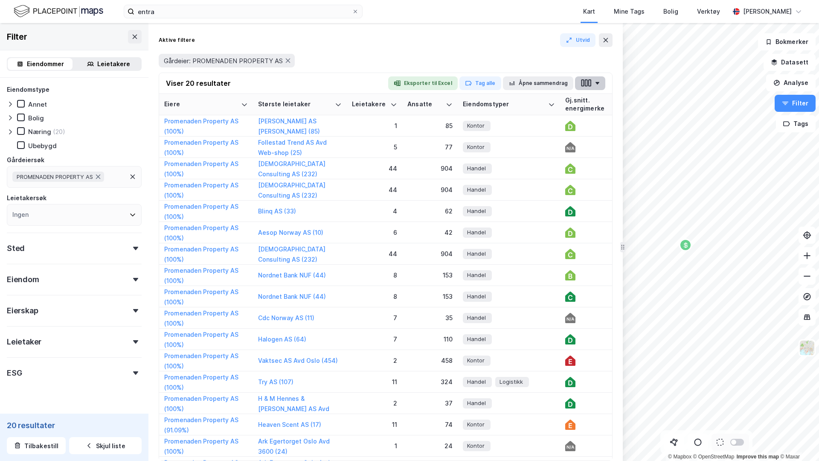
click at [588, 85] on icon "button" at bounding box center [586, 82] width 11 height 9
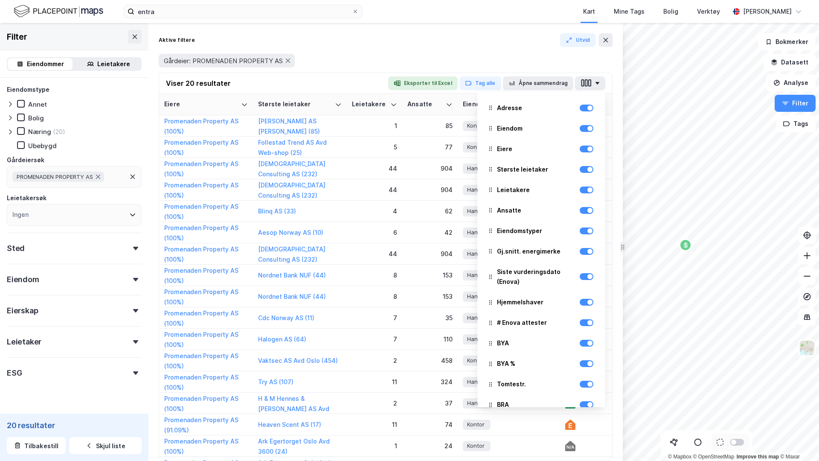
click at [395, 42] on div "Aktive filtere Utvid" at bounding box center [386, 40] width 454 height 14
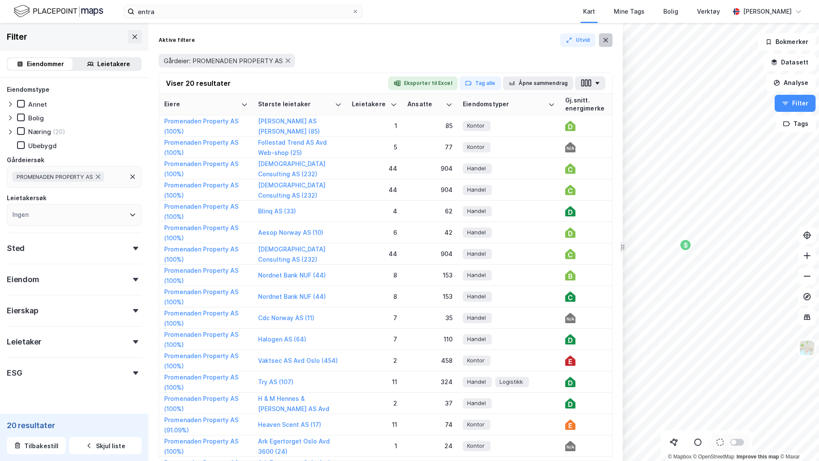
click at [606, 43] on icon at bounding box center [605, 40] width 7 height 7
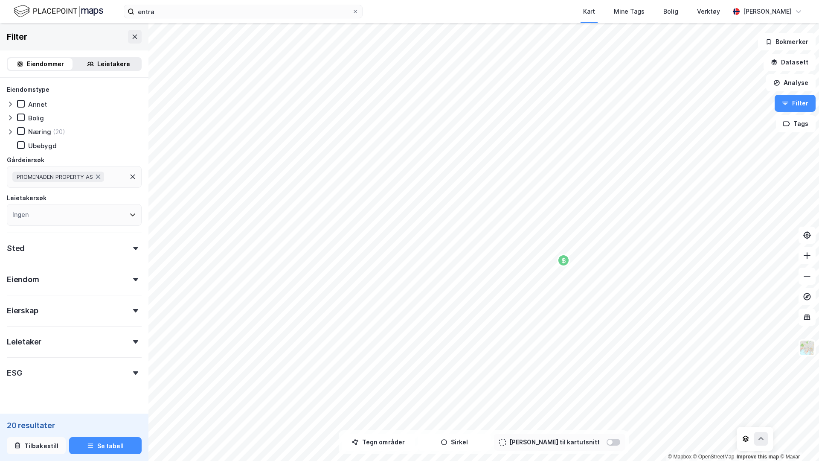
click at [22, 445] on button "Tilbakestill" at bounding box center [36, 445] width 59 height 17
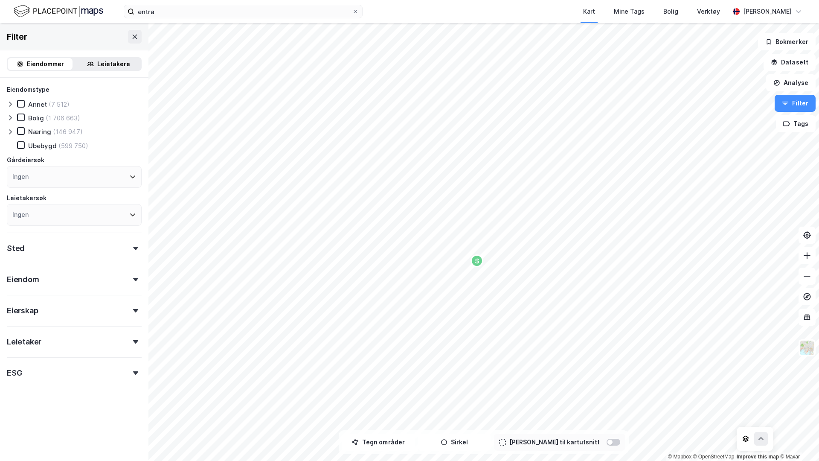
click at [105, 57] on div "Eiendommer Leietakere" at bounding box center [74, 64] width 135 height 14
click at [105, 65] on div "Leietakere" at bounding box center [113, 64] width 33 height 10
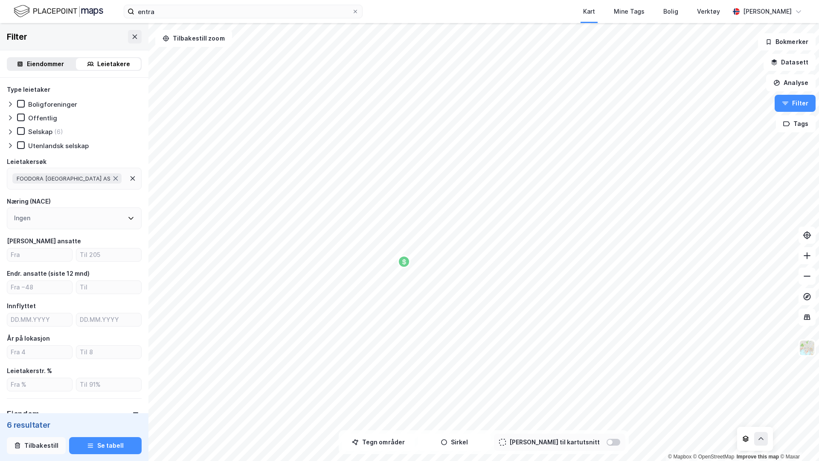
click at [48, 450] on button "Tilbakestill" at bounding box center [36, 445] width 59 height 17
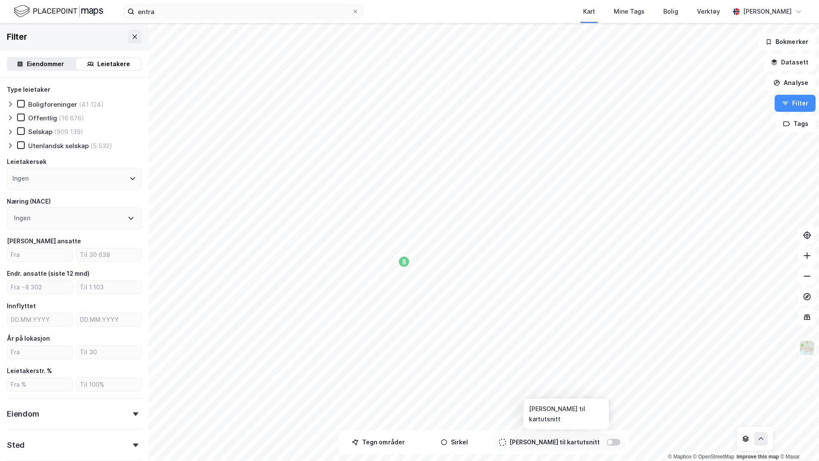
click at [607, 440] on div at bounding box center [614, 442] width 14 height 7
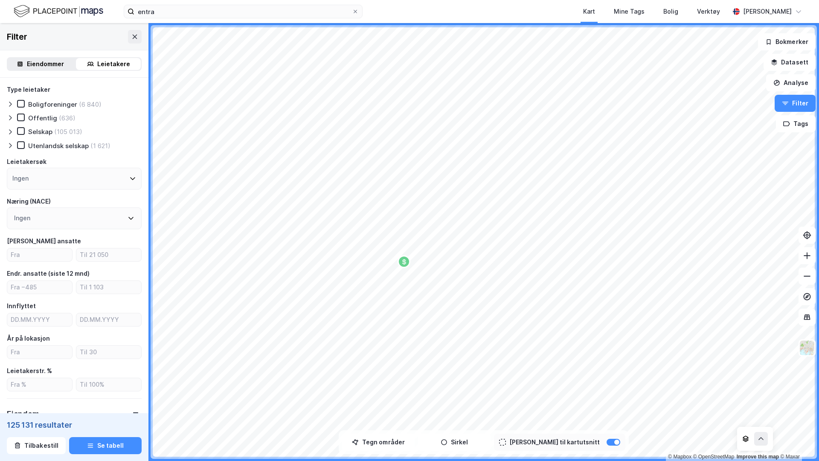
scroll to position [19, 0]
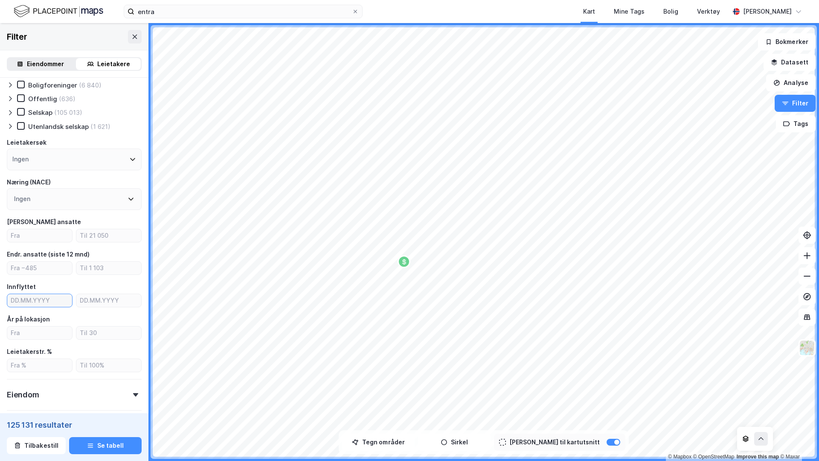
type input "DD.MM.YYYY"
click at [33, 304] on input "DD.MM.YYYY" at bounding box center [39, 300] width 65 height 13
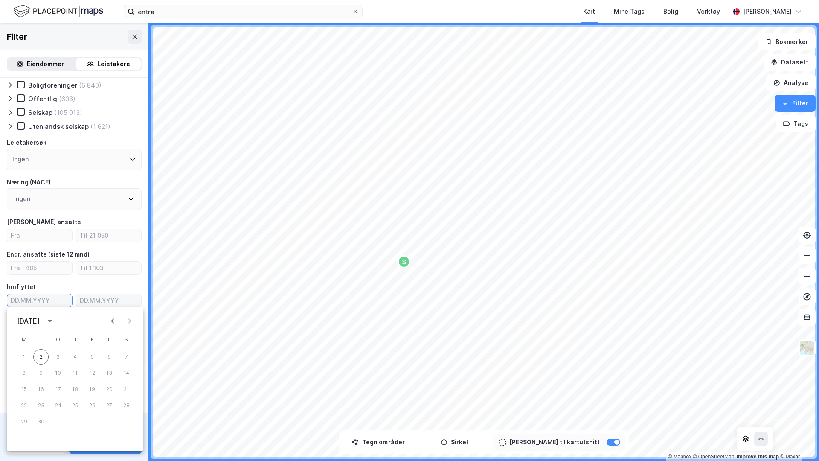
type input "DD.MM.YYYY"
click at [104, 298] on input "text" at bounding box center [108, 300] width 65 height 13
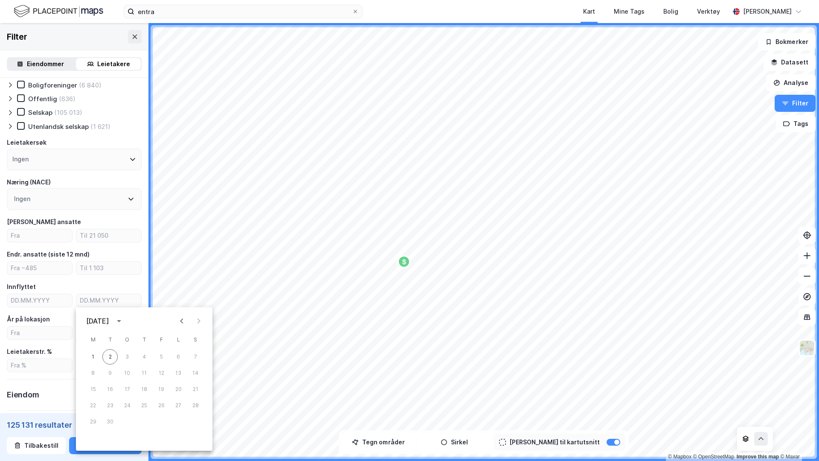
click at [185, 317] on icon "Previous month" at bounding box center [182, 321] width 10 height 10
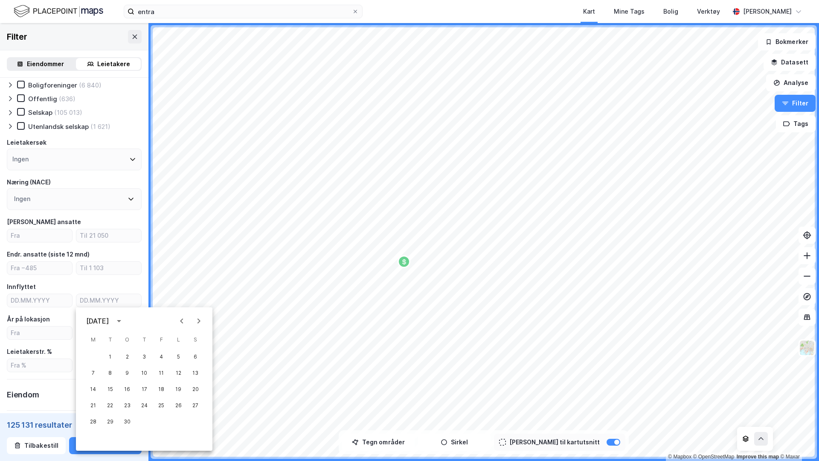
click at [185, 317] on icon "Previous month" at bounding box center [182, 321] width 10 height 10
click at [125, 356] on button "1" at bounding box center [126, 356] width 15 height 15
type input "01.01.2025"
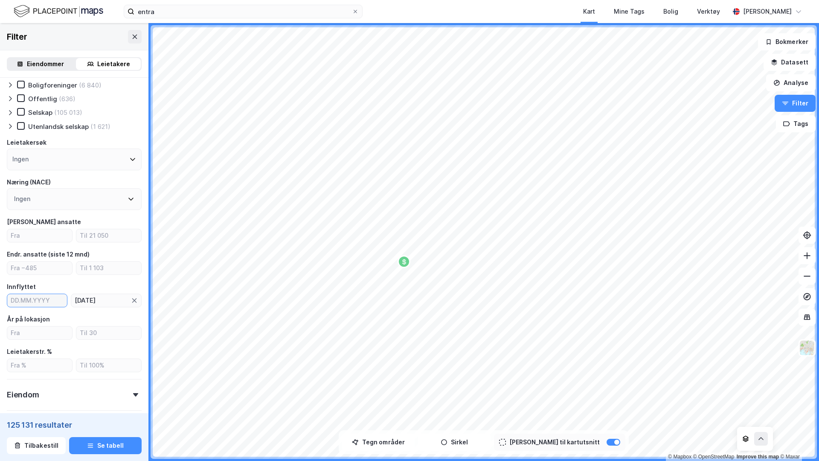
type input "DD.MM.YYYY"
click at [36, 301] on input "DD.MM.YYYY" at bounding box center [37, 300] width 60 height 13
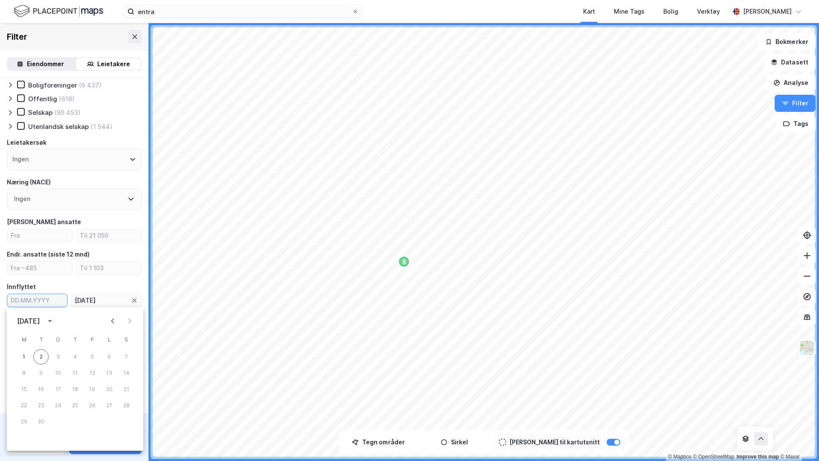
type input "DD.MM.YYYY"
click at [59, 283] on div "Innflyttet" at bounding box center [74, 287] width 135 height 10
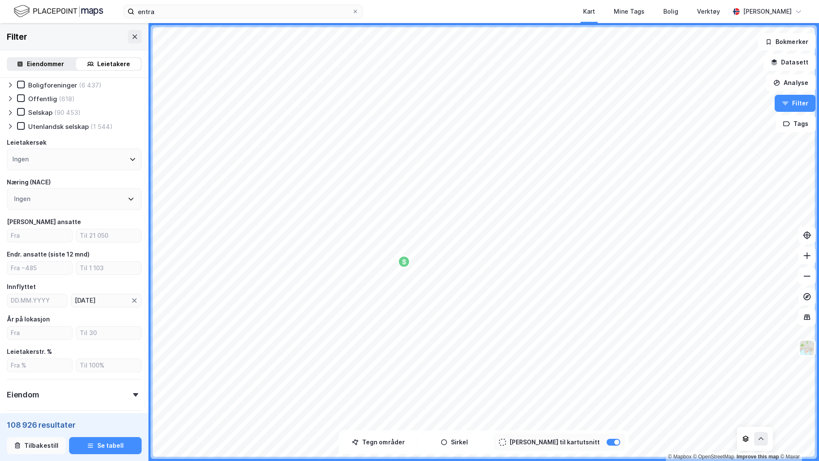
click at [28, 442] on button "Tilbakestill" at bounding box center [36, 445] width 59 height 17
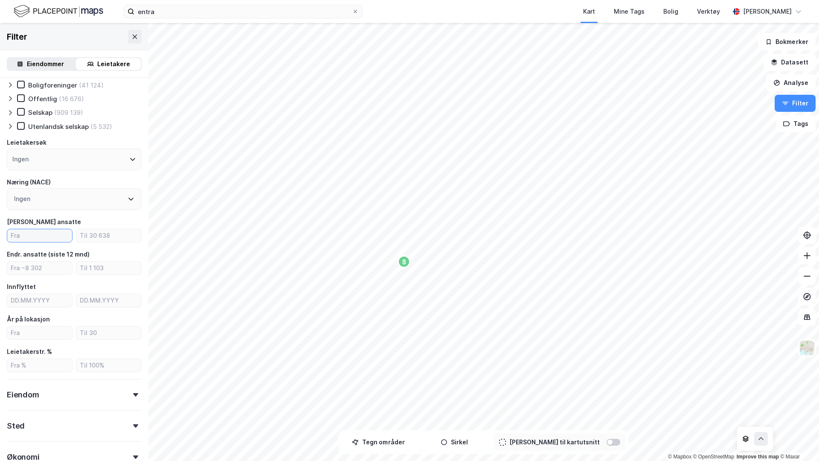
click at [38, 238] on input "number" at bounding box center [39, 235] width 65 height 13
type input "20"
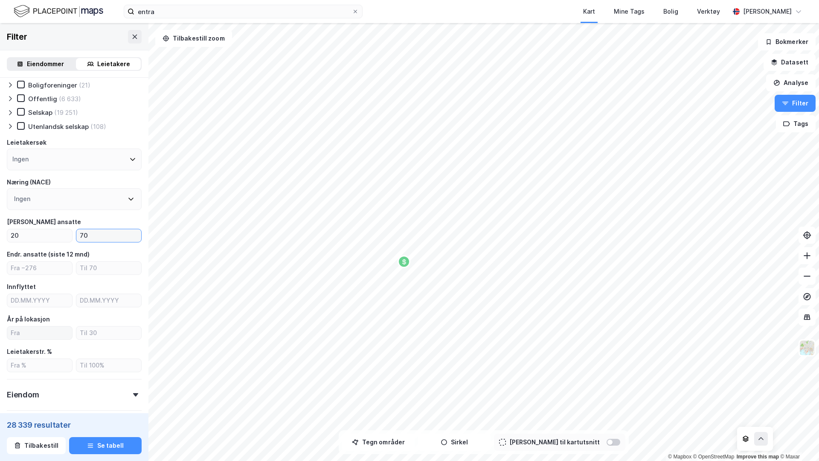
type input "70"
click at [45, 329] on input "number" at bounding box center [39, 332] width 65 height 13
click at [103, 328] on input "number" at bounding box center [108, 332] width 65 height 13
type input "1"
click at [608, 442] on div at bounding box center [610, 441] width 5 height 5
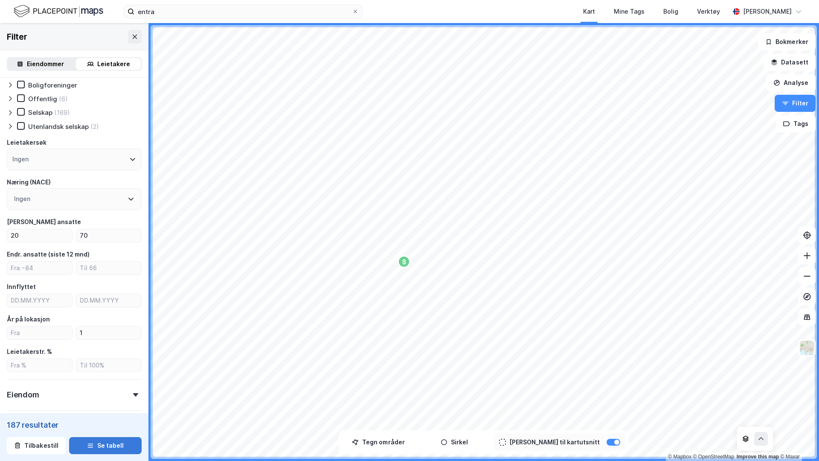
click at [132, 442] on button "Se tabell" at bounding box center [105, 445] width 73 height 17
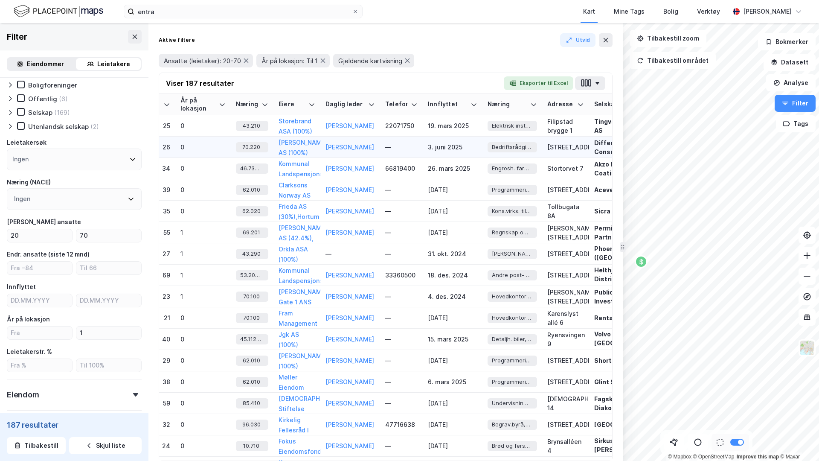
scroll to position [0, 325]
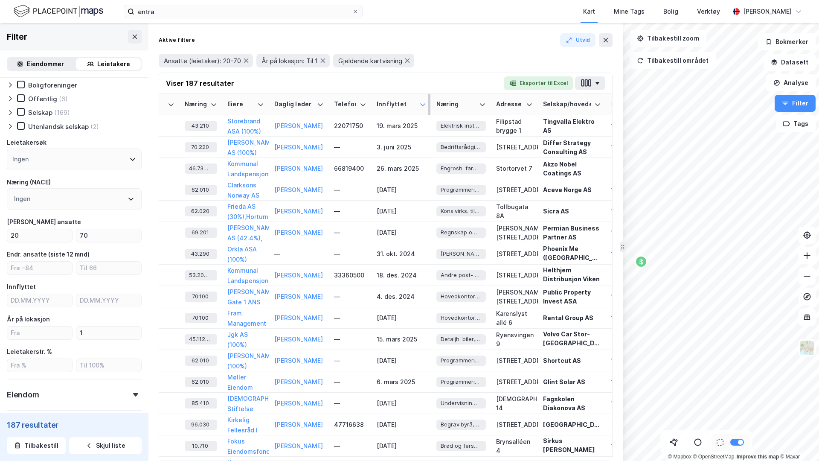
click at [424, 106] on icon at bounding box center [422, 104] width 7 height 7
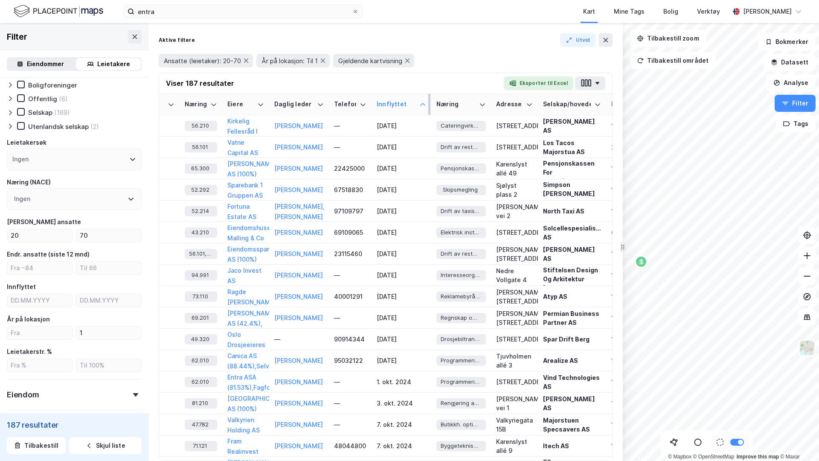
click at [424, 106] on icon at bounding box center [422, 104] width 7 height 7
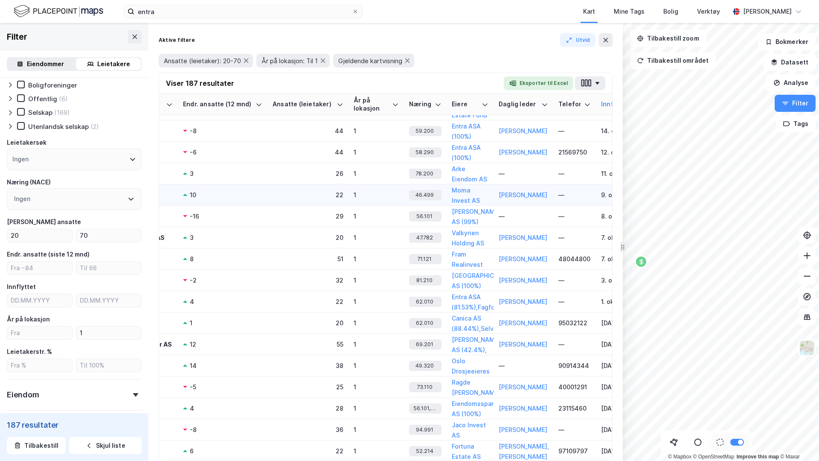
scroll to position [3536, 220]
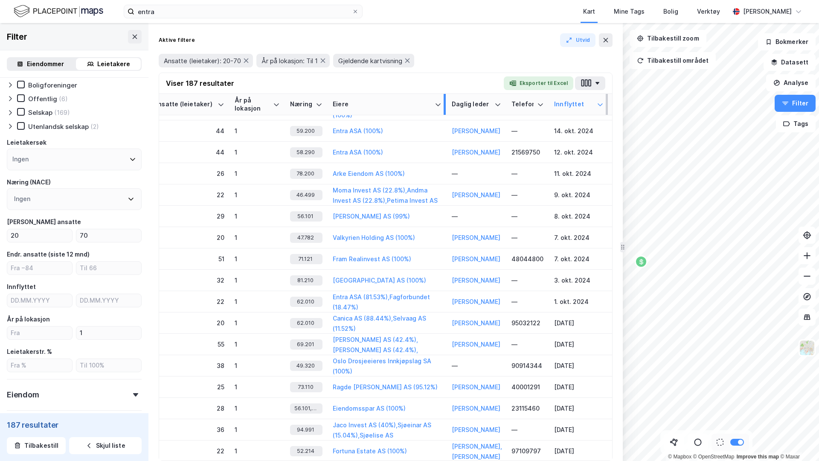
drag, startPoint x: 372, startPoint y: 102, endPoint x: 444, endPoint y: 106, distance: 72.2
click at [444, 106] on div at bounding box center [445, 104] width 2 height 21
click at [132, 37] on icon at bounding box center [134, 36] width 7 height 7
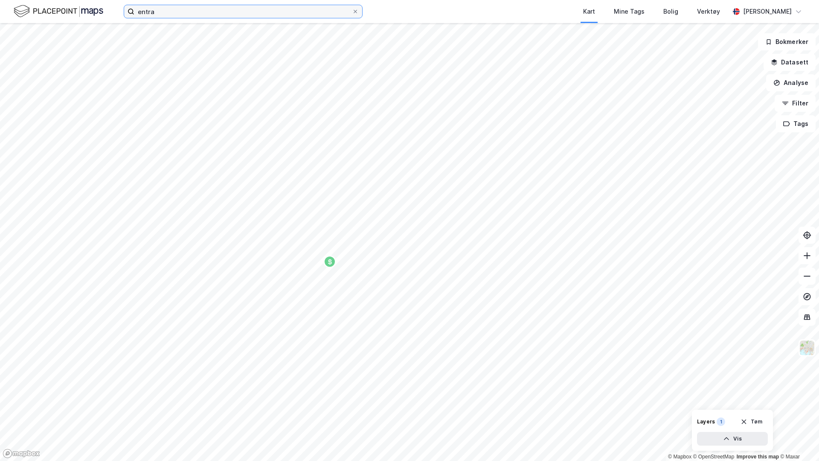
click at [168, 14] on input "entra" at bounding box center [243, 11] width 218 height 13
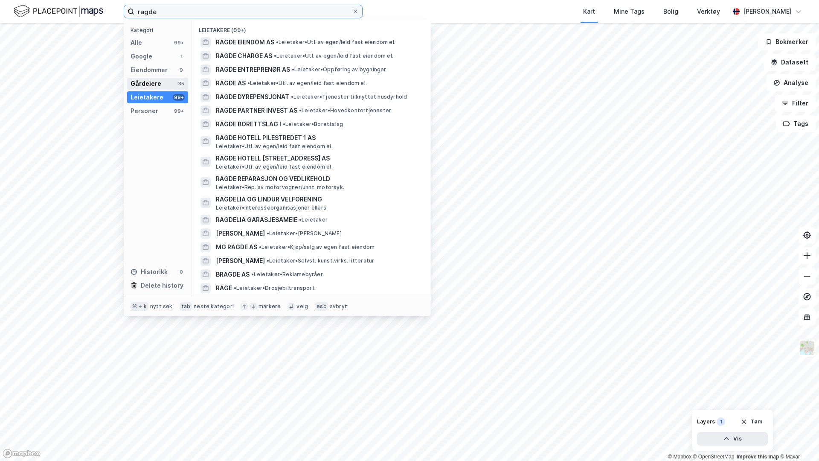
type input "ragde"
click at [159, 80] on div "Gårdeiere" at bounding box center [146, 83] width 31 height 10
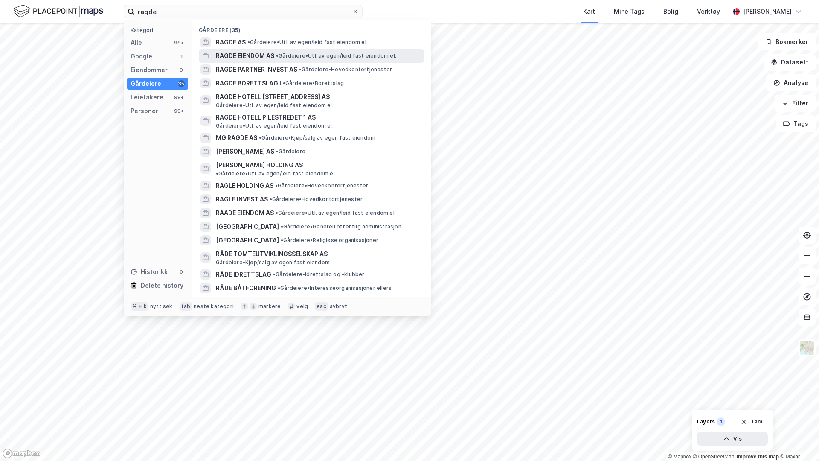
click at [241, 54] on span "RAGDE EIENDOM AS" at bounding box center [245, 56] width 58 height 10
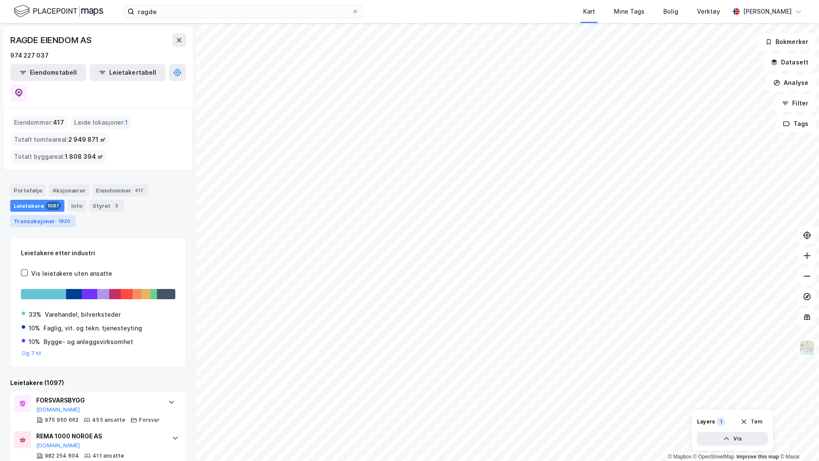
click at [76, 215] on div "Transaksjoner 1920" at bounding box center [42, 221] width 65 height 12
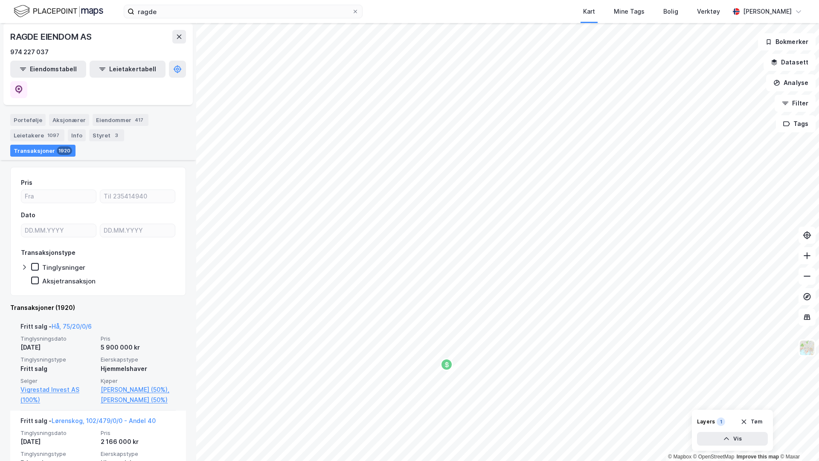
scroll to position [91, 0]
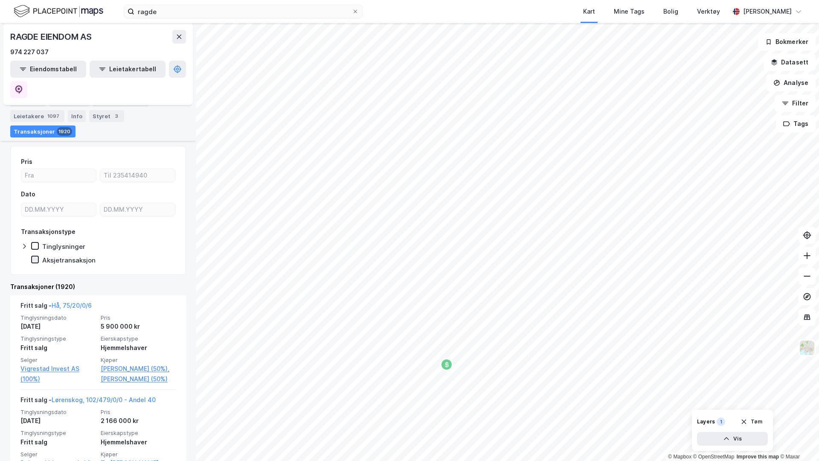
click at [35, 256] on icon at bounding box center [35, 259] width 6 height 6
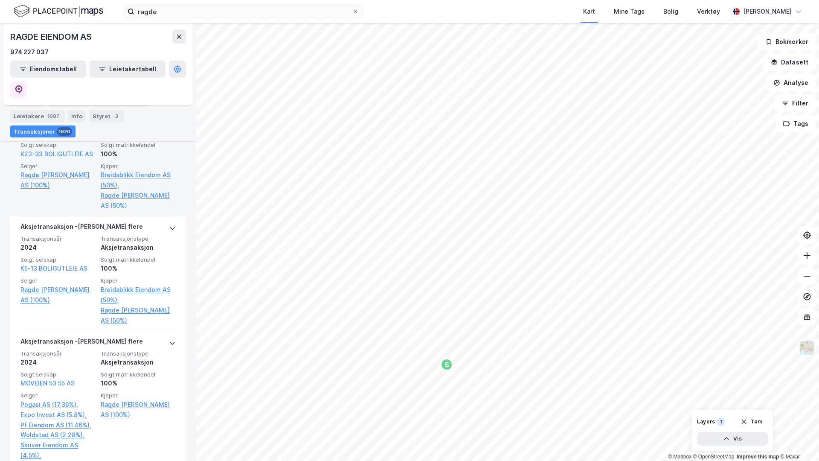
scroll to position [0, 0]
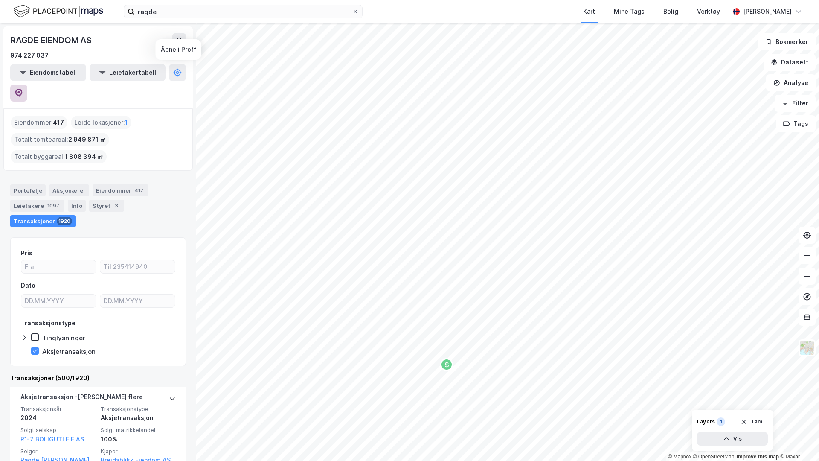
click at [23, 89] on icon at bounding box center [19, 93] width 9 height 9
click at [174, 75] on icon at bounding box center [177, 72] width 7 height 7
click at [177, 44] on button at bounding box center [179, 40] width 14 height 14
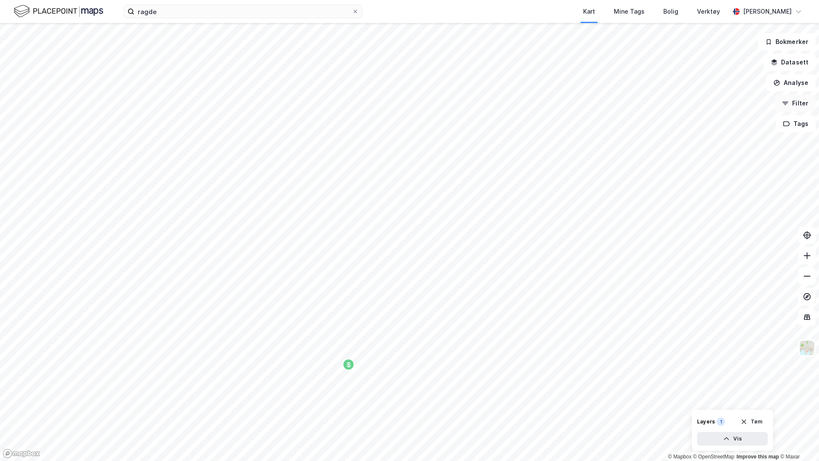
click at [797, 101] on button "Filter" at bounding box center [795, 103] width 41 height 17
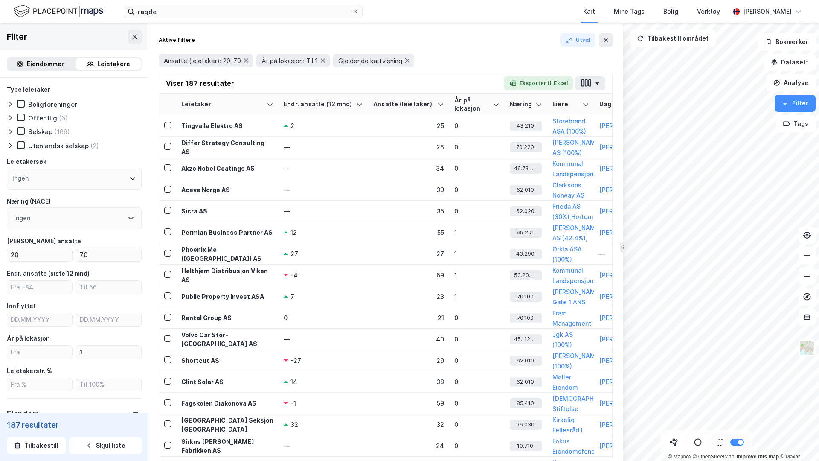
scroll to position [200, 0]
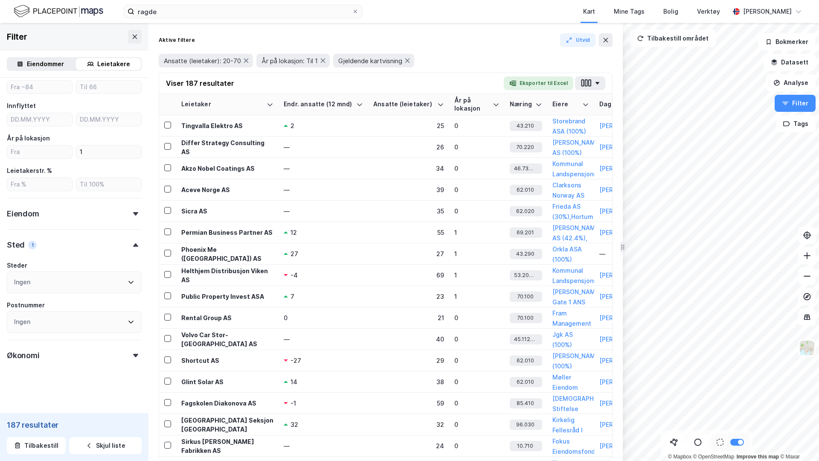
click at [45, 359] on div "Økonomi" at bounding box center [74, 352] width 135 height 24
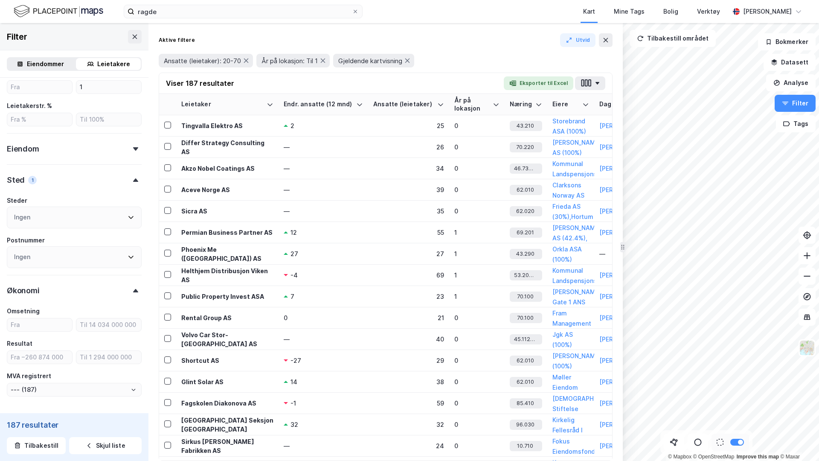
scroll to position [297, 0]
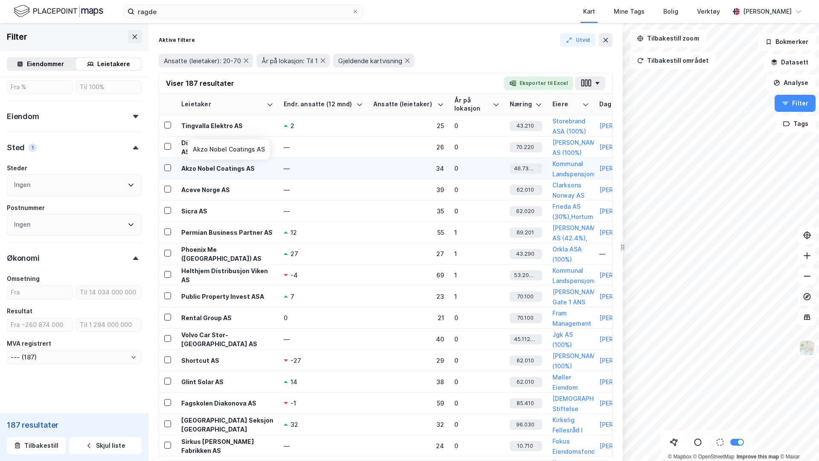
click at [242, 168] on div "Akzo Nobel Coatings AS" at bounding box center [227, 168] width 92 height 9
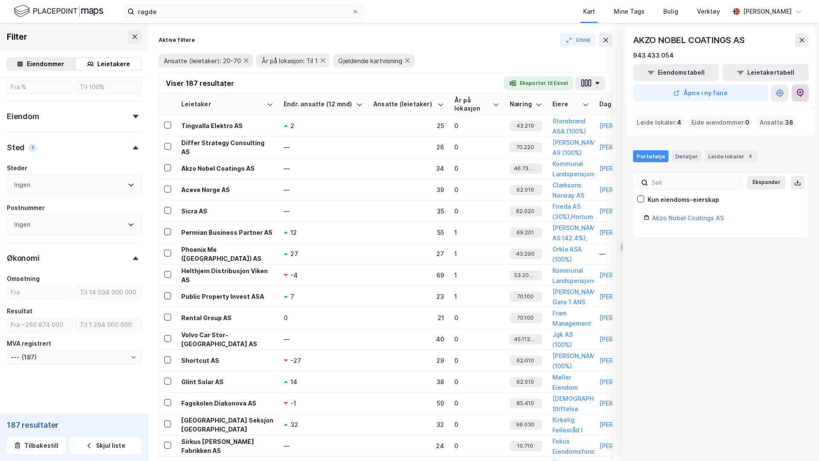
click at [795, 97] on button at bounding box center [800, 92] width 17 height 17
click at [360, 220] on td "—" at bounding box center [324, 211] width 90 height 21
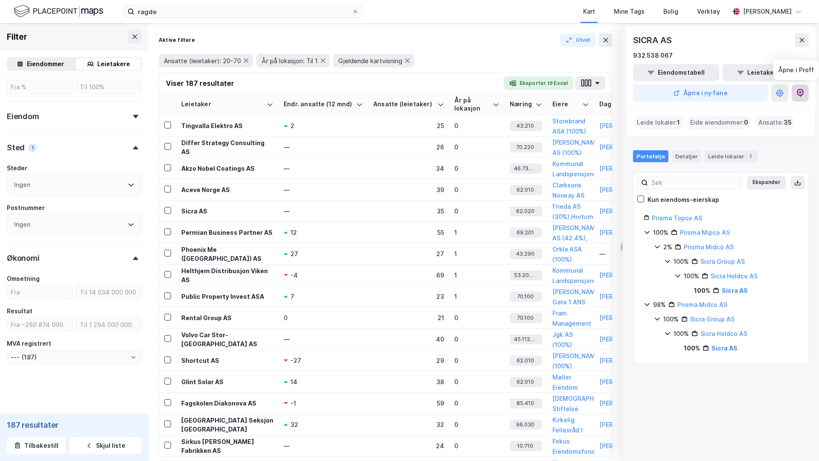
click at [801, 93] on icon at bounding box center [800, 93] width 9 height 9
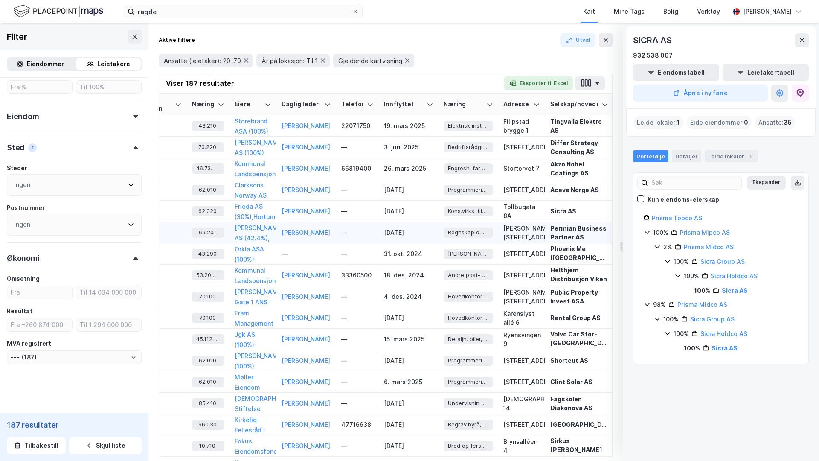
scroll to position [0, 334]
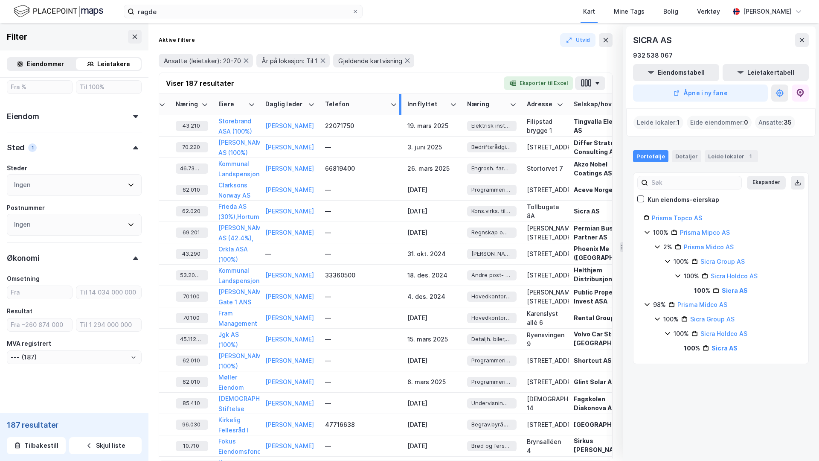
drag, startPoint x: 360, startPoint y: 104, endPoint x: 399, endPoint y: 104, distance: 39.2
click at [399, 104] on div at bounding box center [400, 104] width 2 height 21
click at [0, 0] on button "Andre Gaden" at bounding box center [0, 0] width 0 height 0
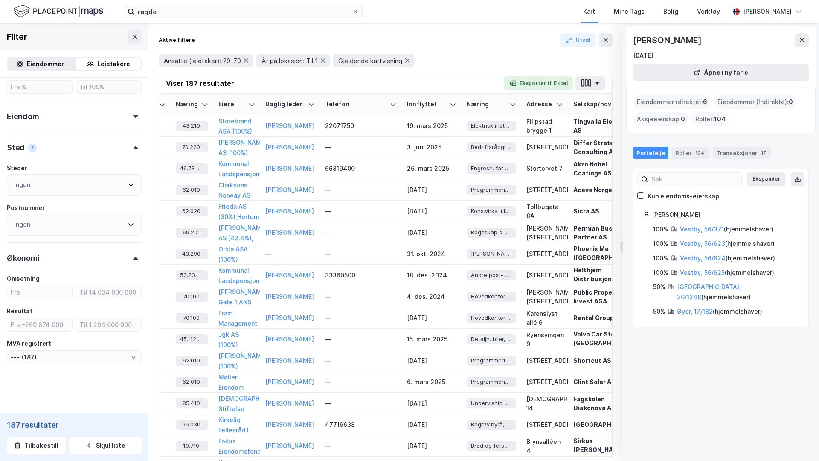
click at [698, 144] on div "Portefølje Roller 104 Transaksjoner 17" at bounding box center [721, 150] width 196 height 26
click at [698, 152] on div "104" at bounding box center [700, 152] width 12 height 9
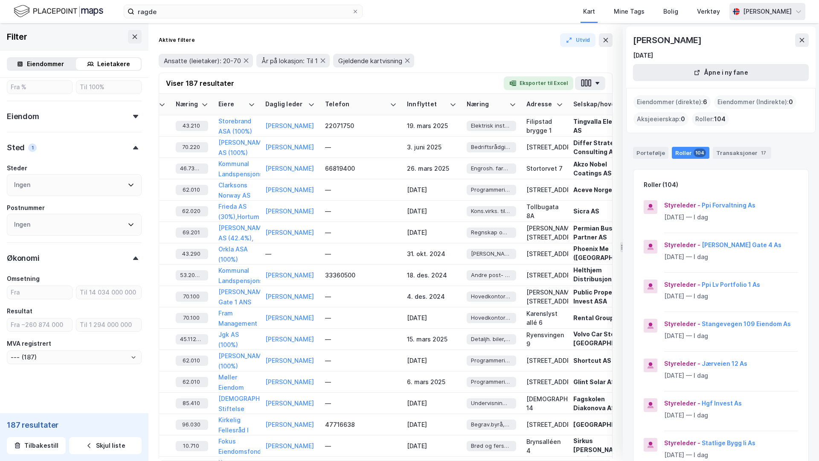
click at [750, 16] on div "[PERSON_NAME]" at bounding box center [767, 11] width 49 height 10
click at [741, 48] on div "Åpne Supervisor portalen" at bounding box center [751, 52] width 76 height 10
click at [806, 46] on button at bounding box center [802, 40] width 14 height 14
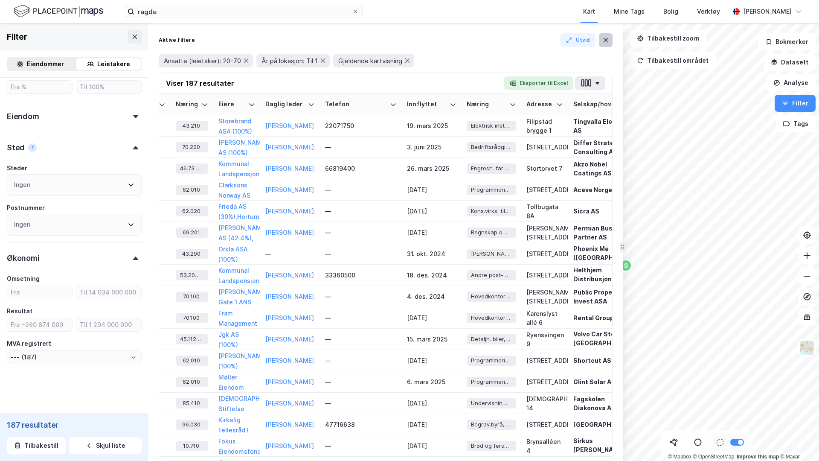
click at [608, 42] on icon at bounding box center [605, 40] width 7 height 7
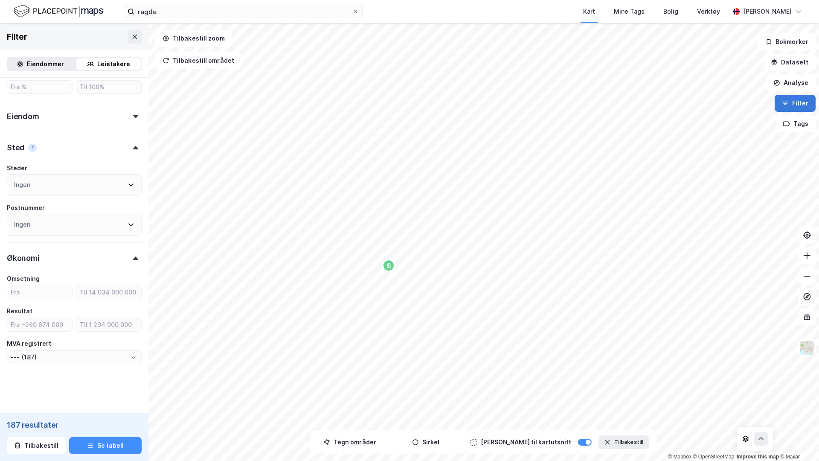
click at [812, 100] on button "Filter" at bounding box center [795, 103] width 41 height 17
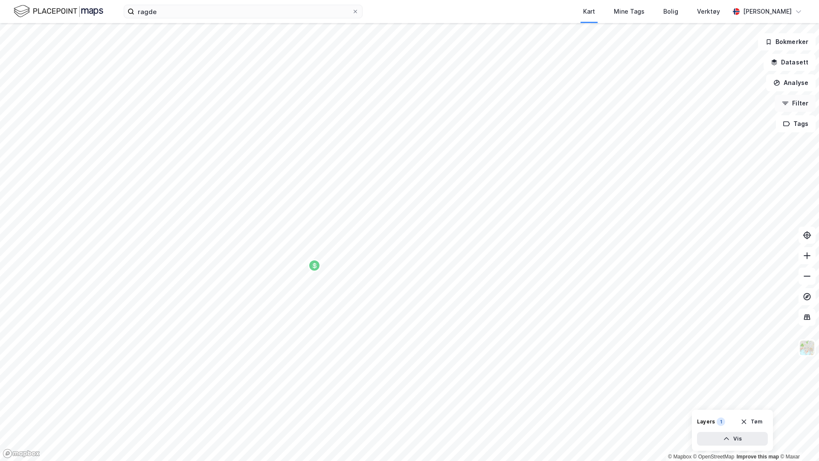
click at [792, 105] on button "Filter" at bounding box center [795, 103] width 41 height 17
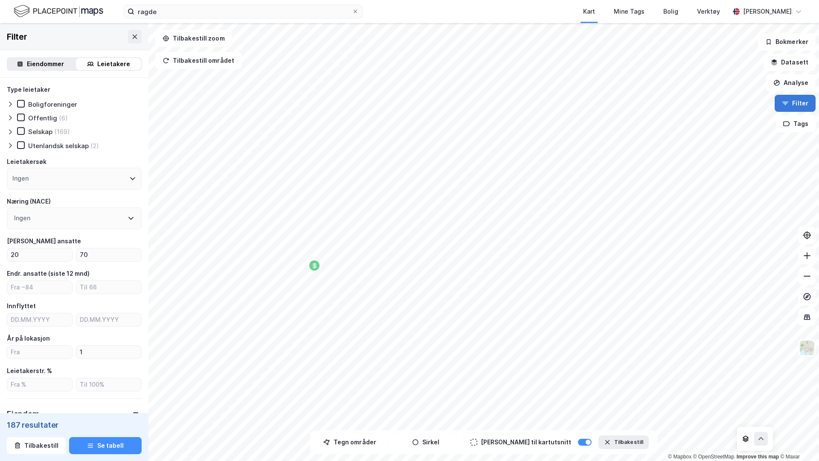
click at [796, 101] on button "Filter" at bounding box center [795, 103] width 41 height 17
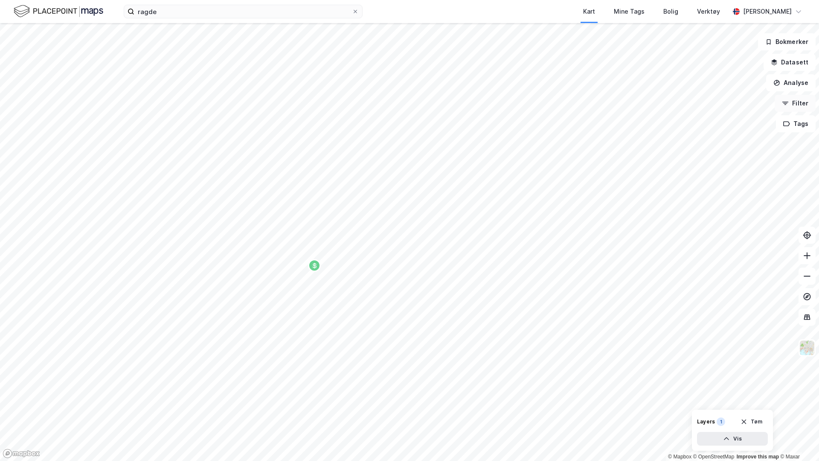
click at [796, 101] on button "Filter" at bounding box center [795, 103] width 41 height 17
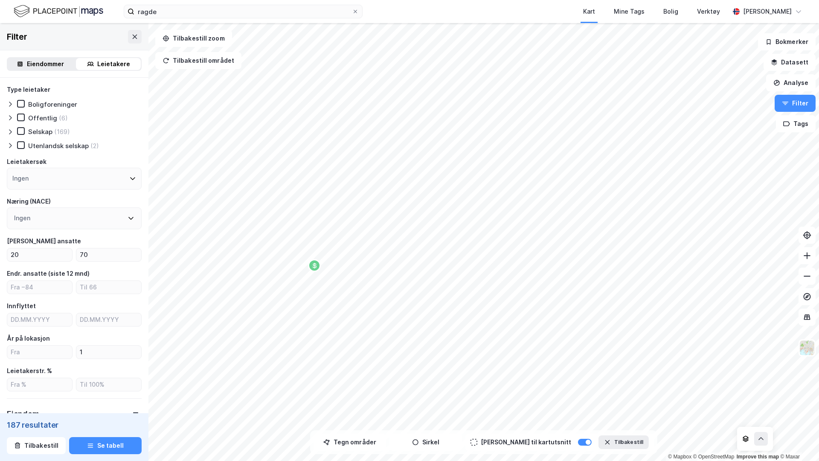
click at [141, 143] on div "Utenlandsk selskap (2)" at bounding box center [74, 145] width 135 height 9
click at [138, 41] on button at bounding box center [135, 37] width 14 height 14
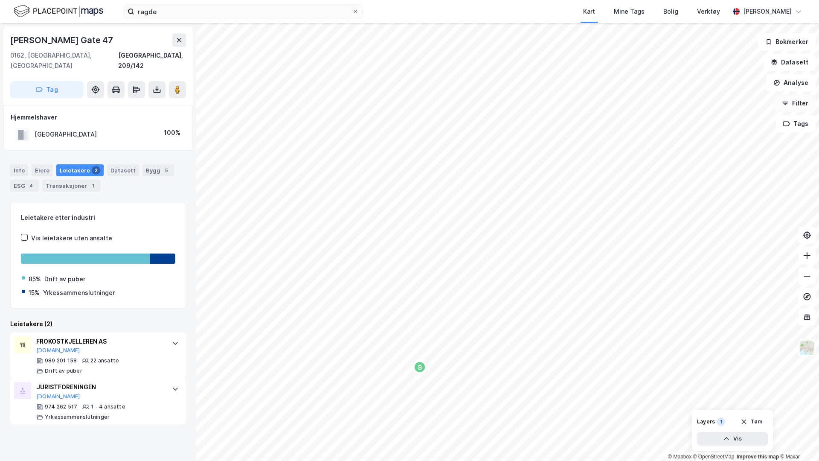
click at [805, 104] on button "Filter" at bounding box center [795, 103] width 41 height 17
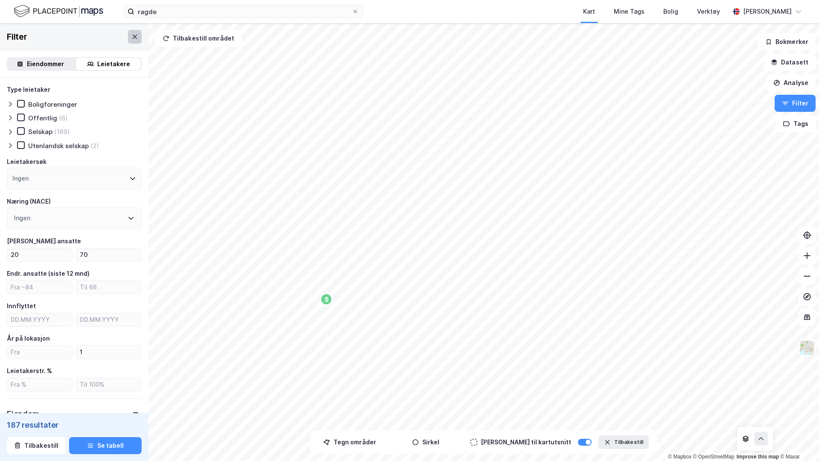
click at [134, 34] on icon at bounding box center [134, 36] width 7 height 7
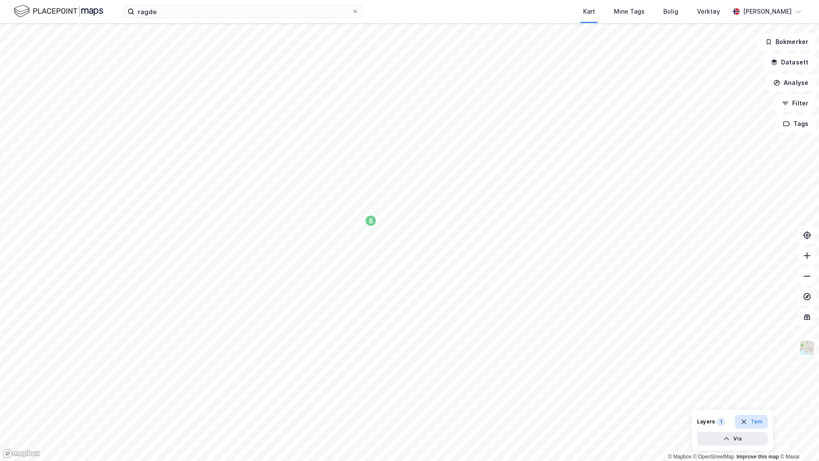
click at [758, 422] on button "Tøm" at bounding box center [751, 422] width 33 height 14
click at [631, 8] on div "Mine Tags" at bounding box center [629, 11] width 31 height 10
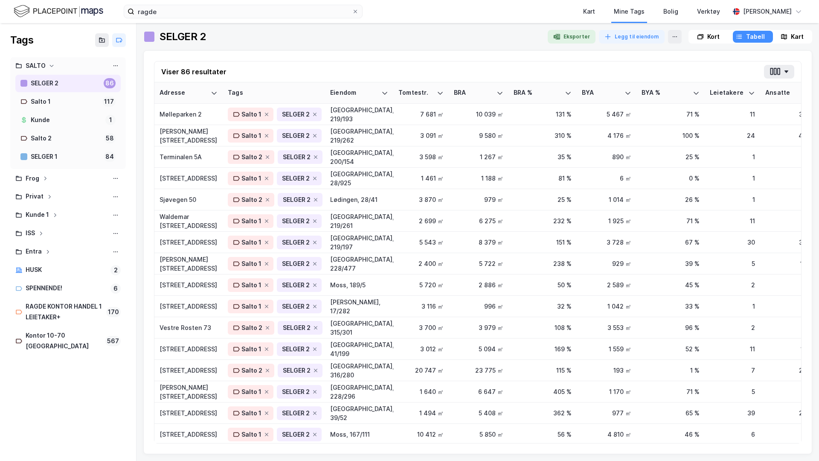
click at [411, 43] on div at bounding box center [383, 37] width 315 height 14
click at [102, 41] on icon at bounding box center [102, 40] width 7 height 7
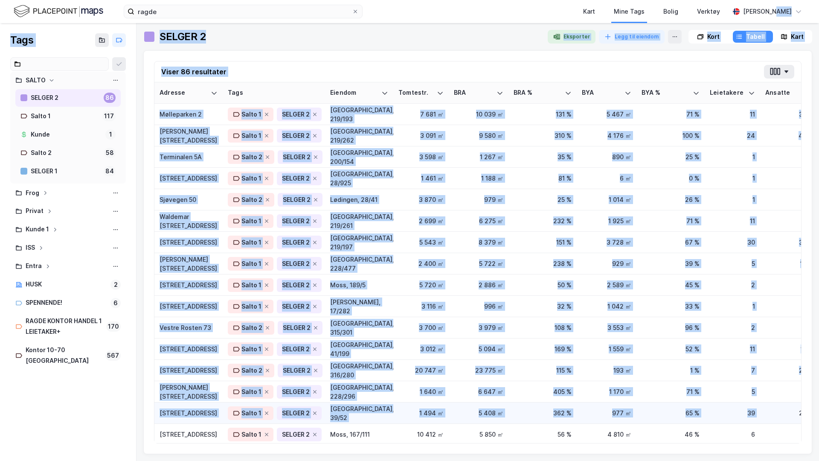
drag, startPoint x: 767, startPoint y: 8, endPoint x: 767, endPoint y: 412, distance: 404.4
click at [767, 8] on div "[PERSON_NAME]" at bounding box center [767, 11] width 49 height 10
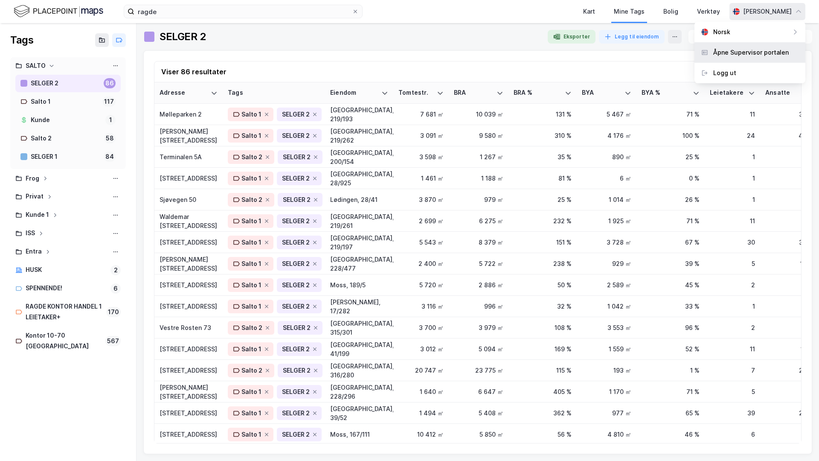
click at [744, 54] on div "Åpne Supervisor portalen" at bounding box center [751, 52] width 76 height 10
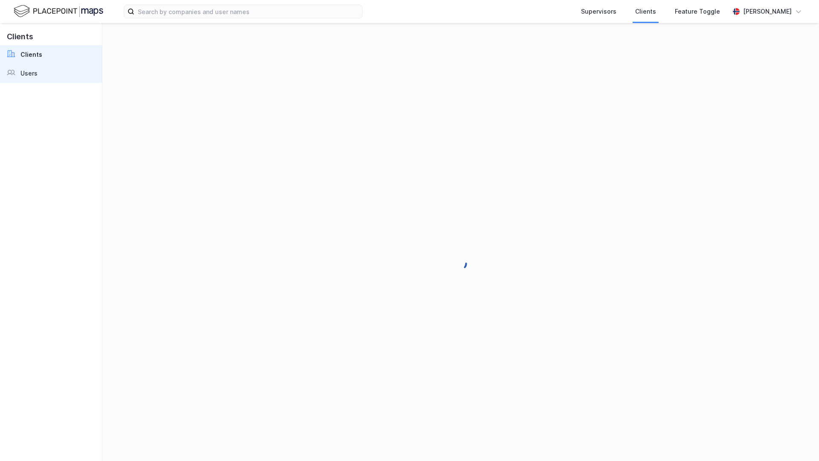
click at [69, 80] on link "Users" at bounding box center [51, 73] width 102 height 19
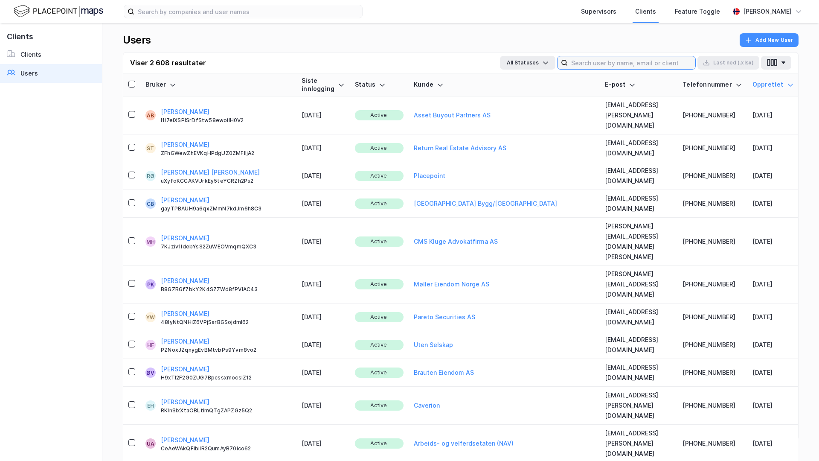
click at [586, 59] on input at bounding box center [632, 62] width 128 height 13
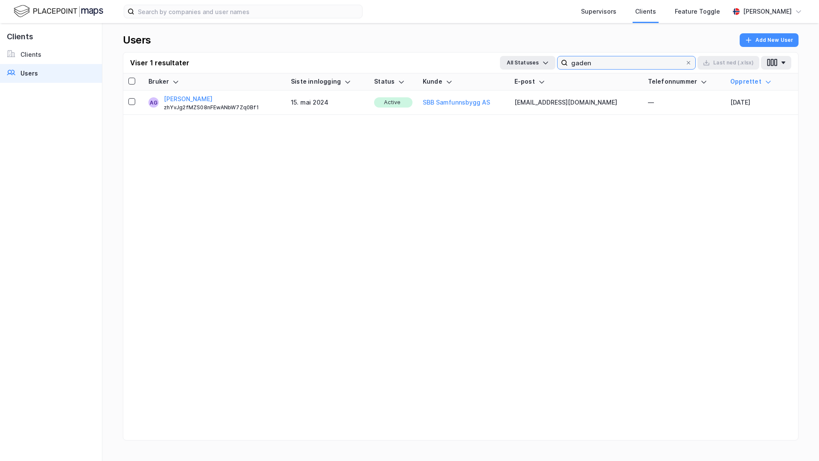
type input "gaden"
click at [74, 8] on img at bounding box center [59, 11] width 90 height 15
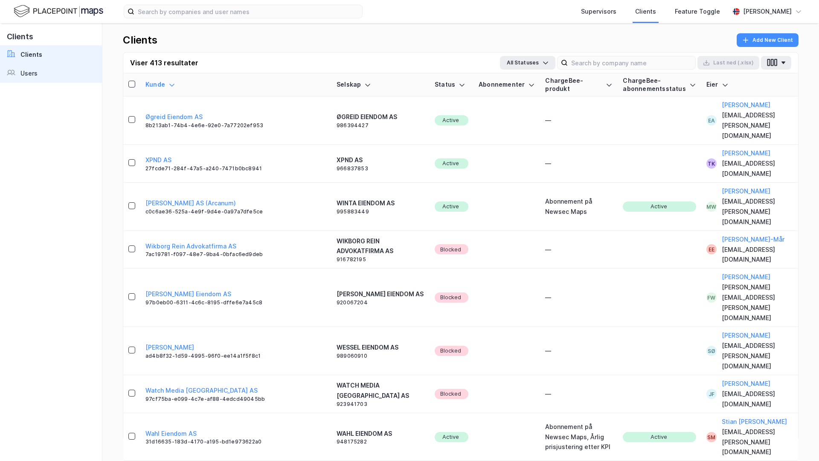
click at [49, 70] on link "Users" at bounding box center [51, 73] width 102 height 19
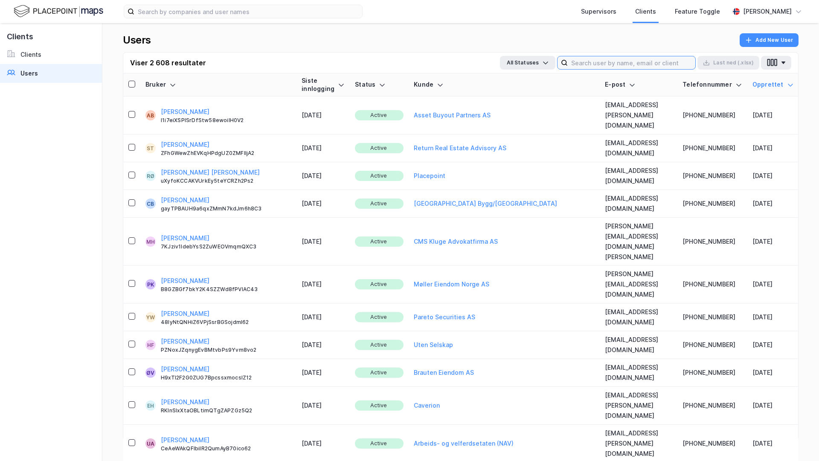
click at [634, 64] on input at bounding box center [632, 62] width 128 height 13
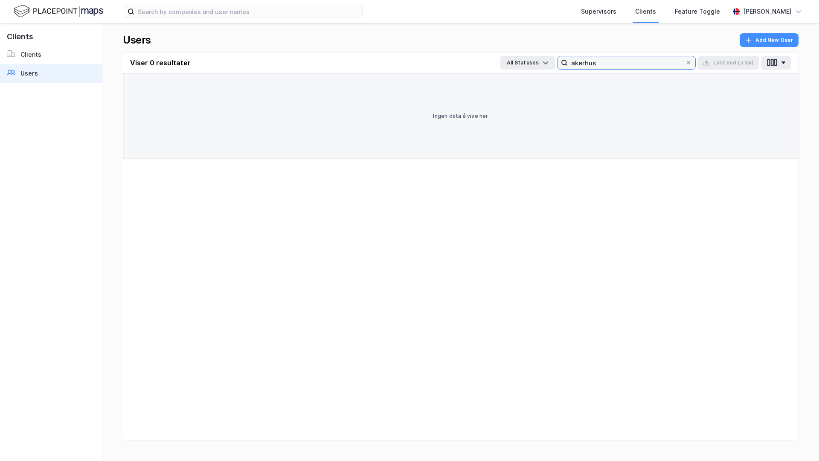
click at [585, 62] on input "akerhus" at bounding box center [626, 62] width 117 height 13
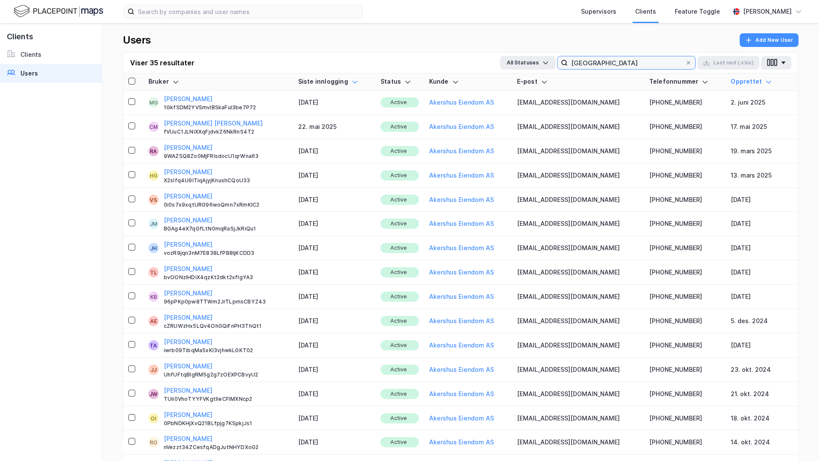
type input "akershus"
click at [355, 83] on icon at bounding box center [355, 81] width 7 height 7
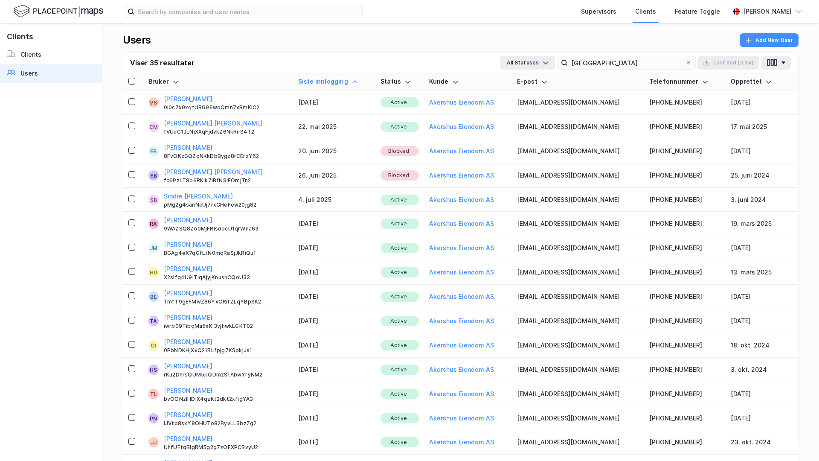
click at [355, 83] on icon at bounding box center [355, 81] width 7 height 7
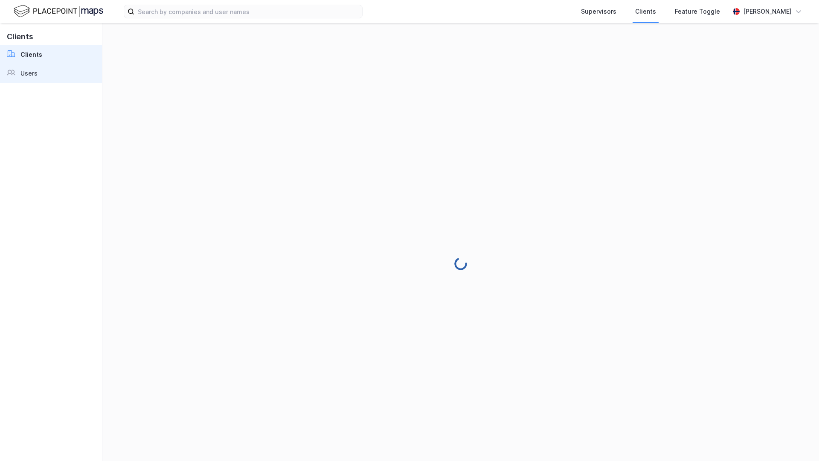
click at [51, 76] on link "Users" at bounding box center [51, 73] width 102 height 19
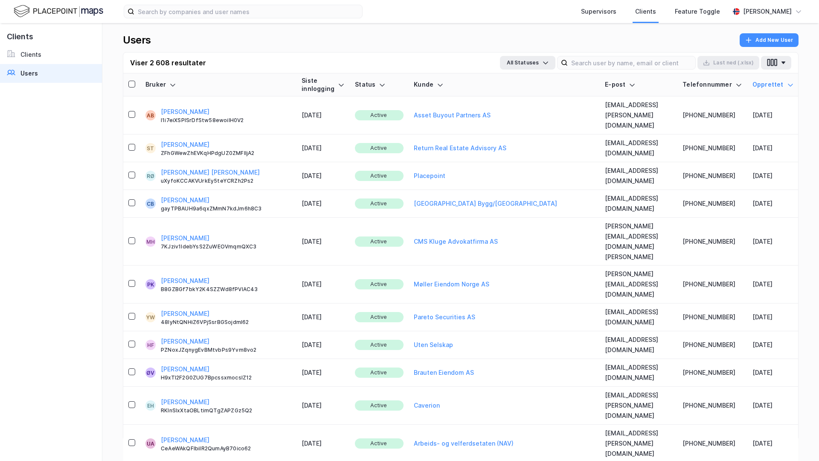
click at [77, 73] on link "Users" at bounding box center [51, 73] width 102 height 19
click at [610, 61] on input at bounding box center [632, 62] width 128 height 13
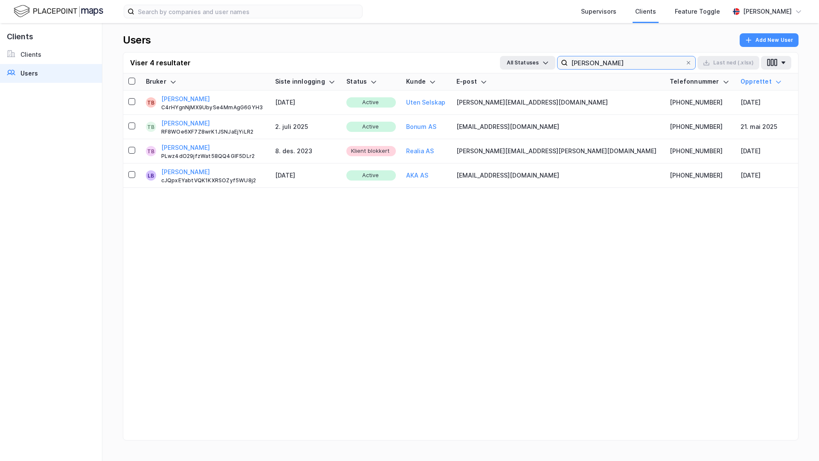
type input "[PERSON_NAME]"
click at [71, 81] on link "Users" at bounding box center [51, 73] width 102 height 19
click at [68, 76] on link "Users" at bounding box center [51, 73] width 102 height 19
click at [76, 51] on link "Clients" at bounding box center [51, 54] width 102 height 19
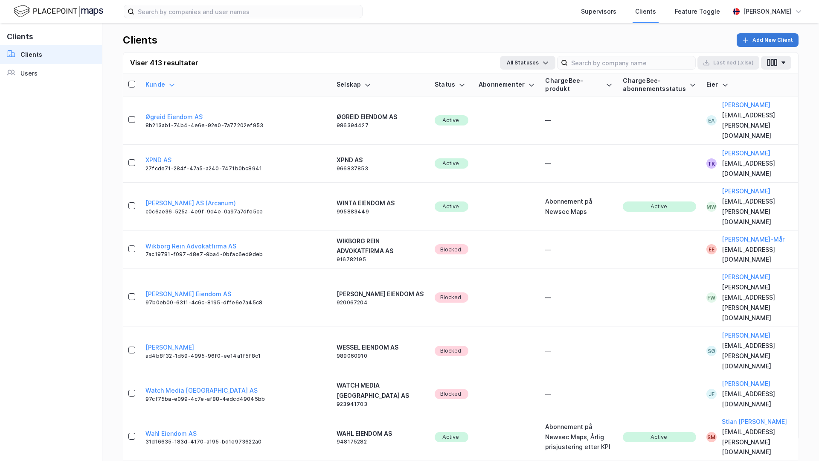
click at [743, 44] on button "Add New Client" at bounding box center [768, 40] width 62 height 14
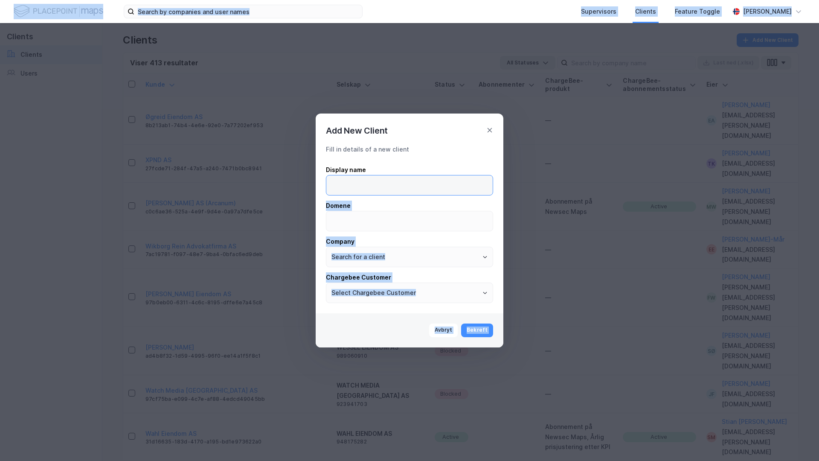
click at [351, 189] on input at bounding box center [409, 185] width 166 height 20
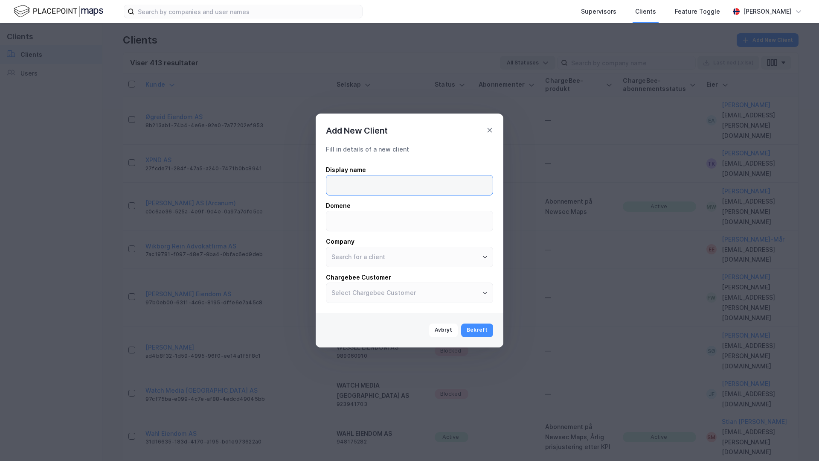
click at [351, 189] on input at bounding box center [409, 185] width 166 height 20
type input "Salto Renhold"
click at [383, 259] on input "text" at bounding box center [409, 257] width 166 height 20
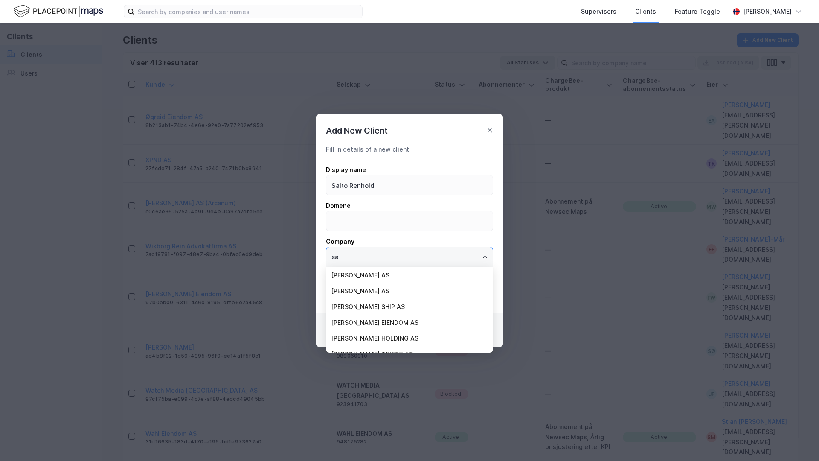
type input "s"
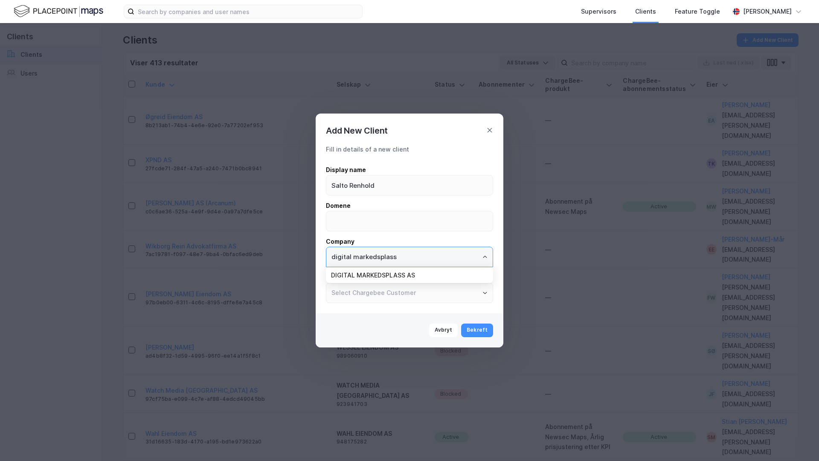
click at [387, 269] on li "DIGITAL MARKEDSPLASS AS" at bounding box center [409, 275] width 167 height 16
type input "DIGITAL MARKEDSPLASS AS"
click at [479, 329] on button "Bekreft" at bounding box center [477, 330] width 32 height 14
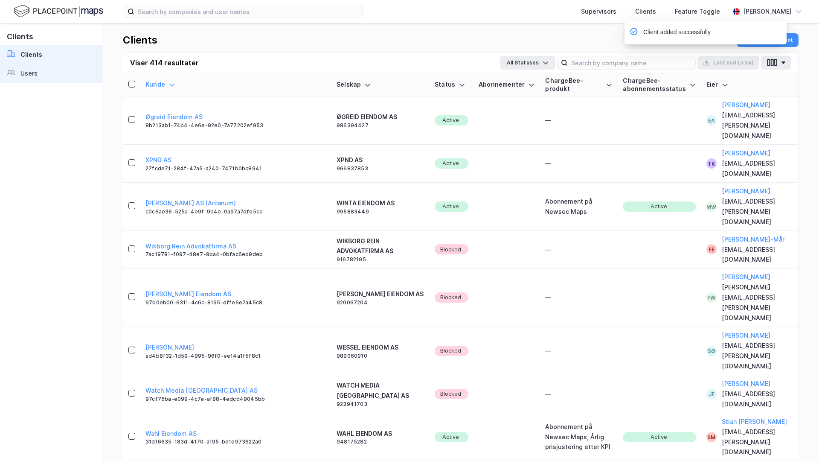
click at [71, 75] on link "Users" at bounding box center [51, 73] width 102 height 19
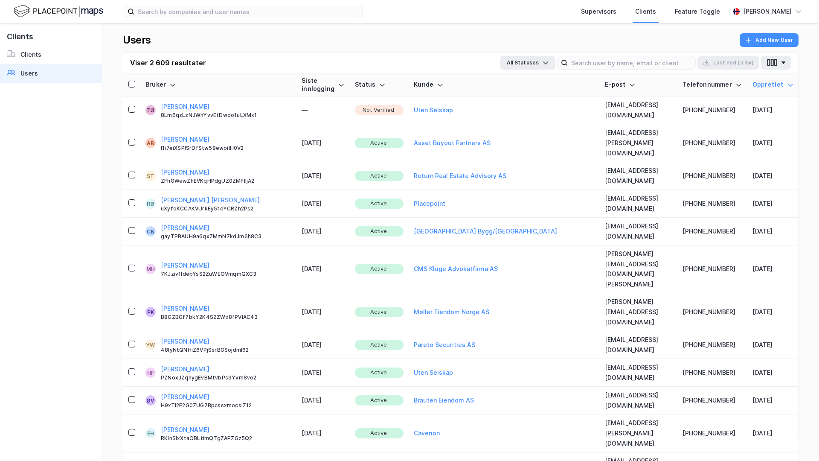
click at [200, 105] on button "Tone Lise Østbye" at bounding box center [185, 107] width 49 height 10
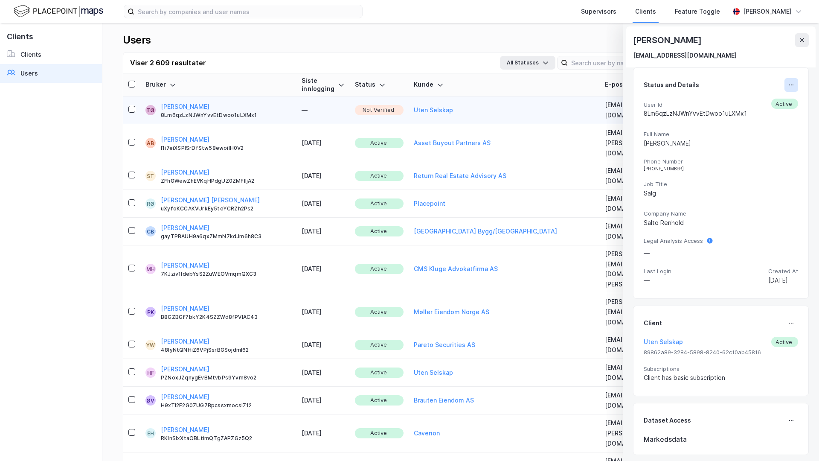
click at [789, 84] on icon at bounding box center [791, 84] width 7 height 7
click at [503, 57] on button "All Statuses" at bounding box center [527, 63] width 55 height 14
click at [488, 33] on div "Users Add New User Viser 2 609 resultater All Statuses All Statuses Active Bloc…" at bounding box center [460, 242] width 717 height 438
click at [422, 76] on th "Kunde" at bounding box center [504, 84] width 191 height 23
click at [58, 51] on link "Clients" at bounding box center [51, 54] width 102 height 19
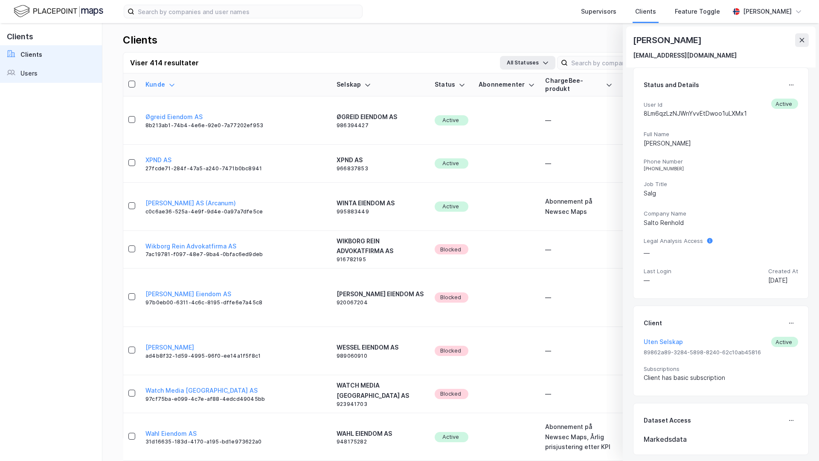
click at [64, 70] on link "Users" at bounding box center [51, 73] width 102 height 19
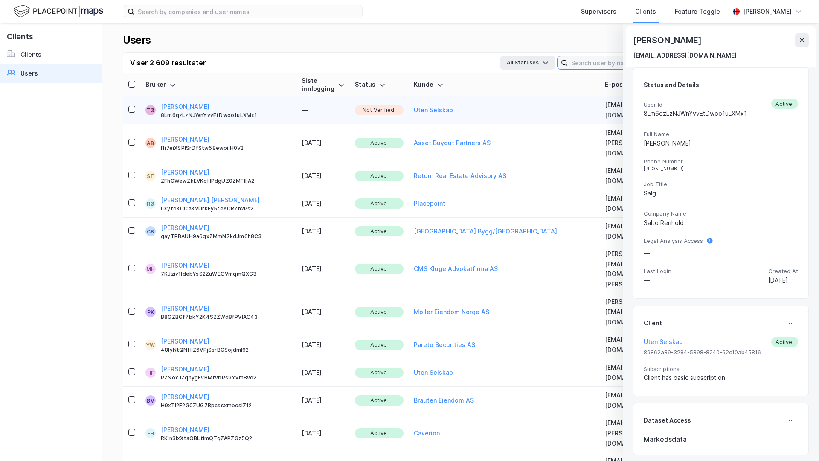
click at [590, 62] on input at bounding box center [632, 62] width 128 height 13
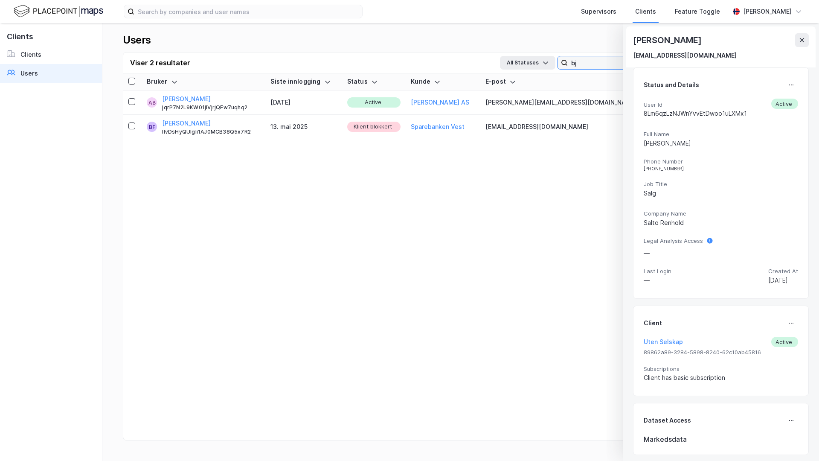
type input "b"
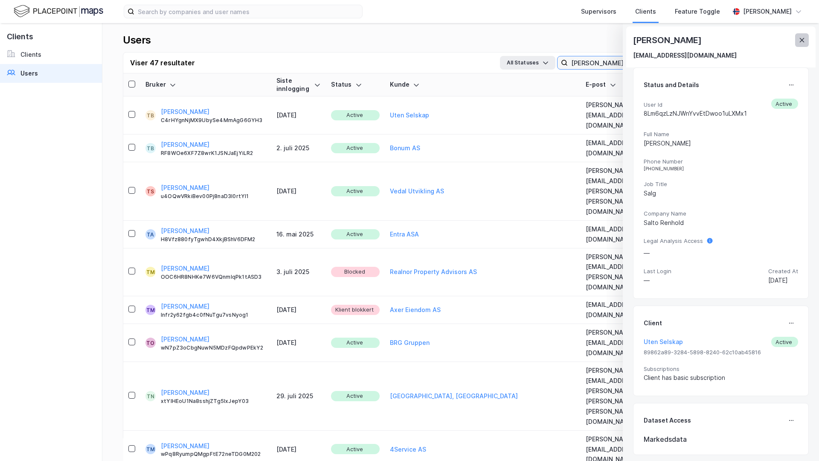
type input "thomas"
click at [806, 38] on button at bounding box center [802, 40] width 14 height 14
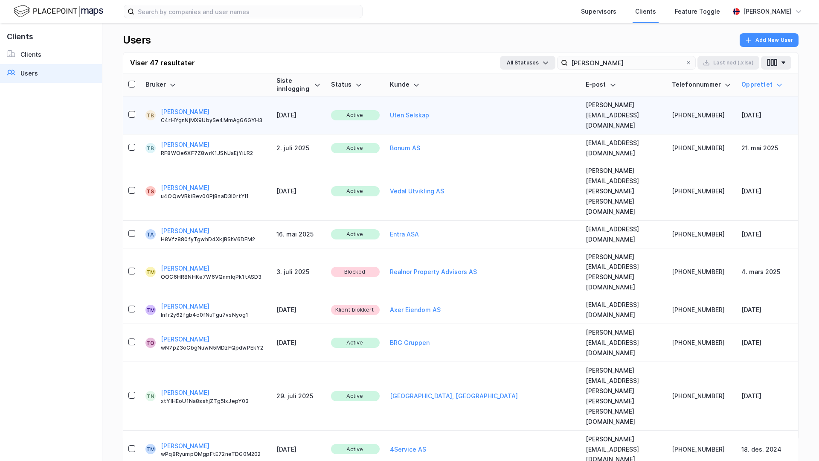
click at [446, 110] on div "Uten Selskap" at bounding box center [482, 115] width 185 height 10
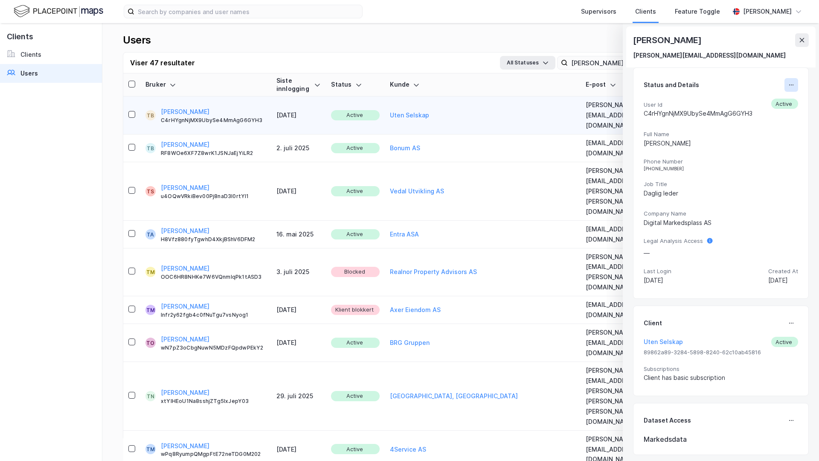
click at [791, 85] on icon at bounding box center [791, 84] width 1 height 1
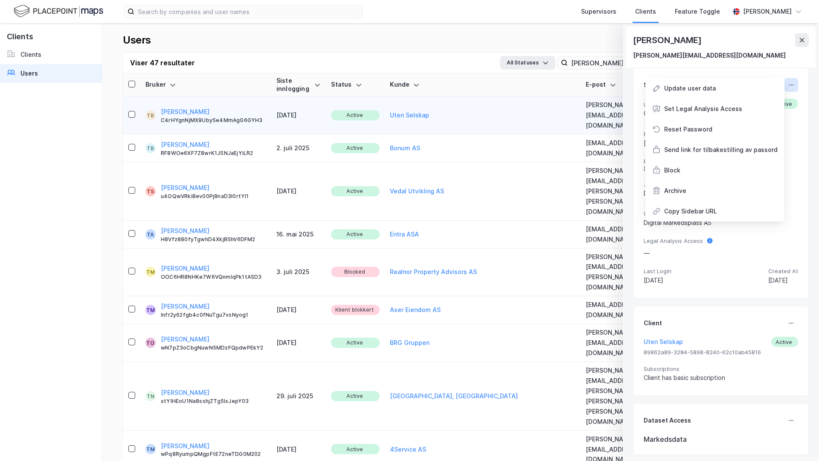
click at [791, 85] on icon at bounding box center [791, 84] width 1 height 1
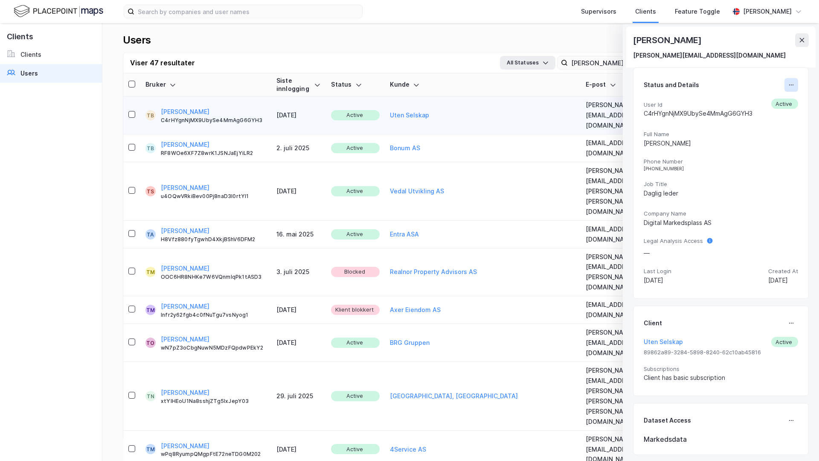
click at [794, 87] on icon at bounding box center [791, 84] width 7 height 7
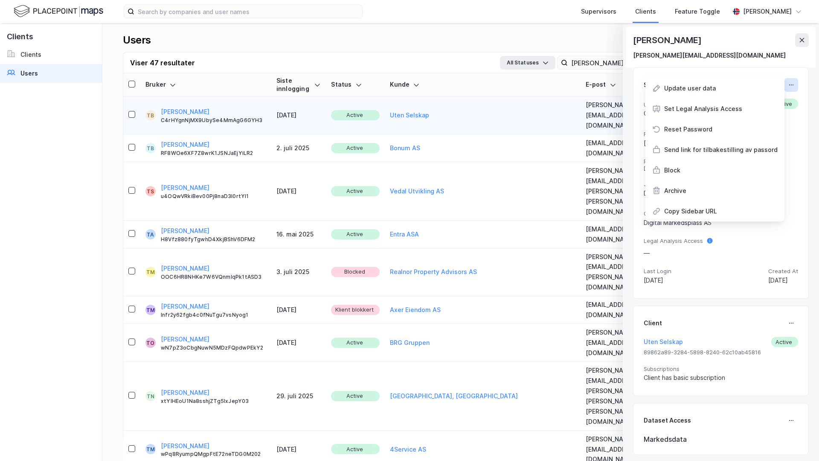
click at [794, 84] on icon at bounding box center [791, 84] width 7 height 7
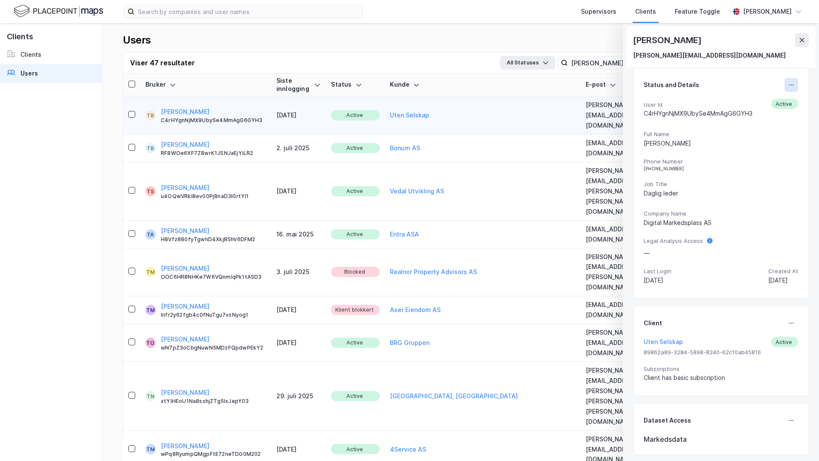
click at [794, 84] on icon at bounding box center [791, 84] width 7 height 7
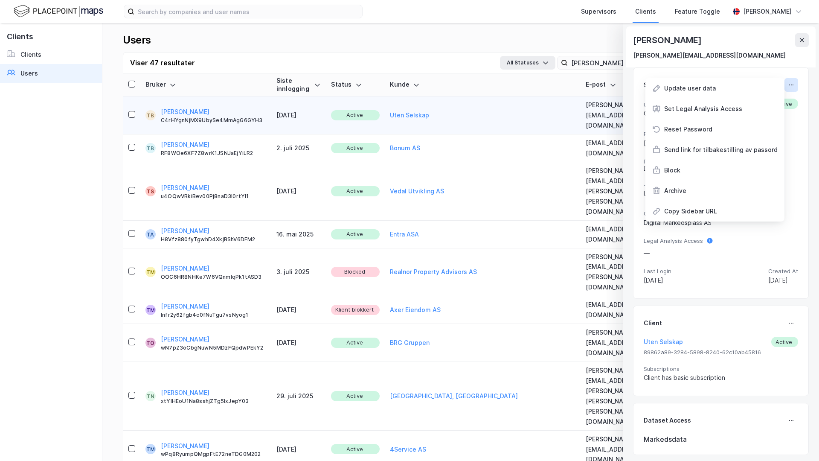
click at [794, 84] on icon at bounding box center [791, 84] width 7 height 7
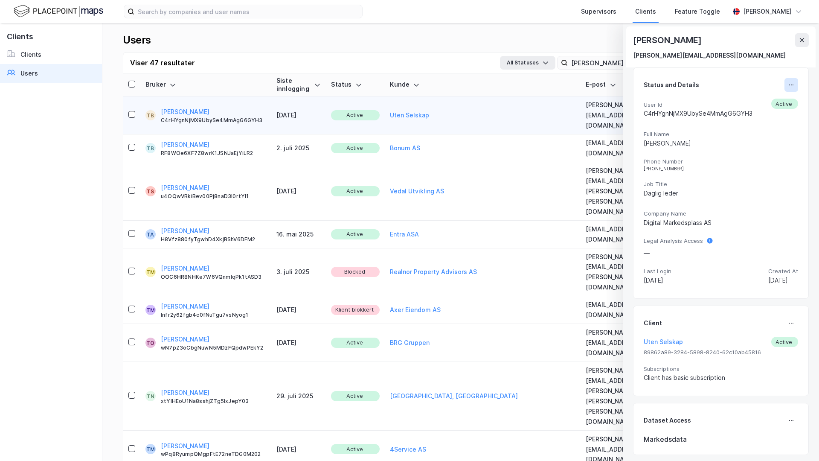
click at [794, 85] on icon at bounding box center [791, 84] width 7 height 7
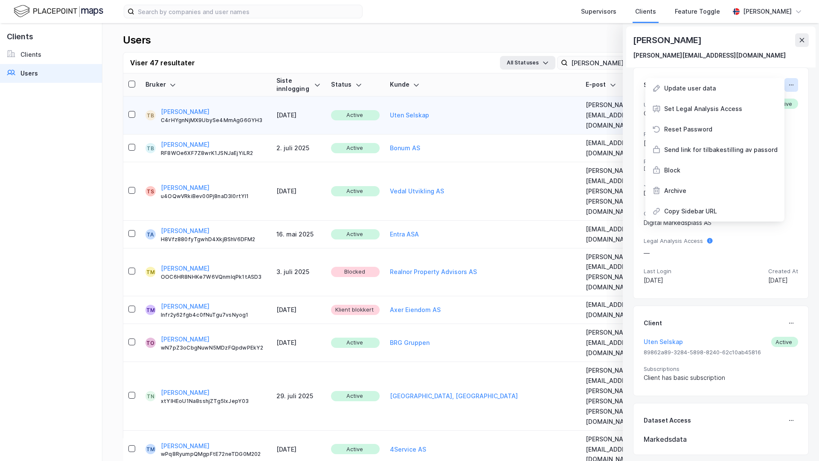
click at [796, 81] on button at bounding box center [792, 85] width 14 height 14
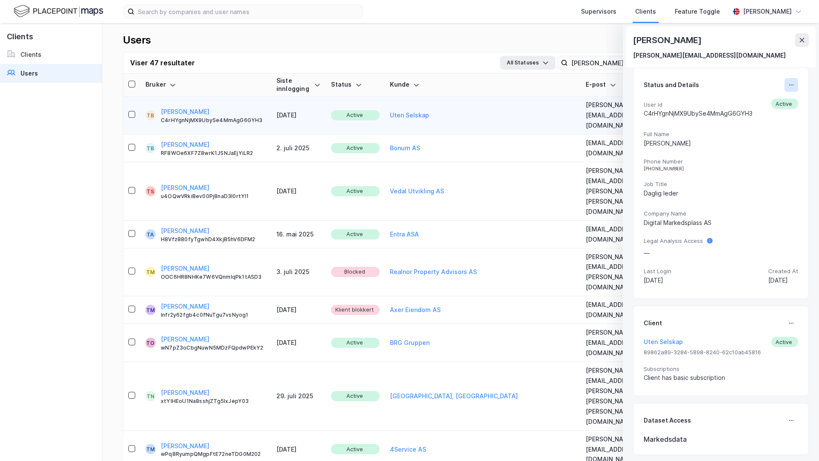
click at [796, 81] on button at bounding box center [792, 85] width 14 height 14
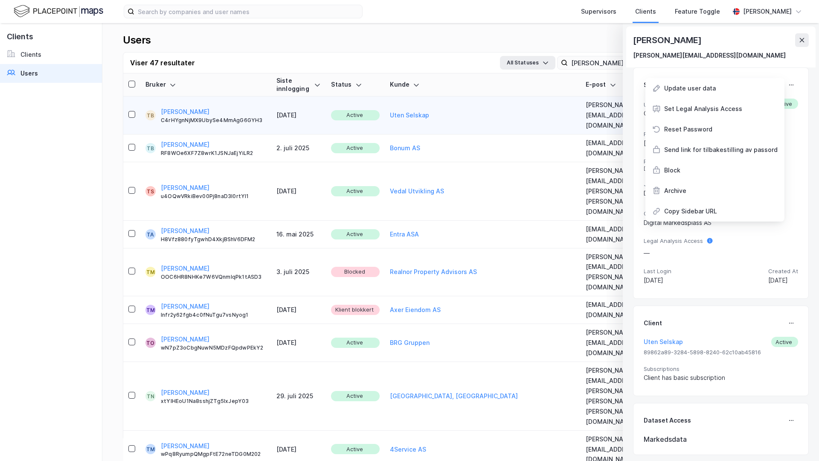
click at [792, 306] on div "Client Uten Selskap Active 89862a89-3284-5898-8240-62c10ab45816 Subscriptions C…" at bounding box center [721, 350] width 176 height 91
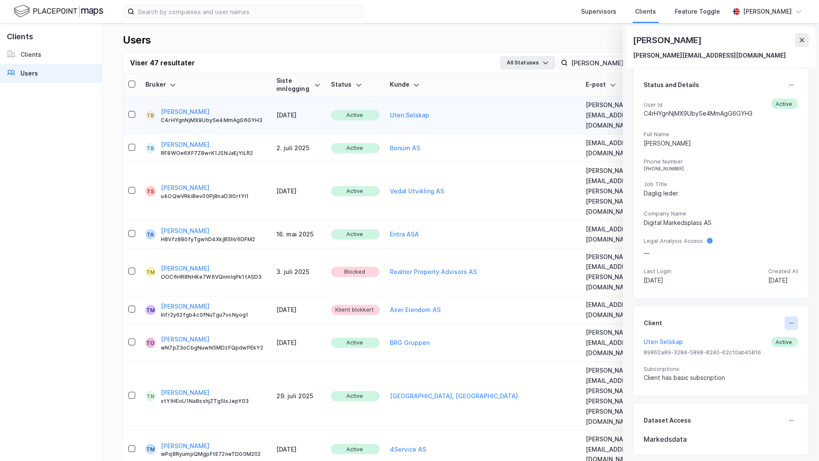
click at [793, 324] on icon at bounding box center [791, 323] width 7 height 7
click at [762, 329] on div "Set Client" at bounding box center [762, 326] width 29 height 10
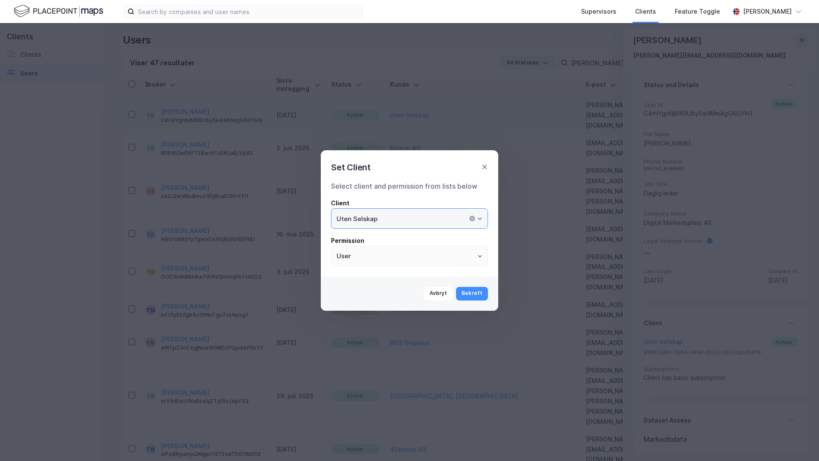
click at [445, 215] on input "Uten Selskap" at bounding box center [409, 219] width 156 height 20
click at [436, 239] on li "Salto Renhold" at bounding box center [409, 237] width 157 height 16
type input "Salto Renhold"
click at [478, 293] on button "Bekreft" at bounding box center [472, 294] width 32 height 14
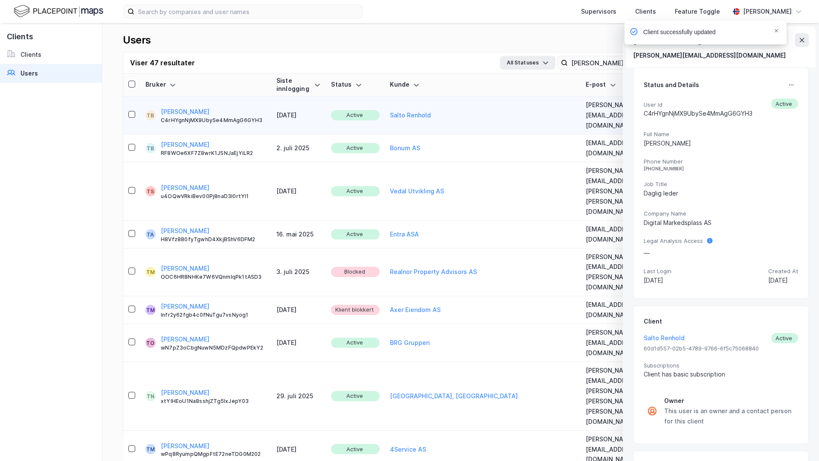
click at [800, 40] on div "Client successfully updated" at bounding box center [731, 34] width 162 height 28
click at [808, 37] on div "Client successfully updated" at bounding box center [731, 34] width 162 height 28
click at [580, 64] on input "thomas" at bounding box center [626, 62] width 117 height 13
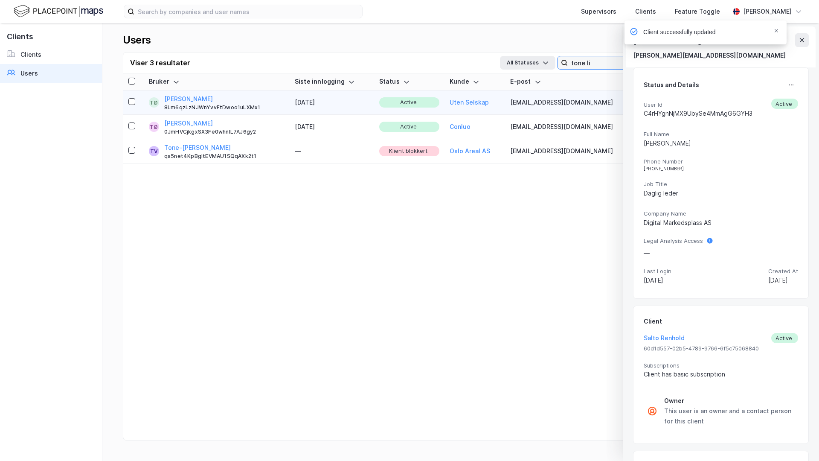
type input "tone li"
click at [268, 102] on div "Tone Lise Østbye 8Lm6qzLzNJWnYvvEtDwoo1uLXMx1" at bounding box center [224, 102] width 120 height 17
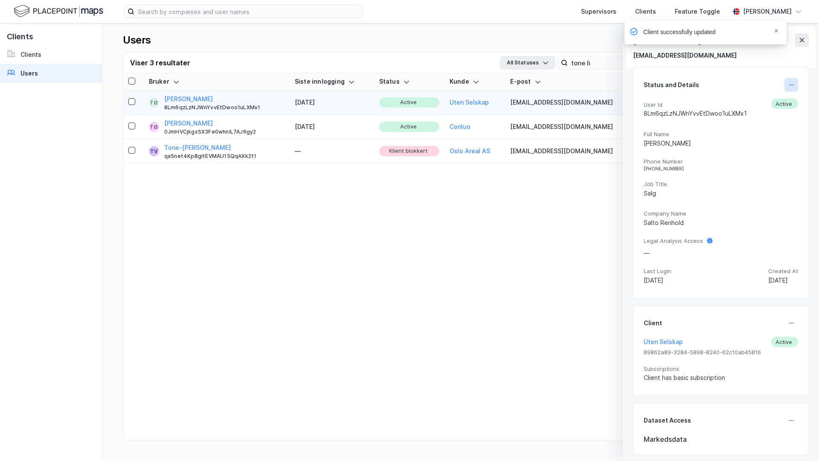
click at [793, 84] on icon at bounding box center [791, 84] width 7 height 7
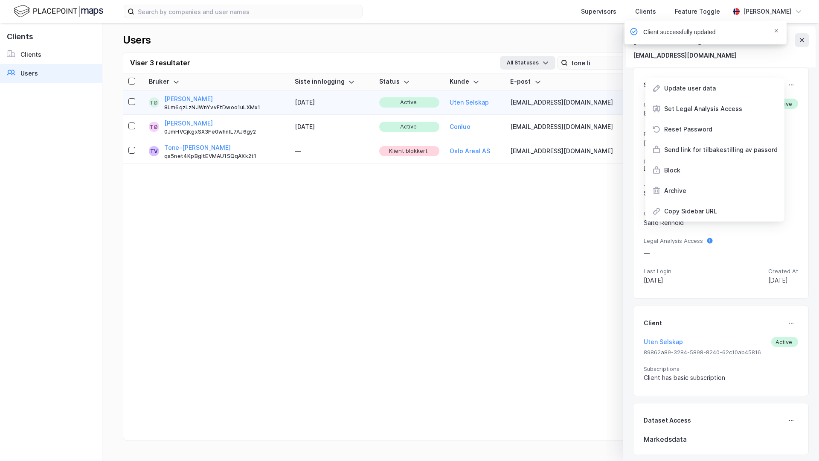
click at [782, 58] on div "tonelise@saltorenhold.no" at bounding box center [721, 55] width 176 height 10
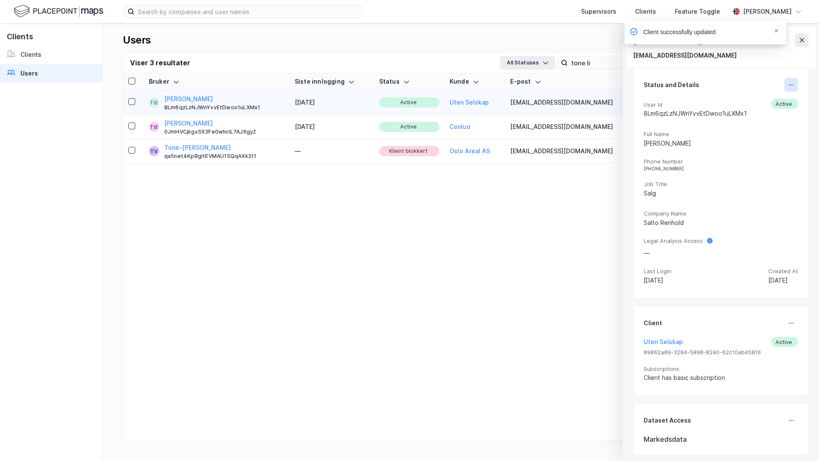
click at [795, 81] on button at bounding box center [792, 85] width 14 height 14
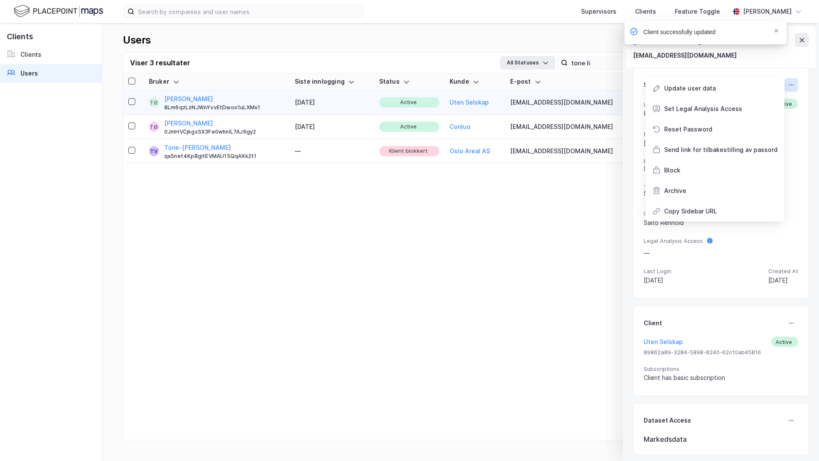
click at [795, 81] on button at bounding box center [792, 85] width 14 height 14
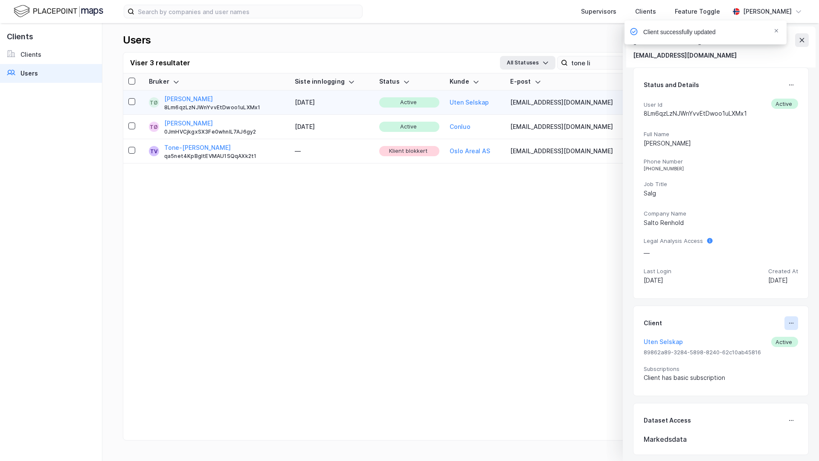
click at [791, 322] on icon at bounding box center [791, 323] width 7 height 7
click at [767, 327] on div "Set Client" at bounding box center [762, 326] width 29 height 10
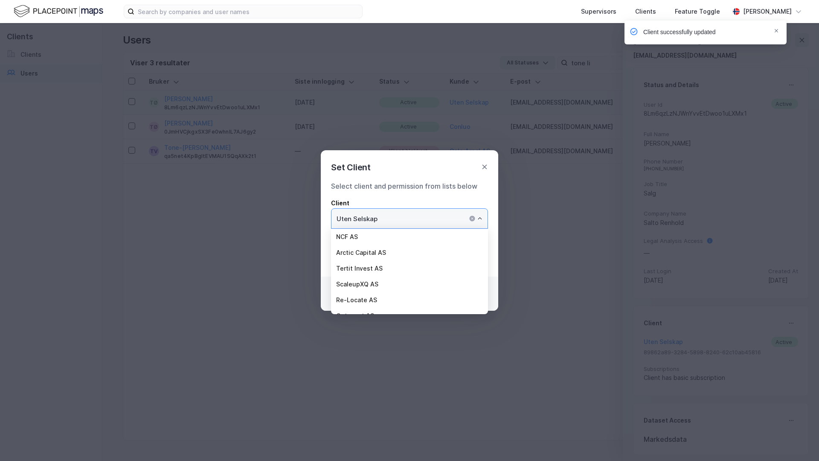
click at [432, 212] on input "Uten Selskap" at bounding box center [409, 219] width 156 height 20
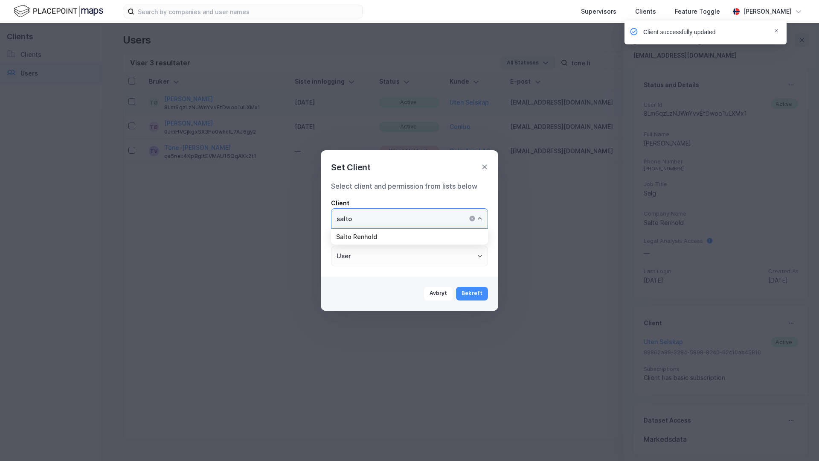
click at [407, 232] on li "Salto Renhold" at bounding box center [409, 237] width 157 height 16
type input "Salto Renhold"
click at [470, 291] on button "Bekreft" at bounding box center [472, 294] width 32 height 14
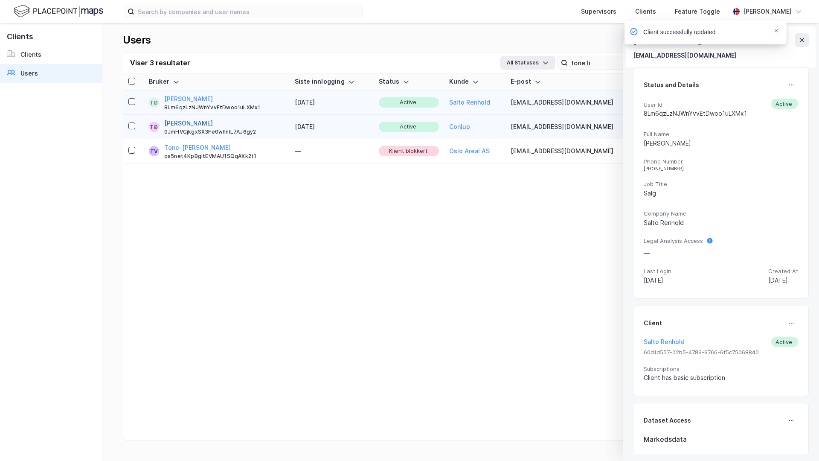
click at [212, 123] on button "Tone Lise Østbye" at bounding box center [188, 123] width 49 height 10
click at [797, 87] on button at bounding box center [792, 85] width 14 height 14
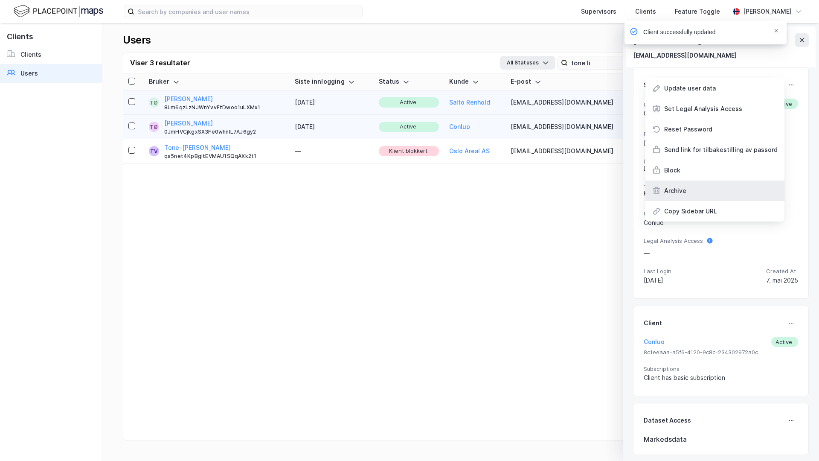
click at [738, 186] on div "Archive" at bounding box center [714, 190] width 139 height 20
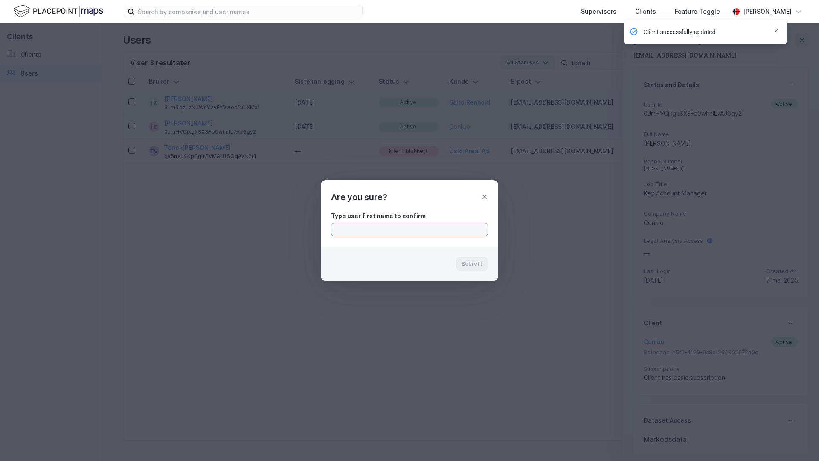
click at [462, 231] on input "text" at bounding box center [409, 229] width 156 height 13
type input "Tone Lise"
click at [480, 257] on button "Bekreft" at bounding box center [472, 264] width 32 height 14
click at [477, 263] on button "Bekreft" at bounding box center [472, 264] width 32 height 14
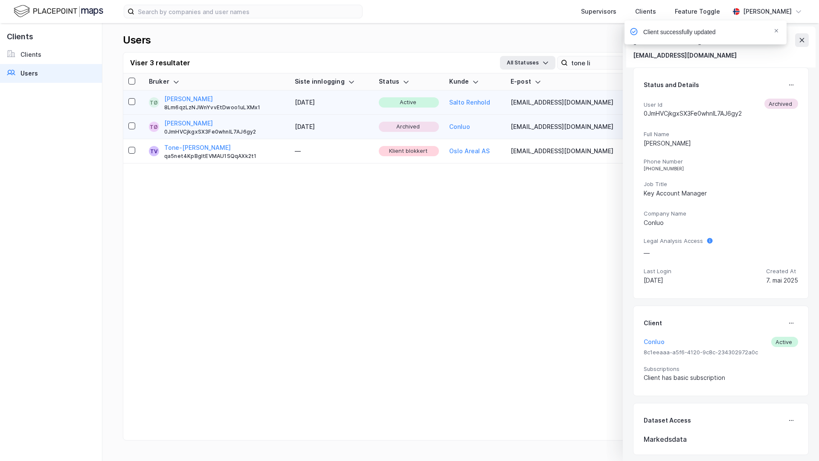
click at [800, 40] on div "Client successfully updated" at bounding box center [731, 34] width 162 height 28
click at [802, 40] on div "Client successfully updated" at bounding box center [731, 34] width 162 height 28
click at [406, 61] on div "Viser 3 resultater All Statuses tone li Last ned (.xlsx)" at bounding box center [460, 62] width 675 height 21
click at [799, 43] on div "Client successfully updated" at bounding box center [731, 34] width 162 height 28
click at [799, 41] on div "Client successfully updated" at bounding box center [731, 34] width 162 height 28
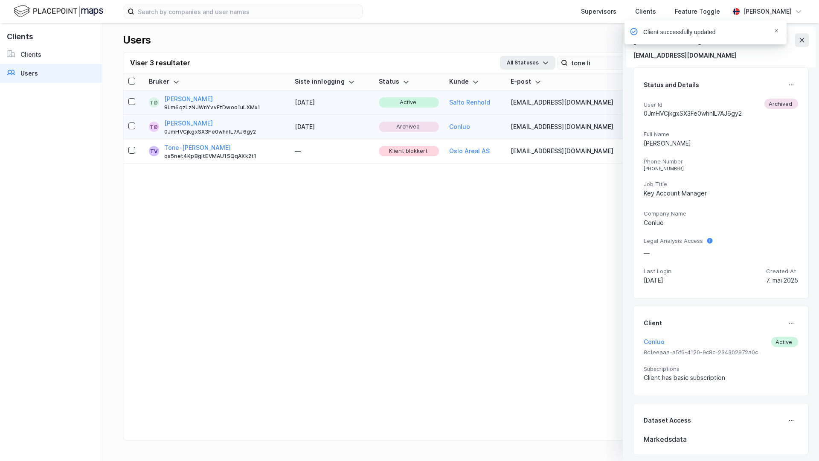
click at [802, 38] on div "Client successfully updated" at bounding box center [731, 34] width 162 height 28
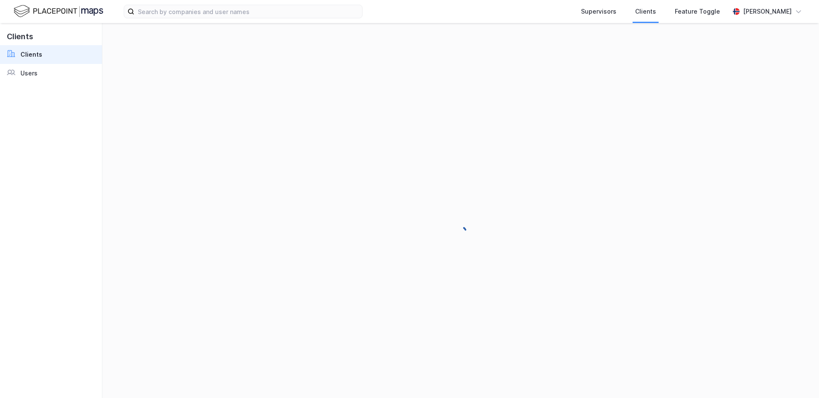
click at [779, 25] on div at bounding box center [460, 210] width 717 height 375
click at [777, 18] on div "[PERSON_NAME]" at bounding box center [768, 11] width 76 height 17
click at [758, 49] on div "Logg ut" at bounding box center [750, 52] width 111 height 20
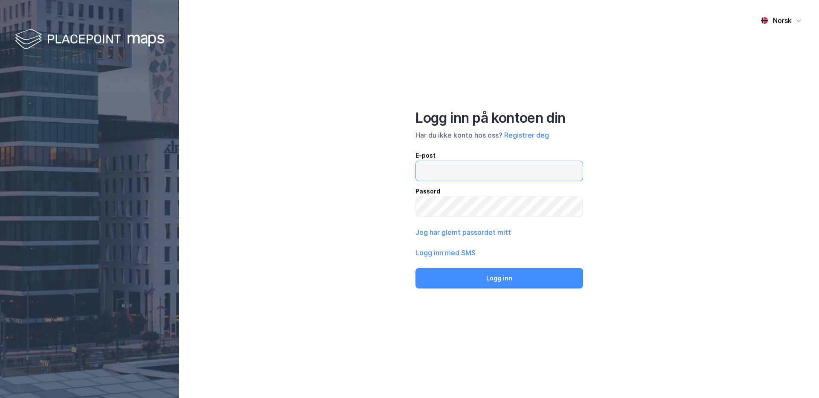
click at [485, 164] on input "email" at bounding box center [499, 171] width 167 height 20
type input "[PERSON_NAME][EMAIL_ADDRESS][DOMAIN_NAME]"
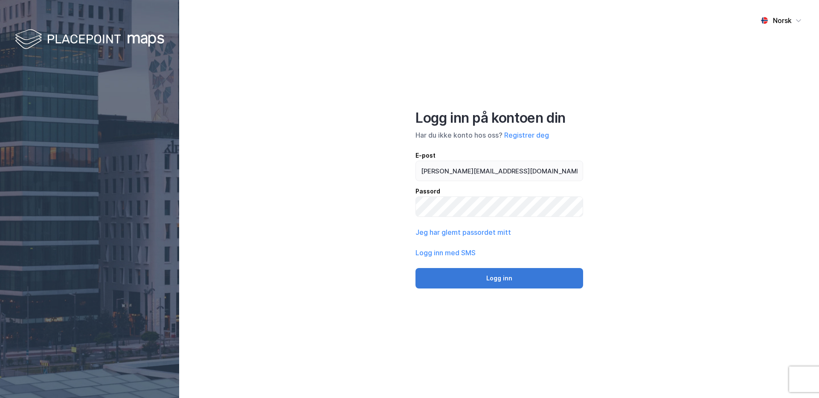
click at [503, 271] on button "Logg inn" at bounding box center [500, 278] width 168 height 20
